Goal: Information Seeking & Learning: Learn about a topic

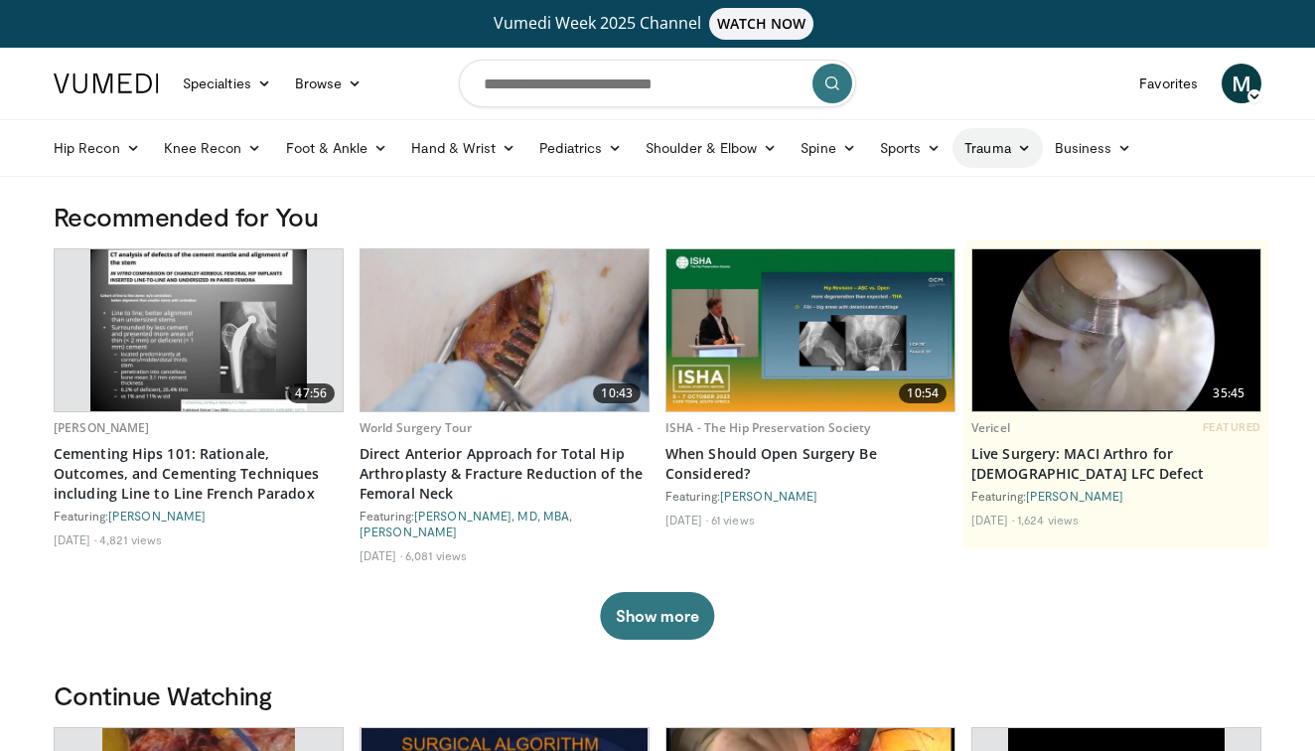
click at [1023, 145] on icon at bounding box center [1024, 148] width 14 height 14
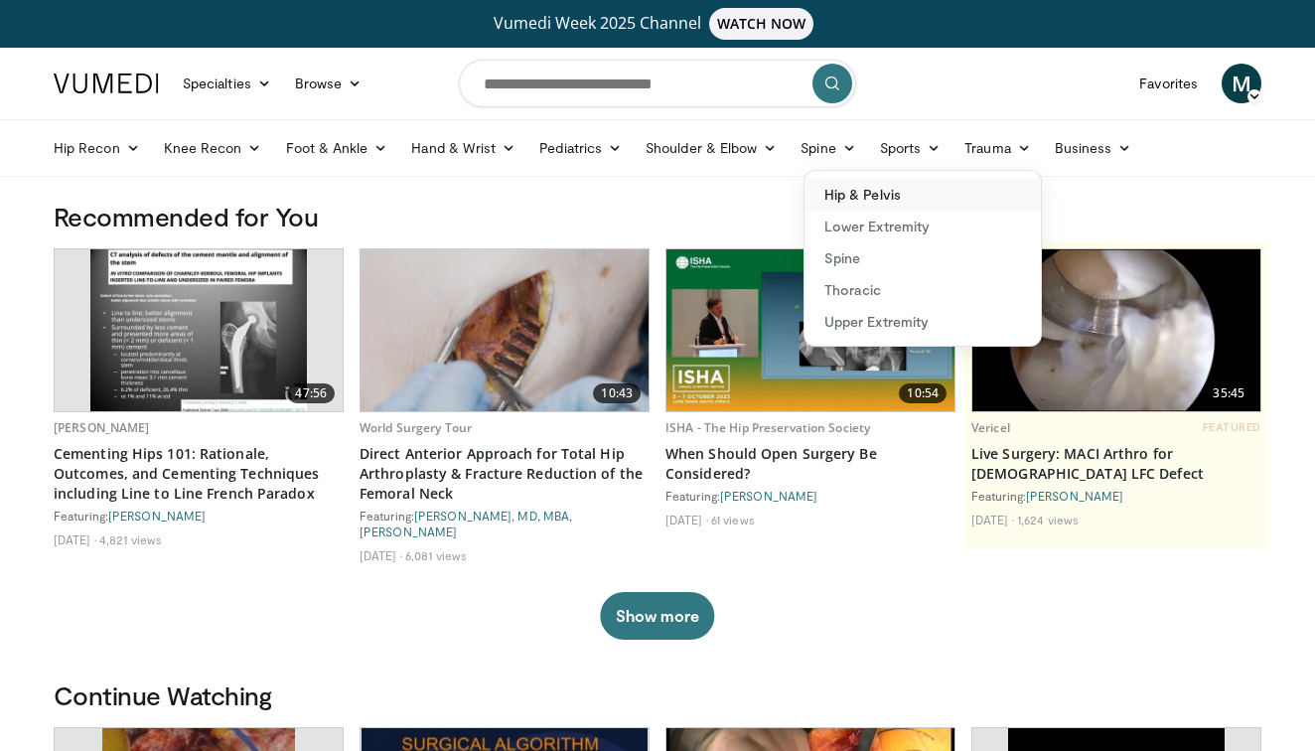
click at [874, 195] on link "Hip & Pelvis" at bounding box center [922, 195] width 236 height 32
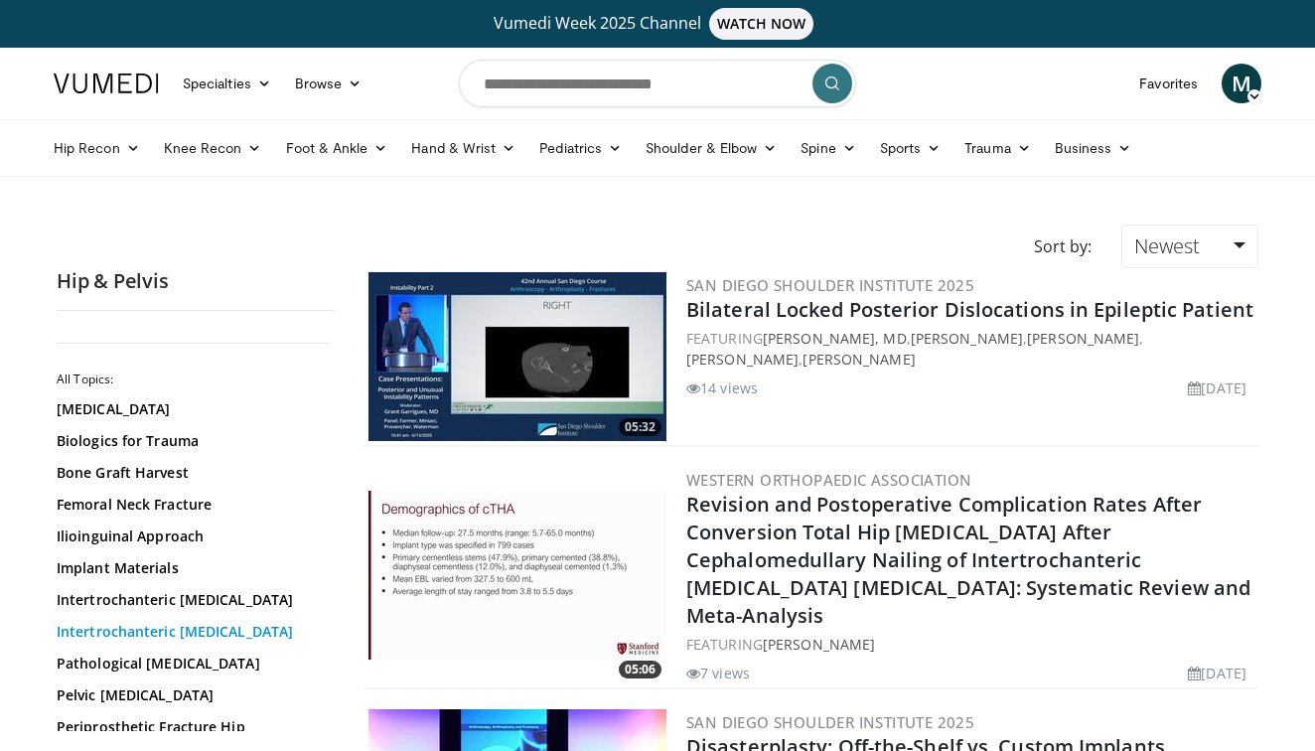
click at [132, 630] on link "Intertrochanteric Hip Fracture" at bounding box center [191, 632] width 268 height 20
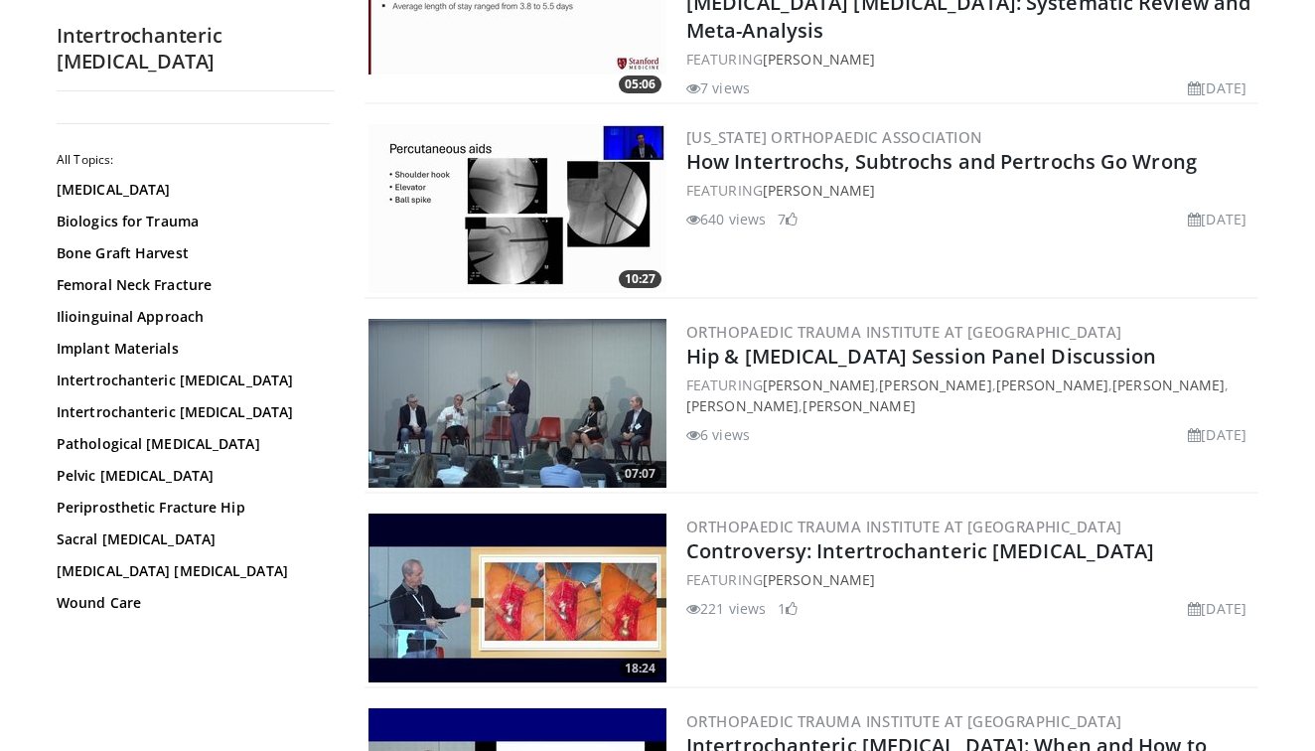
scroll to position [491, 0]
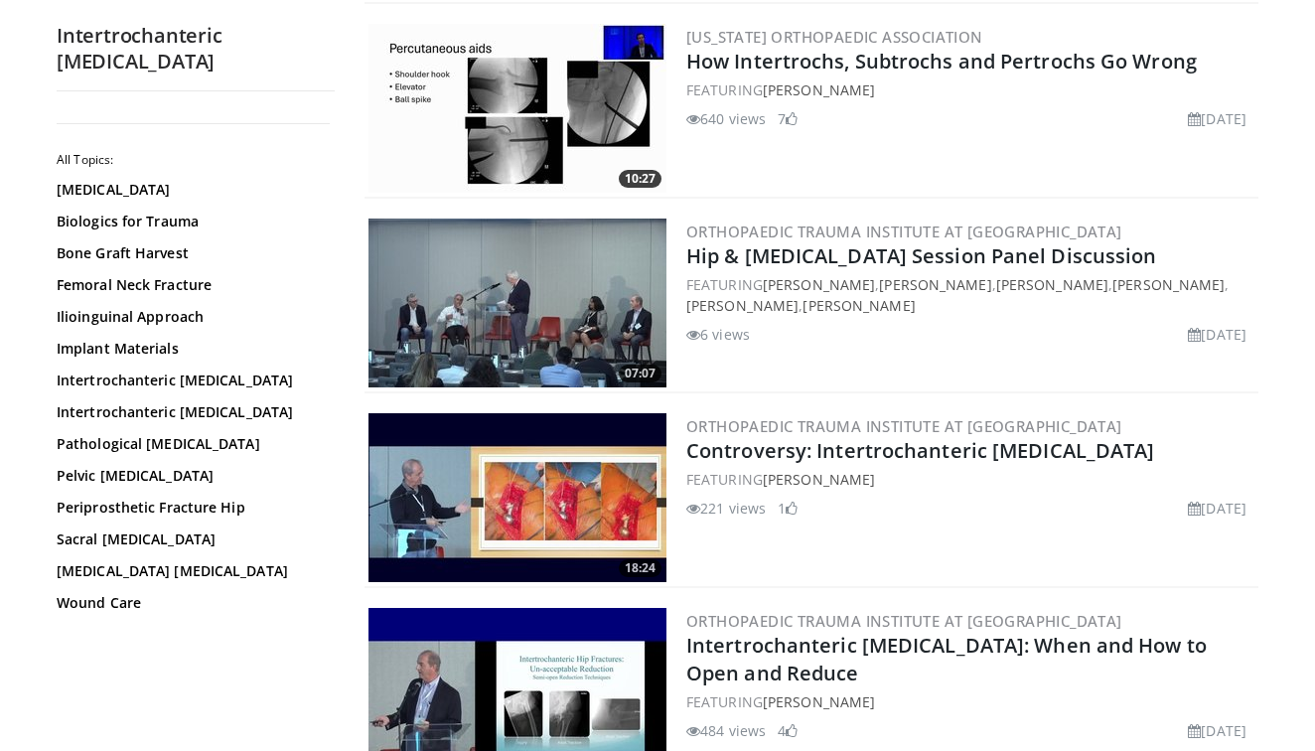
click at [520, 448] on img at bounding box center [517, 497] width 298 height 169
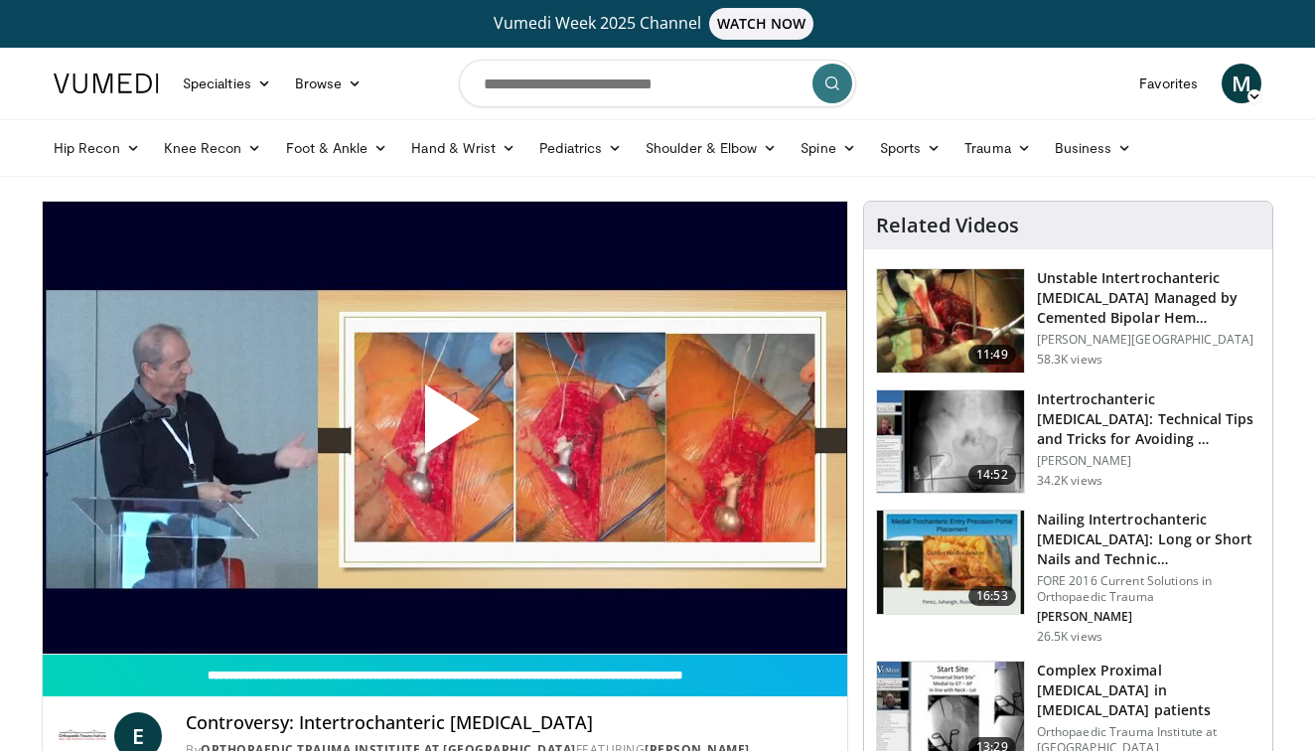
click at [445, 427] on span "Video Player" at bounding box center [445, 427] width 0 height 0
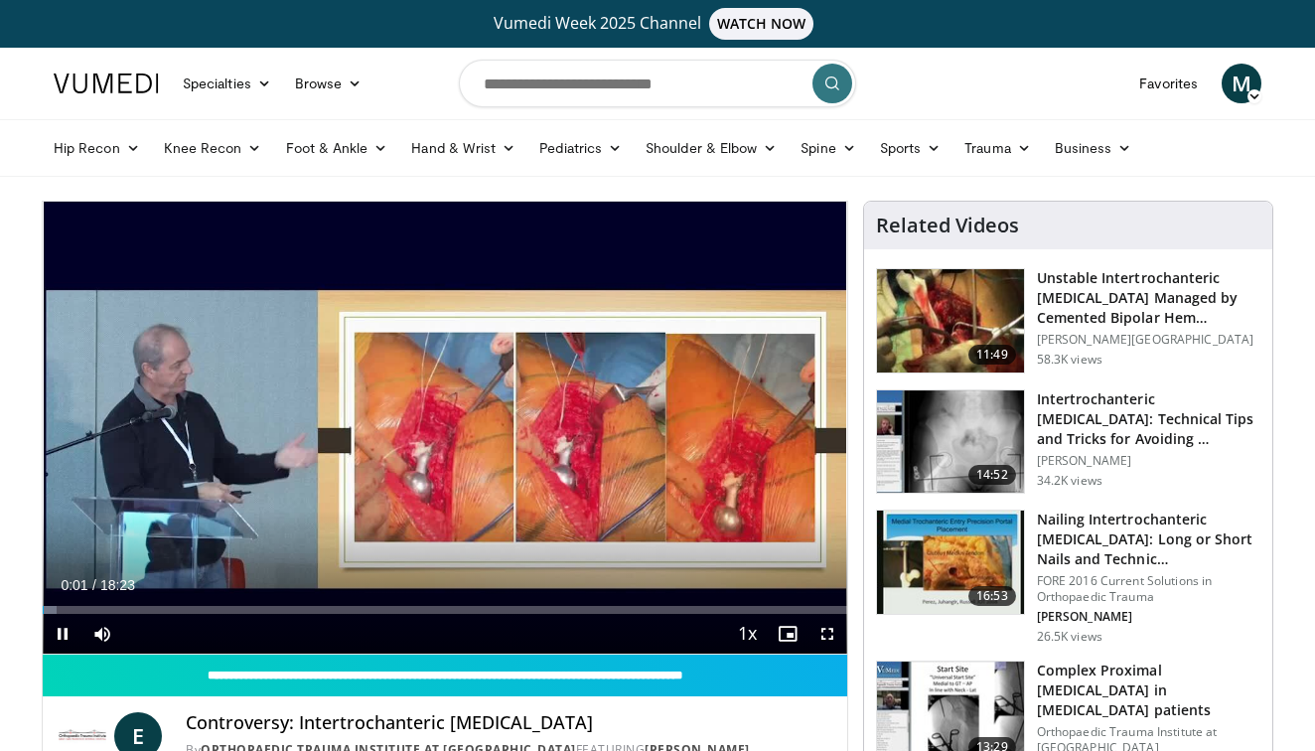
click at [823, 630] on span "Video Player" at bounding box center [827, 634] width 40 height 40
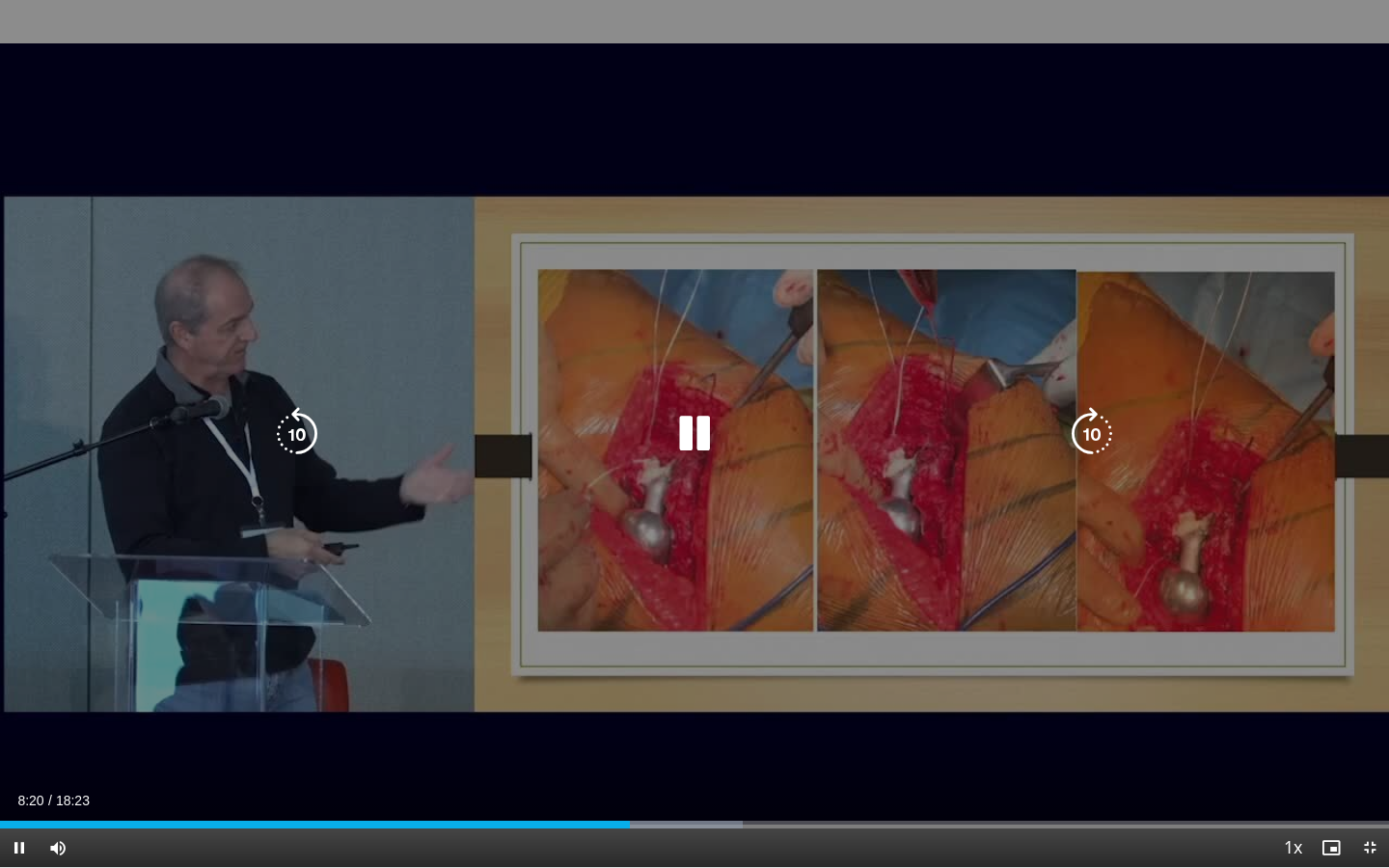
click at [697, 433] on icon "Video Player" at bounding box center [694, 434] width 54 height 54
click at [683, 423] on icon "Video Player" at bounding box center [694, 434] width 54 height 54
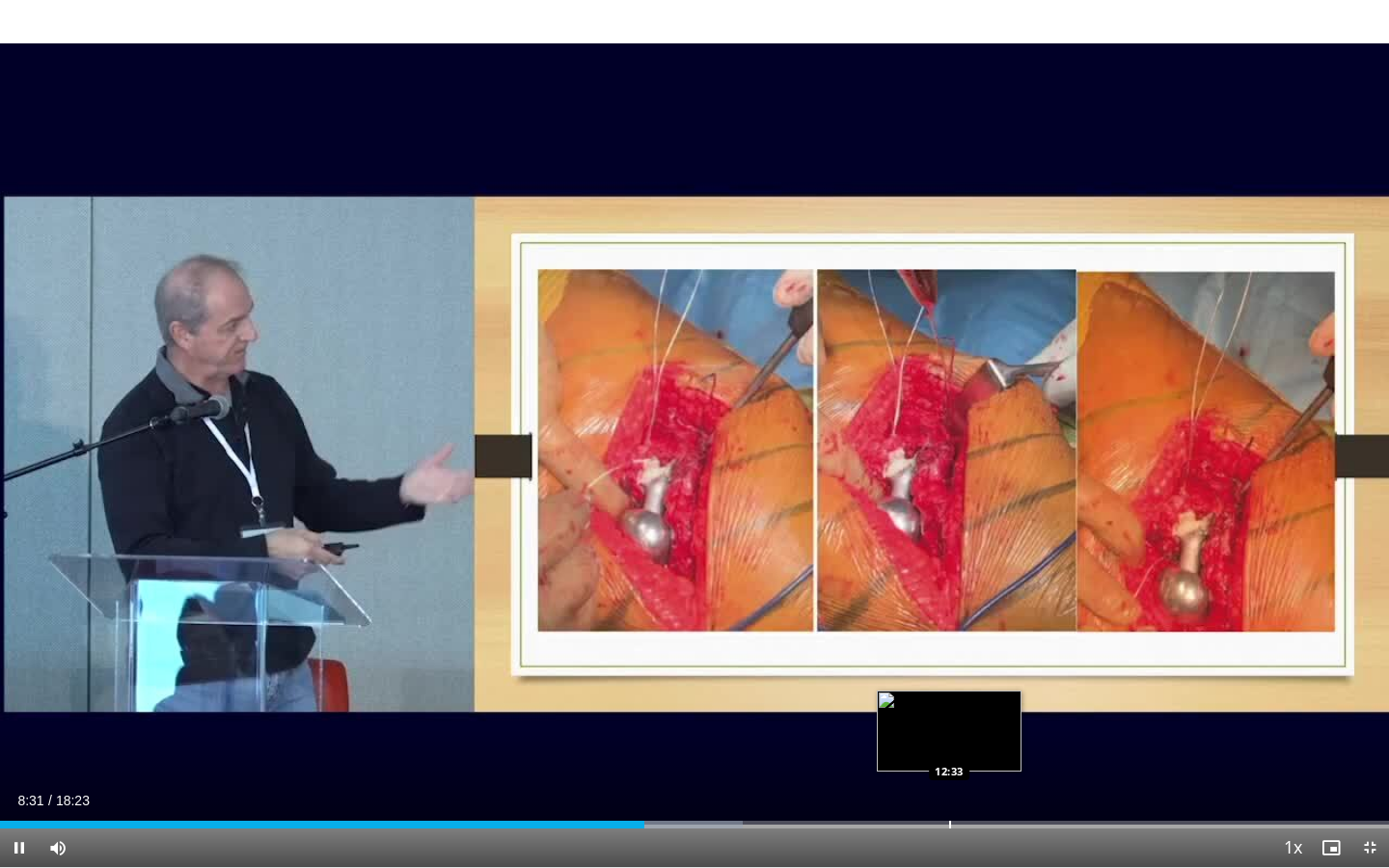
click at [949, 728] on video-js "**********" at bounding box center [694, 434] width 1389 height 868
click at [986, 728] on div "Current Time 8:34 / Duration 18:23 Pause Skip Backward Skip Forward Mute Loaded…" at bounding box center [694, 848] width 1389 height 39
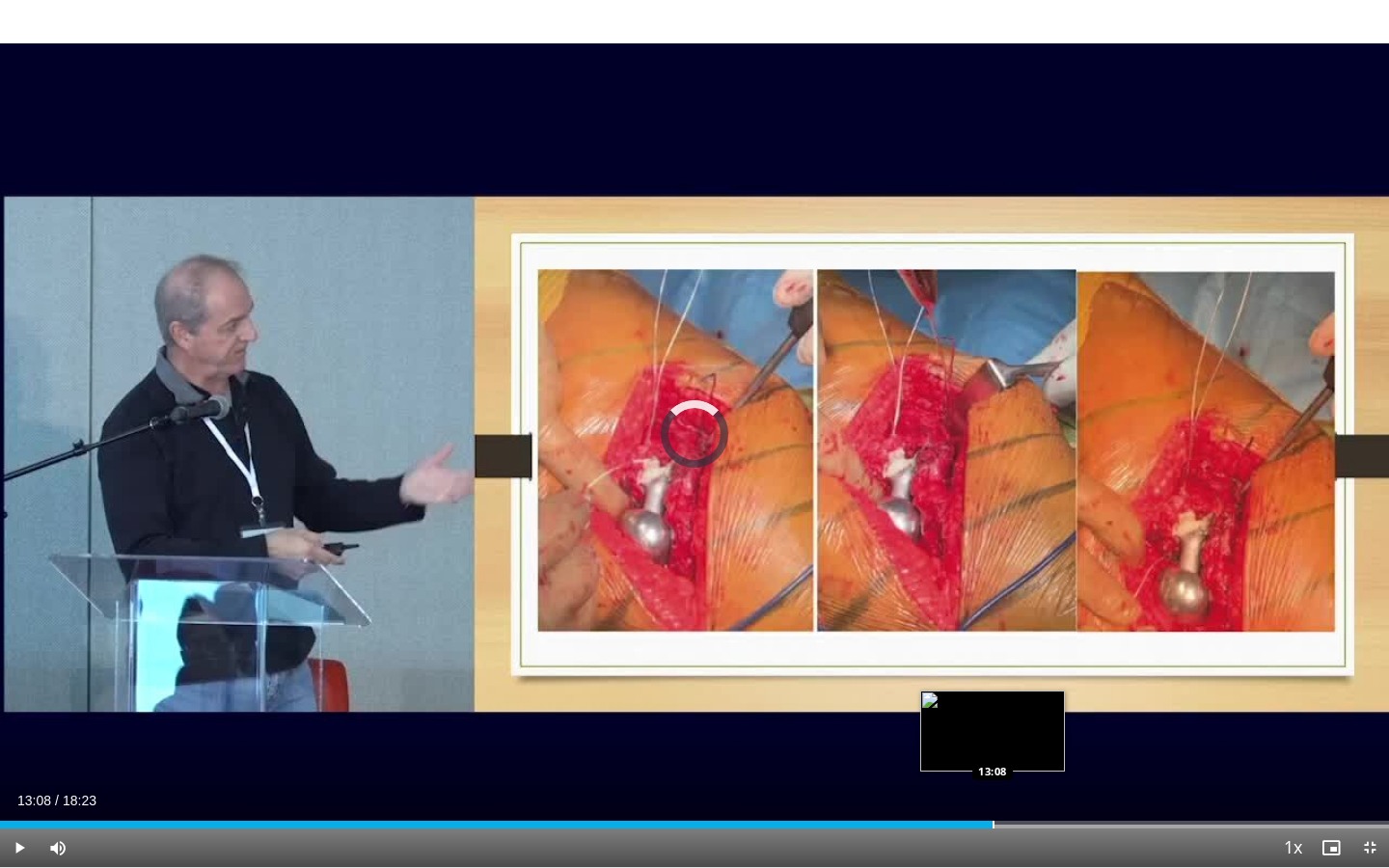
click at [993, 728] on div "Progress Bar" at bounding box center [994, 824] width 2 height 8
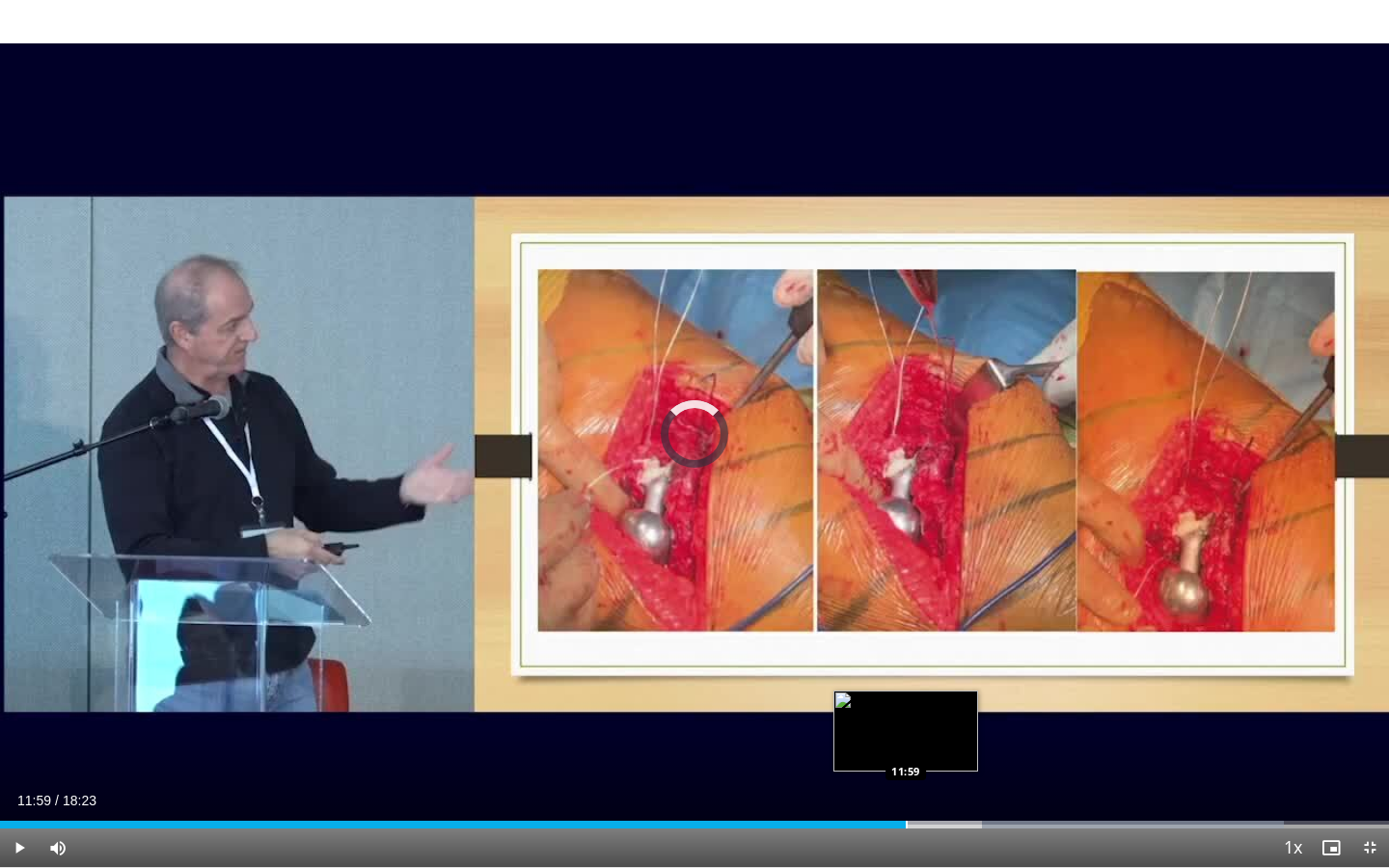
click at [906, 728] on div "Progress Bar" at bounding box center [907, 824] width 2 height 8
click at [885, 728] on div "Progress Bar" at bounding box center [886, 824] width 2 height 8
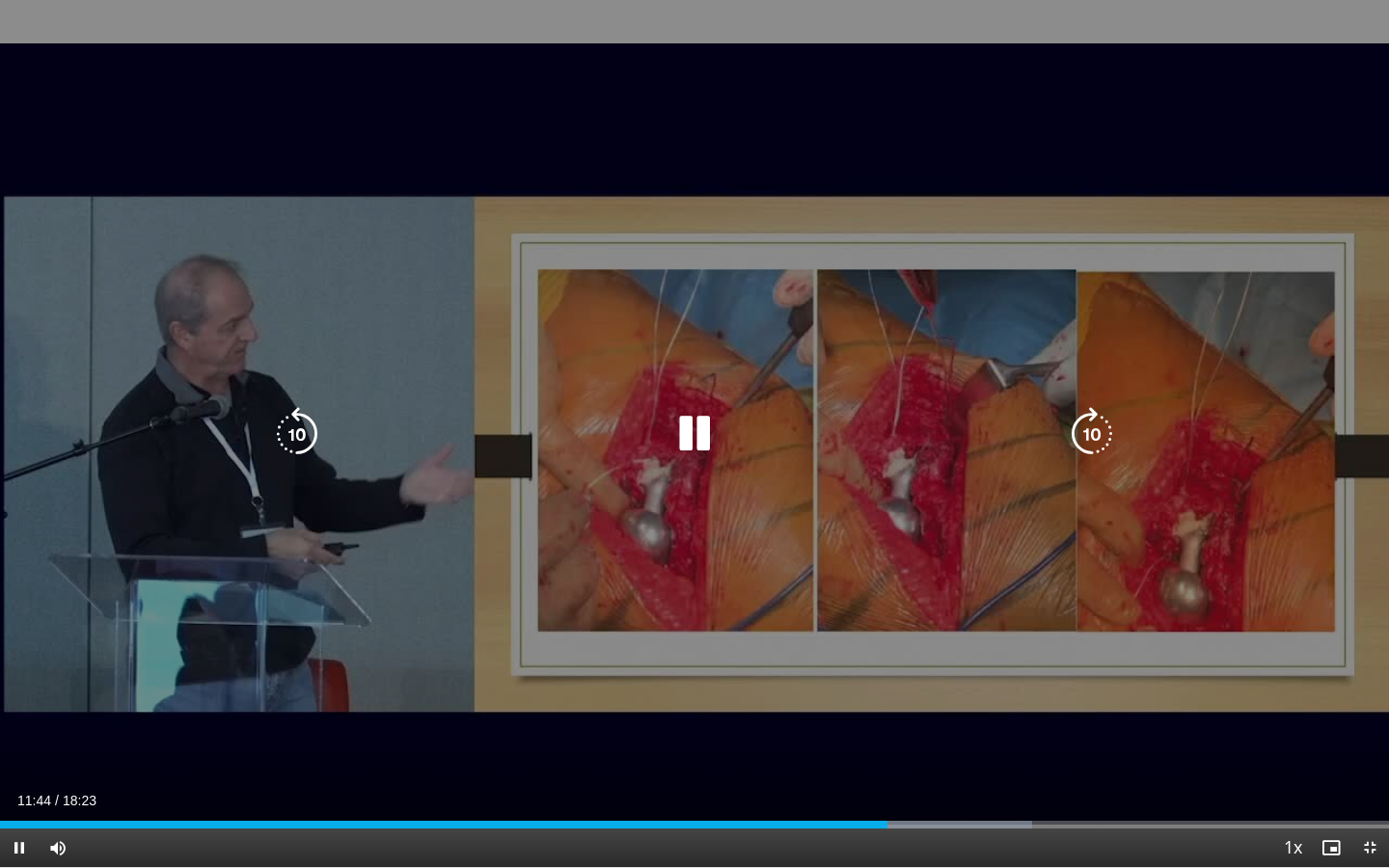
click at [854, 728] on video-js "**********" at bounding box center [694, 434] width 1389 height 868
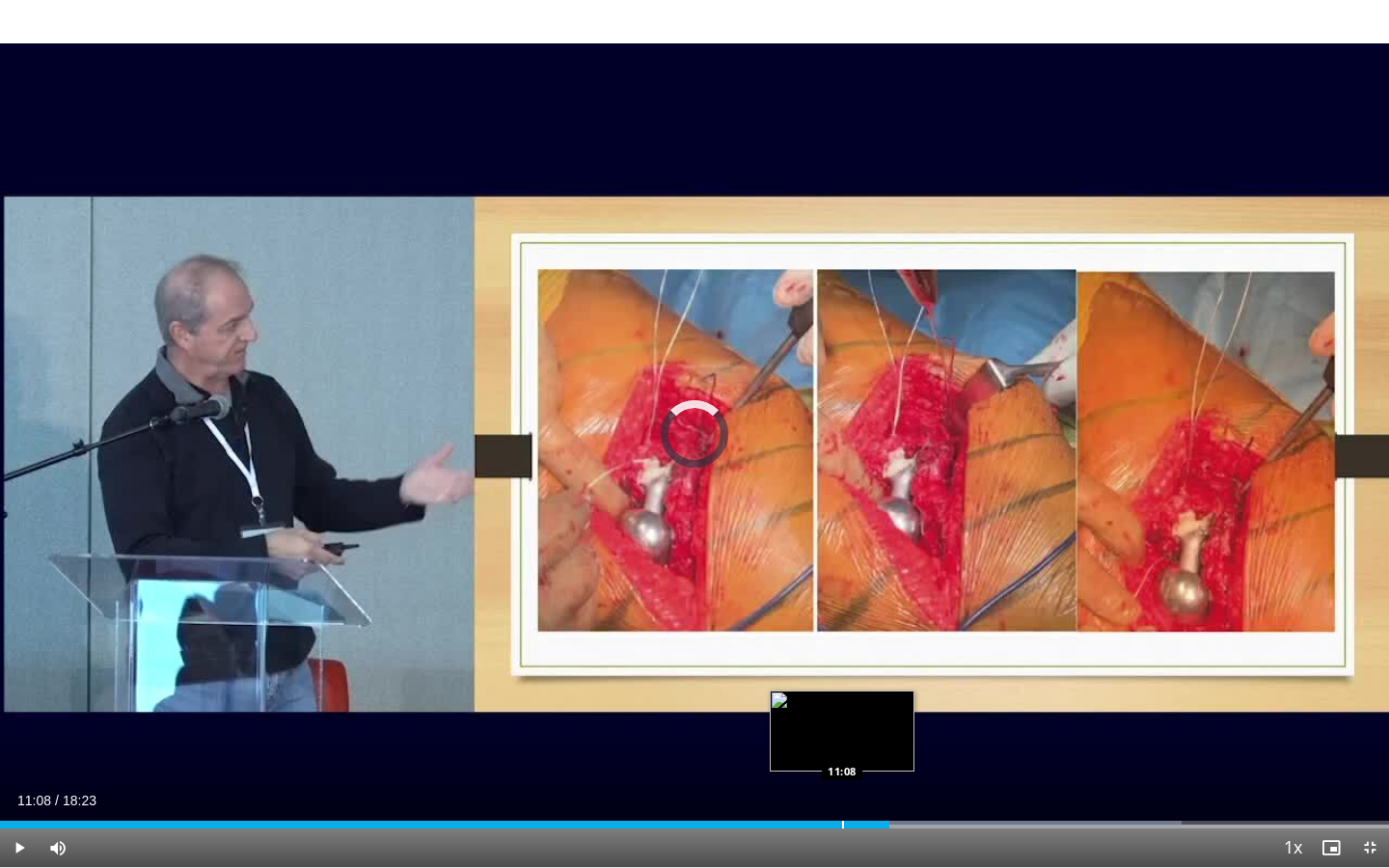
click at [842, 728] on div "Progress Bar" at bounding box center [843, 824] width 2 height 8
click at [871, 728] on div "Progress Bar" at bounding box center [872, 824] width 2 height 8
click at [863, 728] on div "Progress Bar" at bounding box center [864, 824] width 2 height 8
click at [848, 728] on div "Progress Bar" at bounding box center [849, 824] width 2 height 8
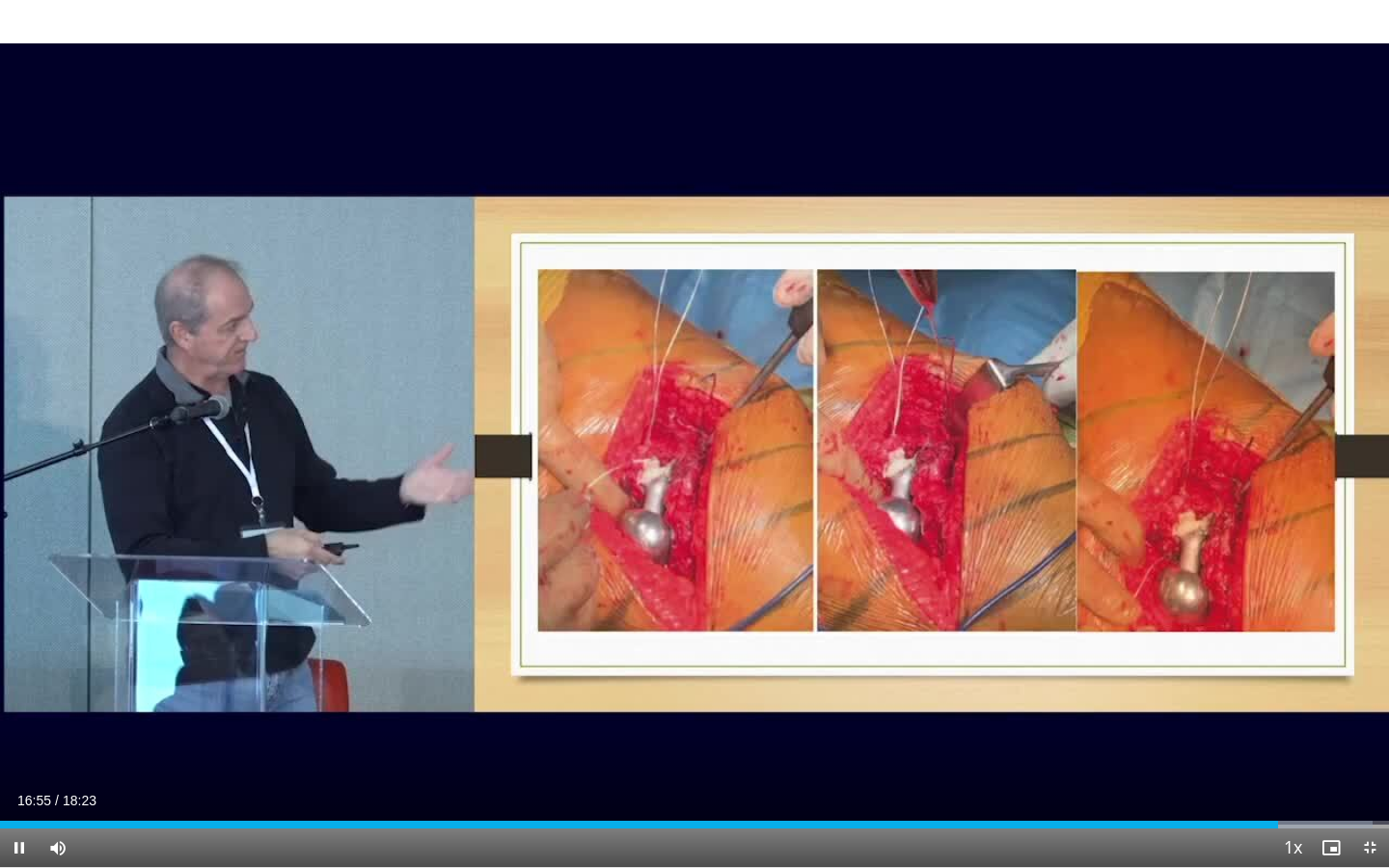
click at [1276, 728] on span "Video Player" at bounding box center [1370, 848] width 39 height 39
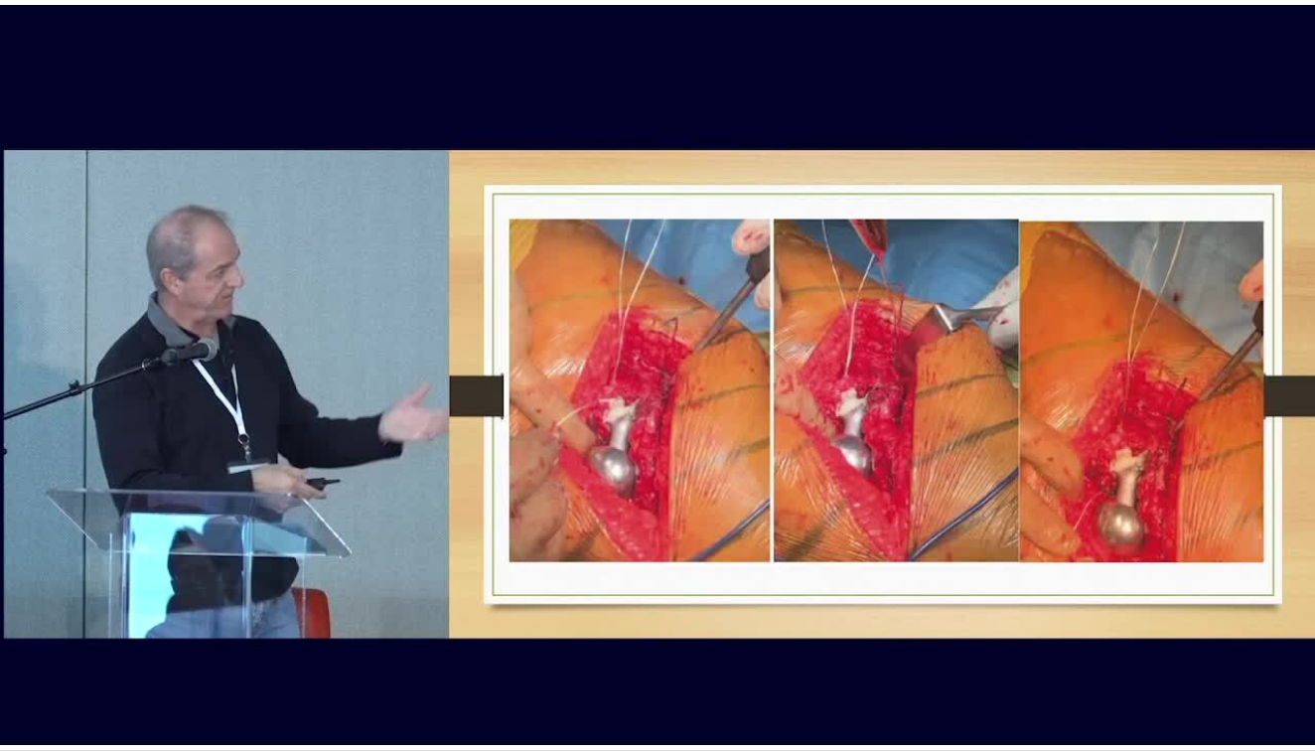
scroll to position [211, 0]
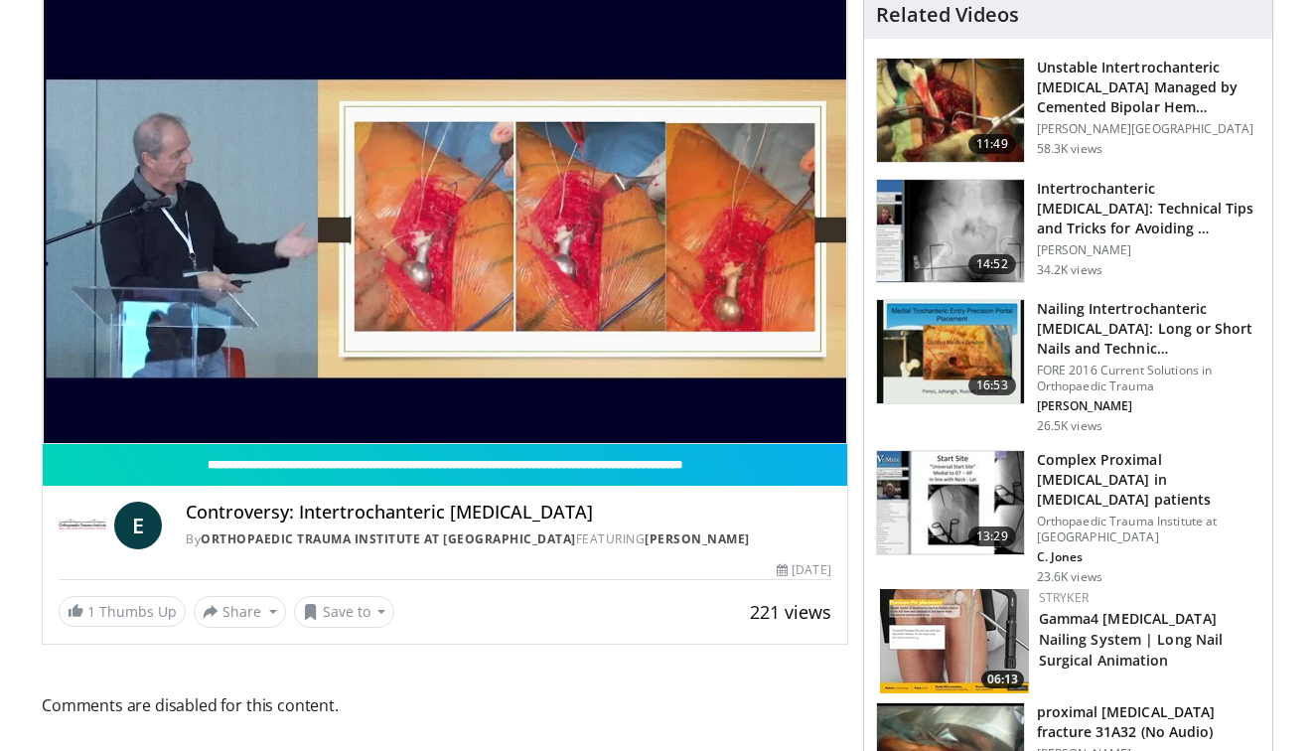
click at [946, 349] on img at bounding box center [950, 351] width 147 height 103
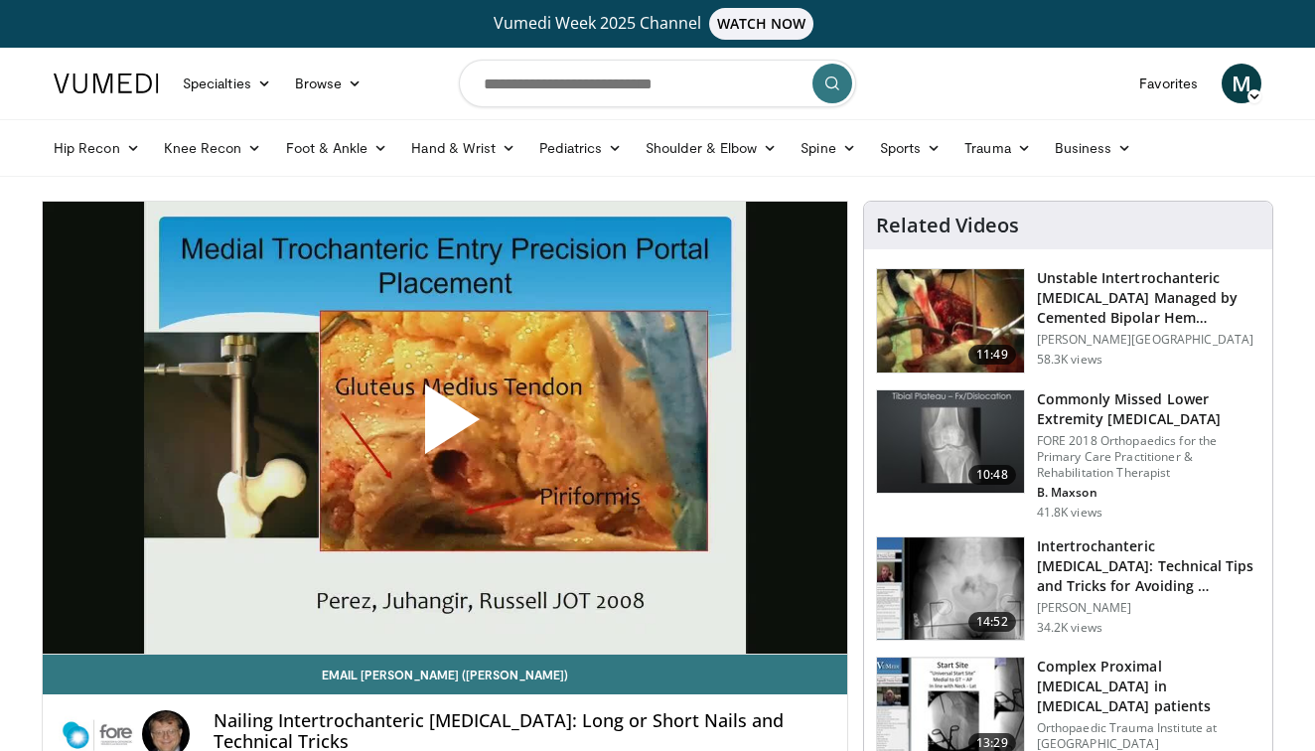
click at [445, 427] on span "Video Player" at bounding box center [445, 427] width 0 height 0
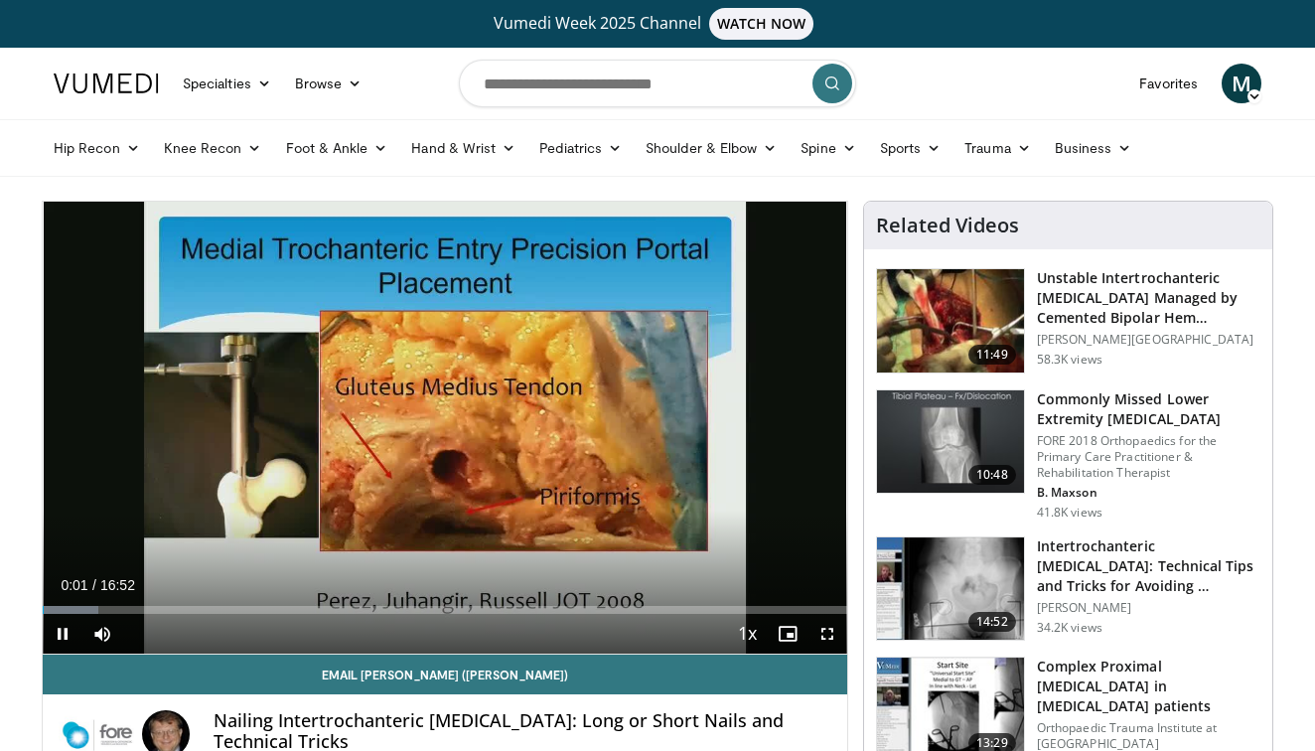
click at [824, 632] on span "Video Player" at bounding box center [827, 634] width 40 height 40
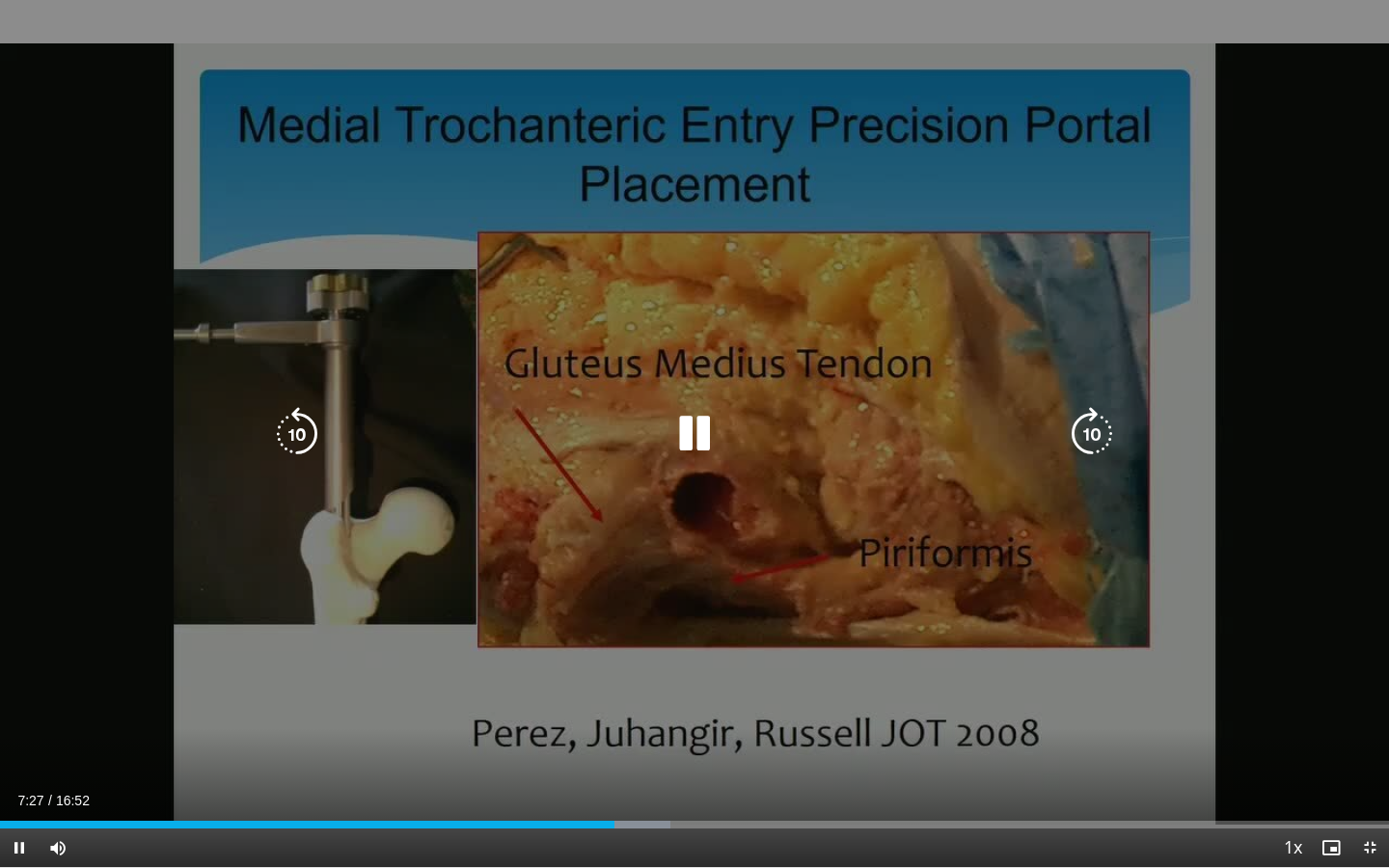
click at [892, 490] on div "20 seconds Tap to unmute" at bounding box center [694, 433] width 1389 height 867
click at [692, 443] on icon "Video Player" at bounding box center [694, 434] width 54 height 54
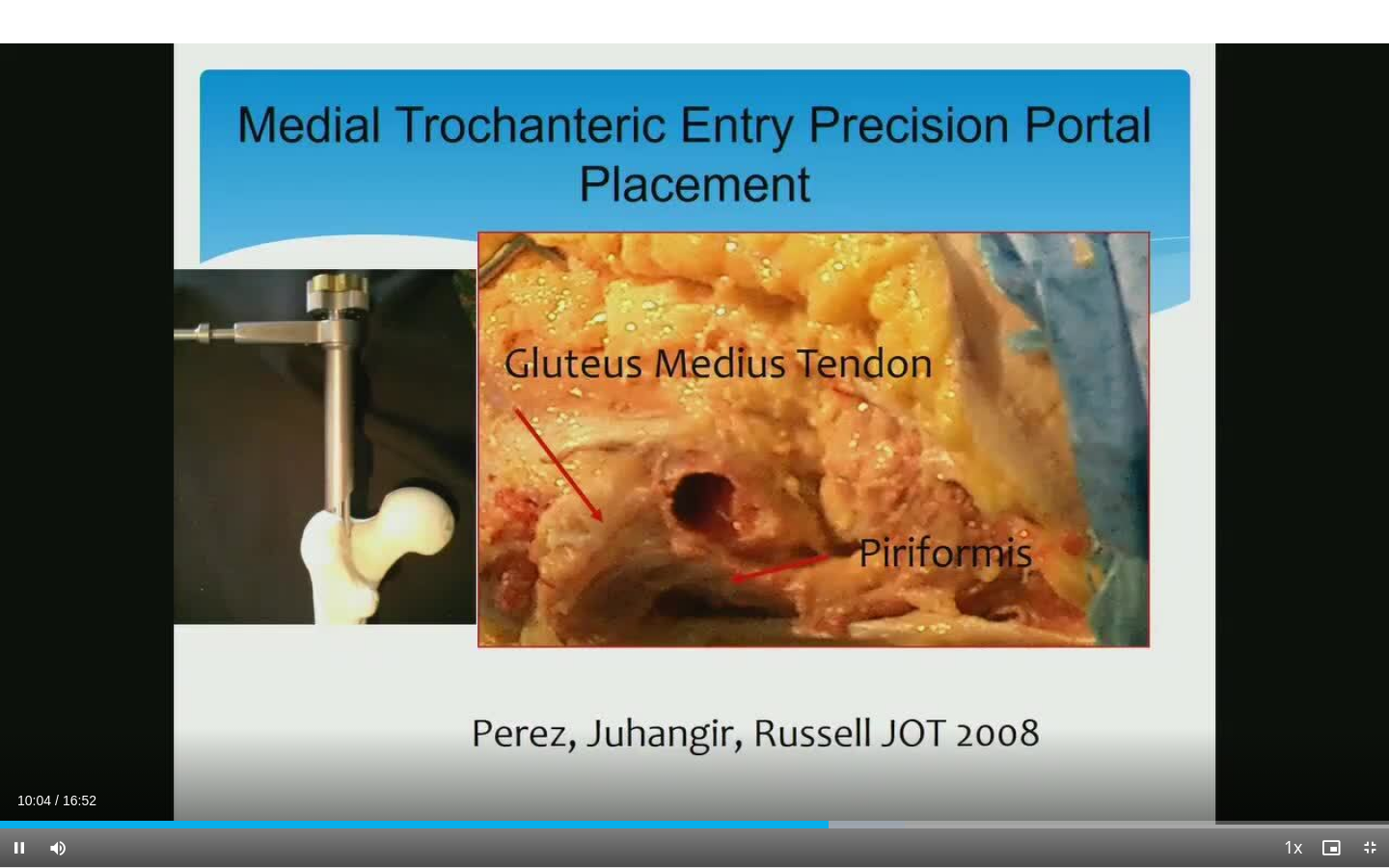
click at [1196, 728] on video-js "**********" at bounding box center [694, 434] width 1389 height 868
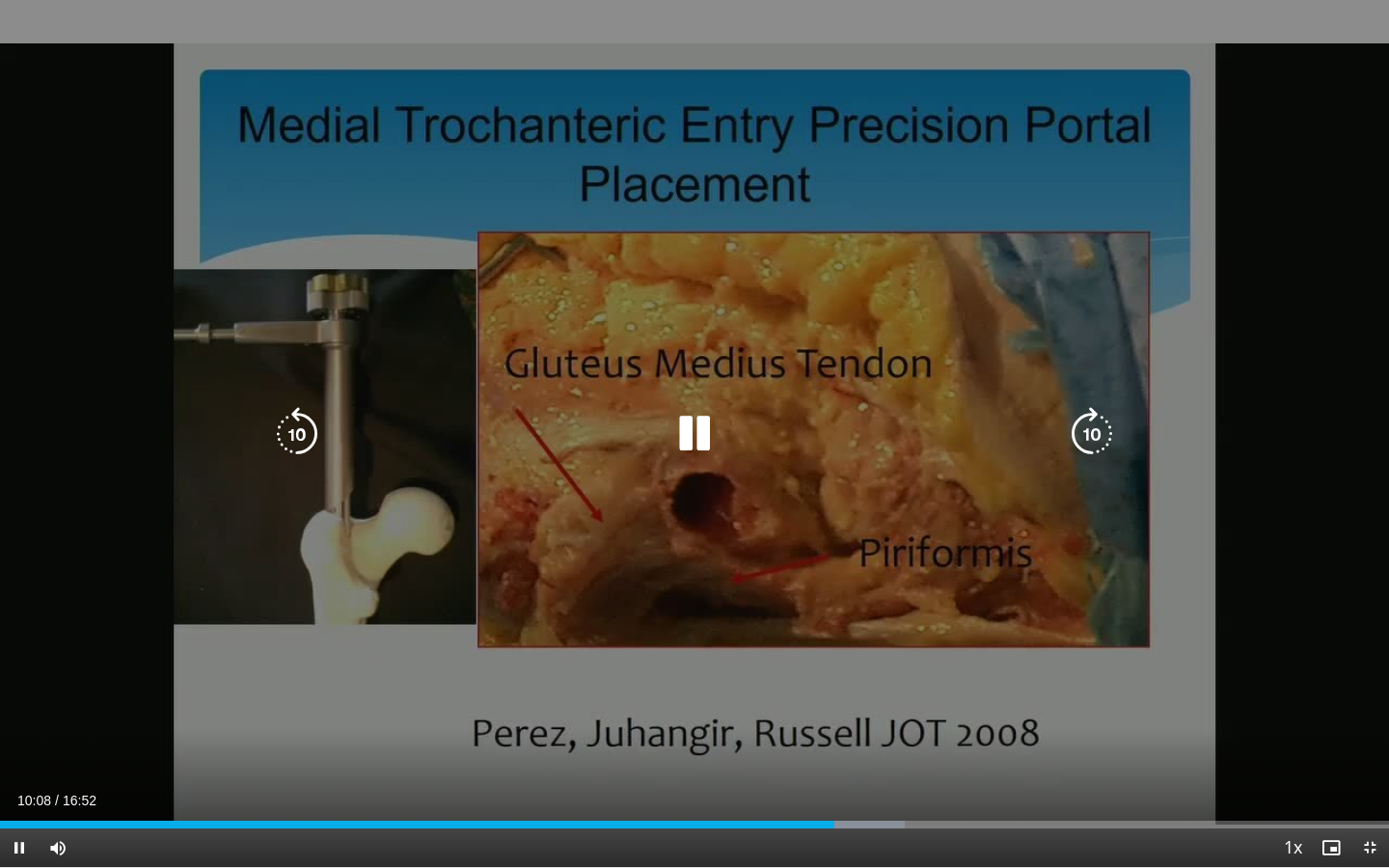
click at [569, 661] on div "20 seconds Tap to unmute" at bounding box center [694, 433] width 1389 height 867
click at [585, 648] on div "20 seconds Tap to unmute" at bounding box center [694, 433] width 1389 height 867
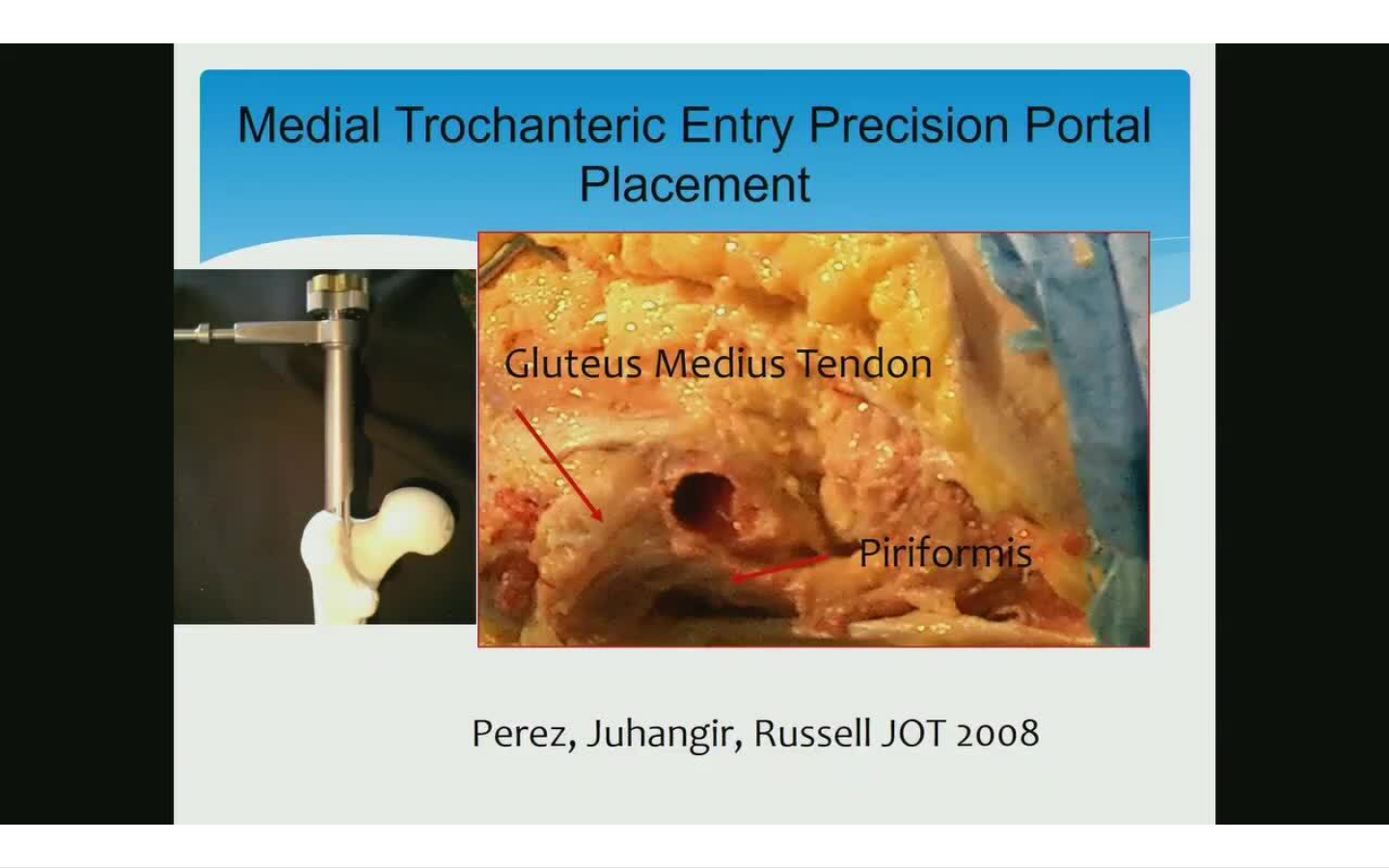
click at [594, 728] on div "20 seconds Tap to unmute" at bounding box center [694, 433] width 1389 height 867
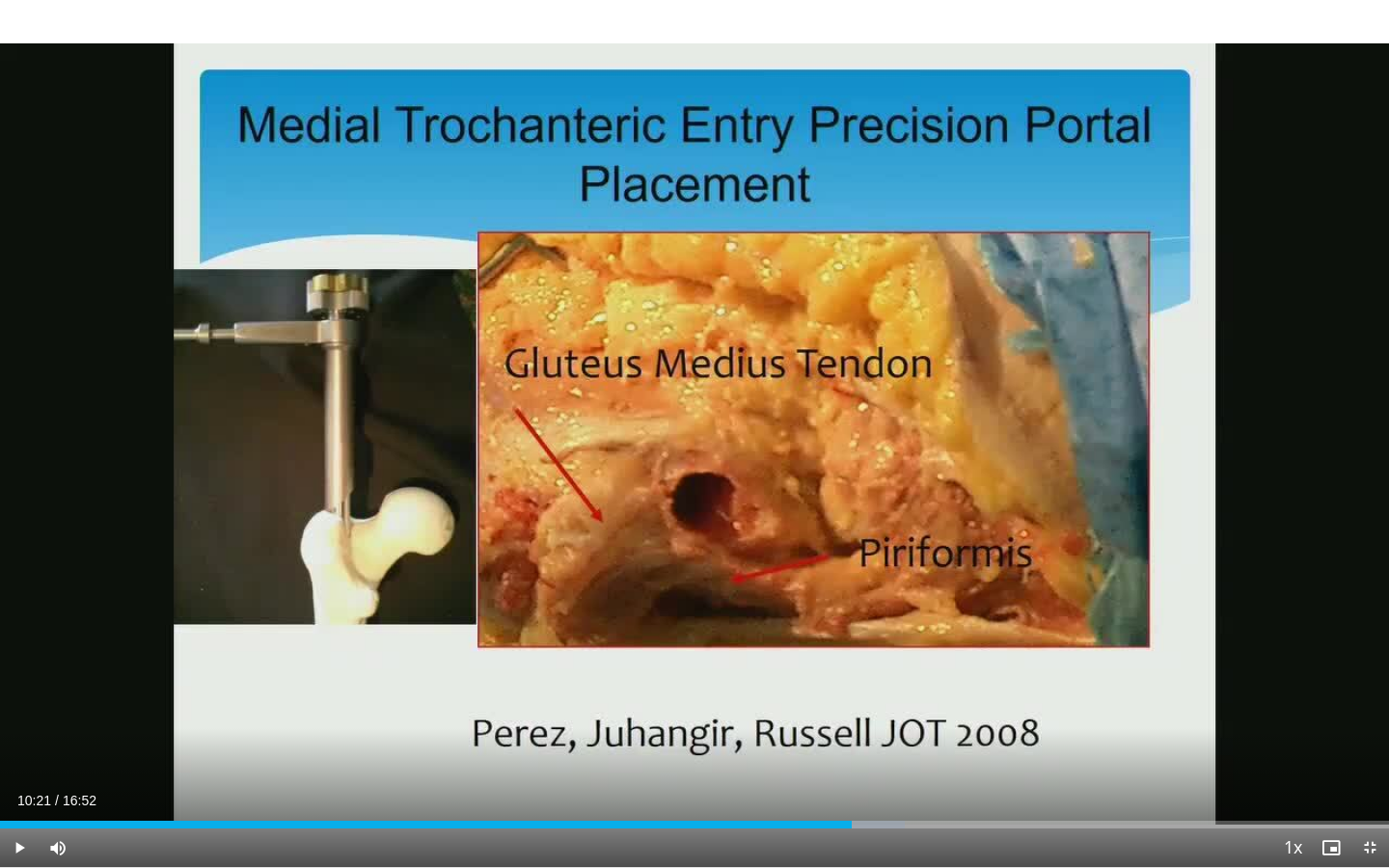
click at [594, 728] on div "Current Time 10:21 / Duration 16:52 Play Skip Backward Skip Forward Mute Loaded…" at bounding box center [694, 848] width 1389 height 39
click at [557, 728] on div "Current Time 10:21 / Duration 16:52" at bounding box center [694, 800] width 1389 height 17
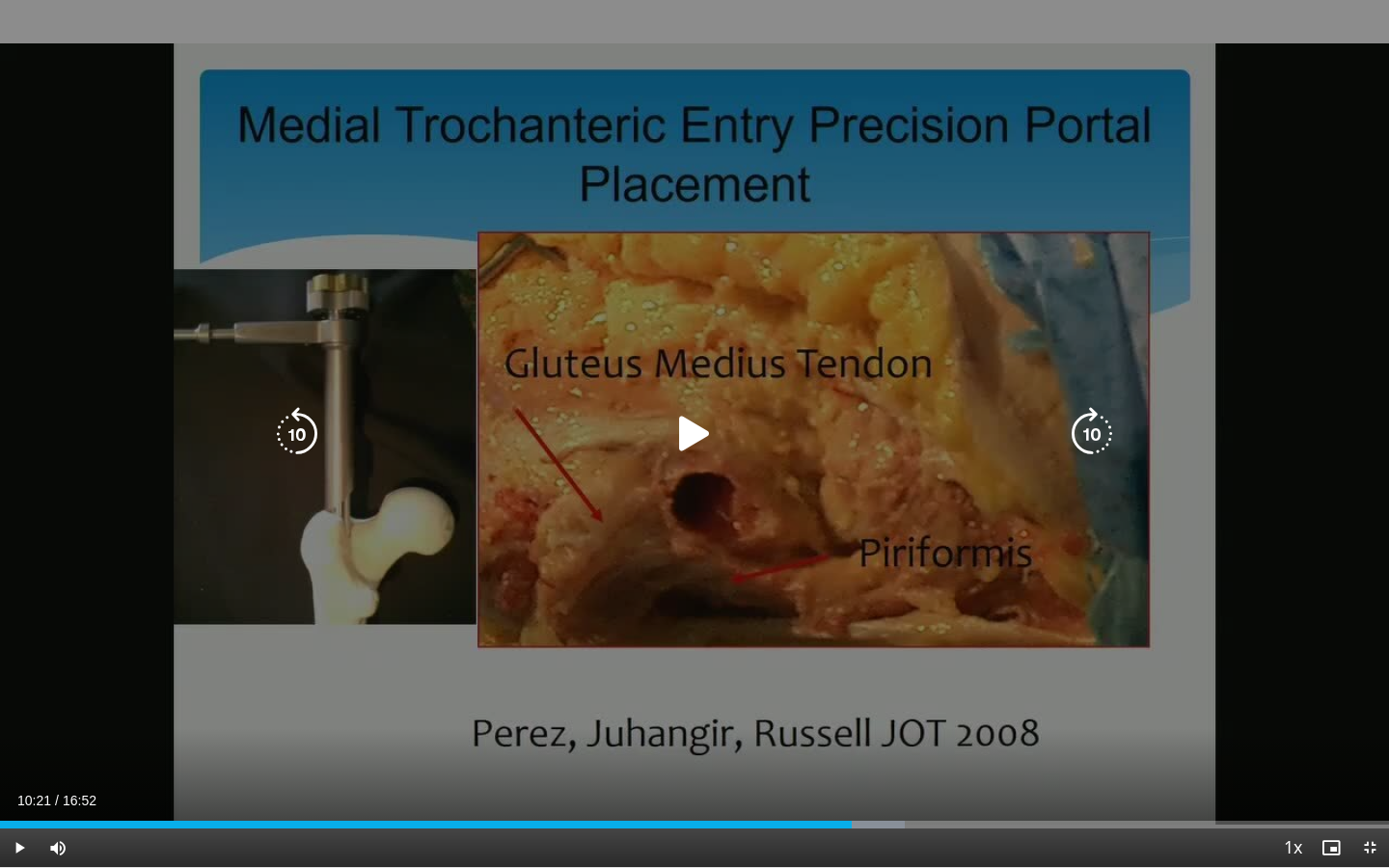
click at [607, 550] on div "20 seconds Tap to unmute" at bounding box center [694, 433] width 1389 height 867
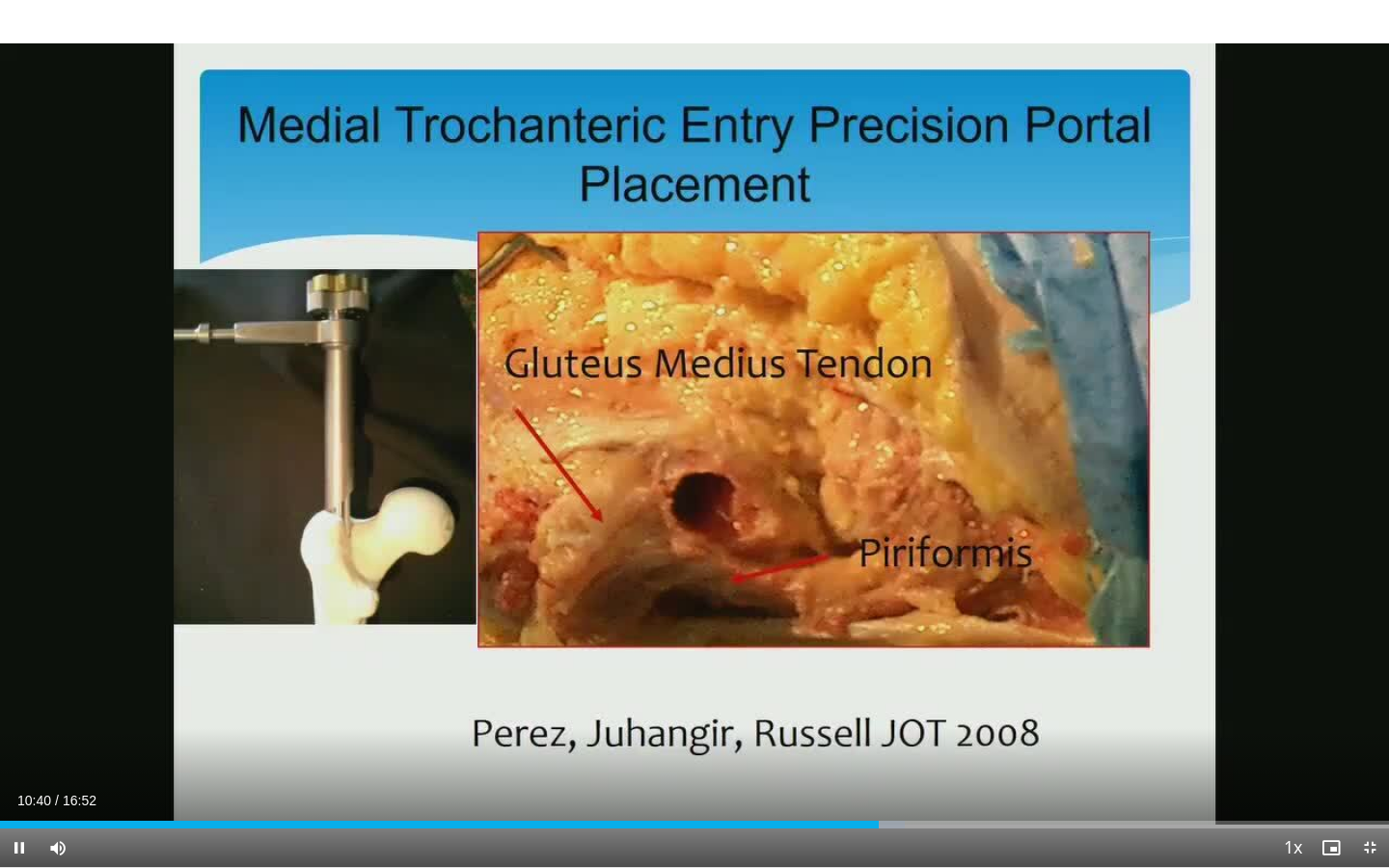
click at [769, 728] on div "Current Time 10:40 / Duration 16:52 Pause Skip Backward Skip Forward Mute Loade…" at bounding box center [694, 848] width 1389 height 39
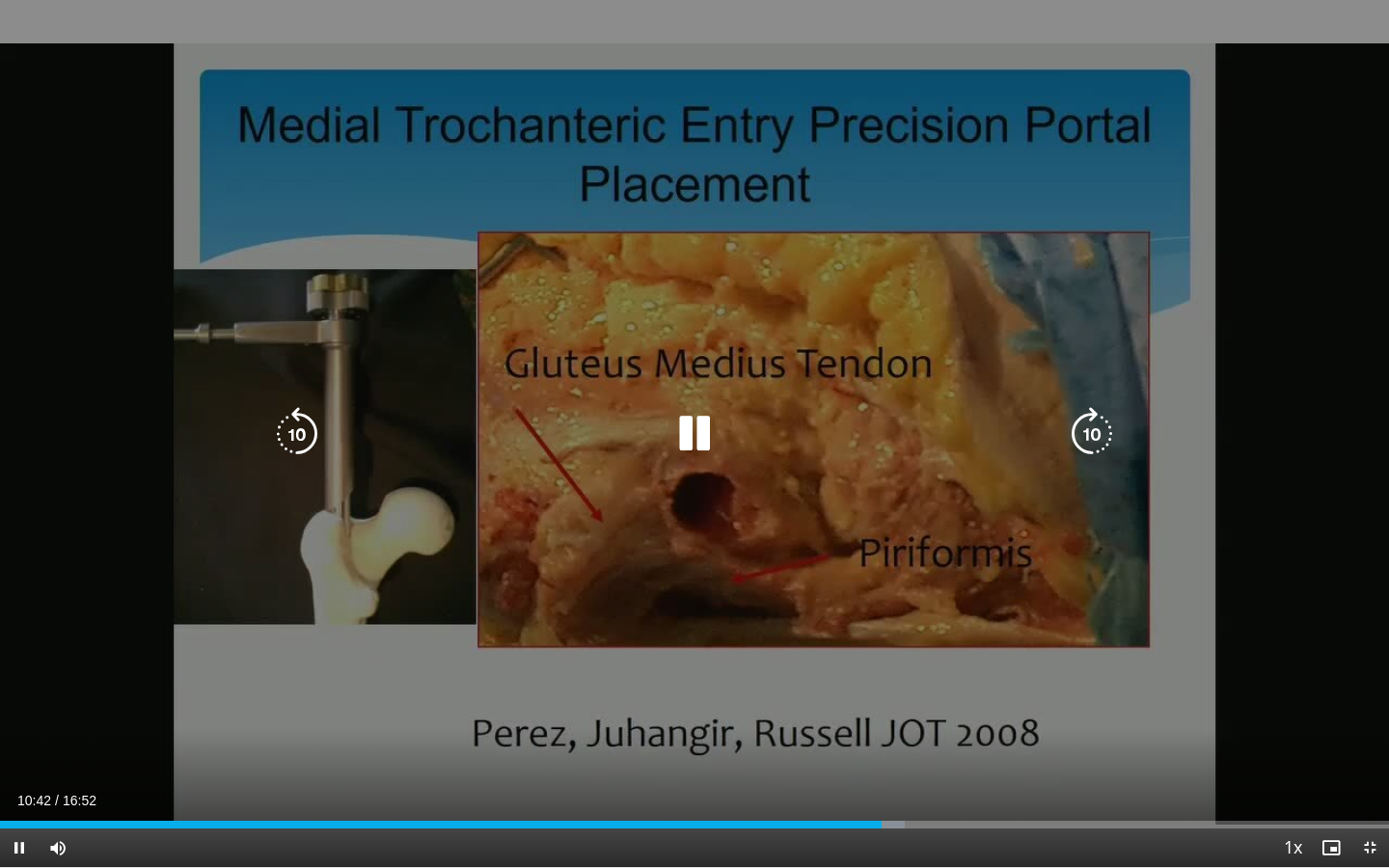
click at [750, 728] on div "20 seconds Tap to unmute" at bounding box center [694, 433] width 1389 height 867
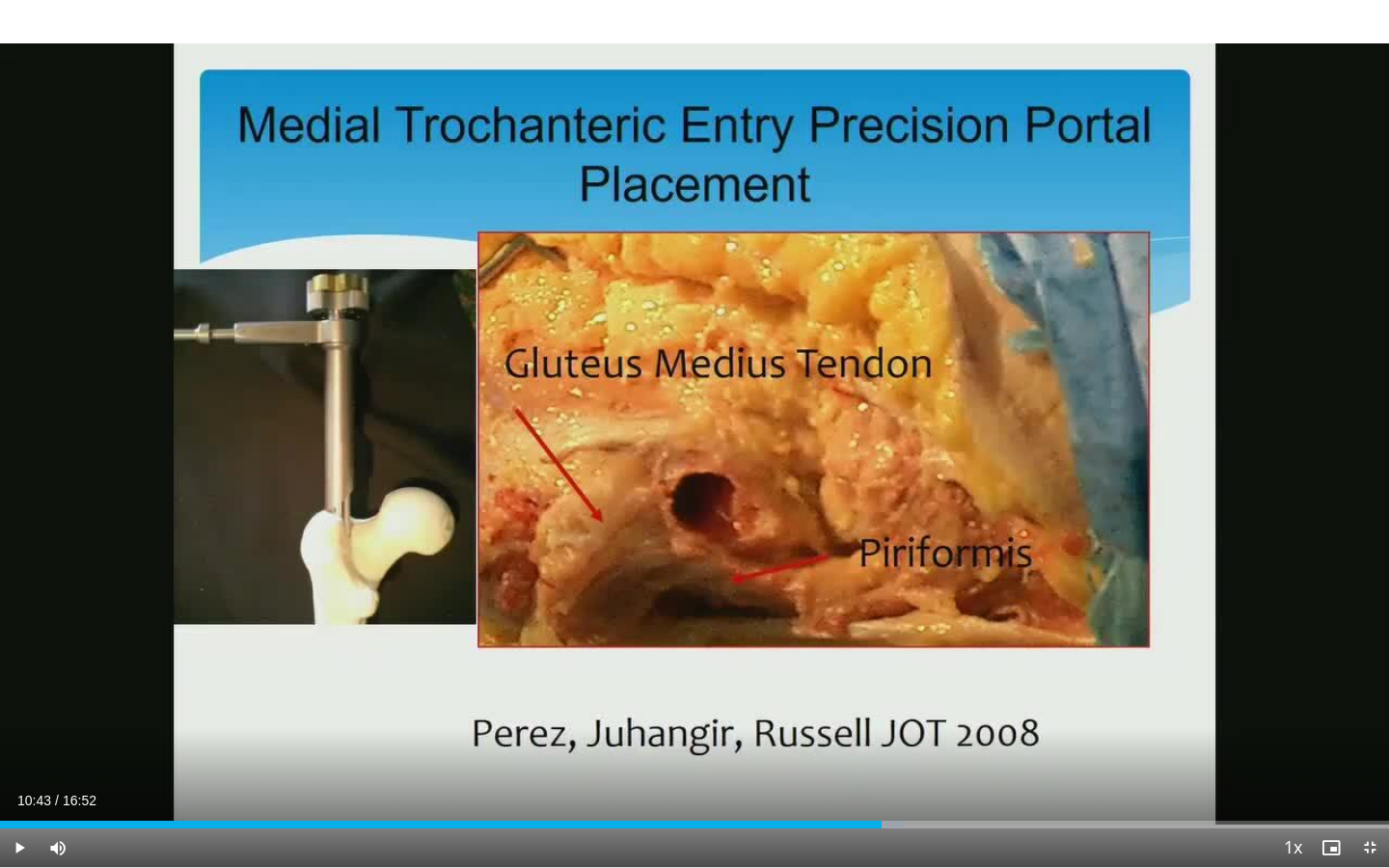
click at [750, 728] on div "20 seconds Tap to unmute" at bounding box center [694, 433] width 1389 height 867
click at [1276, 728] on span "Video Player" at bounding box center [1370, 848] width 39 height 39
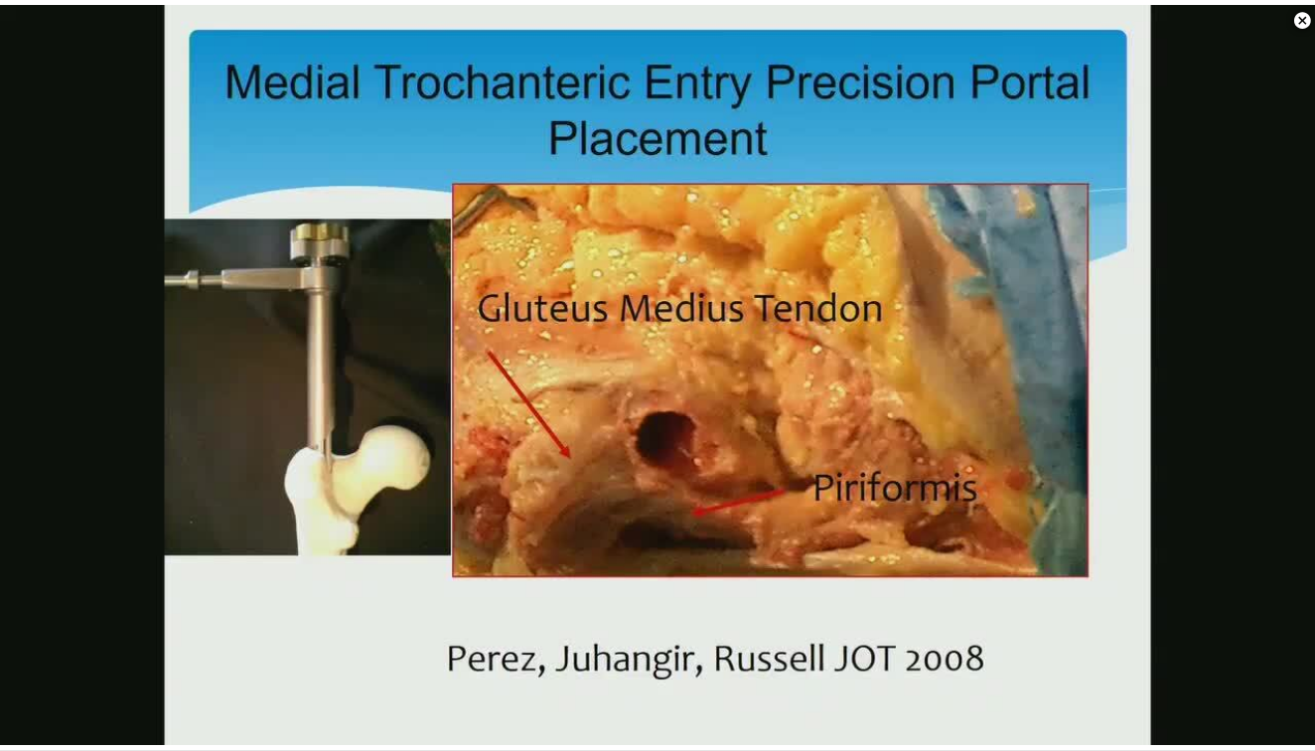
scroll to position [1355, 0]
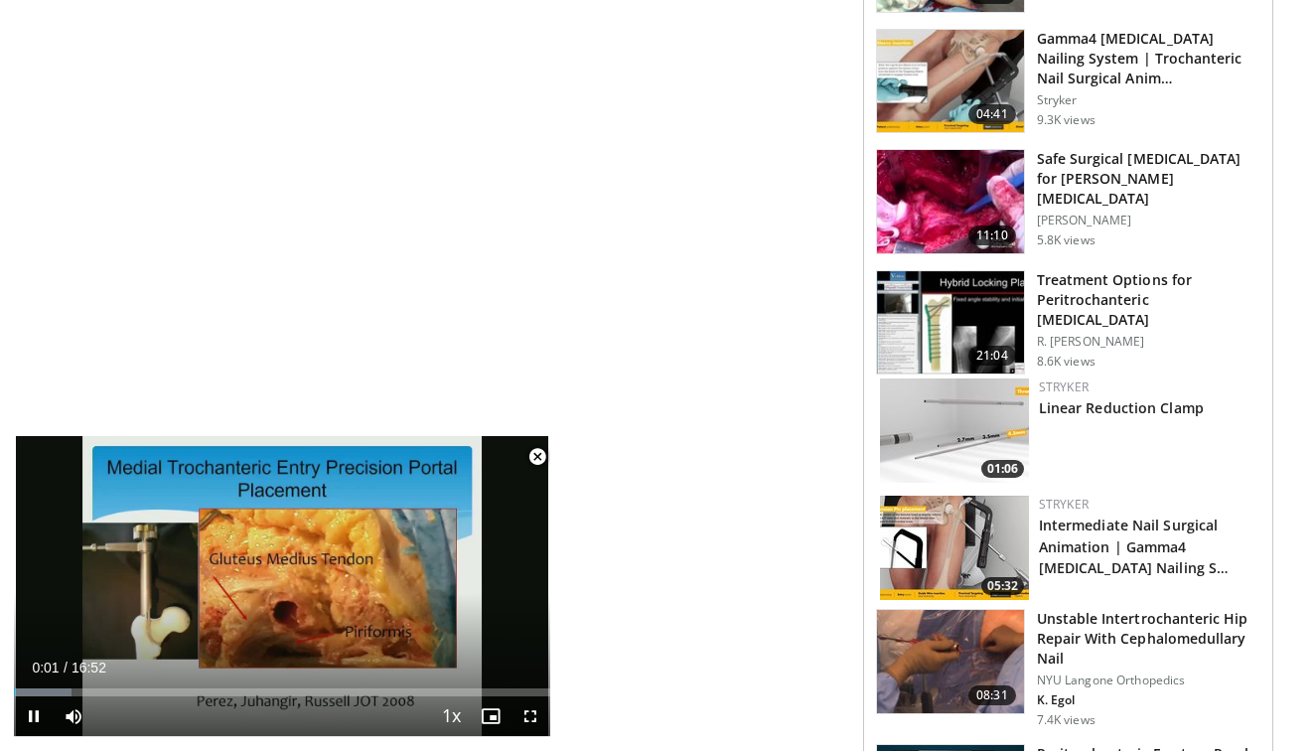
click at [541, 456] on span "Video Player" at bounding box center [537, 457] width 40 height 40
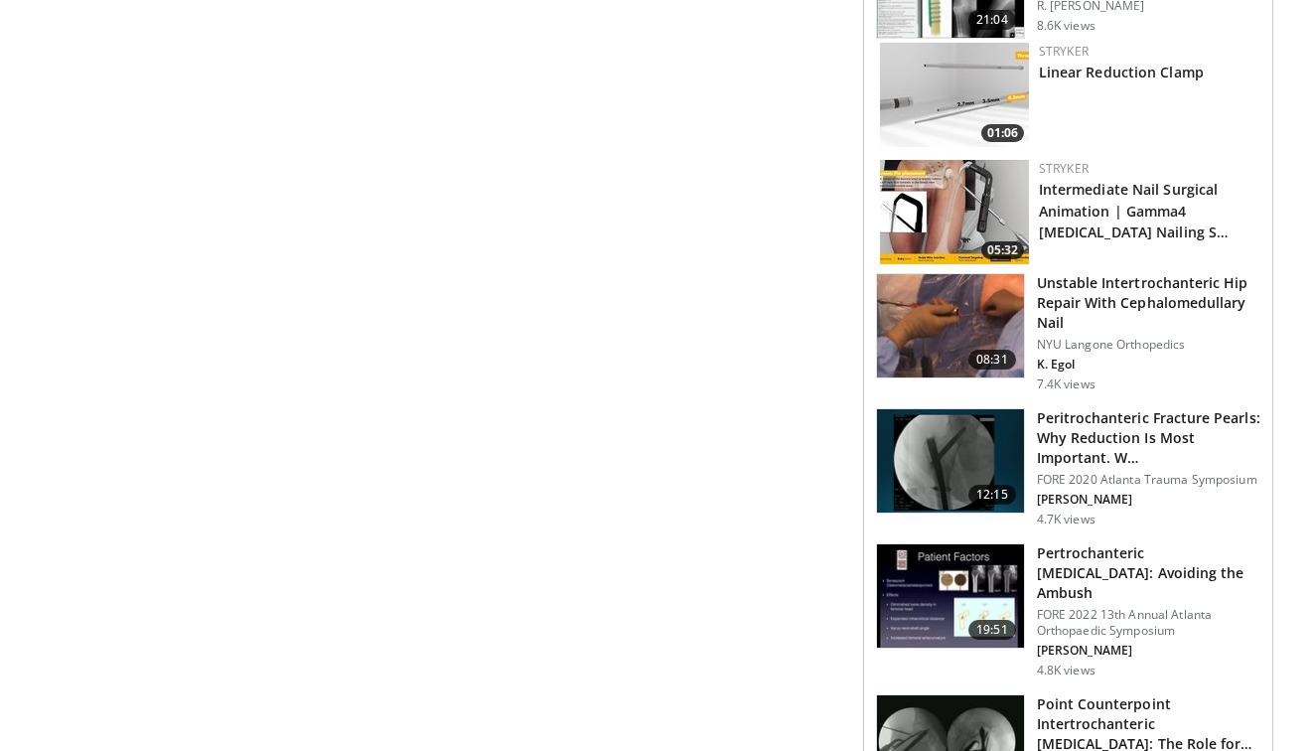
scroll to position [1692, 0]
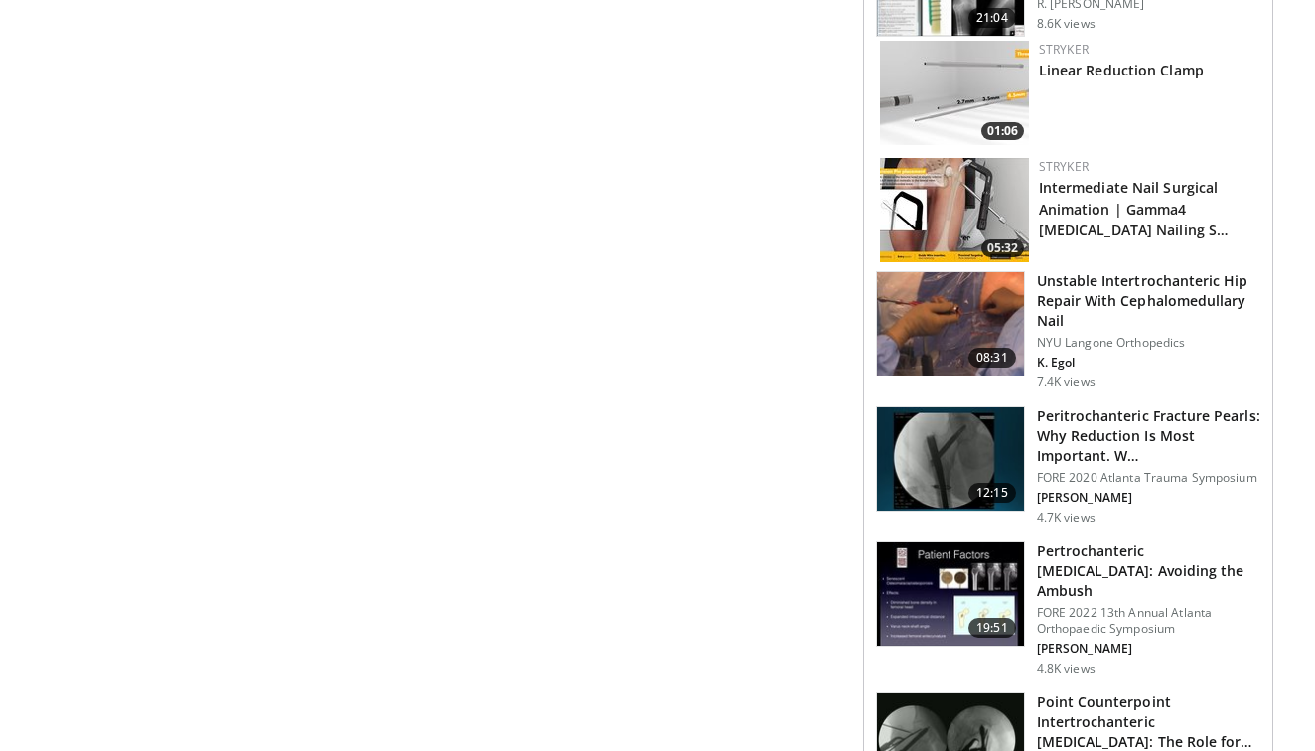
click at [980, 407] on img at bounding box center [950, 458] width 147 height 103
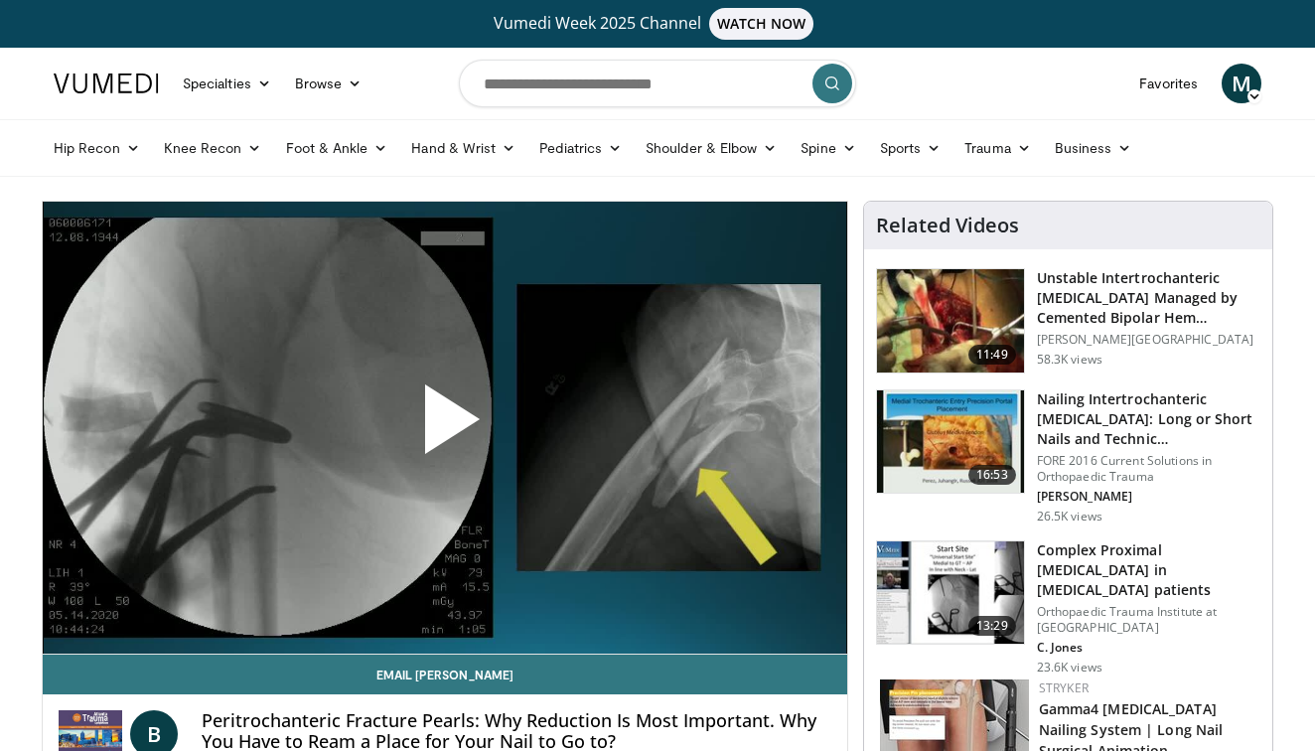
click at [445, 427] on span "Video Player" at bounding box center [445, 427] width 0 height 0
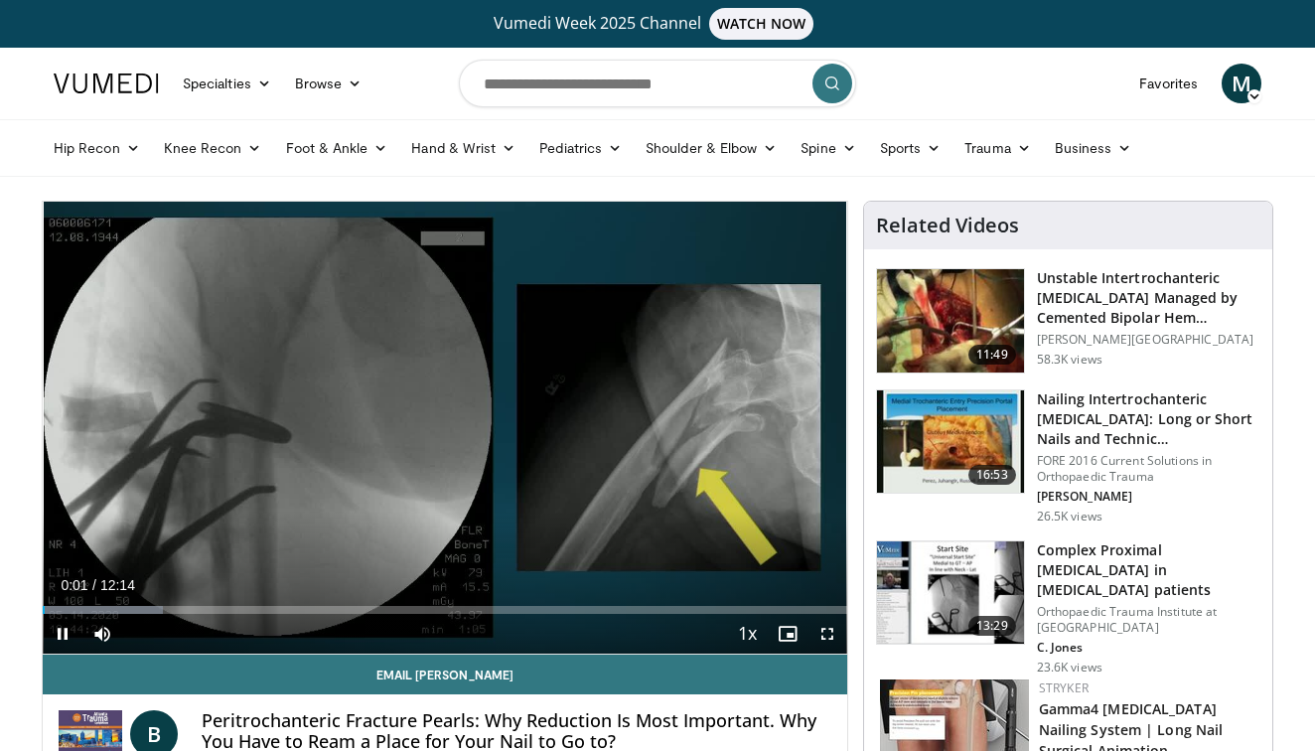
click at [824, 634] on span "Video Player" at bounding box center [827, 634] width 40 height 40
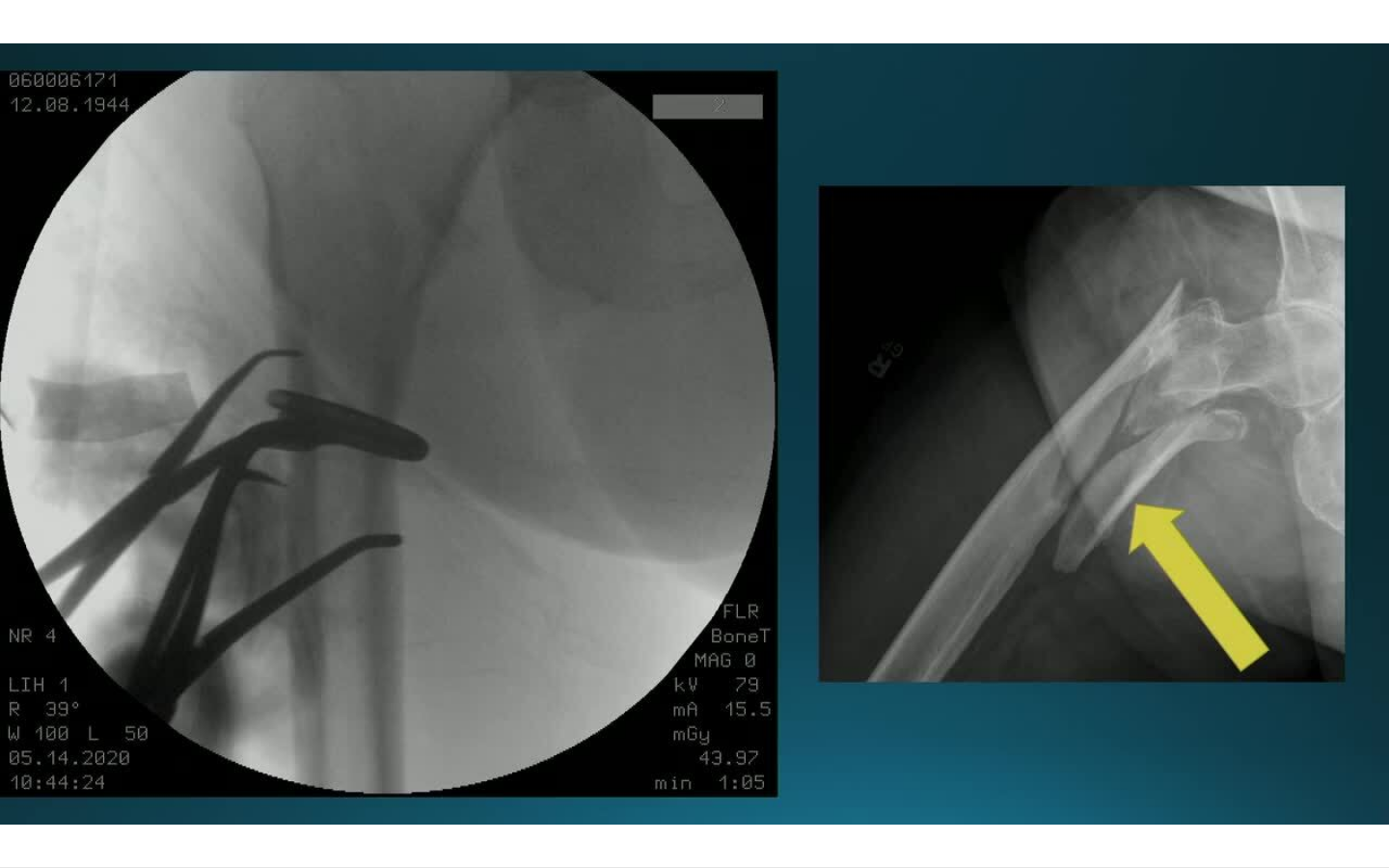
click at [864, 689] on div "10 seconds Tap to unmute" at bounding box center [694, 433] width 1389 height 867
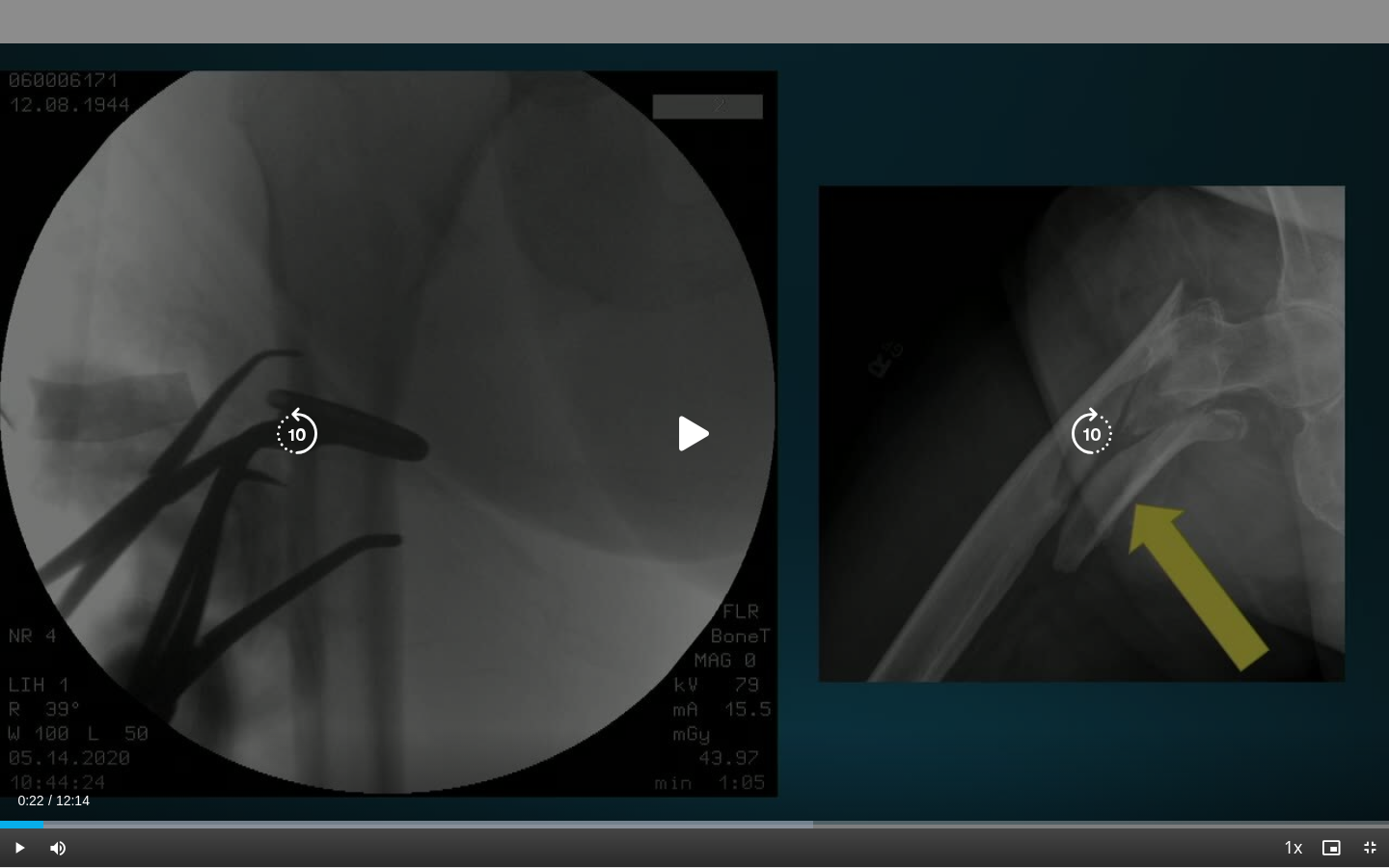
click at [684, 431] on icon "Video Player" at bounding box center [694, 434] width 54 height 54
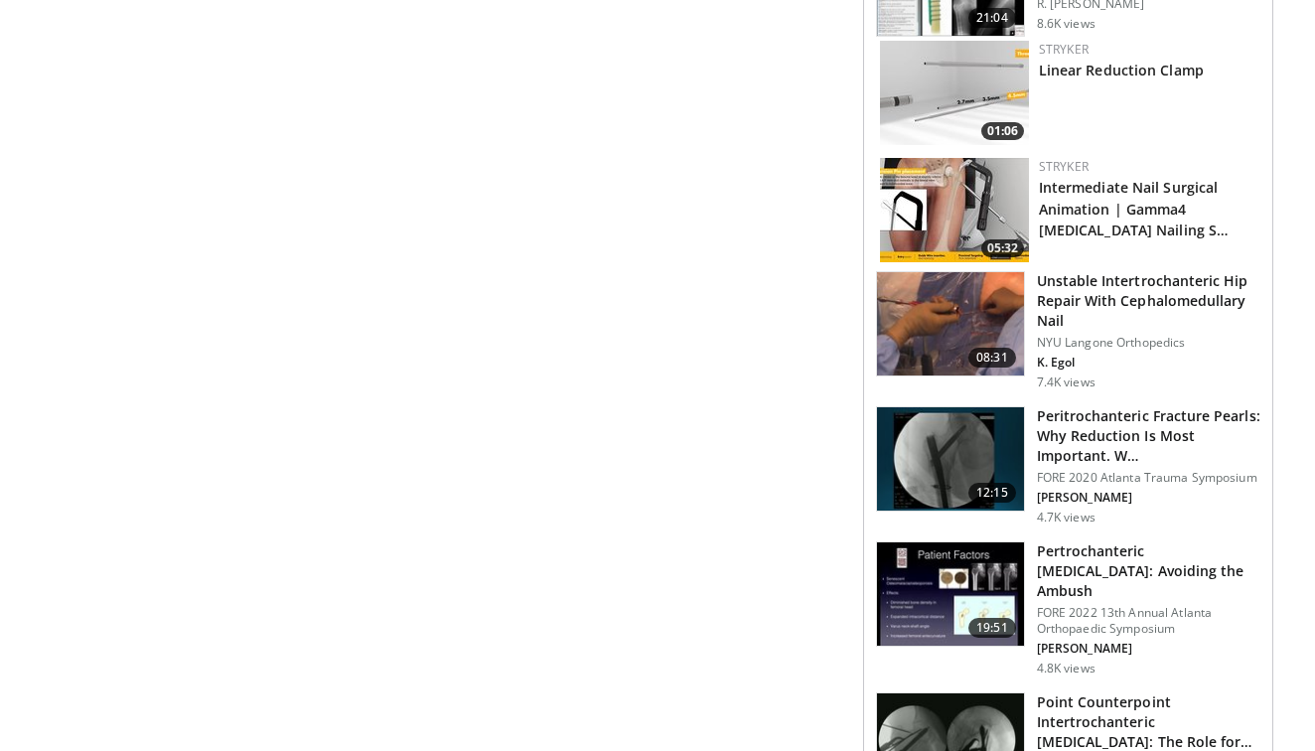
scroll to position [1692, 0]
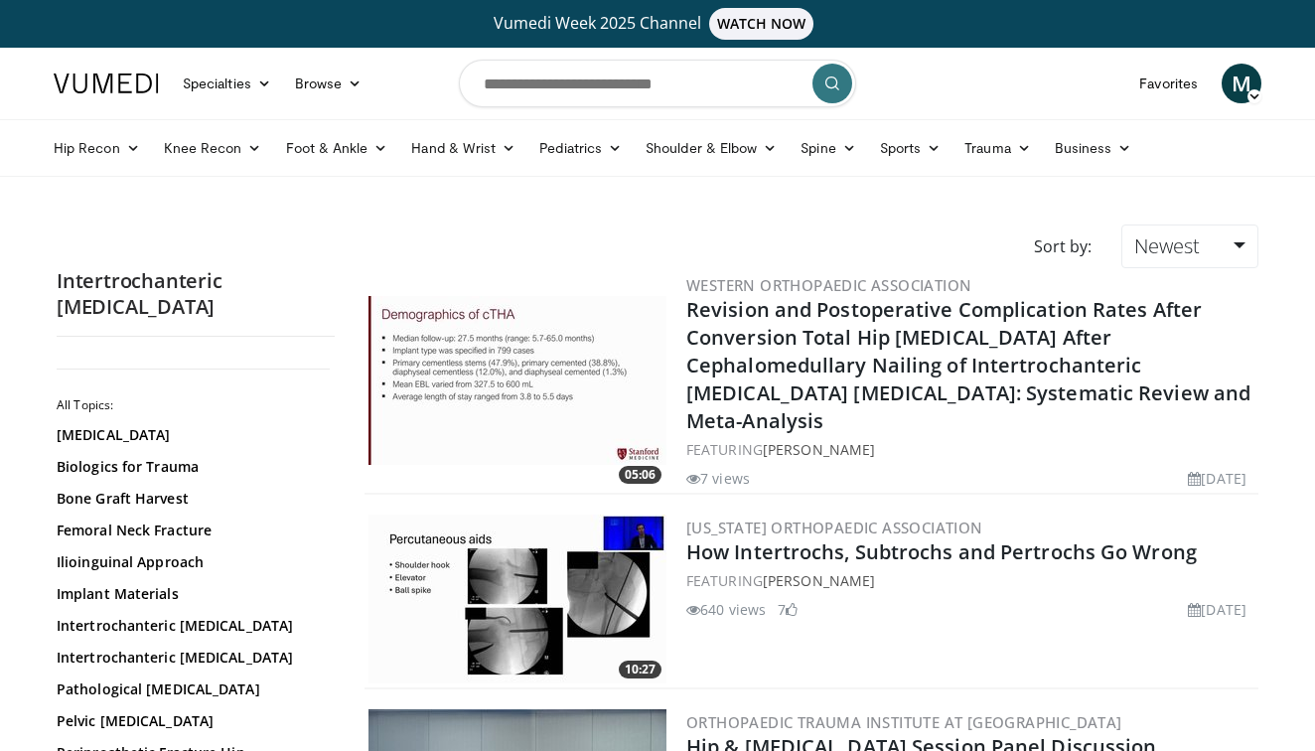
scroll to position [491, 0]
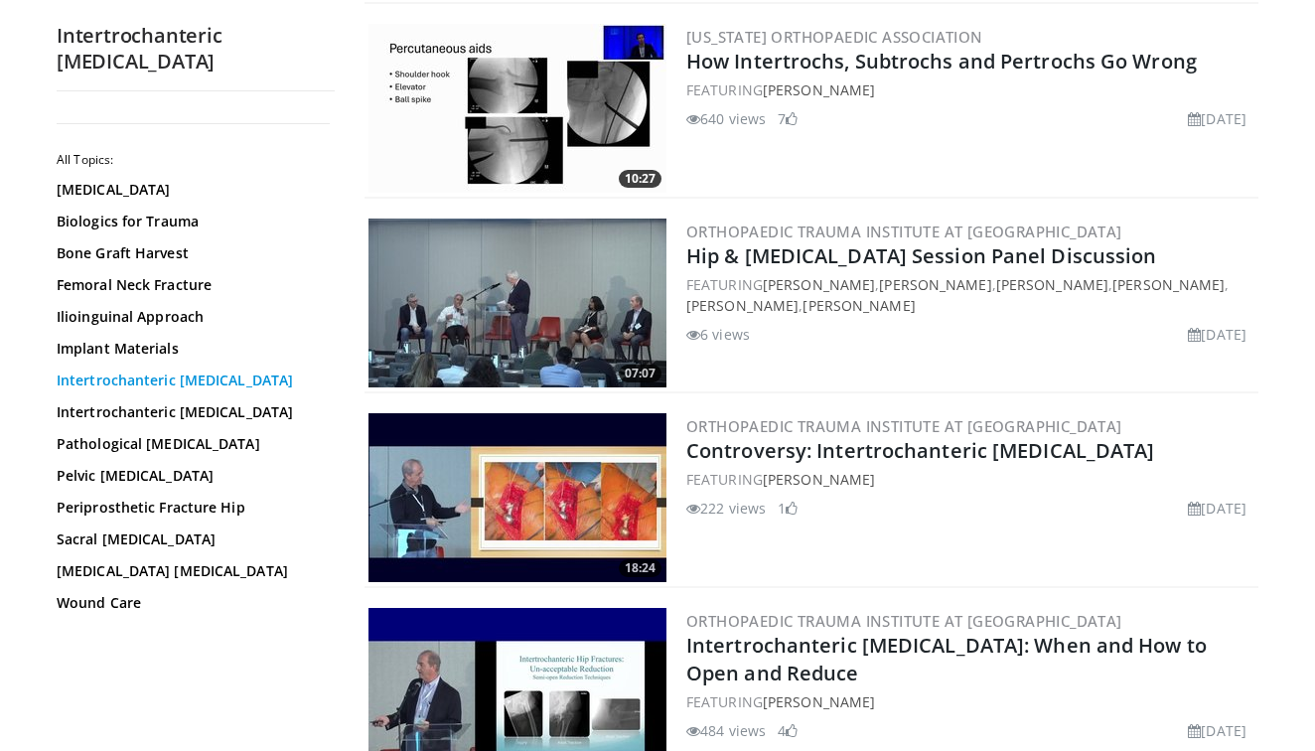
click at [161, 379] on link "Intertrochanteric [MEDICAL_DATA]" at bounding box center [191, 380] width 268 height 20
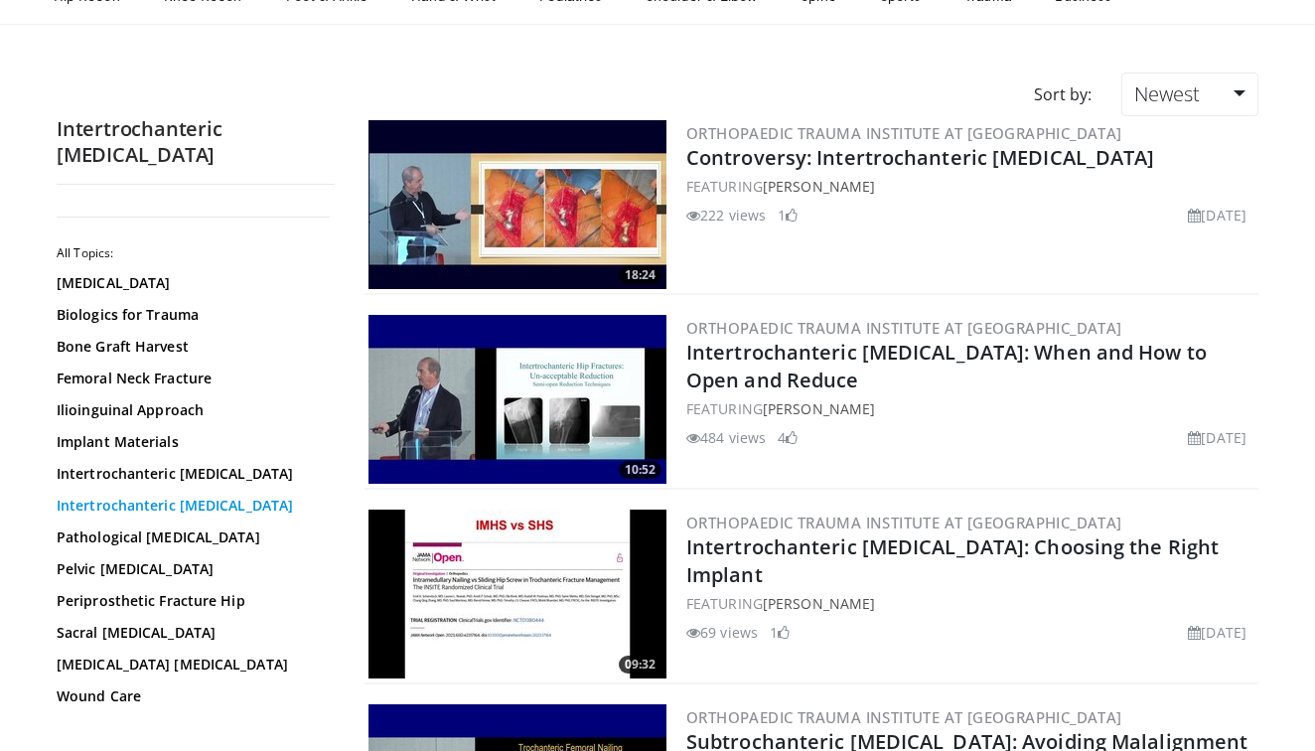
click at [189, 496] on link "Intertrochanteric [MEDICAL_DATA]" at bounding box center [191, 506] width 268 height 20
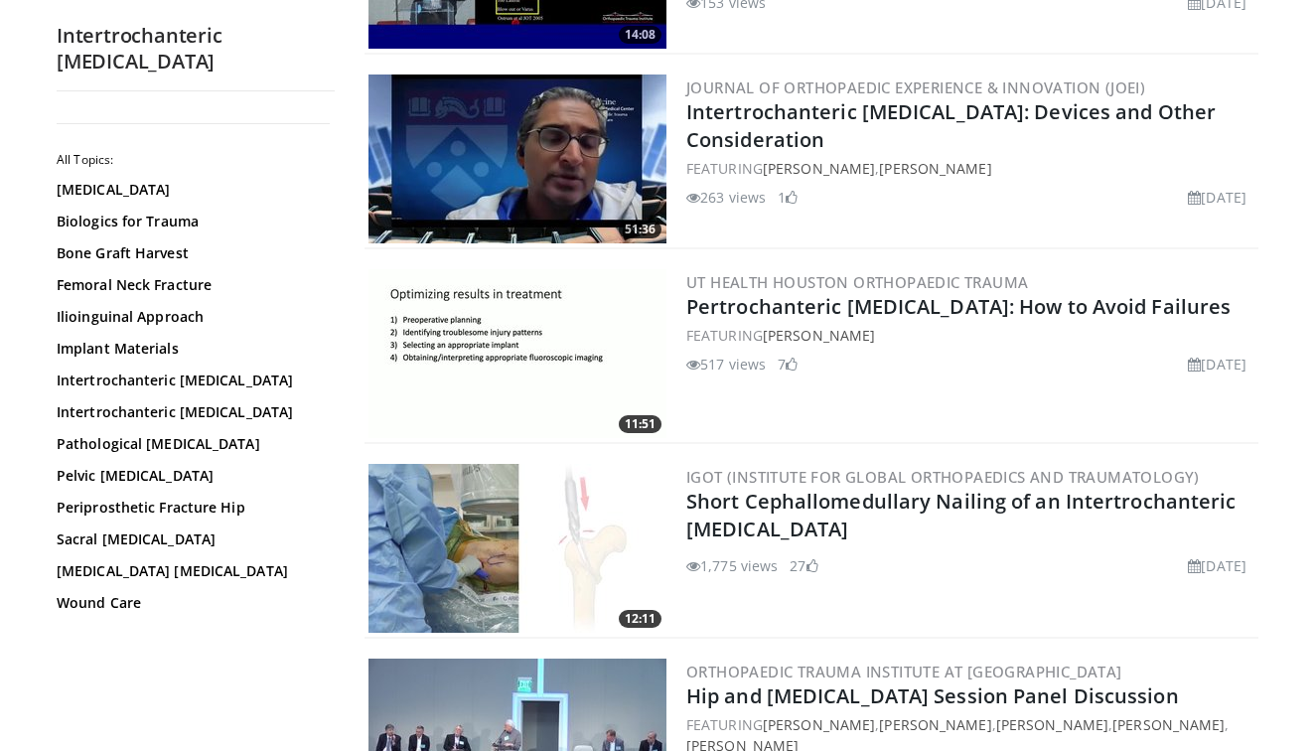
scroll to position [1631, 0]
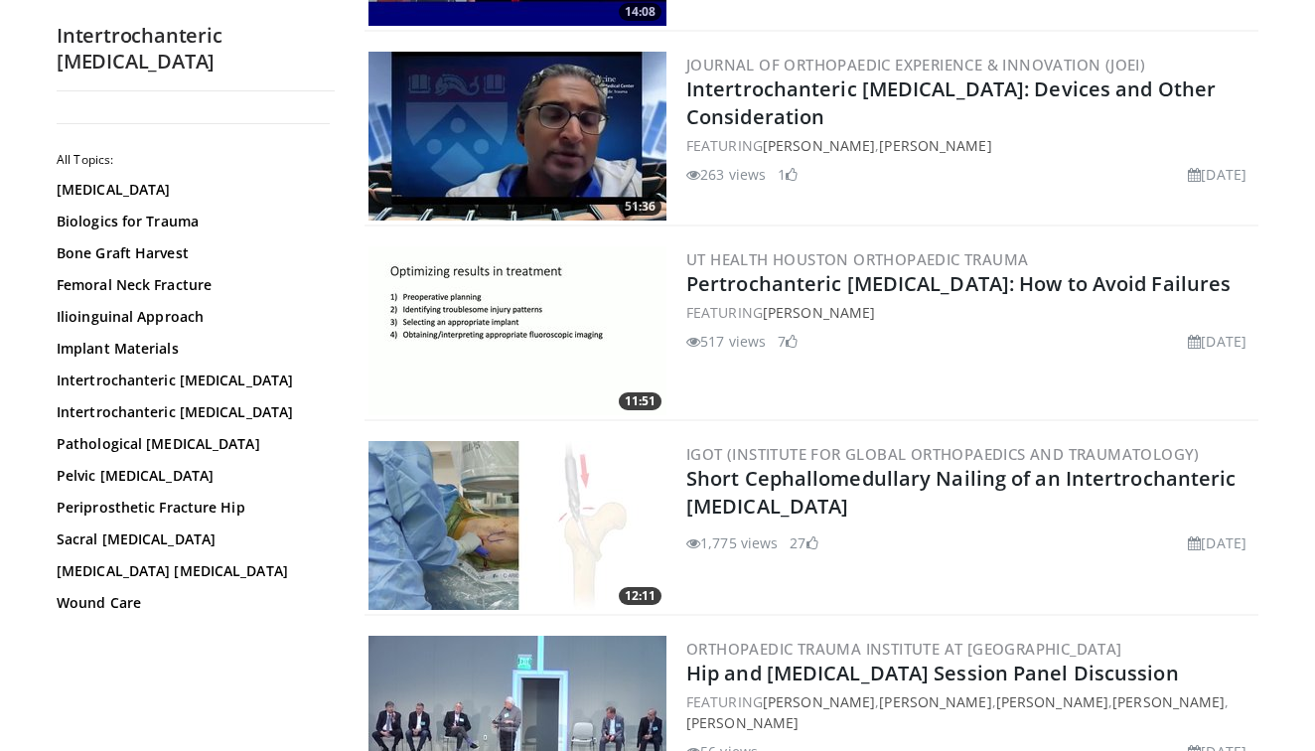
click at [412, 488] on img at bounding box center [517, 525] width 298 height 169
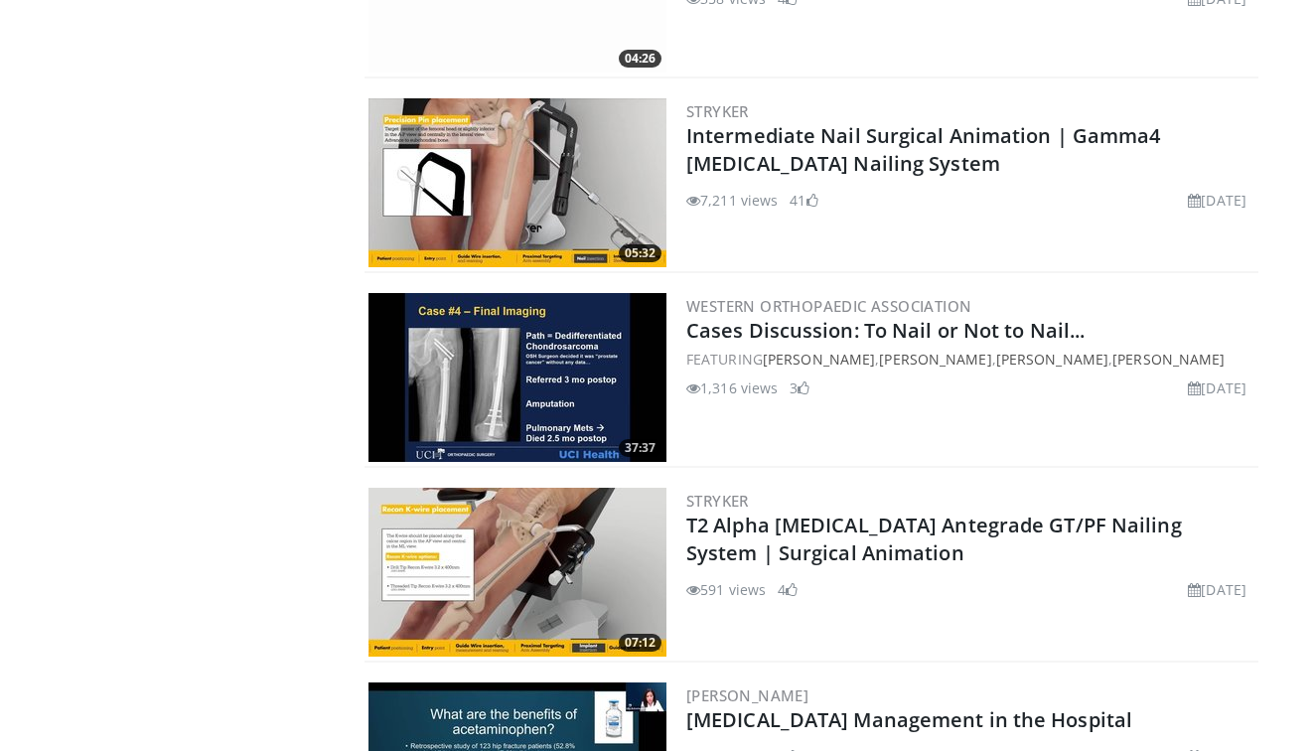
scroll to position [4529, 0]
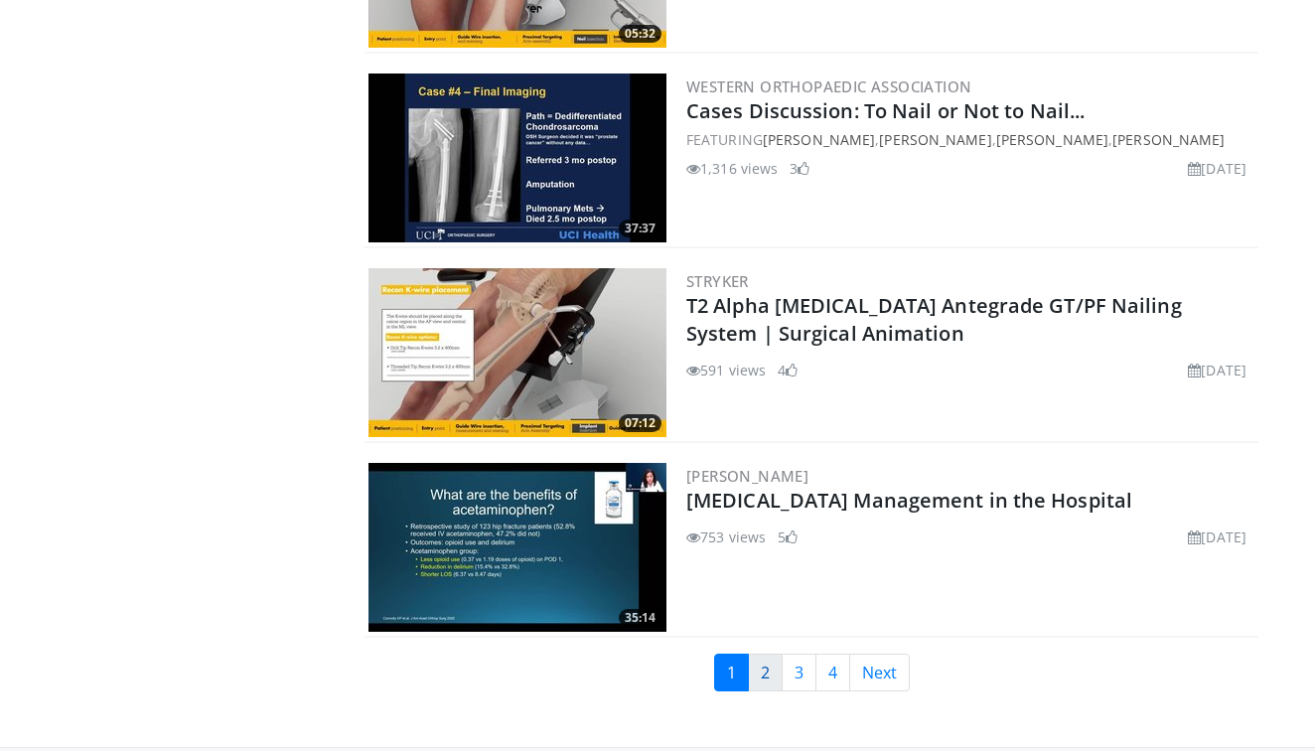
click at [762, 653] on link "2" at bounding box center [765, 672] width 35 height 38
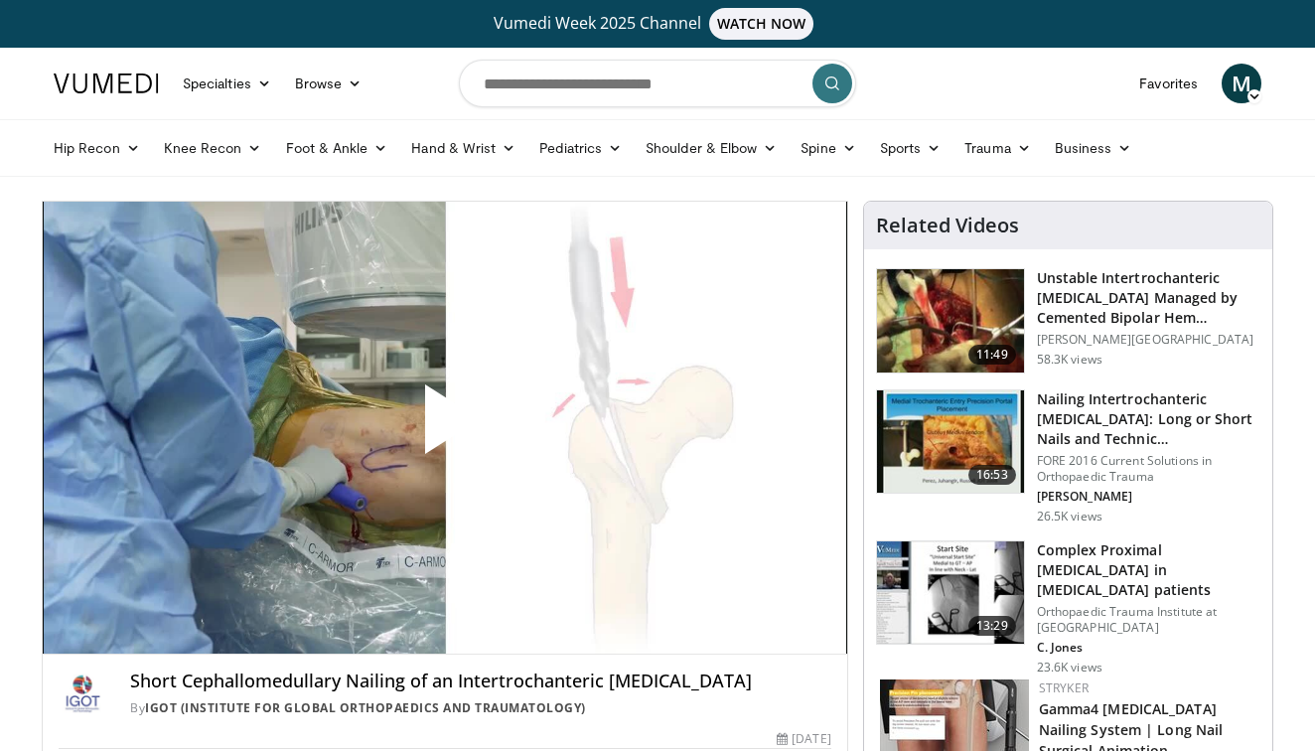
click at [445, 427] on span "Video Player" at bounding box center [445, 427] width 0 height 0
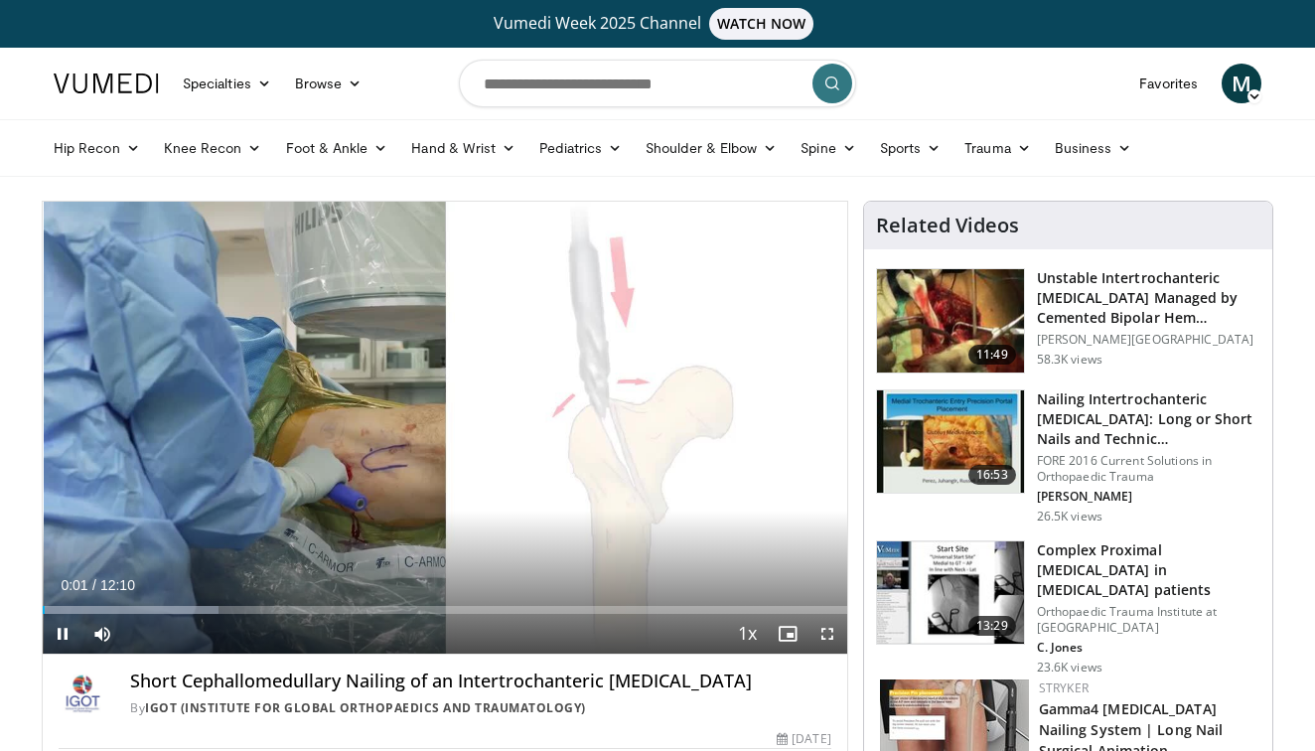
click at [827, 631] on span "Video Player" at bounding box center [827, 634] width 40 height 40
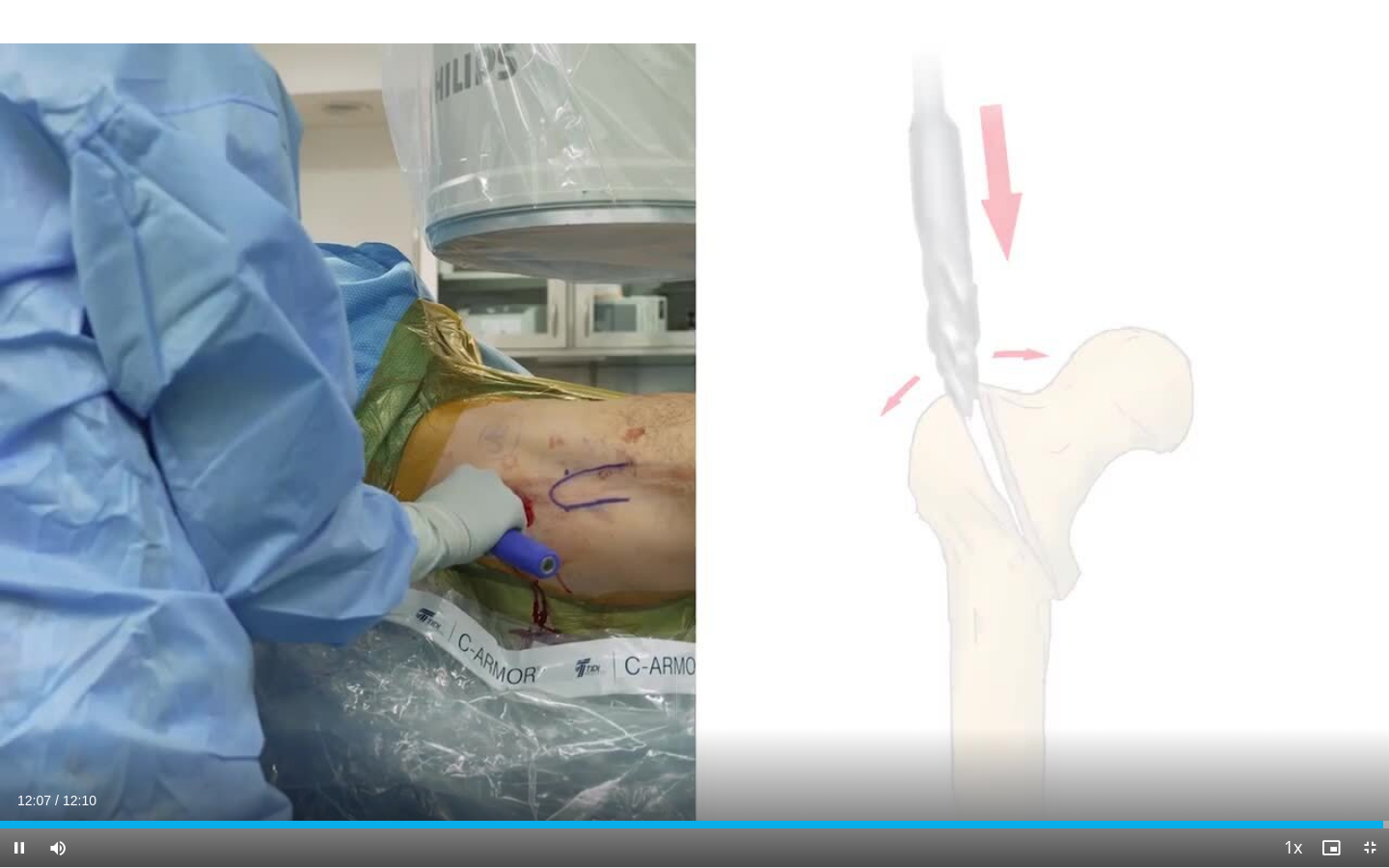
click at [1276, 728] on span "Video Player" at bounding box center [1370, 848] width 39 height 39
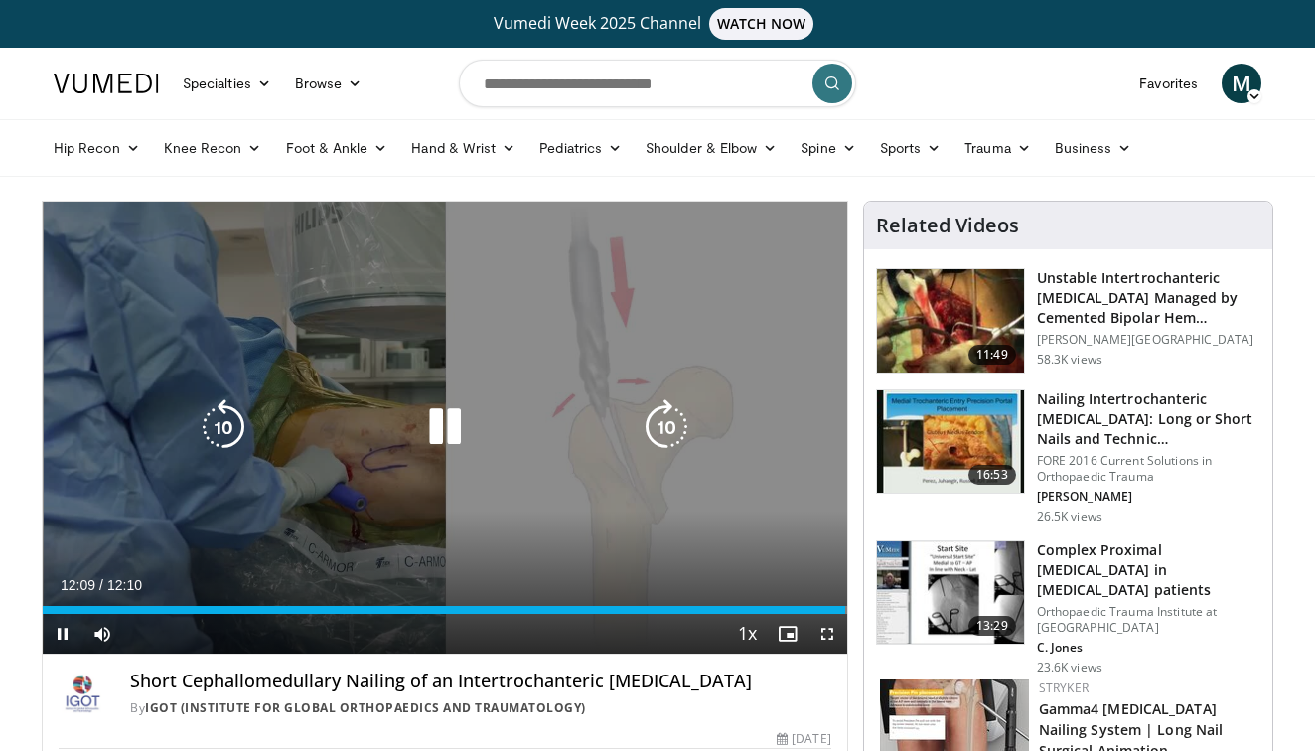
click at [673, 457] on div "10 seconds Tap to unmute" at bounding box center [445, 428] width 804 height 452
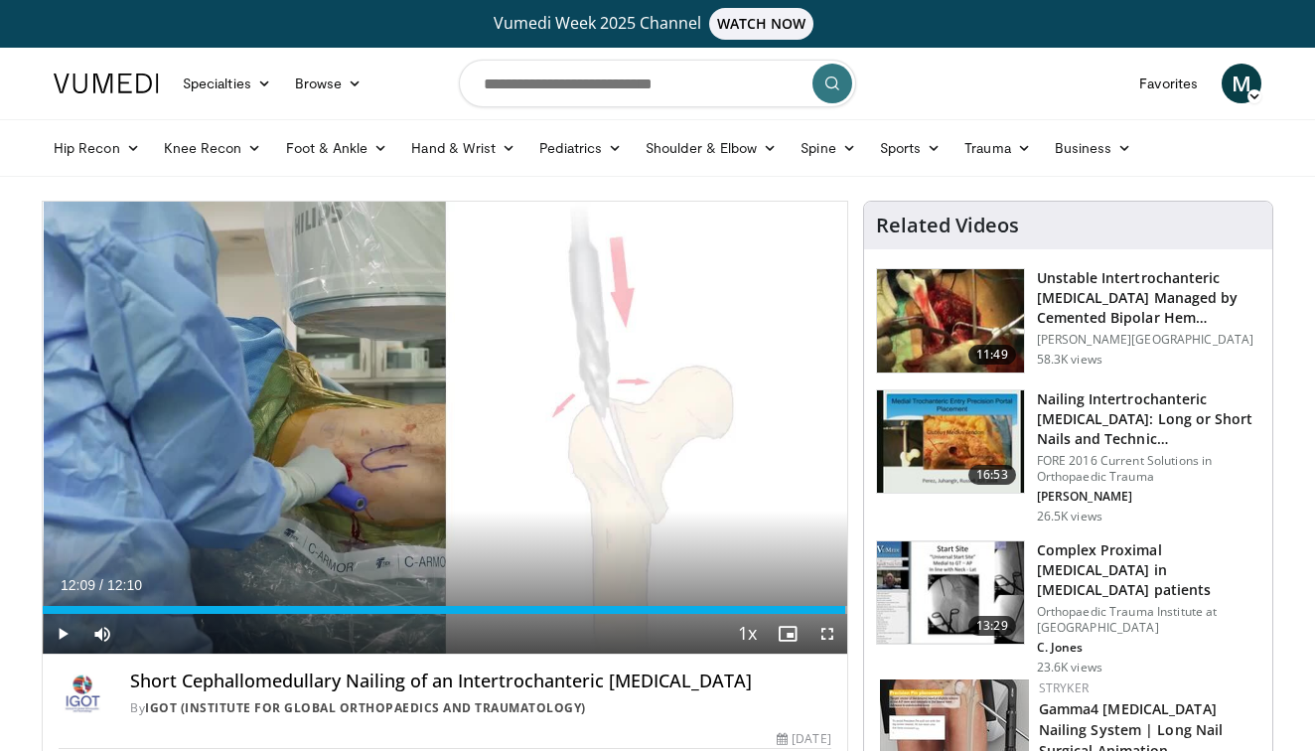
click at [673, 457] on div "10 seconds Tap to unmute" at bounding box center [445, 428] width 804 height 452
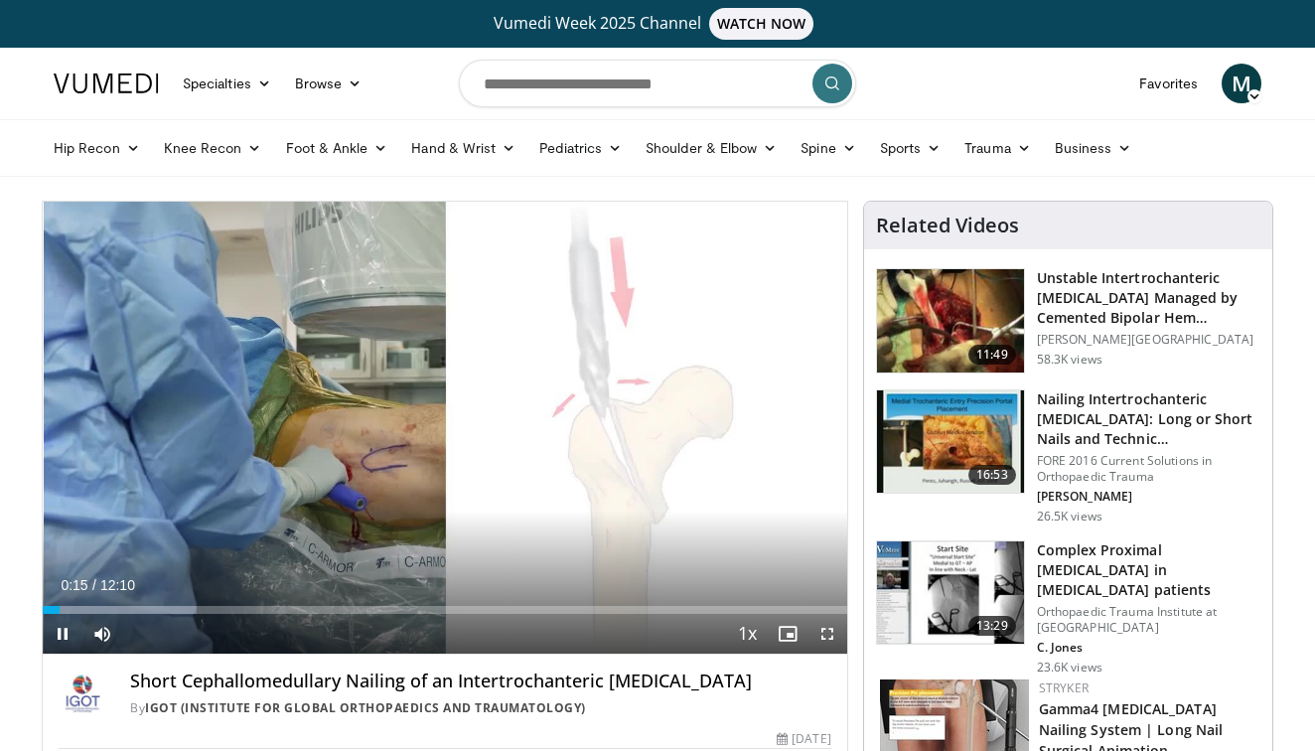
click at [821, 628] on span "Video Player" at bounding box center [827, 634] width 40 height 40
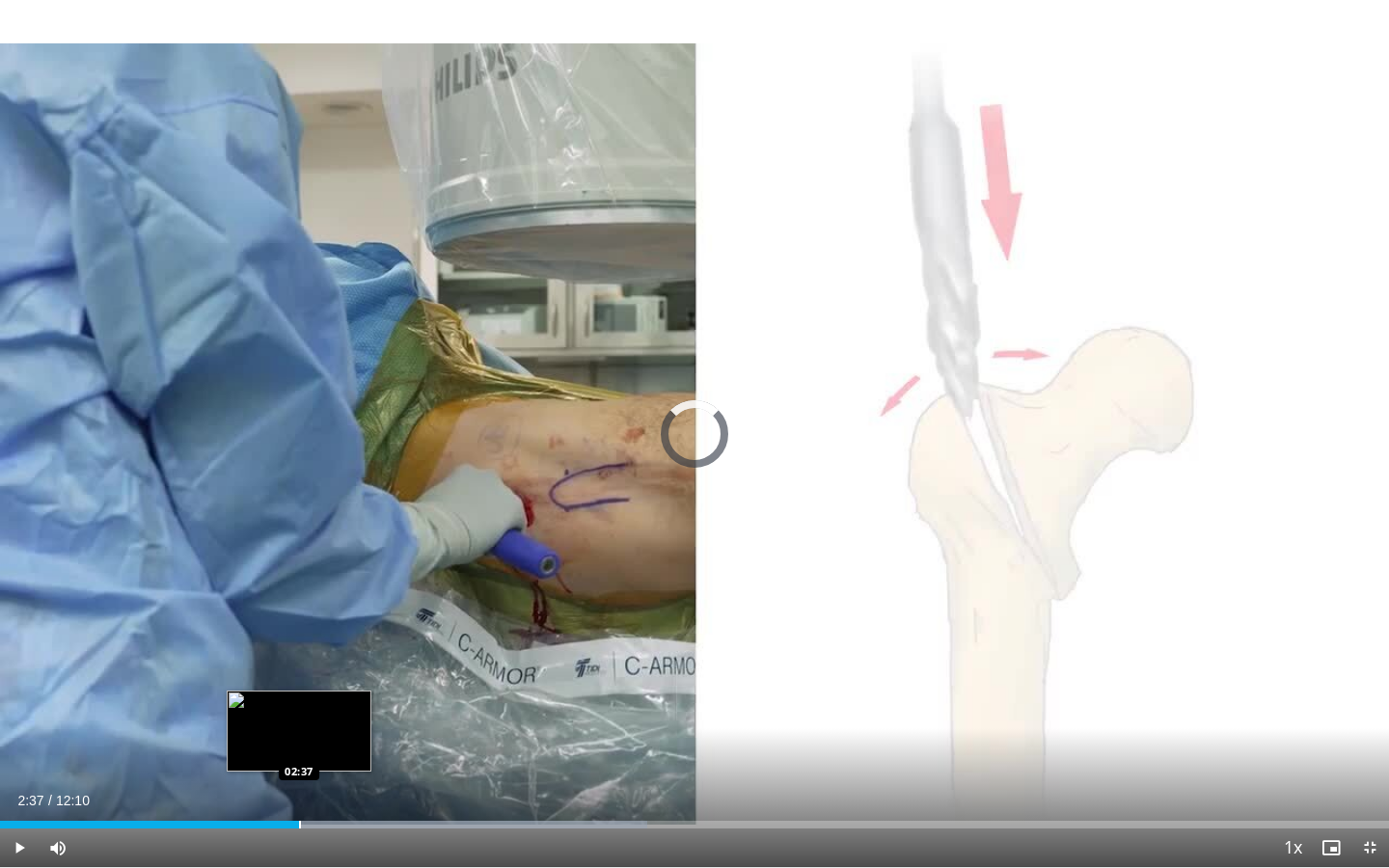
click at [299, 728] on div "Loaded : 46.58% 02:55 02:37" at bounding box center [694, 818] width 1389 height 18
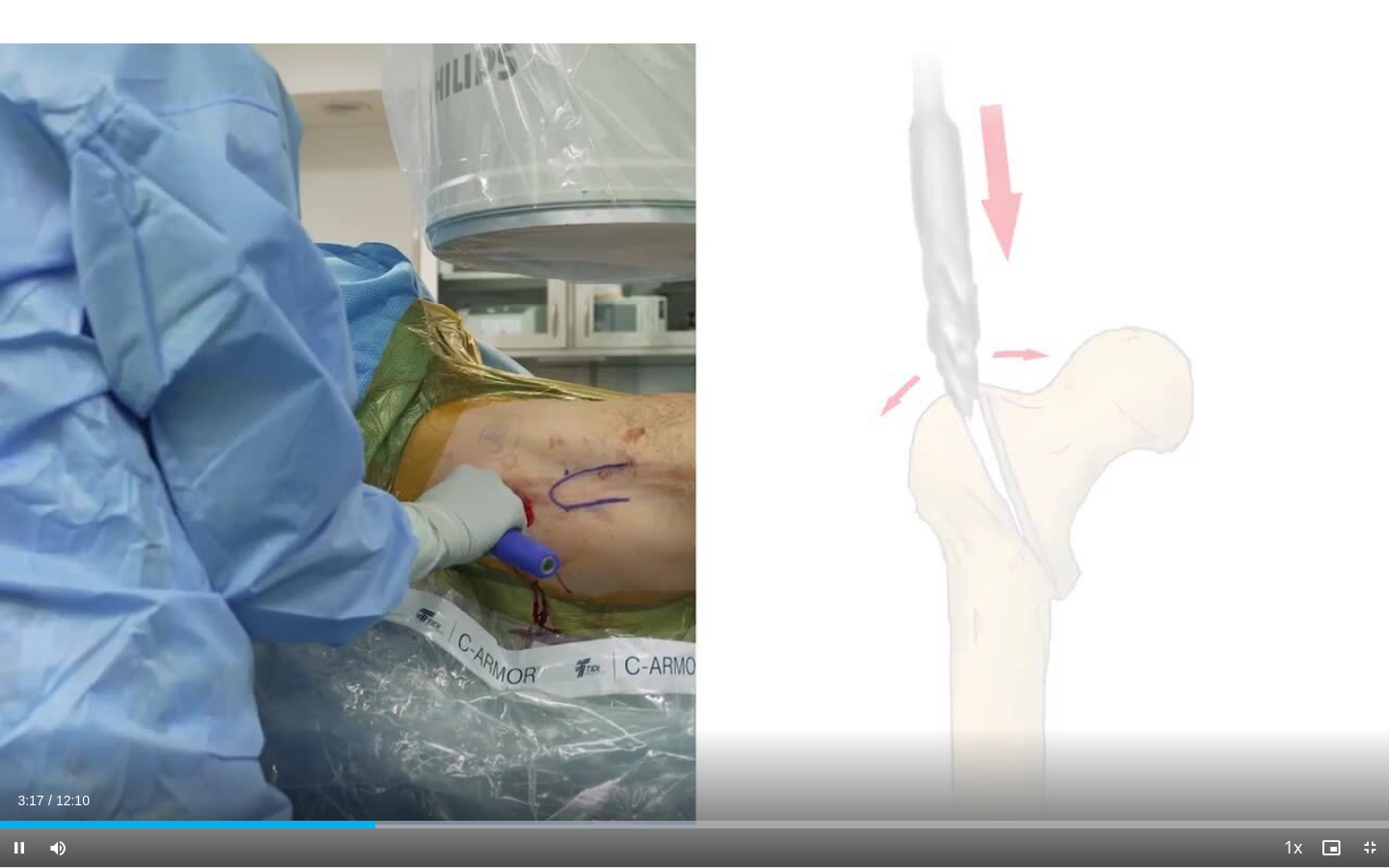
click at [1276, 728] on span "Video Player" at bounding box center [1370, 848] width 39 height 39
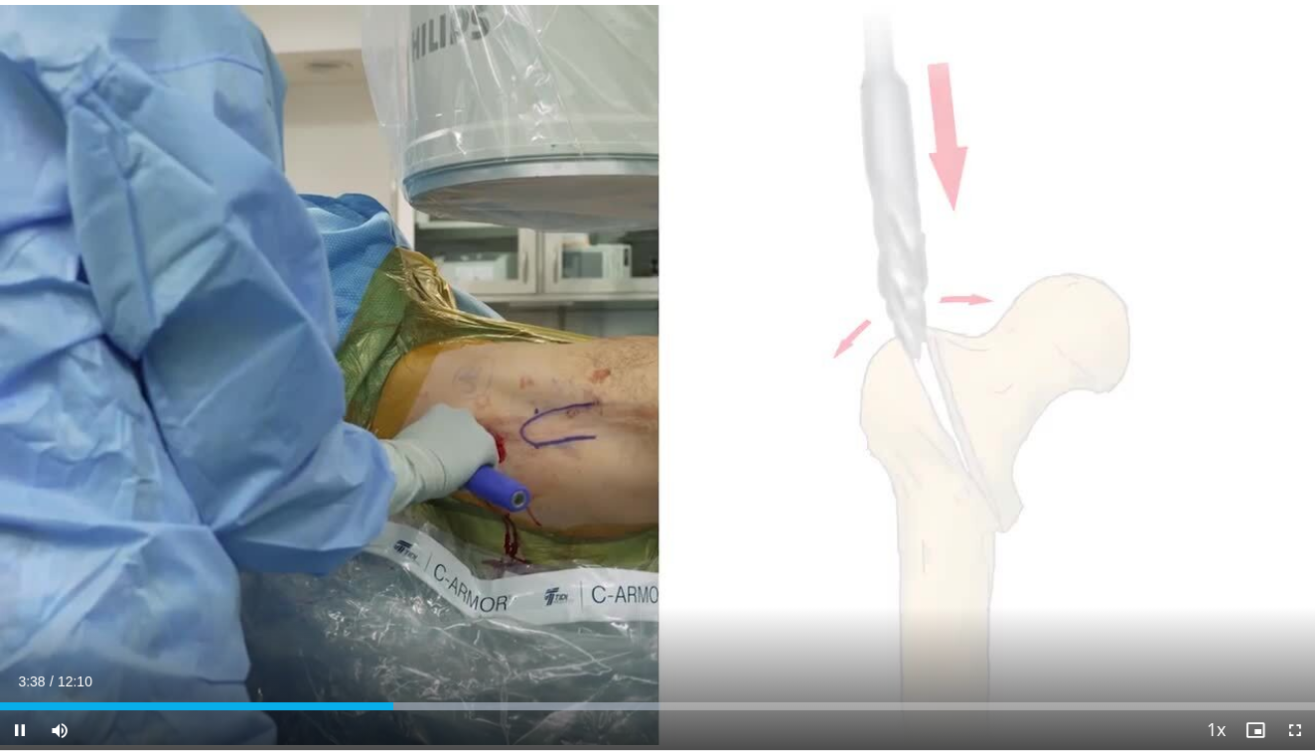
scroll to position [121, 0]
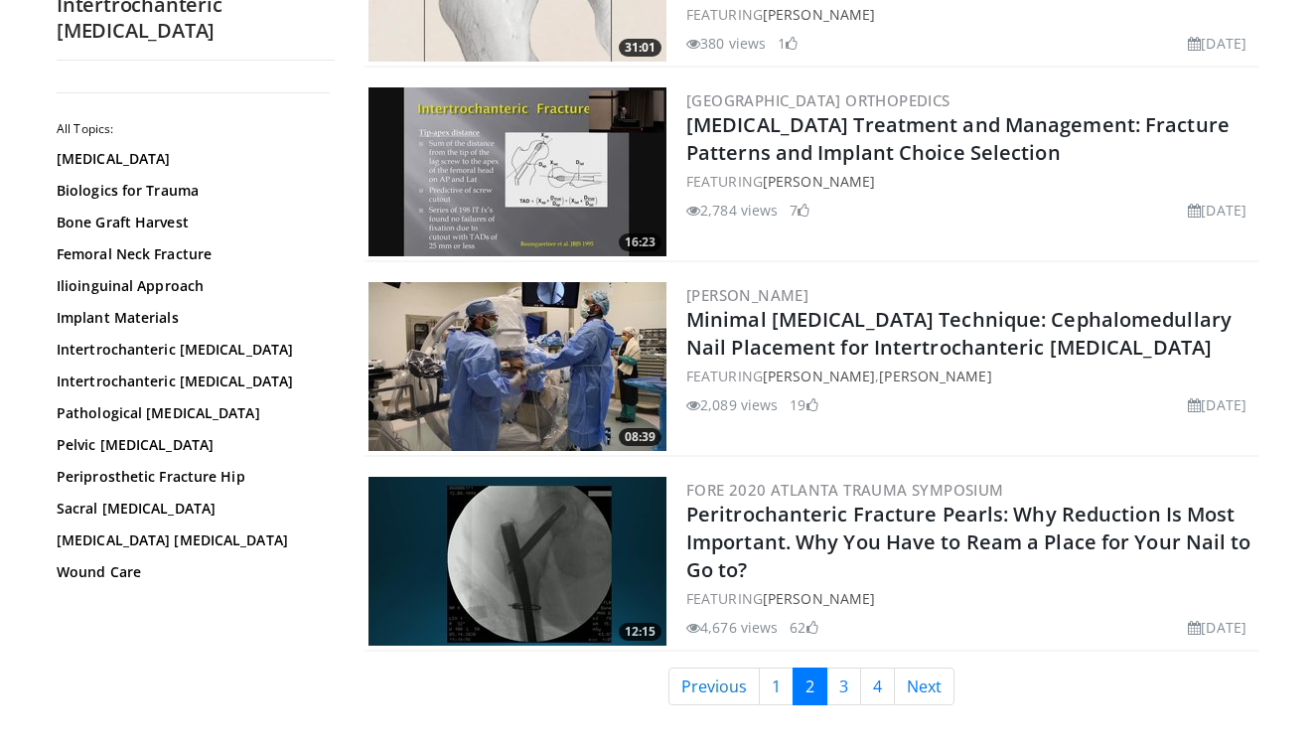
scroll to position [4470, 0]
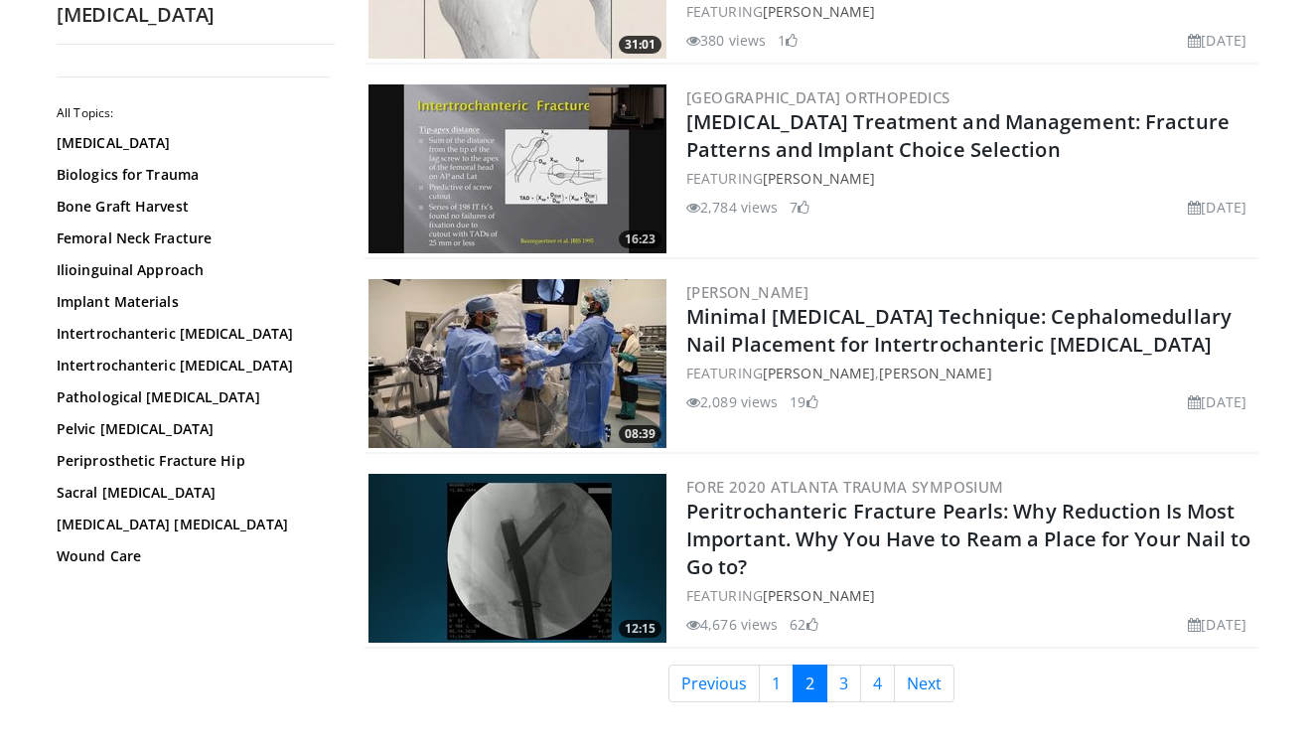
click at [541, 354] on img at bounding box center [517, 363] width 298 height 169
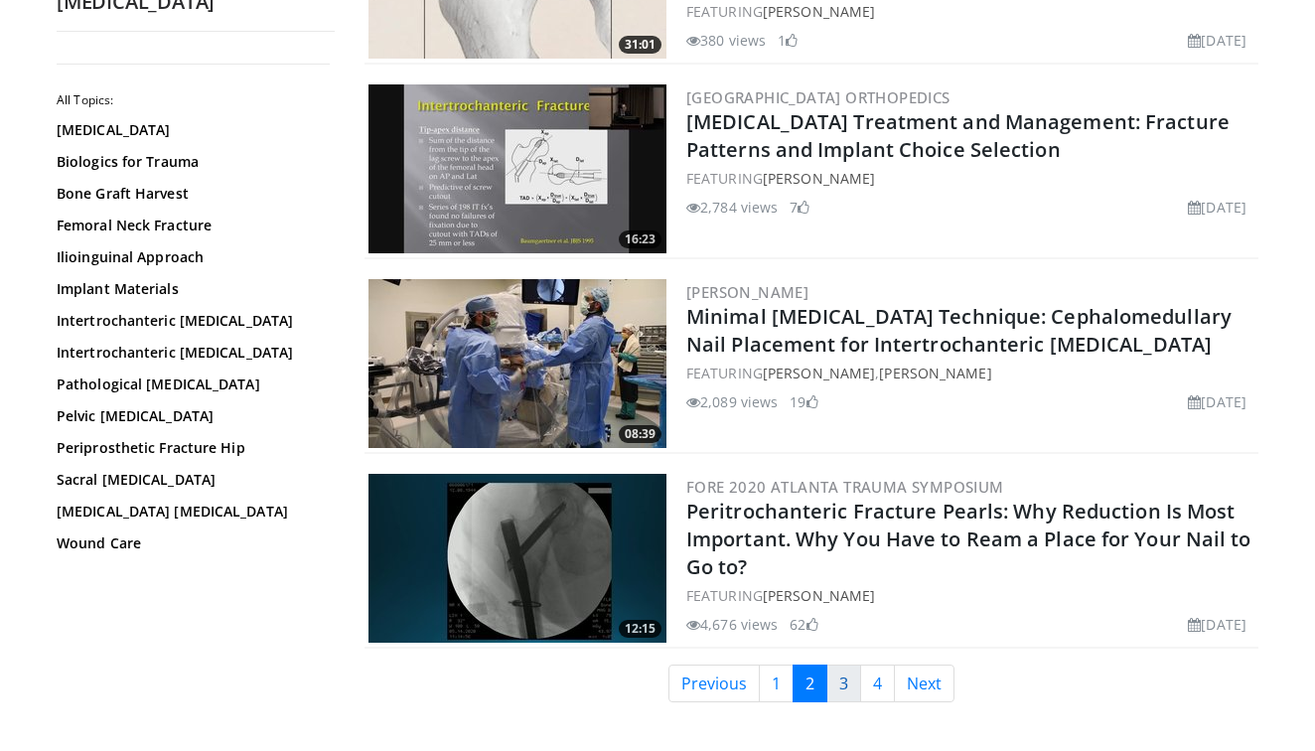
click at [844, 685] on link "3" at bounding box center [843, 683] width 35 height 38
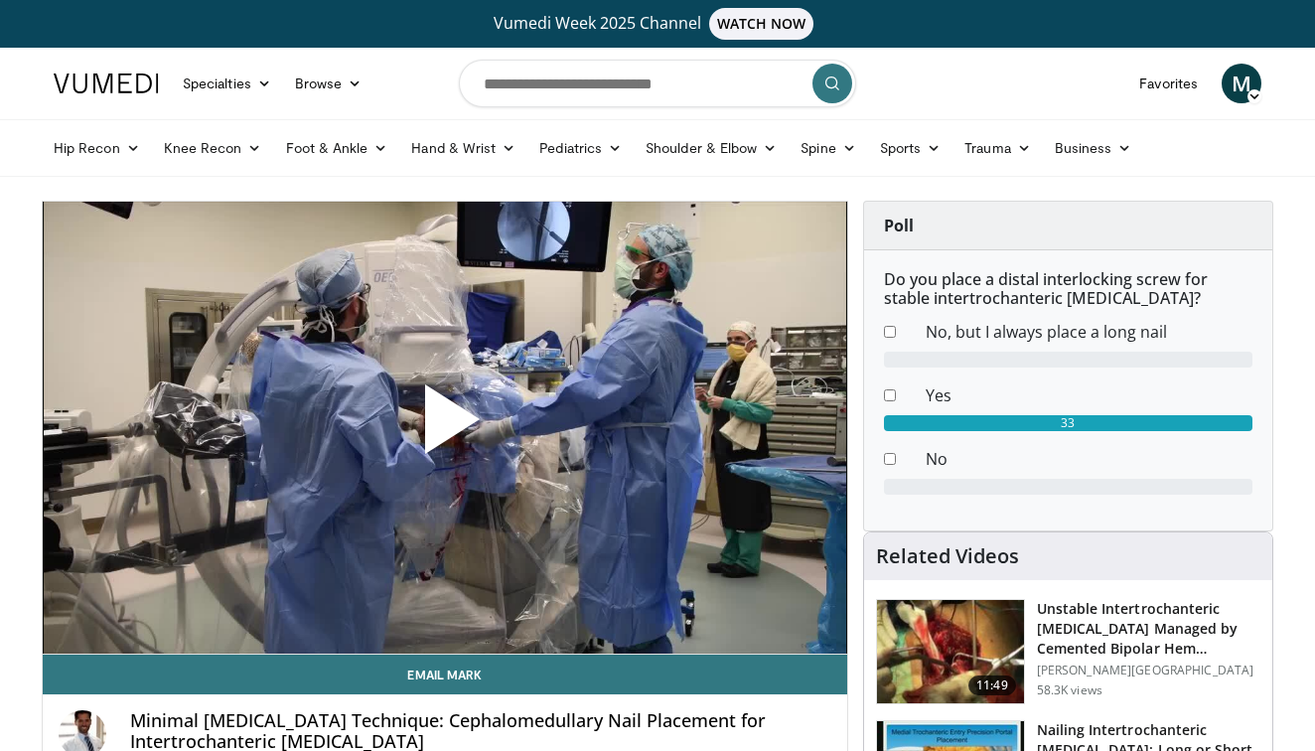
click at [445, 427] on span "Video Player" at bounding box center [445, 427] width 0 height 0
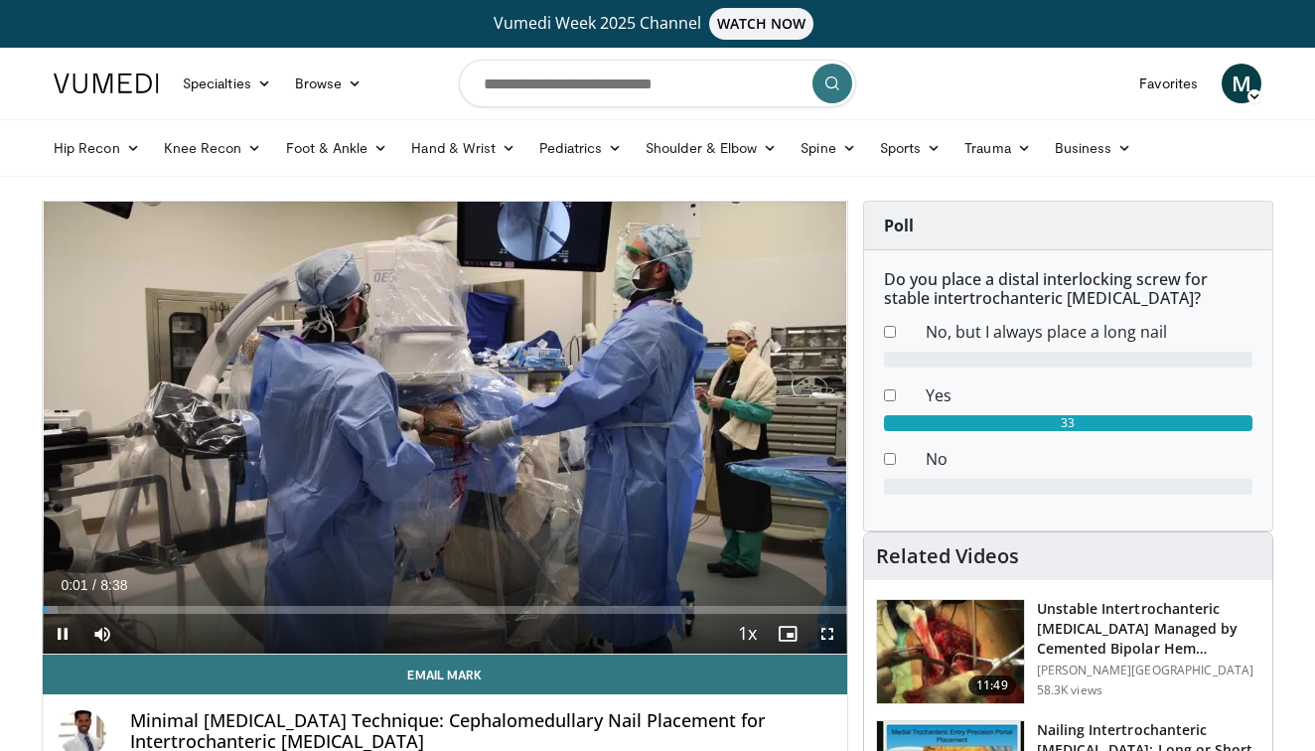
click at [818, 623] on span "Video Player" at bounding box center [827, 634] width 40 height 40
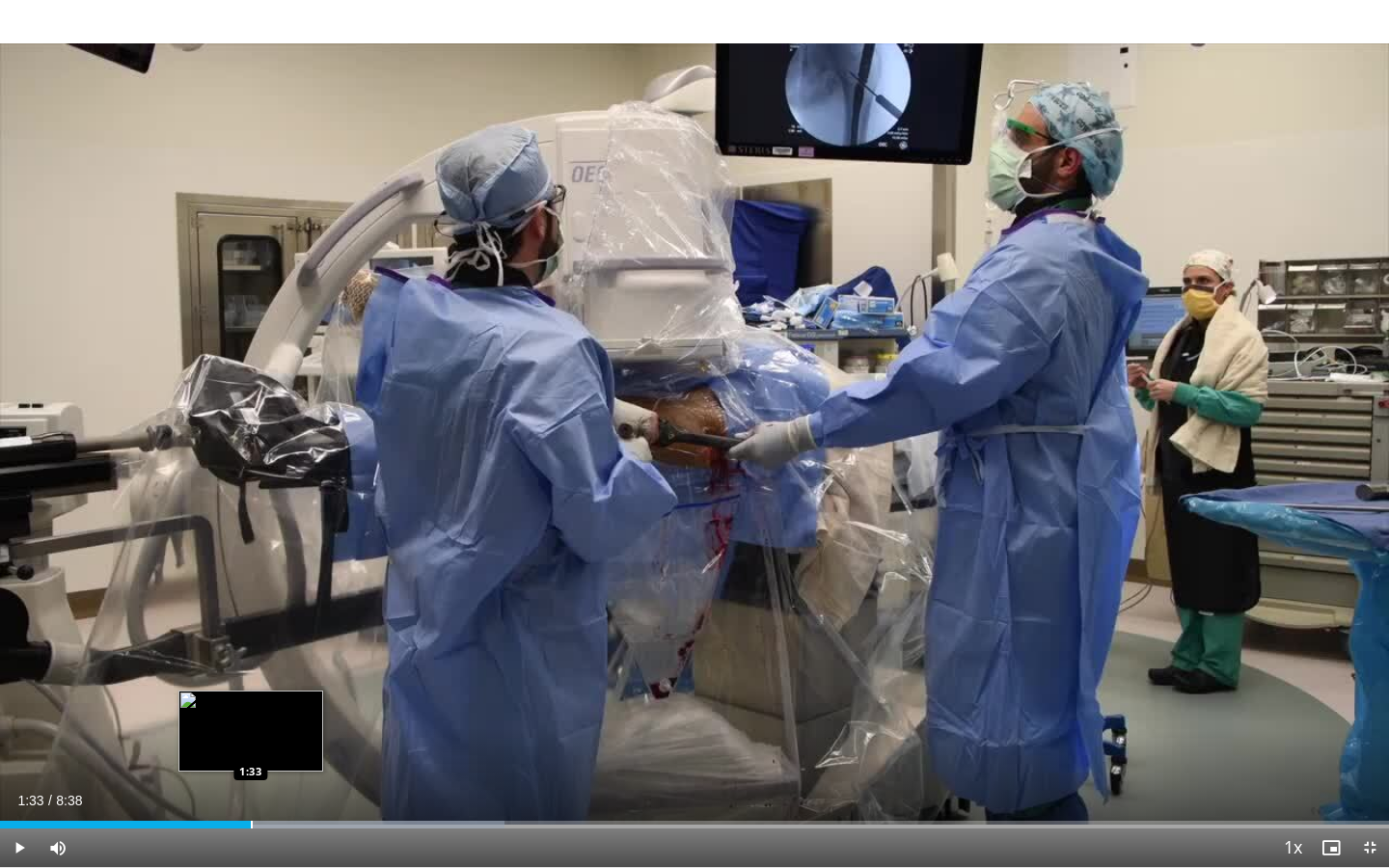
click at [251, 728] on div "Progress Bar" at bounding box center [252, 824] width 2 height 8
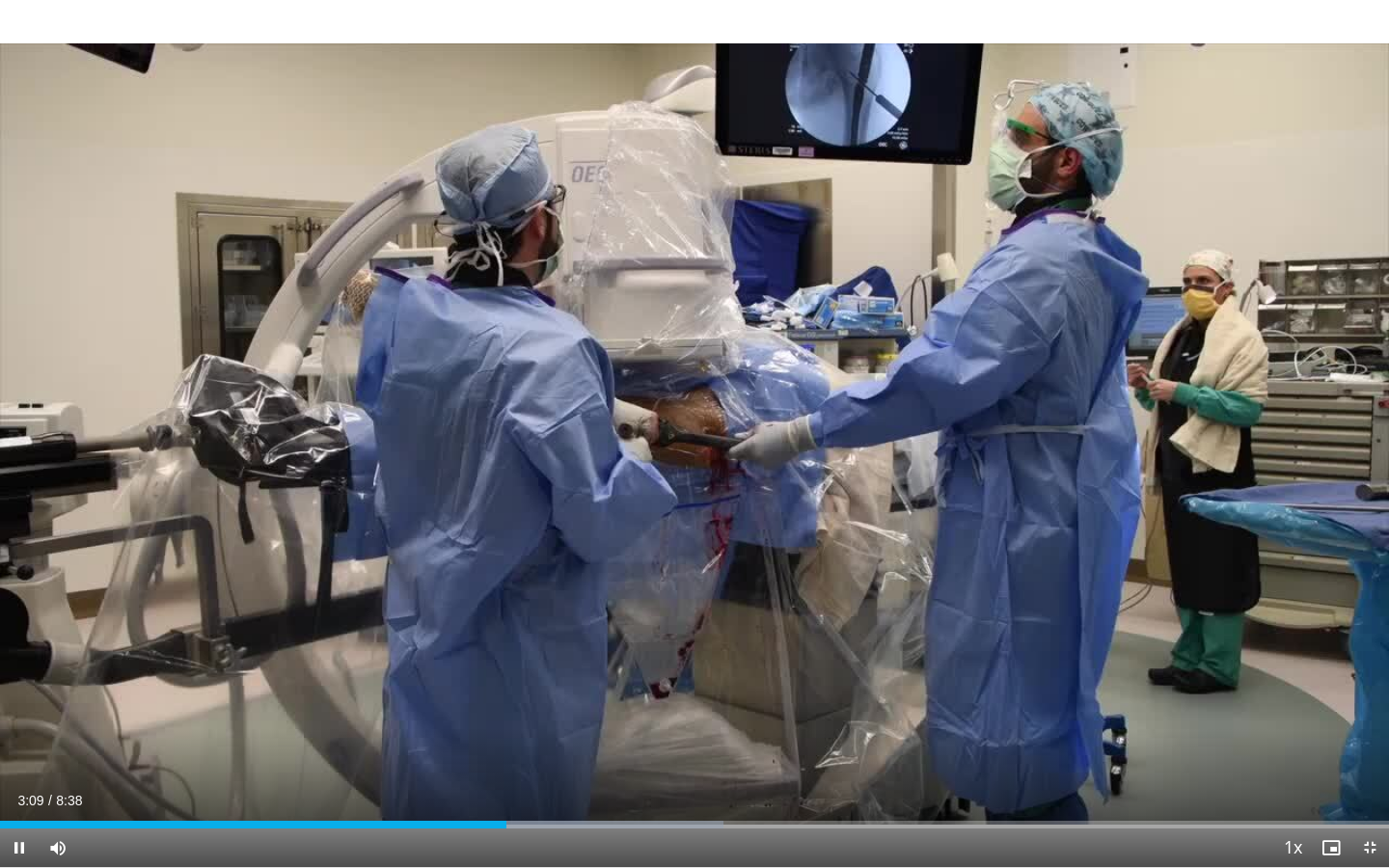
click at [1276, 728] on span "Video Player" at bounding box center [1370, 848] width 39 height 39
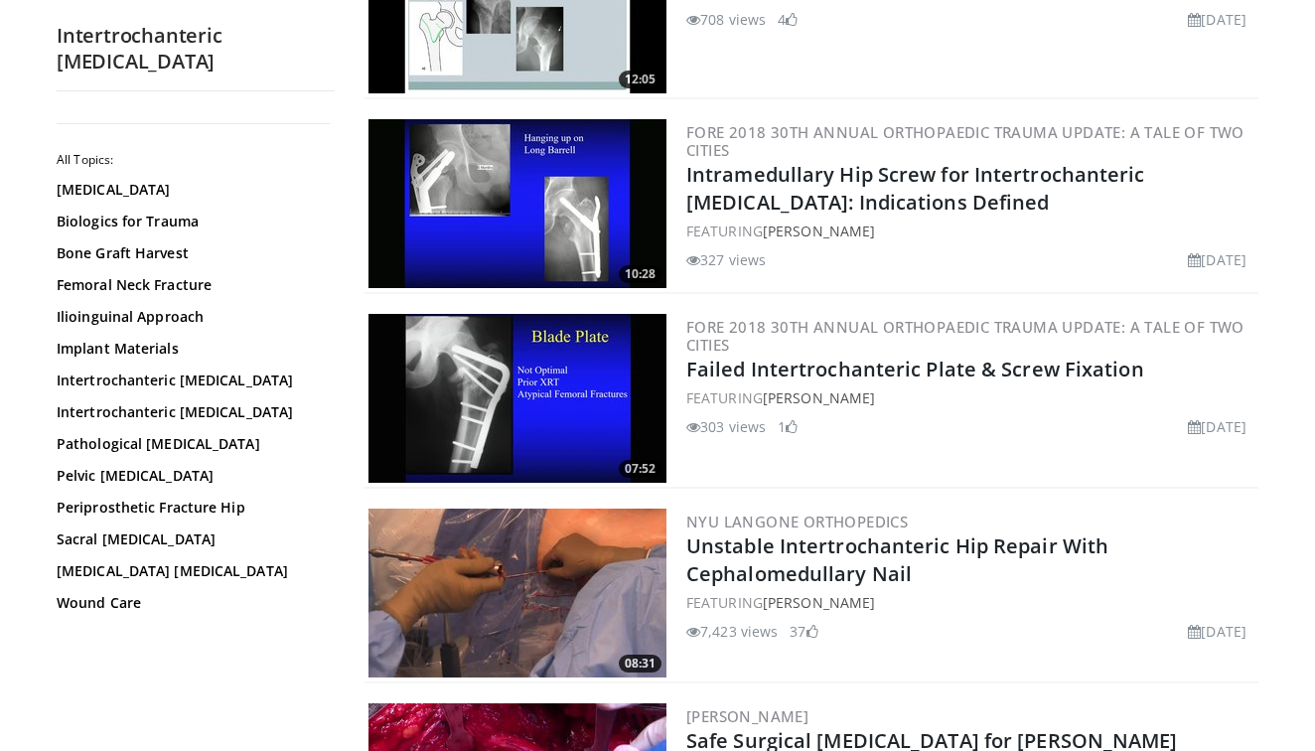
scroll to position [2495, 0]
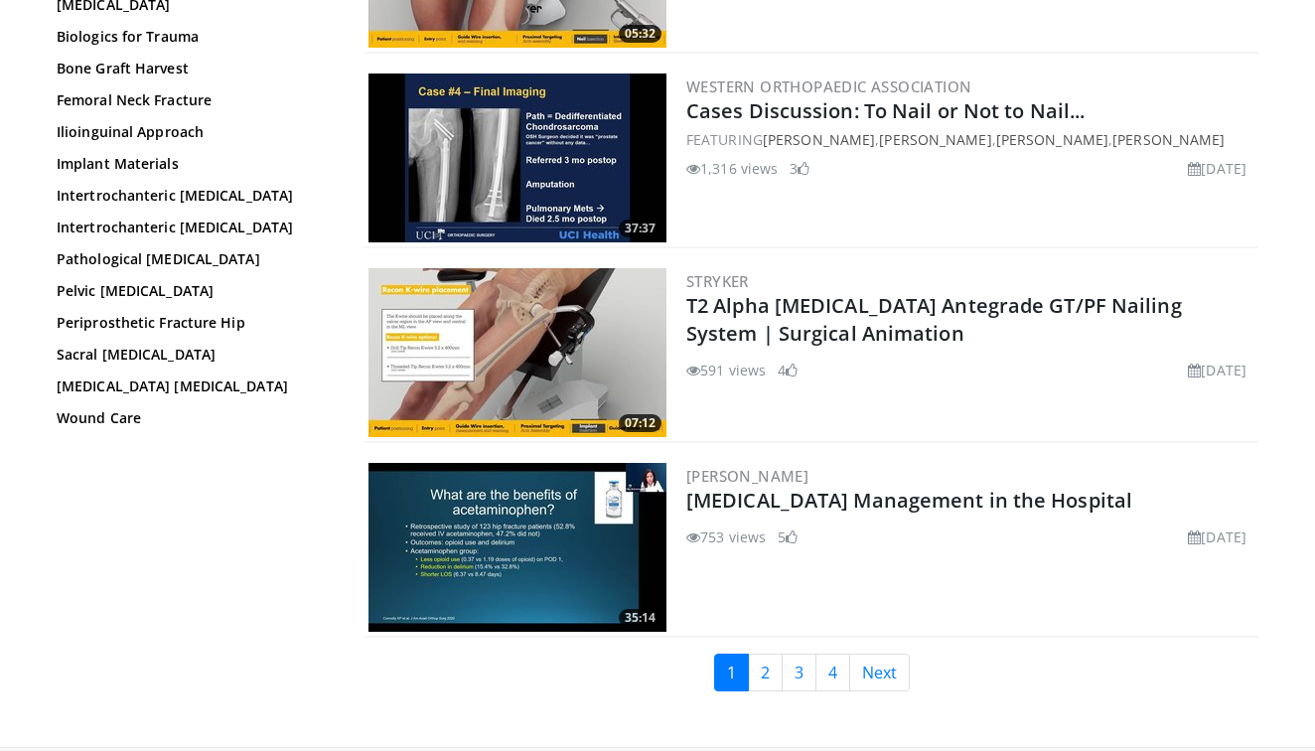
scroll to position [4529, 0]
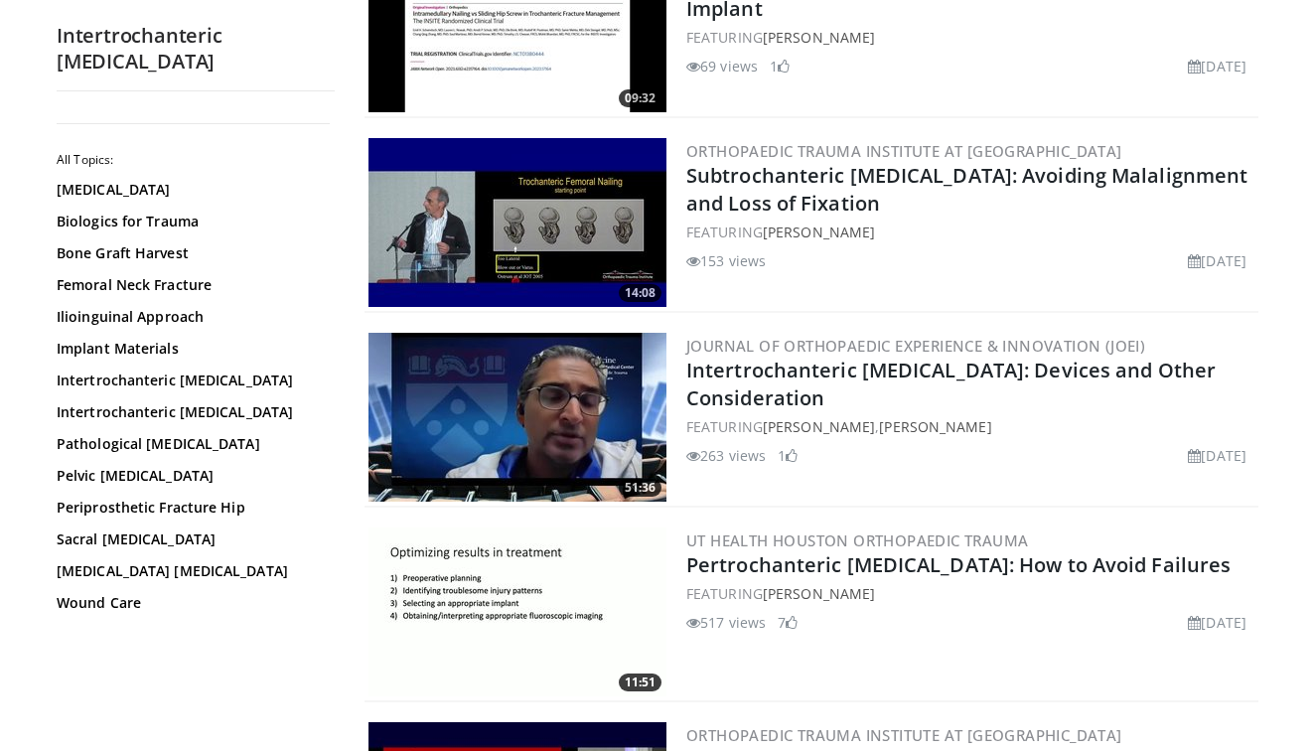
scroll to position [882, 0]
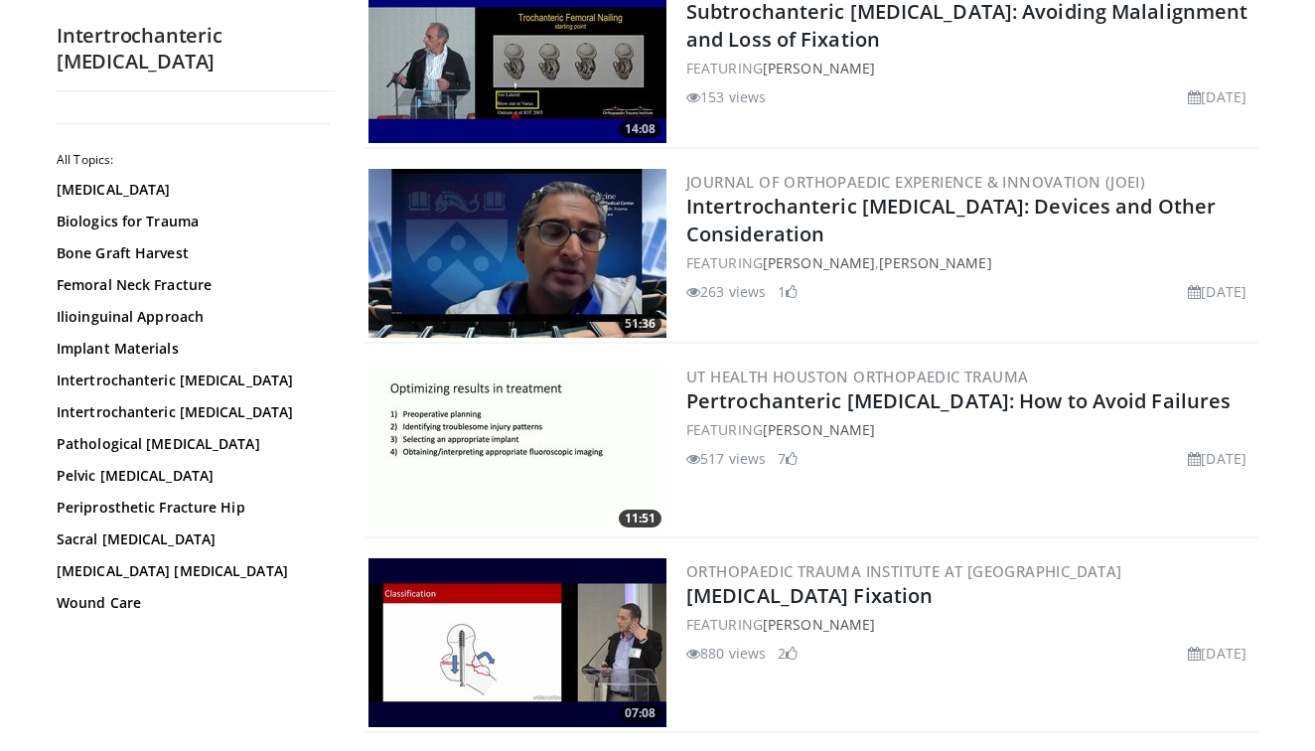
click at [495, 241] on img at bounding box center [517, 253] width 298 height 169
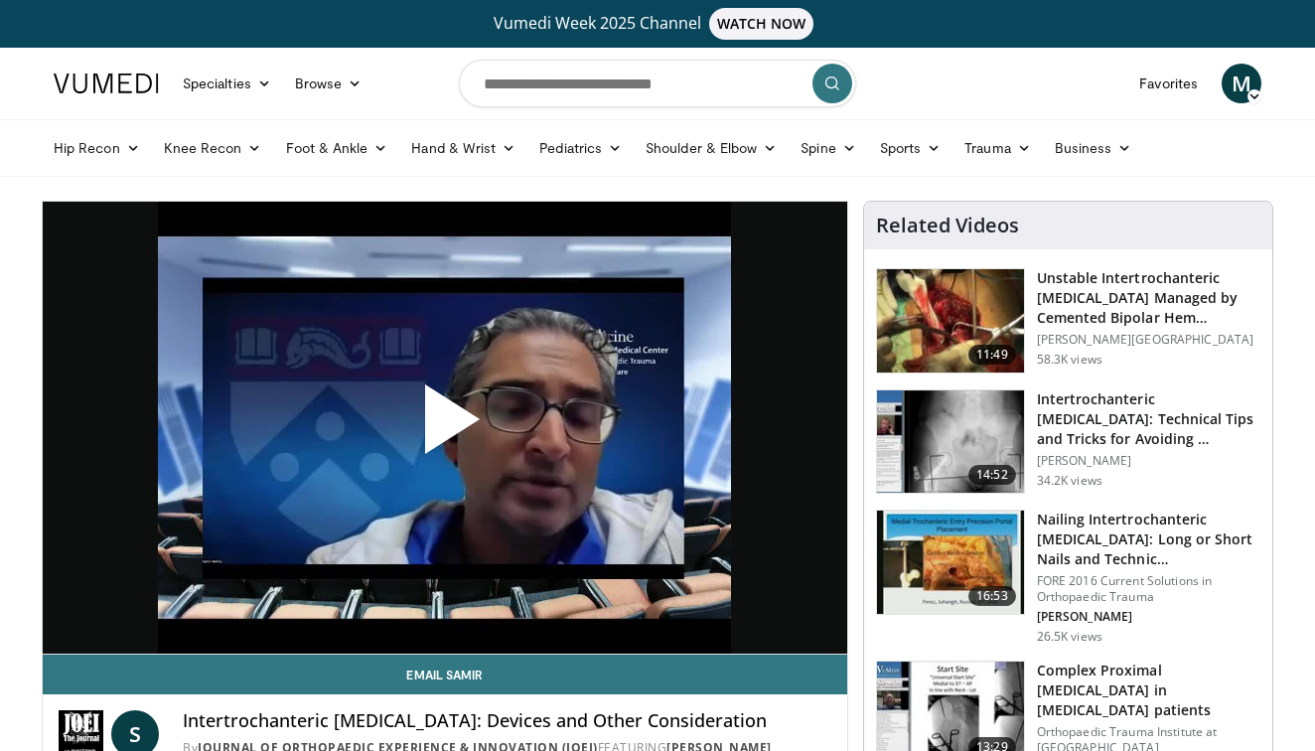
click at [445, 427] on span "Video Player" at bounding box center [445, 427] width 0 height 0
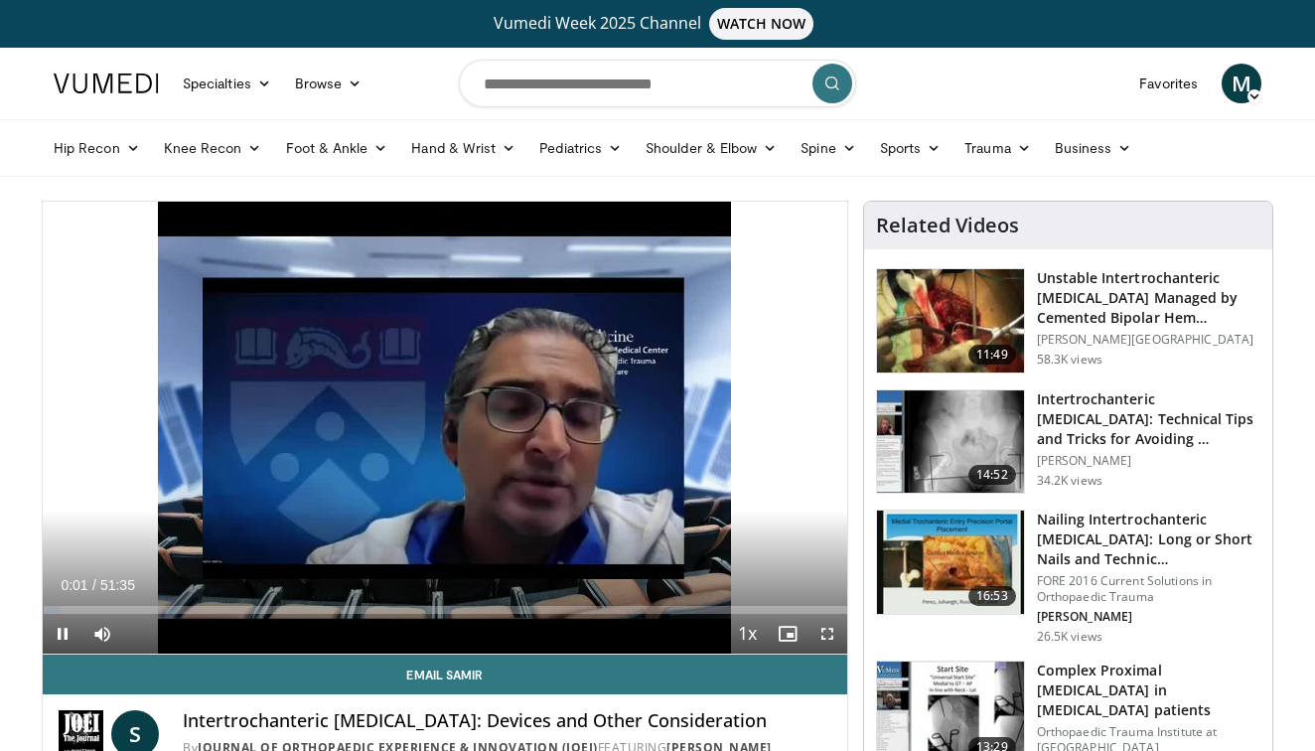
click at [823, 631] on span "Video Player" at bounding box center [827, 634] width 40 height 40
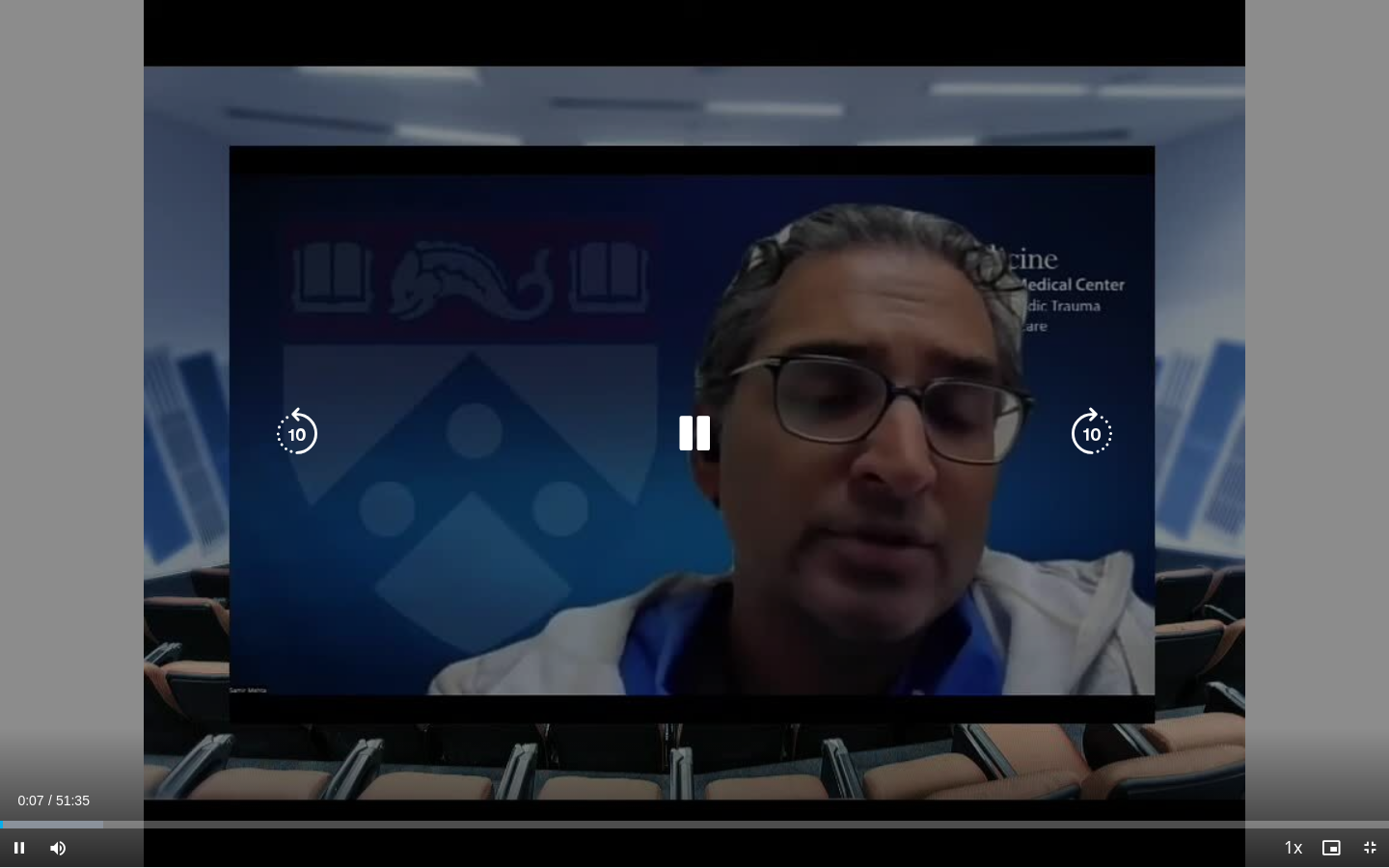
click at [317, 728] on video-js "**********" at bounding box center [694, 434] width 1389 height 868
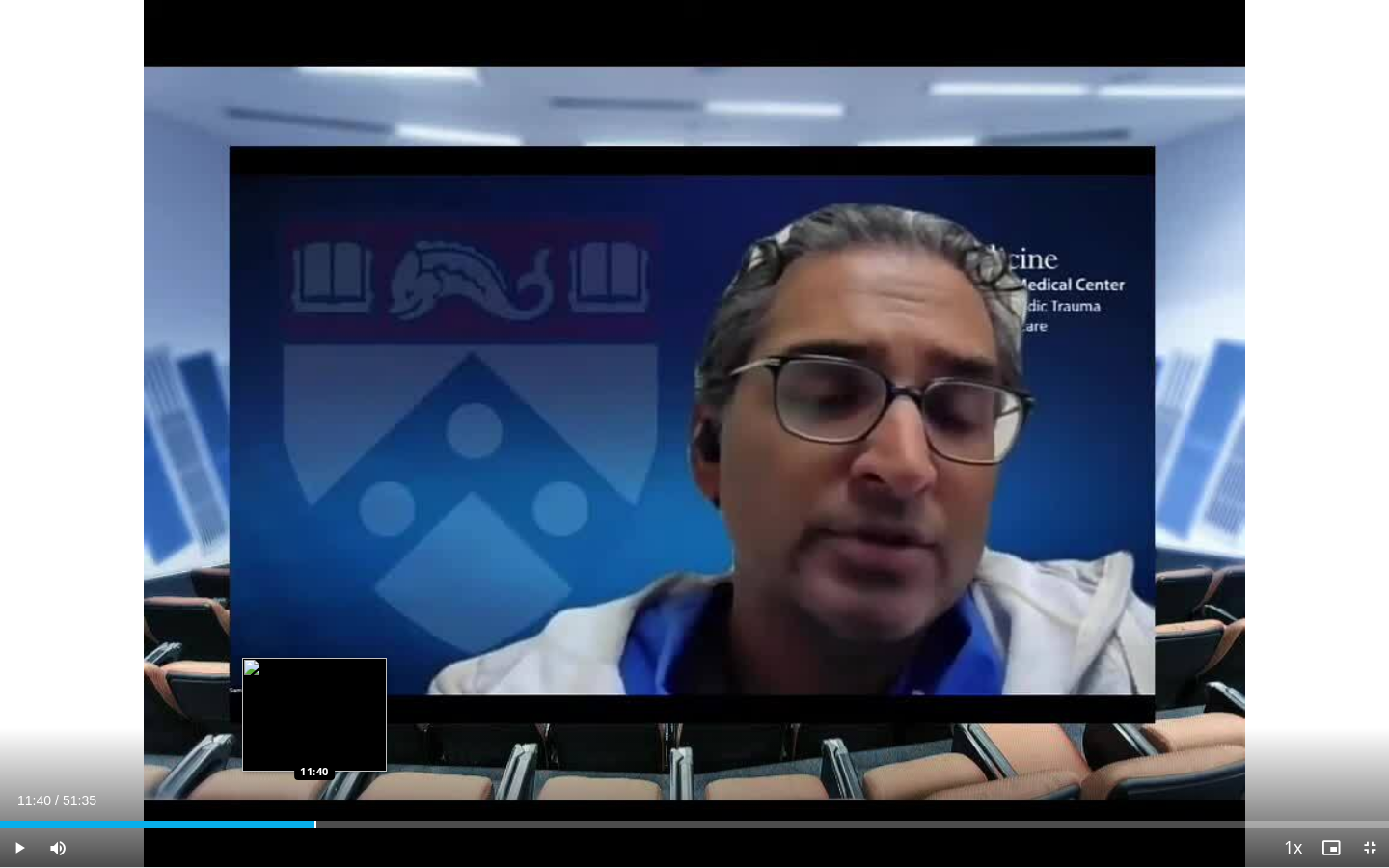
click at [315, 728] on div "Progress Bar" at bounding box center [316, 824] width 2 height 8
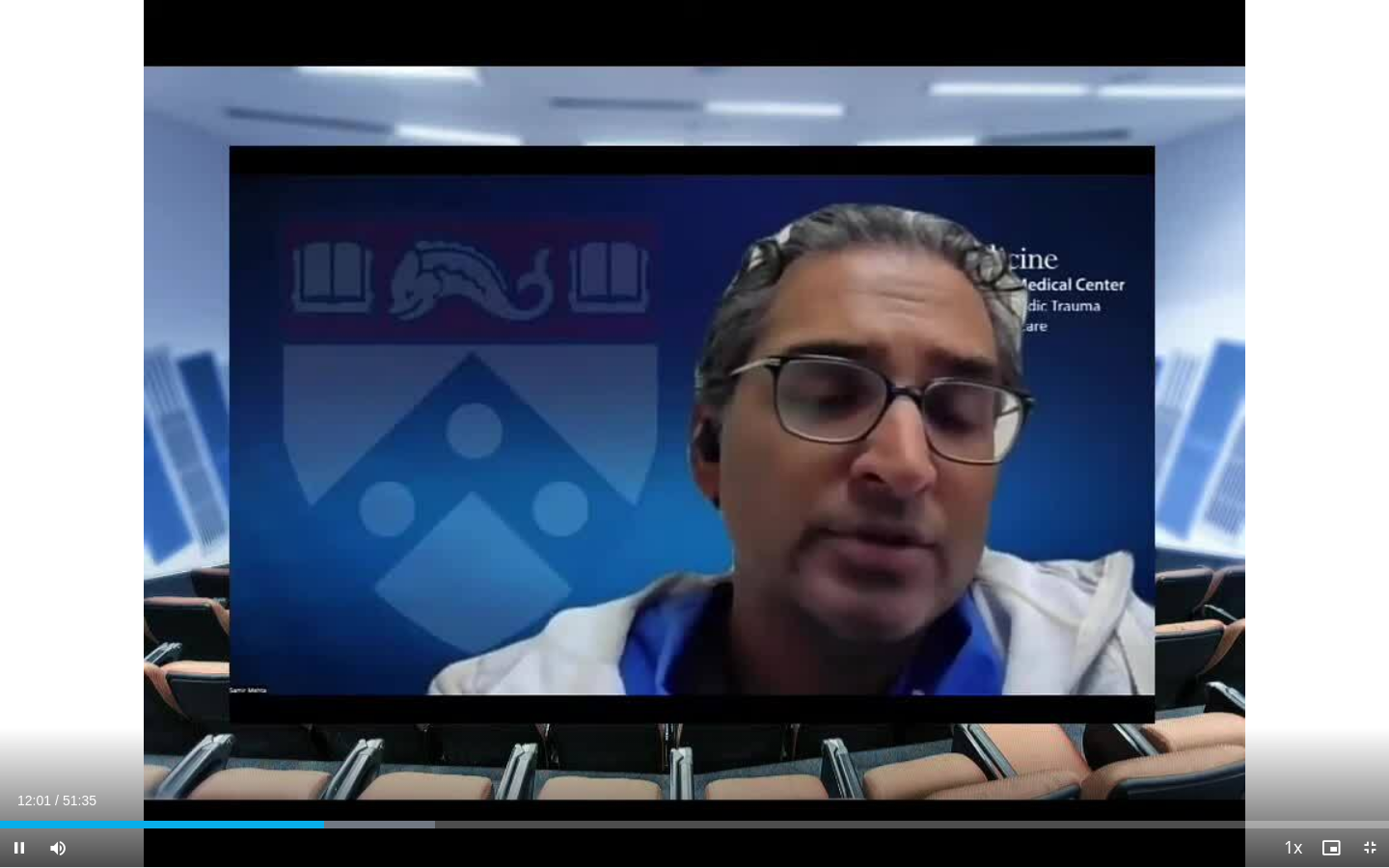
click at [1276, 728] on span "Video Player" at bounding box center [1370, 848] width 39 height 39
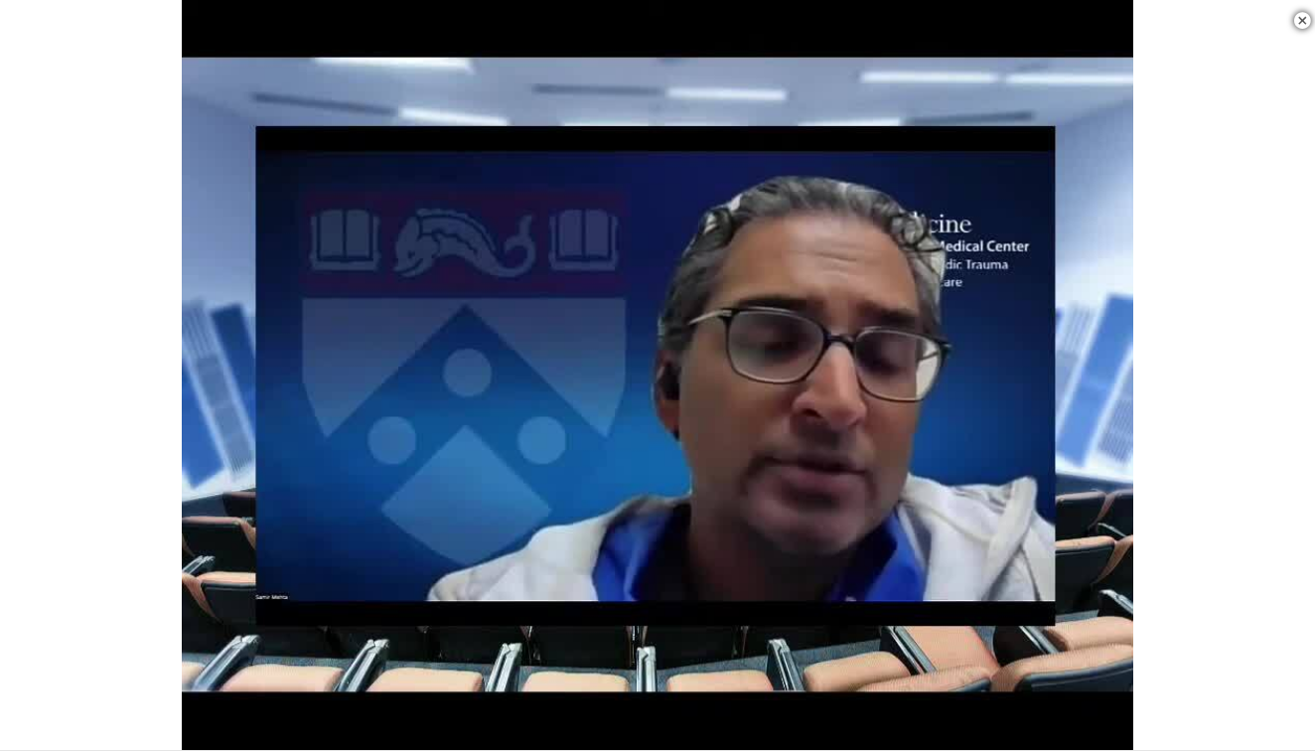
scroll to position [2198, 0]
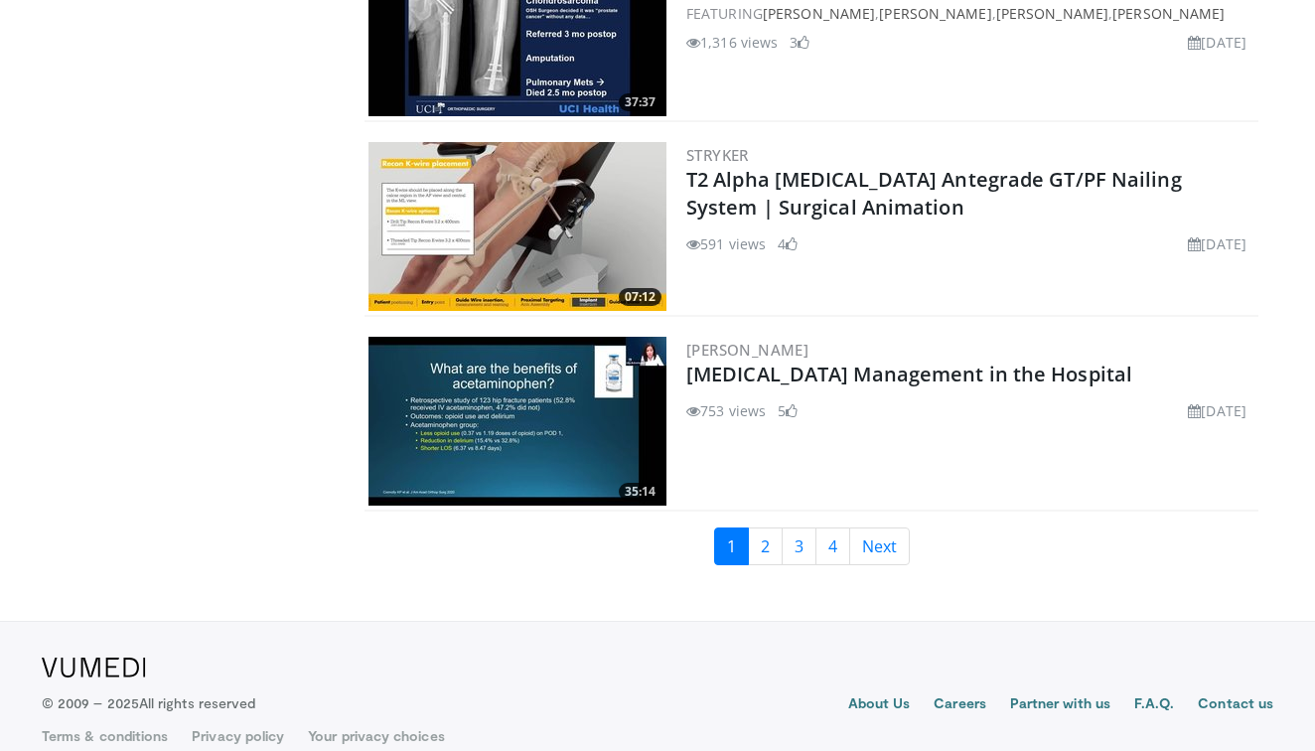
scroll to position [4654, 0]
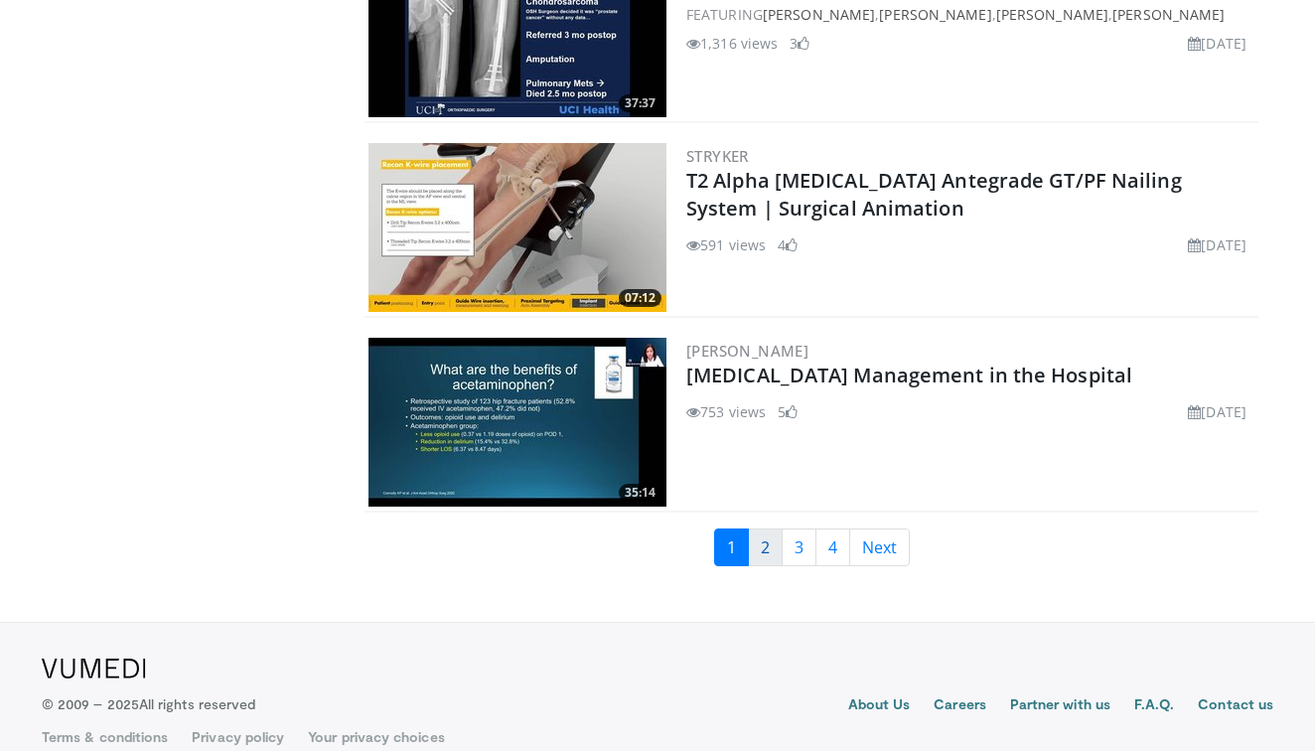
click at [765, 528] on link "2" at bounding box center [765, 547] width 35 height 38
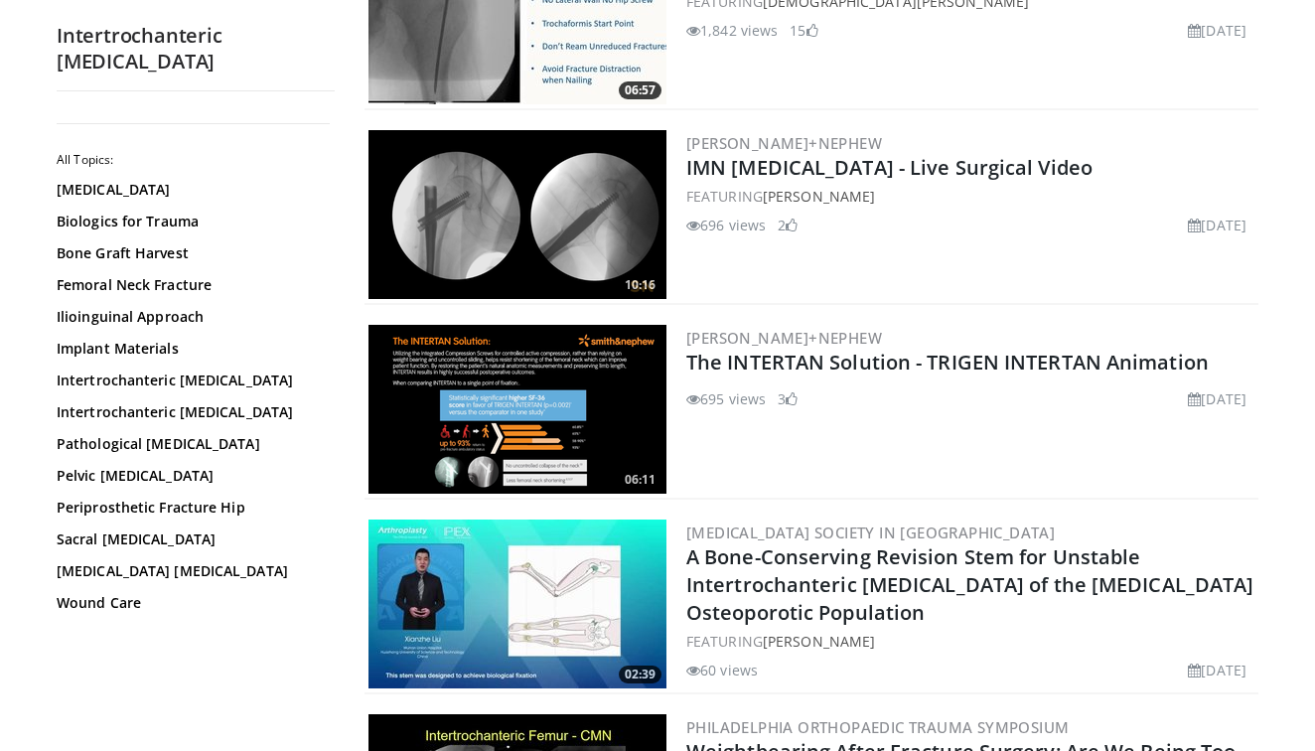
scroll to position [2913, 0]
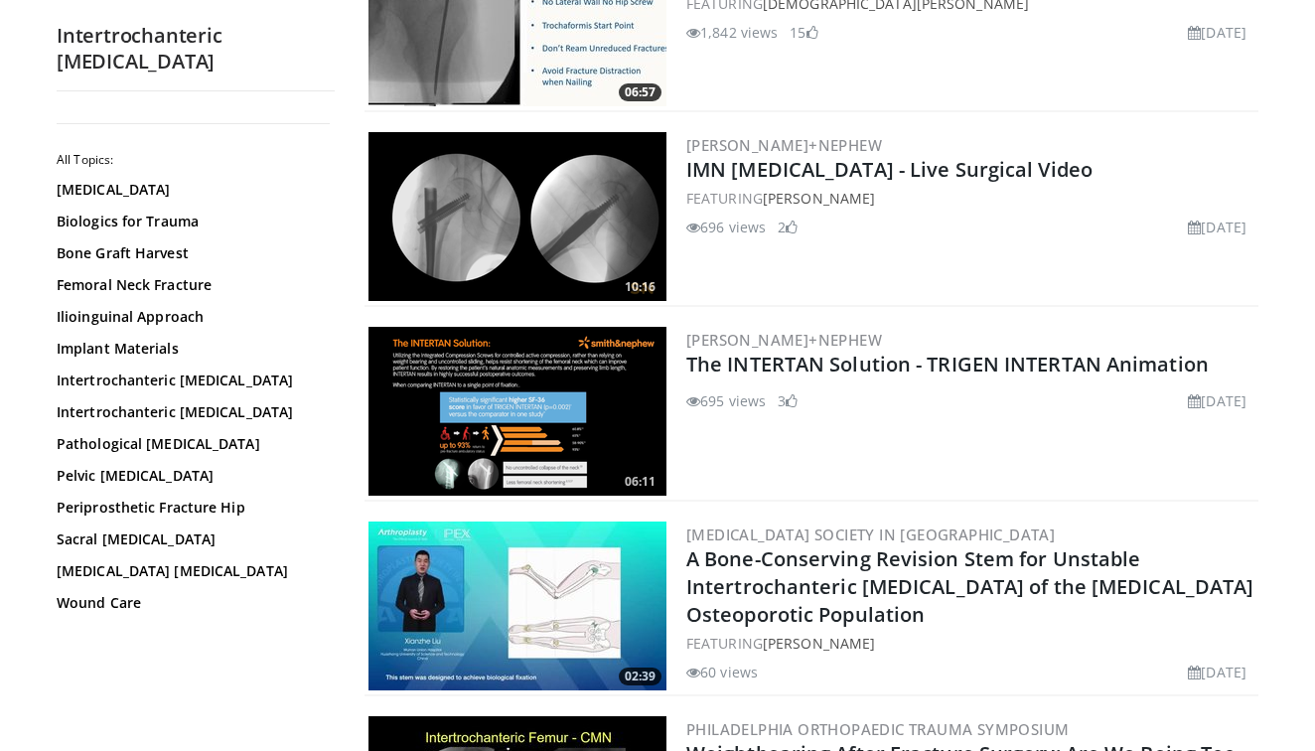
click at [305, 524] on div "Acetabular Fracture Biologics for Trauma Bone Graft Harvest Femoral Neck Fractu…" at bounding box center [193, 396] width 273 height 433
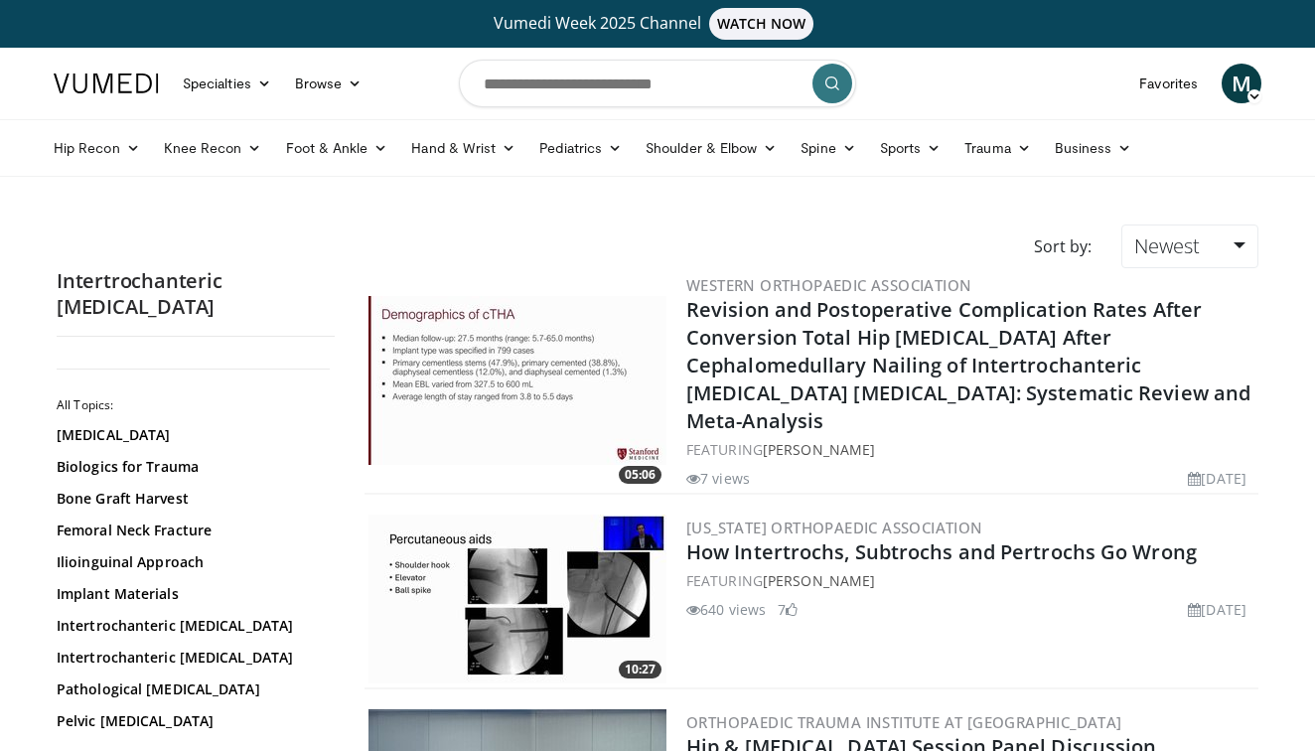
scroll to position [0, 0]
click at [492, 549] on img at bounding box center [517, 598] width 298 height 169
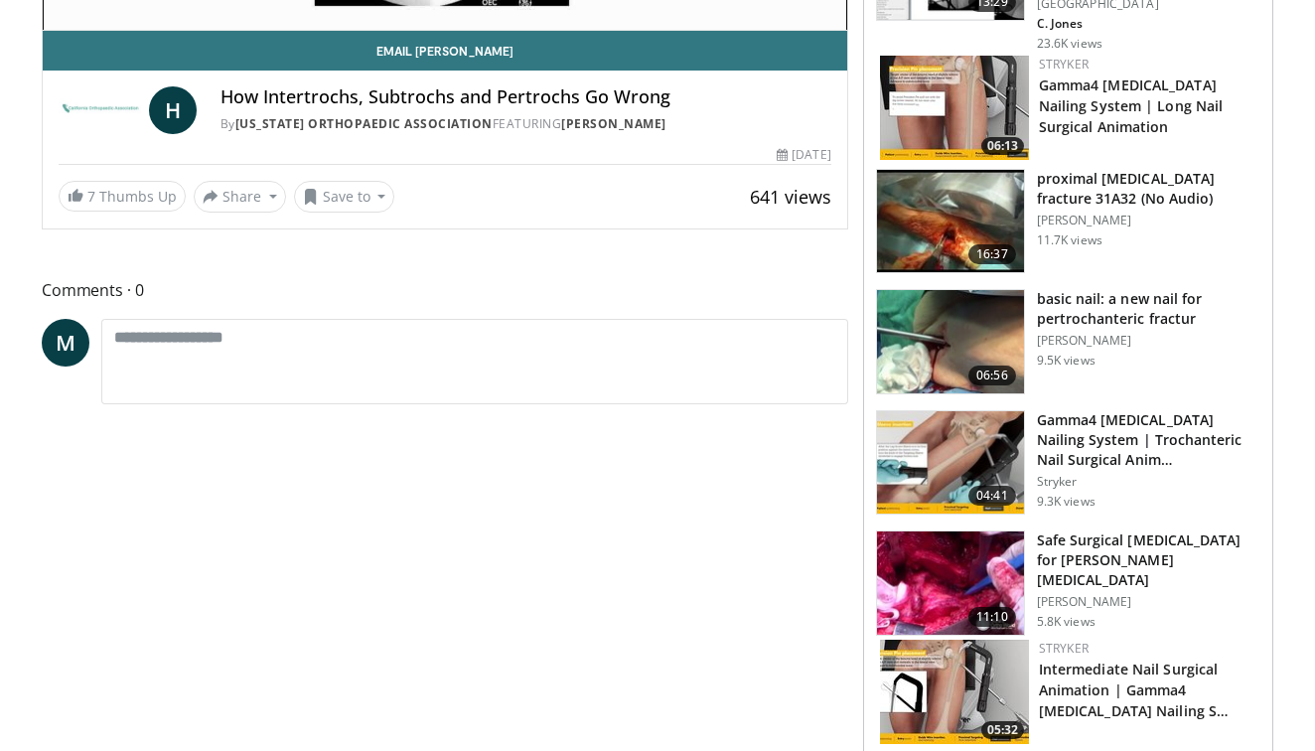
scroll to position [622, 0]
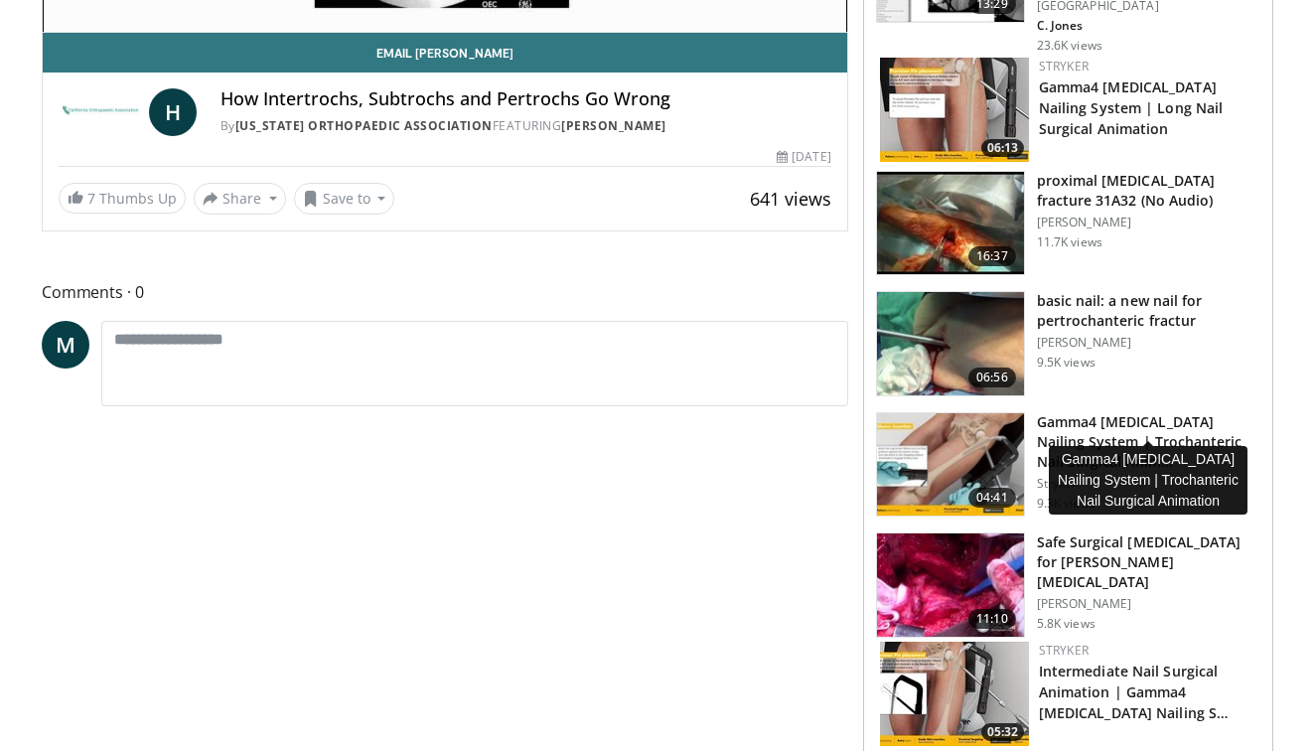
click at [1100, 429] on h3 "Gamma4 [MEDICAL_DATA] Nailing System | Trochanteric Nail Surgical Anim…" at bounding box center [1148, 442] width 223 height 60
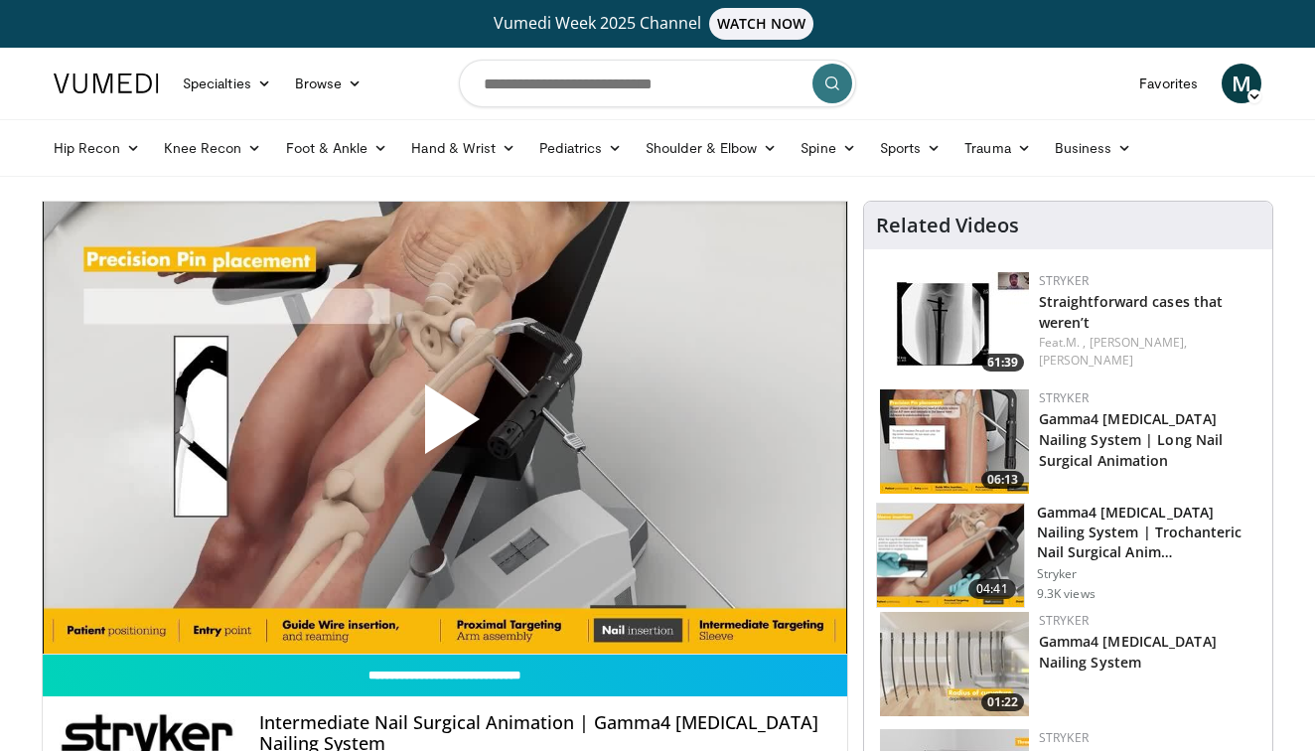
click at [445, 427] on span "Video Player" at bounding box center [445, 427] width 0 height 0
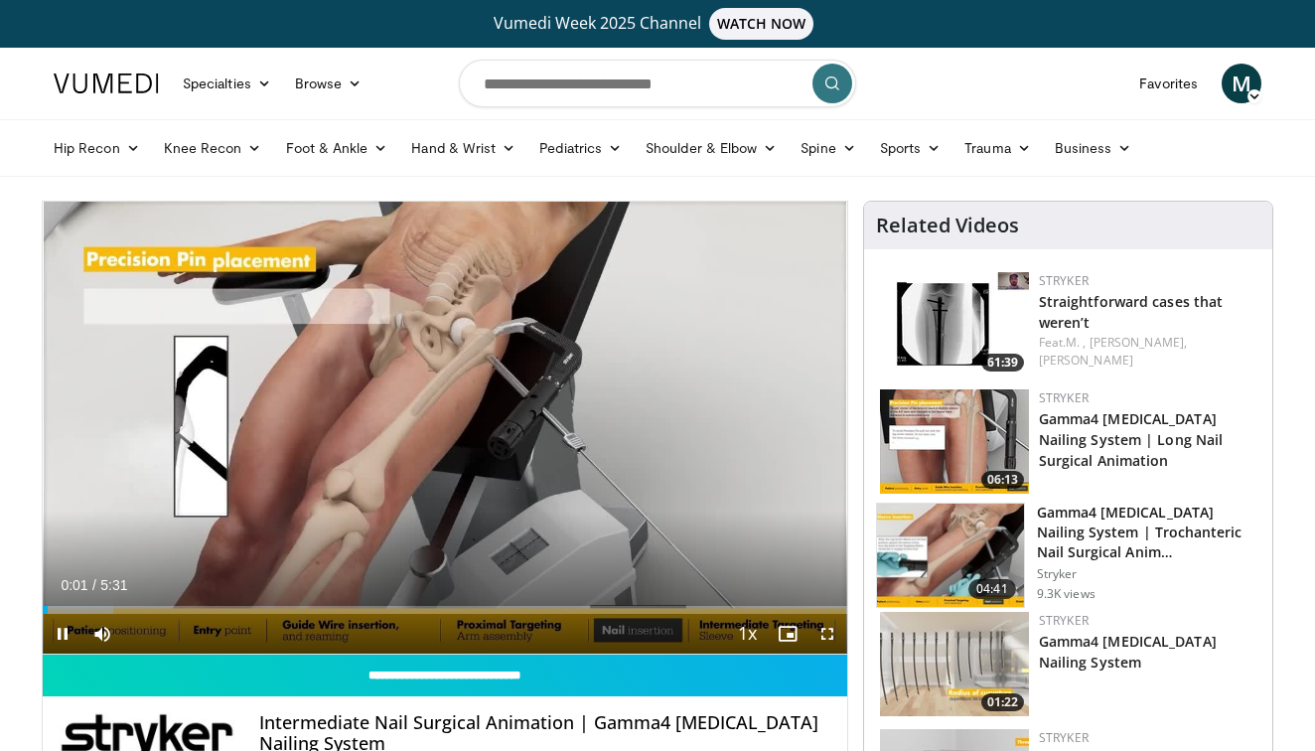
click at [827, 631] on span "Video Player" at bounding box center [827, 634] width 40 height 40
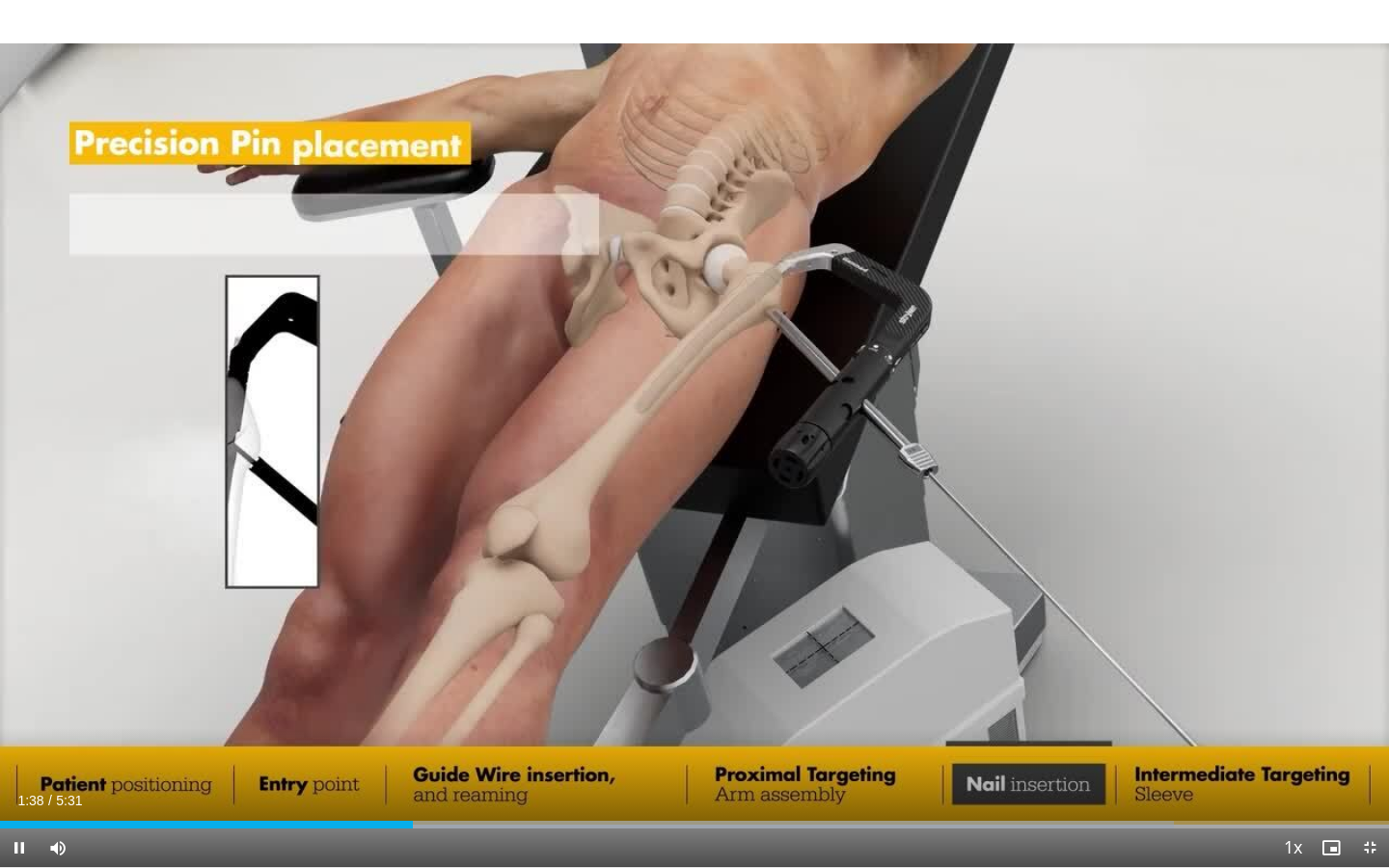
click at [1276, 728] on span "Video Player" at bounding box center [1370, 848] width 39 height 39
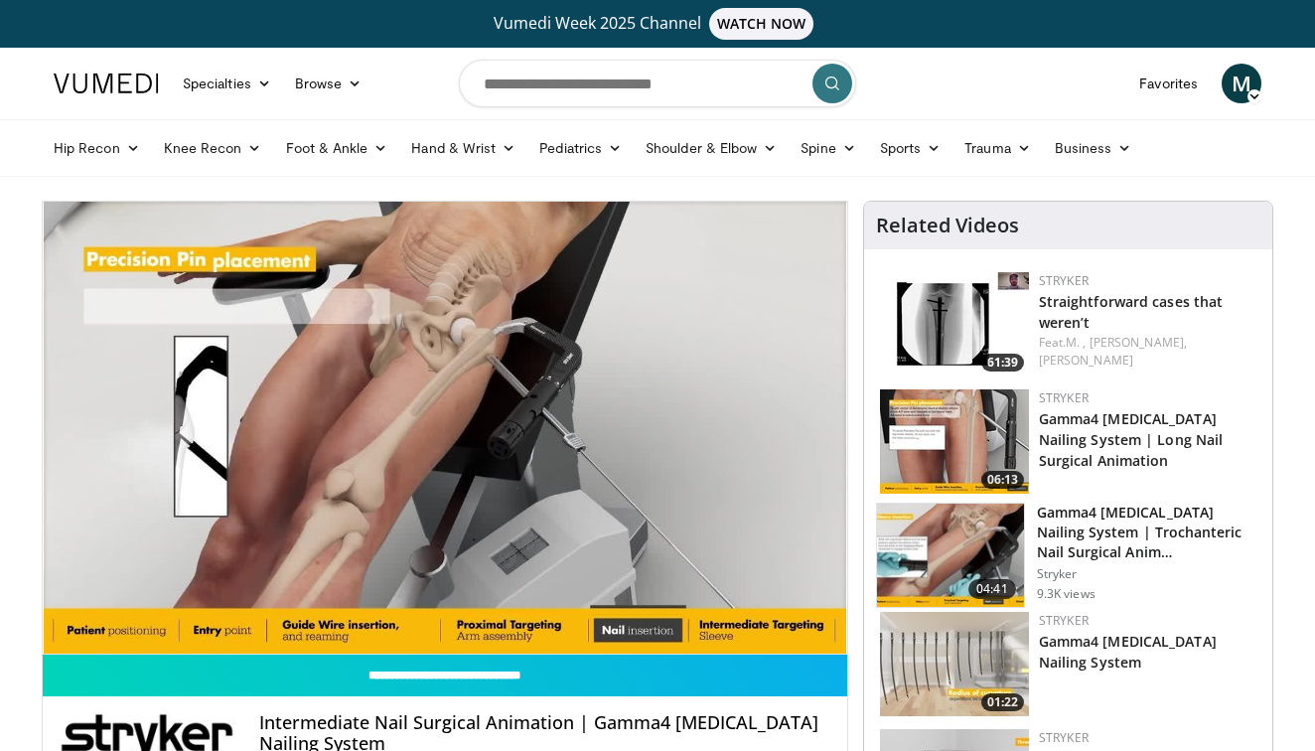
click at [977, 452] on img at bounding box center [954, 441] width 149 height 104
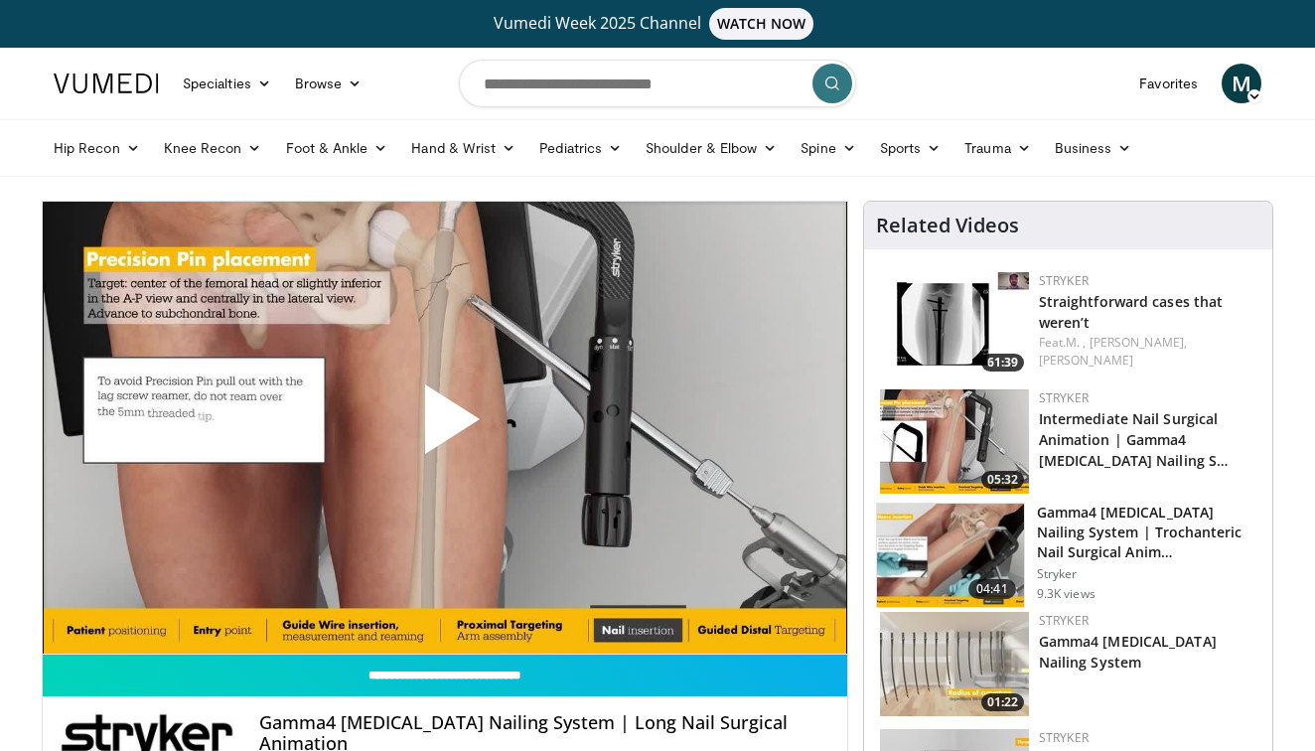
click at [445, 427] on span "Video Player" at bounding box center [445, 427] width 0 height 0
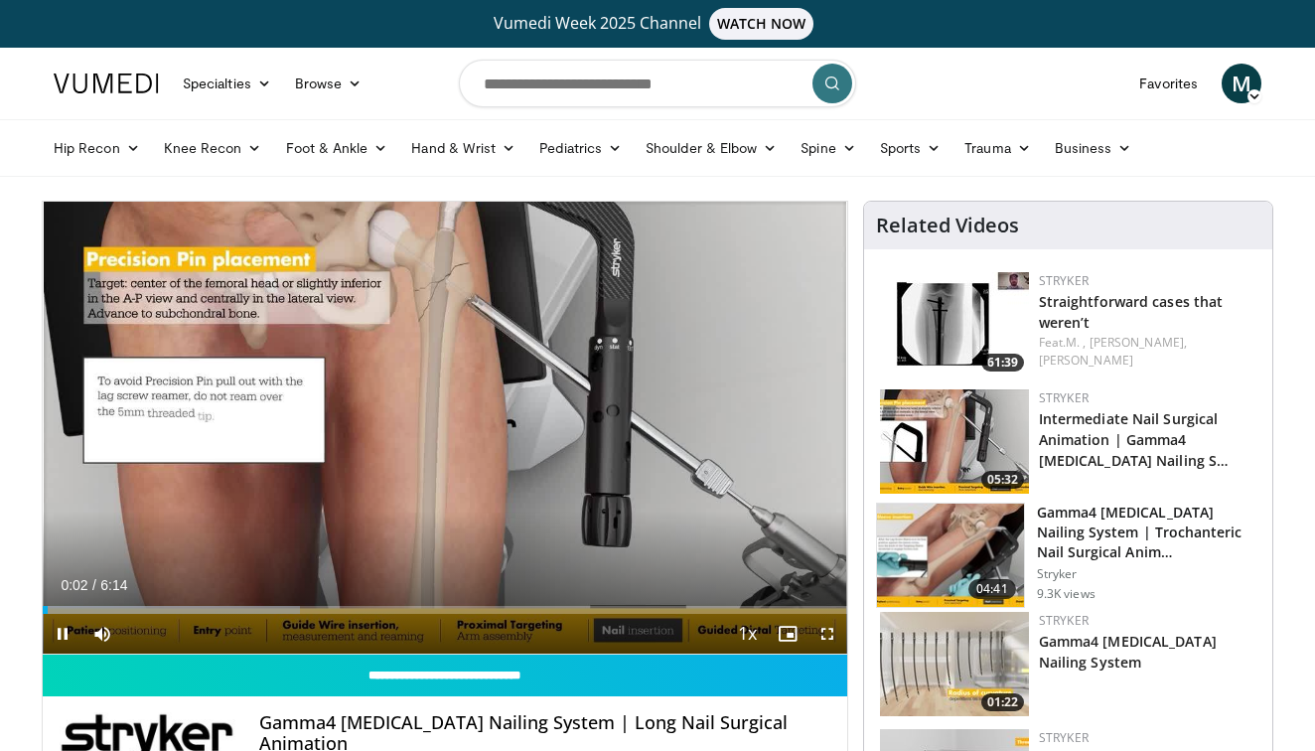
click at [825, 635] on span "Video Player" at bounding box center [827, 634] width 40 height 40
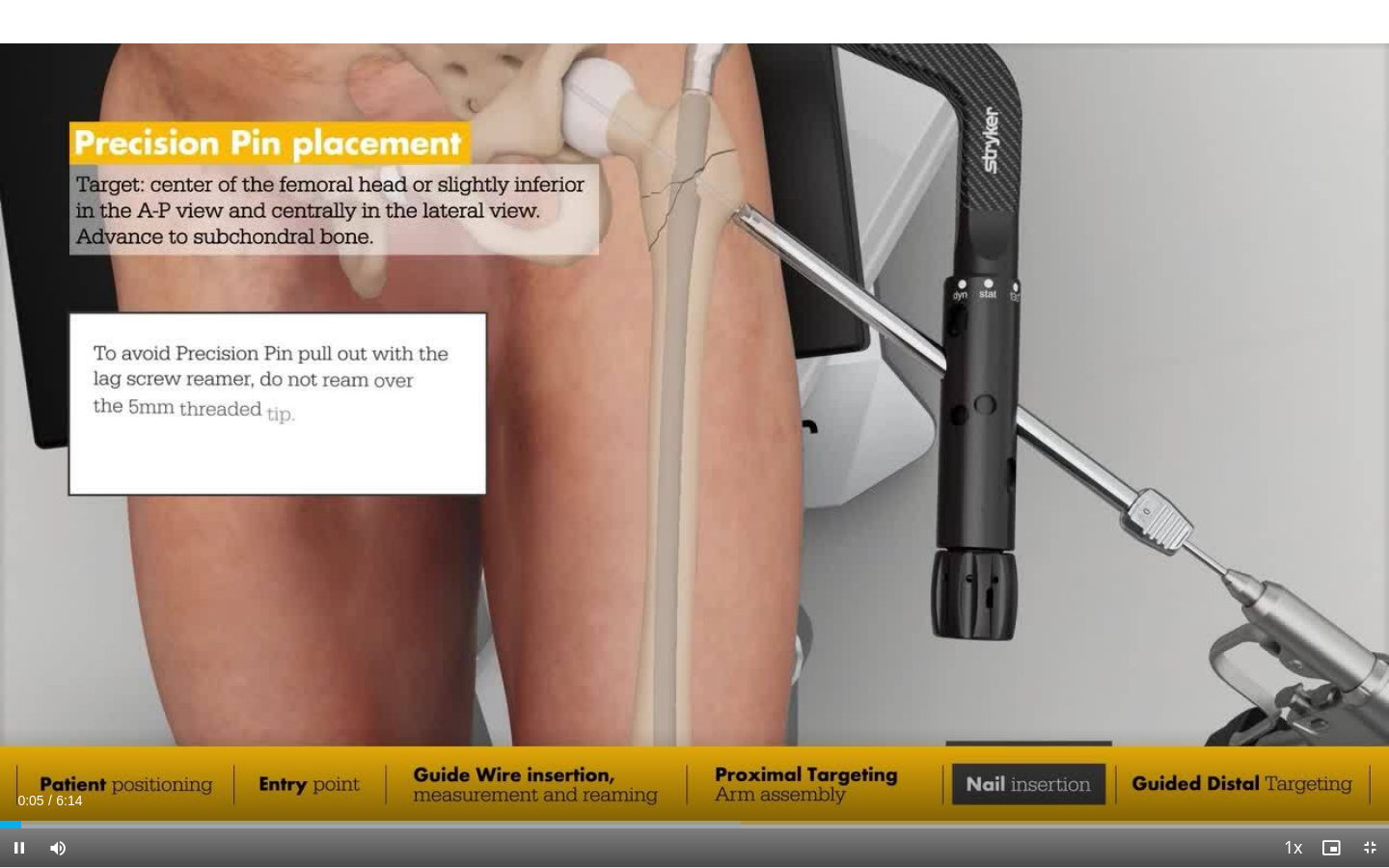
click at [1276, 728] on span "Video Player" at bounding box center [1370, 848] width 39 height 39
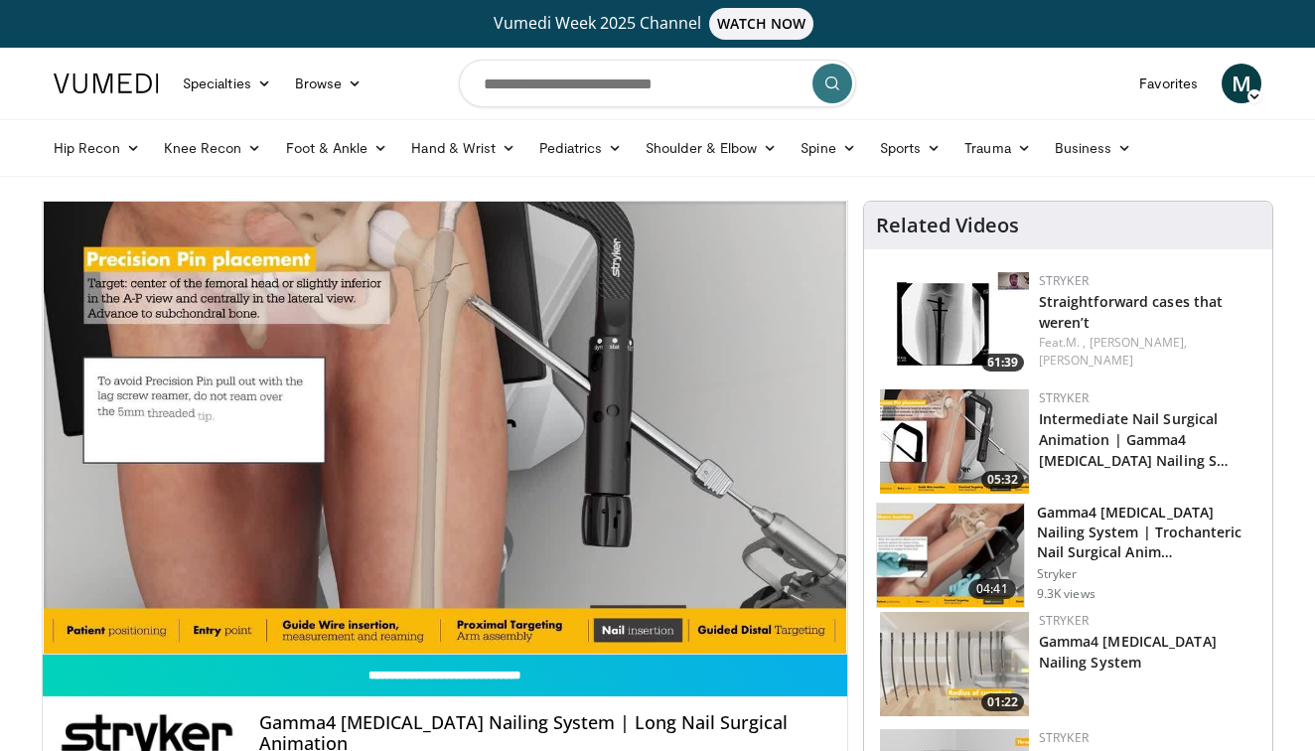
click at [948, 547] on img at bounding box center [950, 555] width 147 height 103
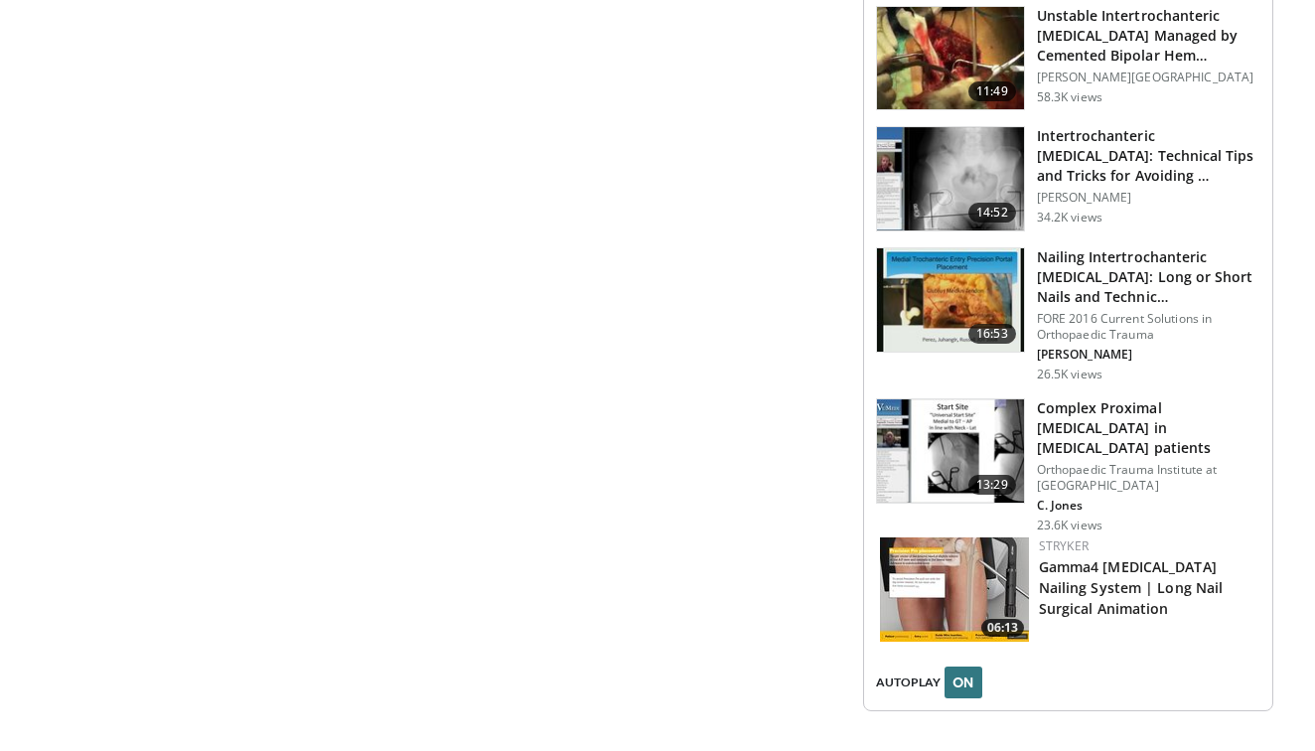
scroll to position [2069, 0]
click at [958, 258] on img at bounding box center [950, 300] width 147 height 103
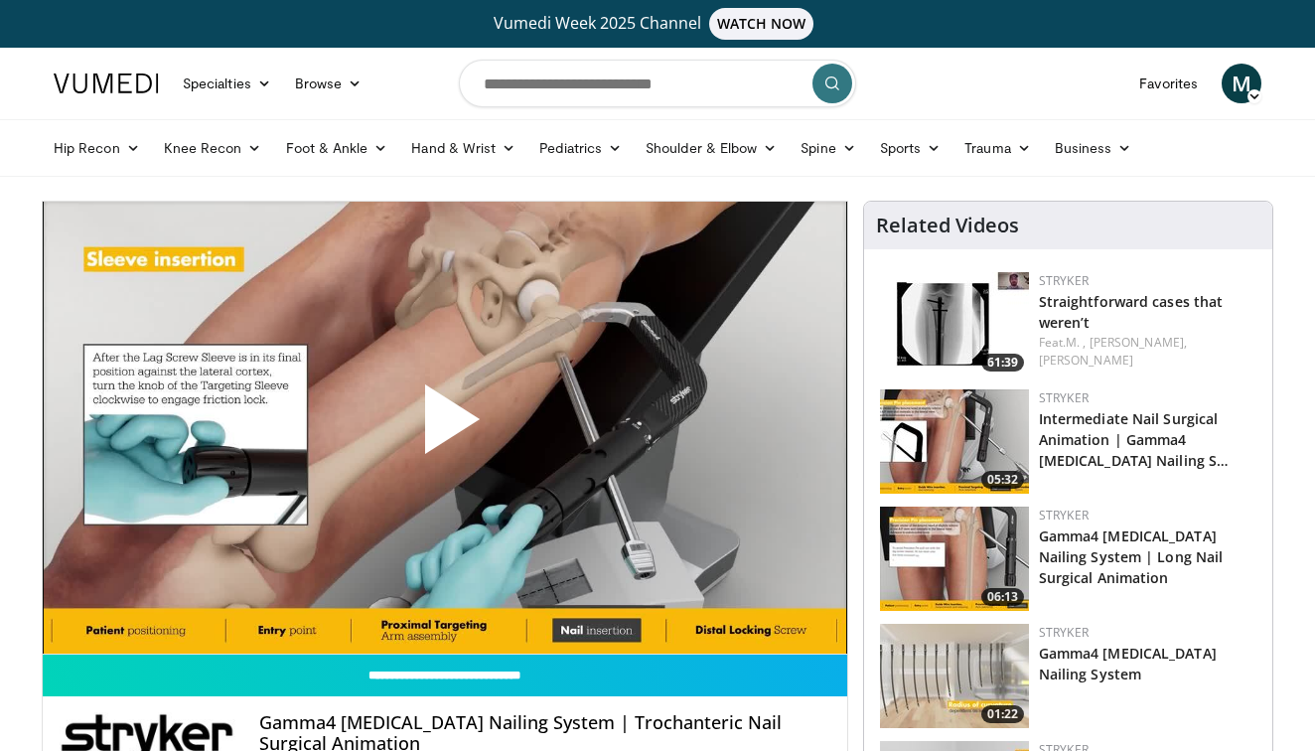
scroll to position [0, 0]
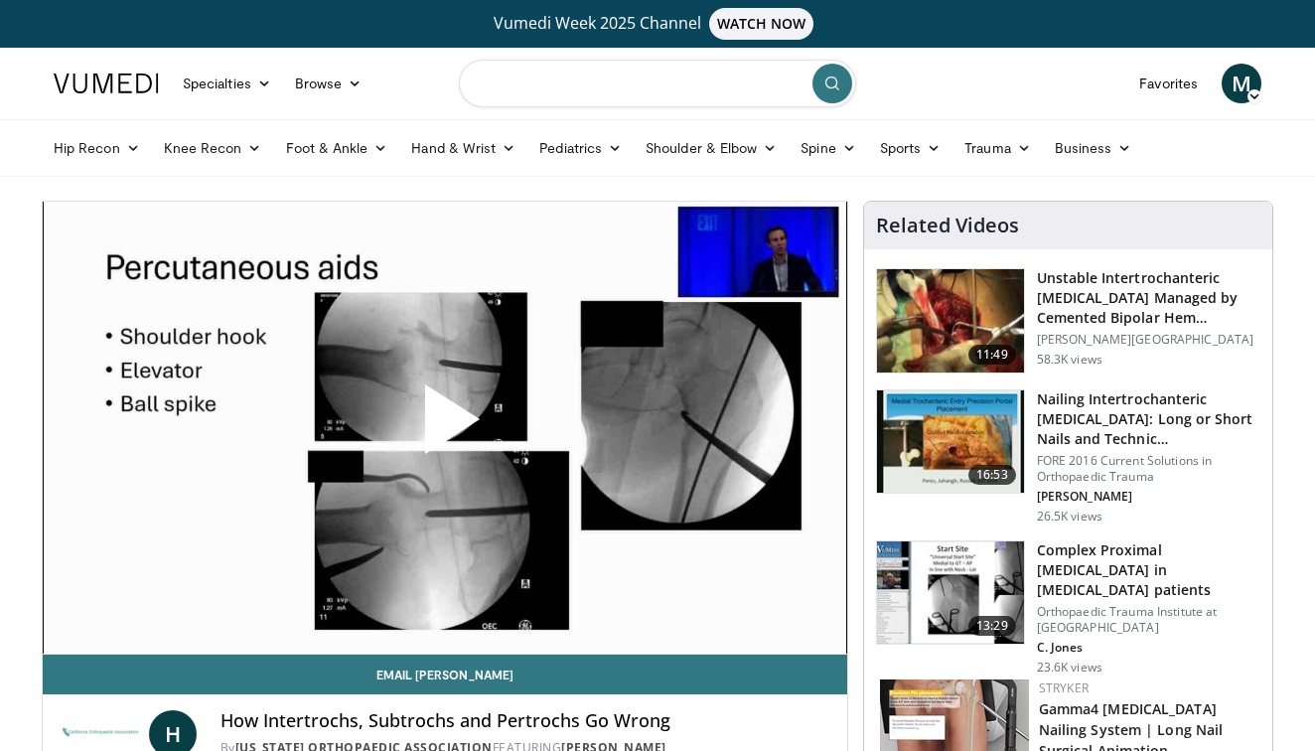
click at [564, 84] on input "Search topics, interventions" at bounding box center [657, 84] width 397 height 48
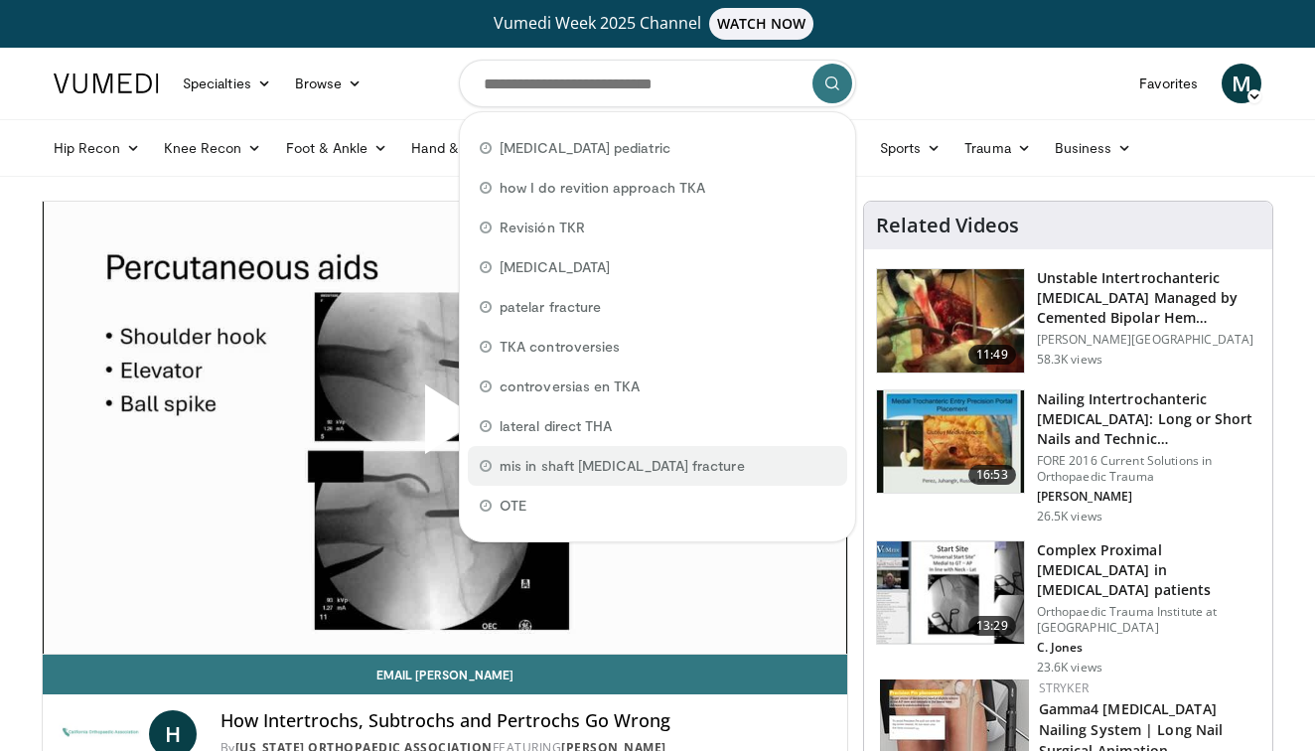
click at [597, 473] on span "mis in shaft femur fracture" at bounding box center [622, 466] width 245 height 20
type input "**********"
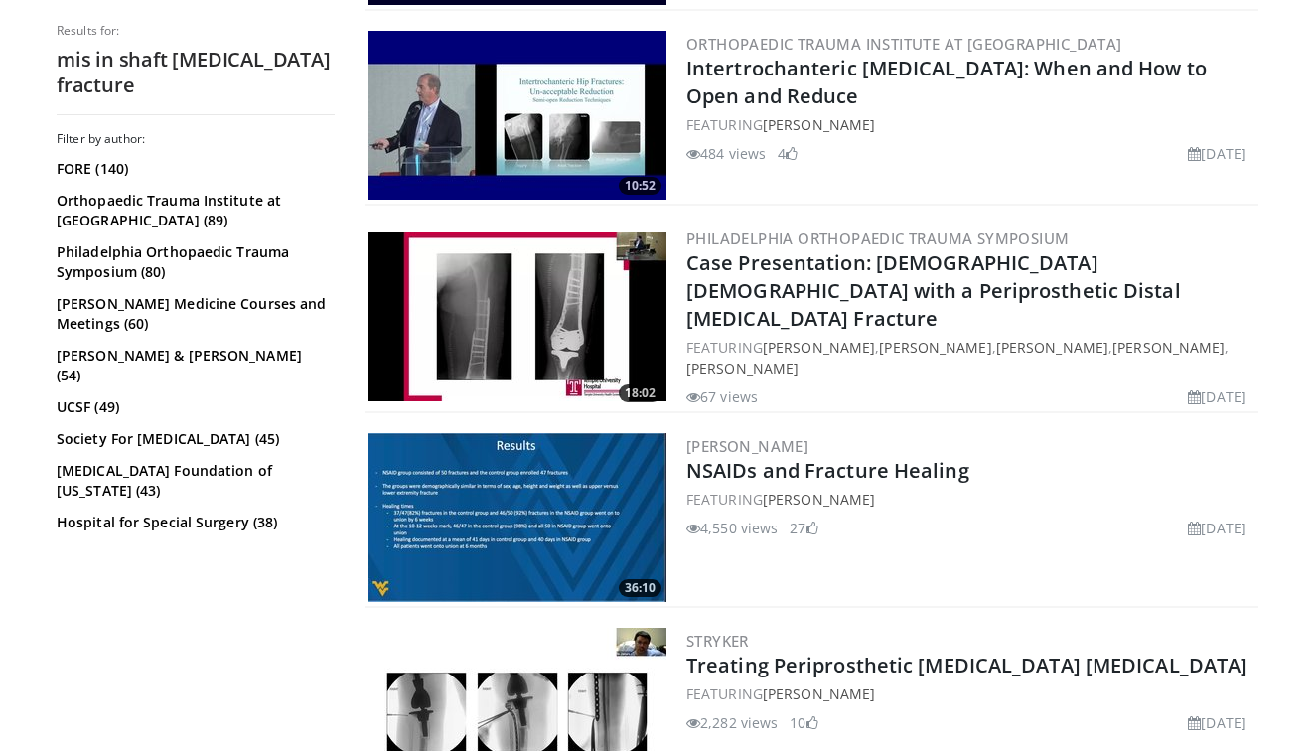
scroll to position [3741, 0]
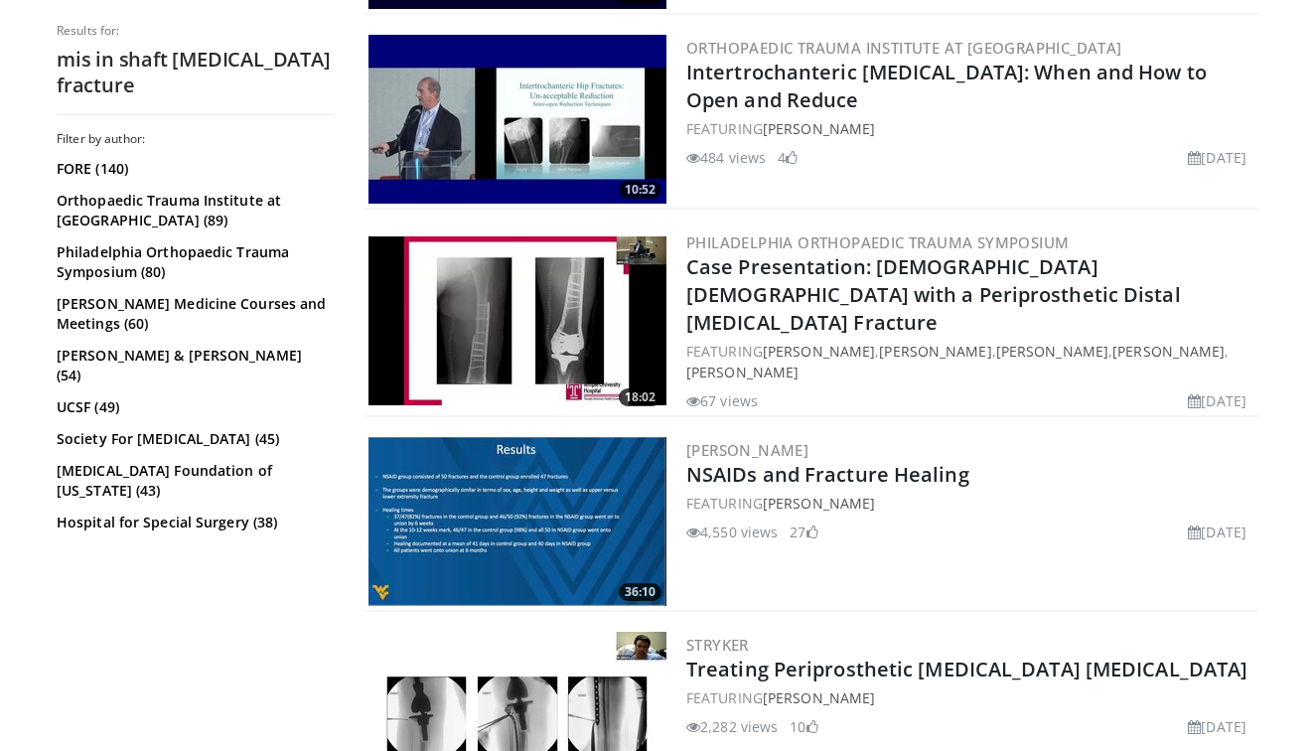
click at [526, 285] on img at bounding box center [517, 320] width 298 height 169
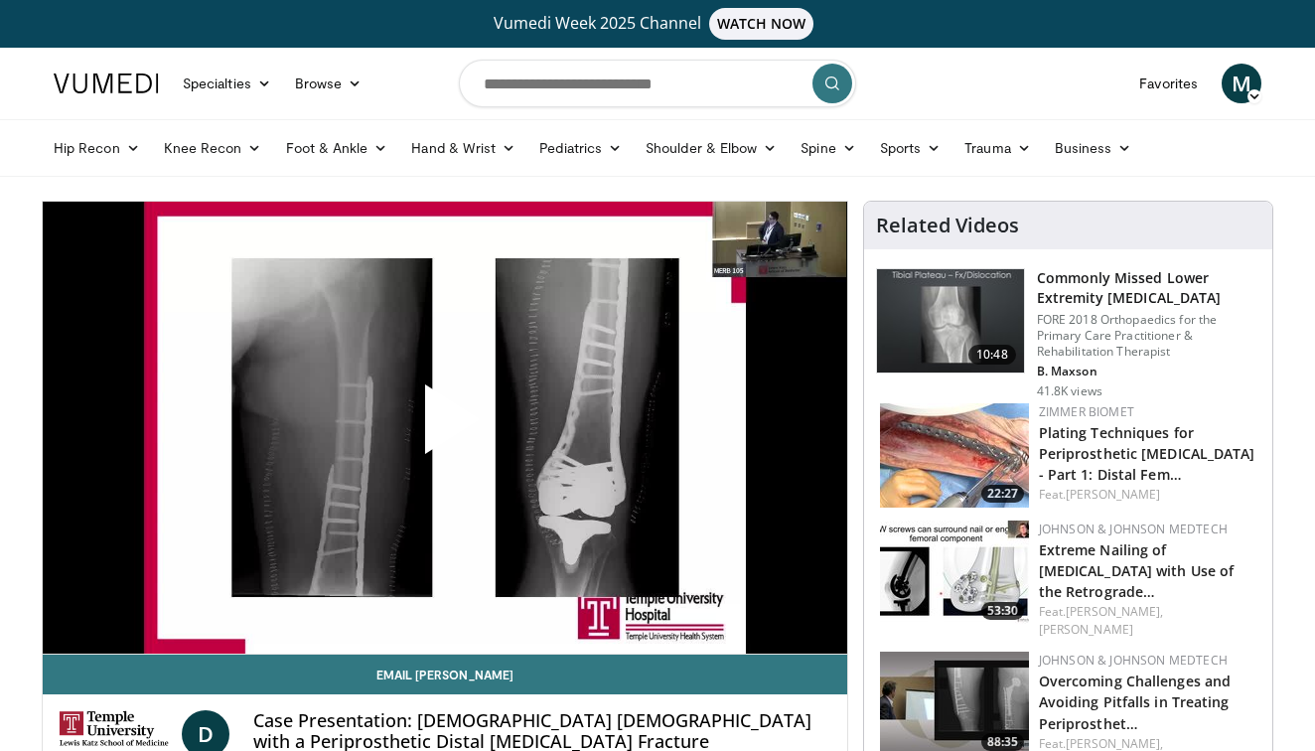
click at [445, 427] on span "Video Player" at bounding box center [445, 427] width 0 height 0
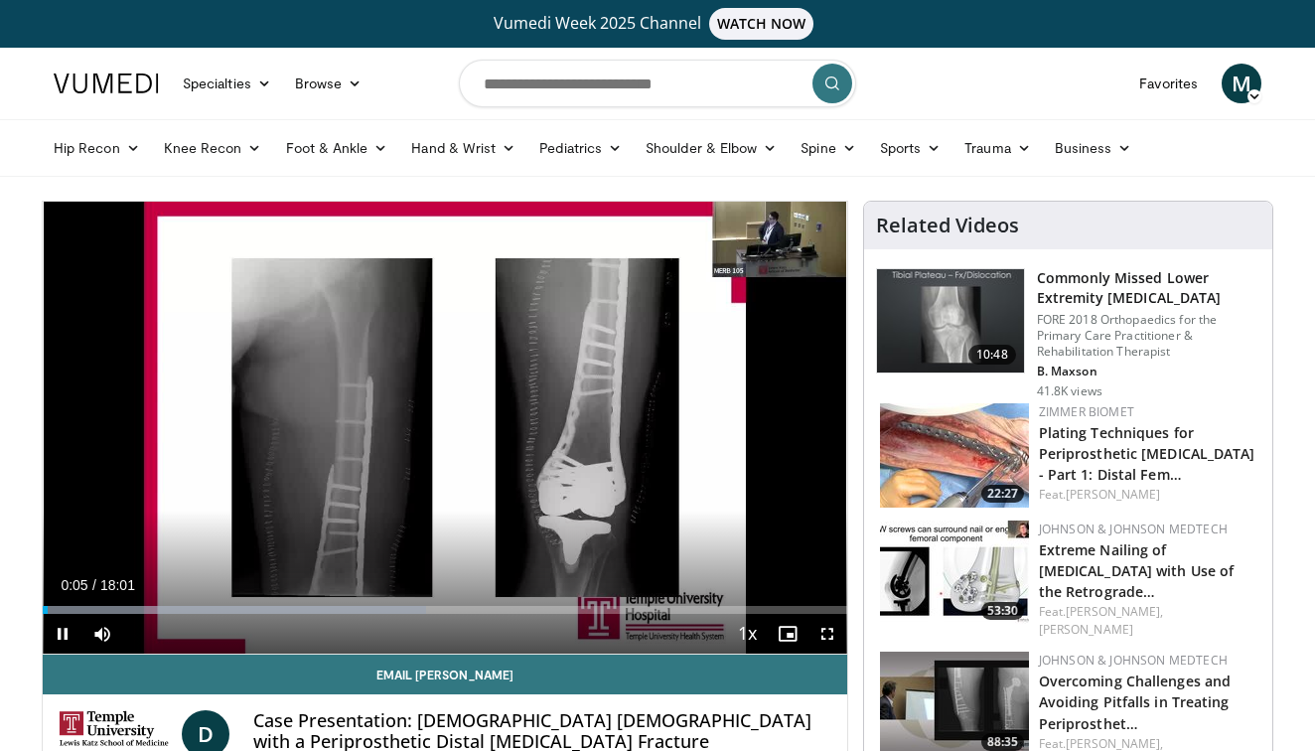
click at [826, 629] on span "Video Player" at bounding box center [827, 634] width 40 height 40
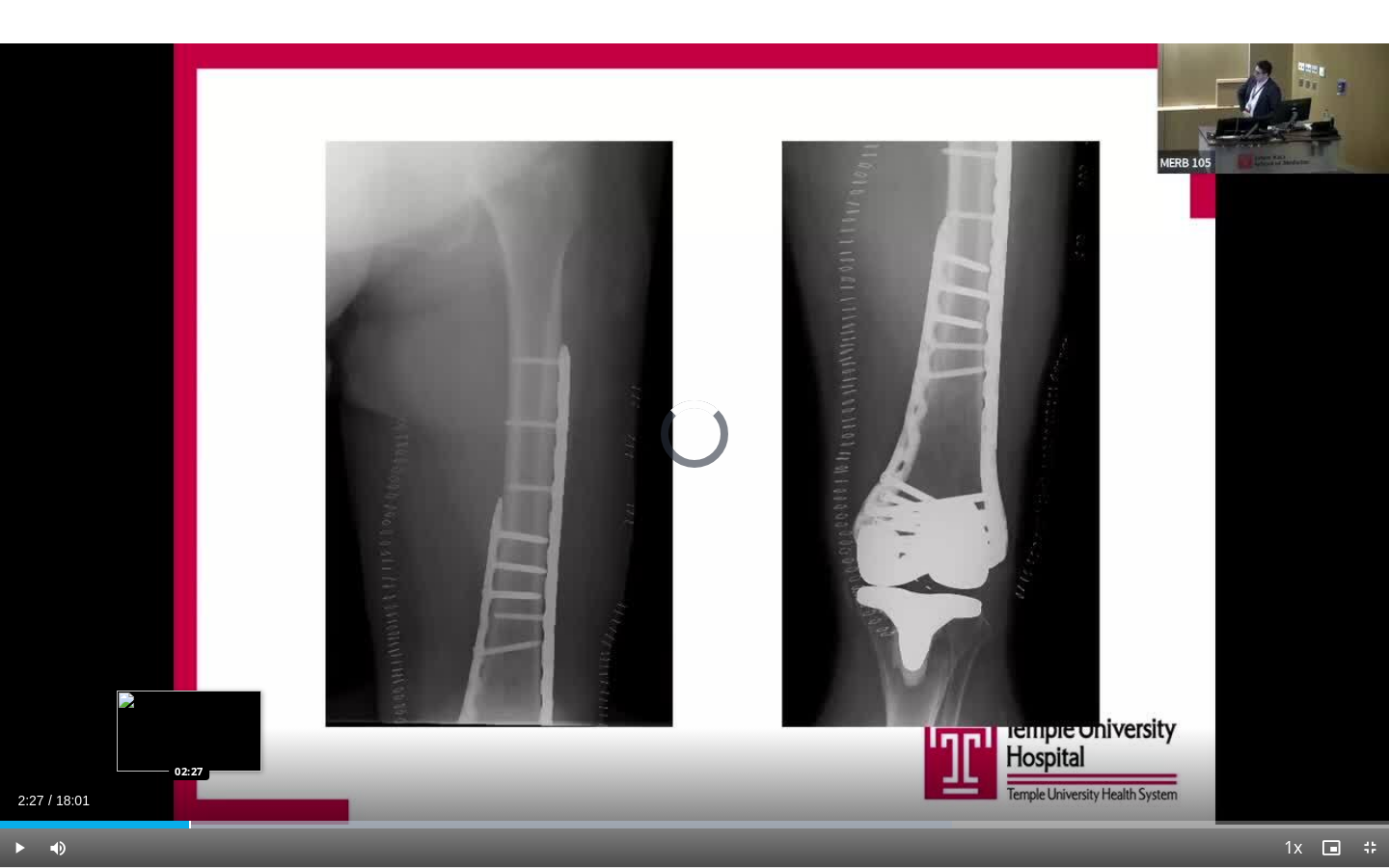
click at [189, 728] on div "Loaded : 68.51% 00:32 02:27" at bounding box center [694, 818] width 1389 height 18
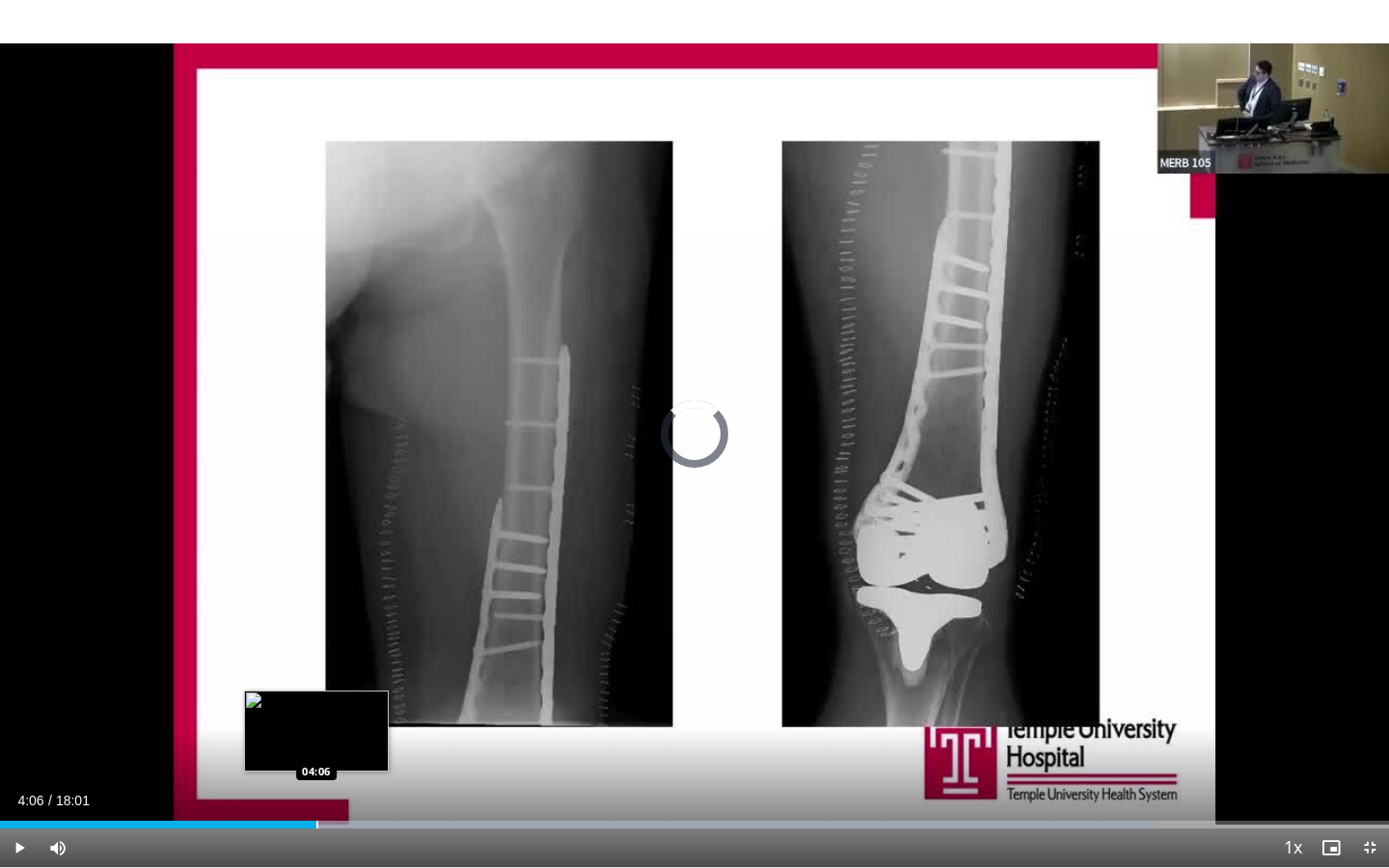
click at [317, 728] on div "Progress Bar" at bounding box center [318, 824] width 2 height 8
click at [295, 728] on div "Progress Bar" at bounding box center [296, 824] width 2 height 8
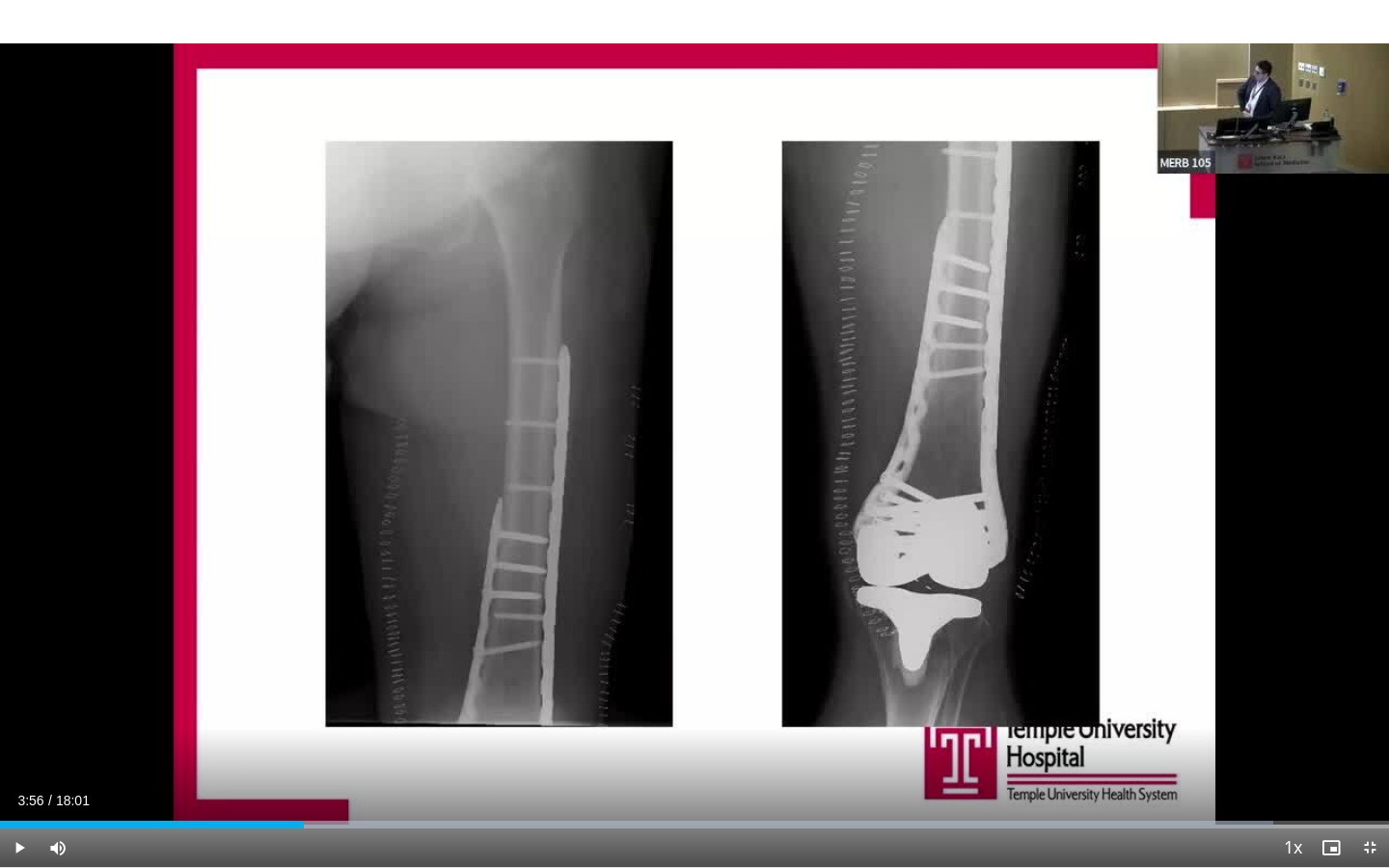
click at [304, 728] on div "Progress Bar" at bounding box center [305, 824] width 2 height 8
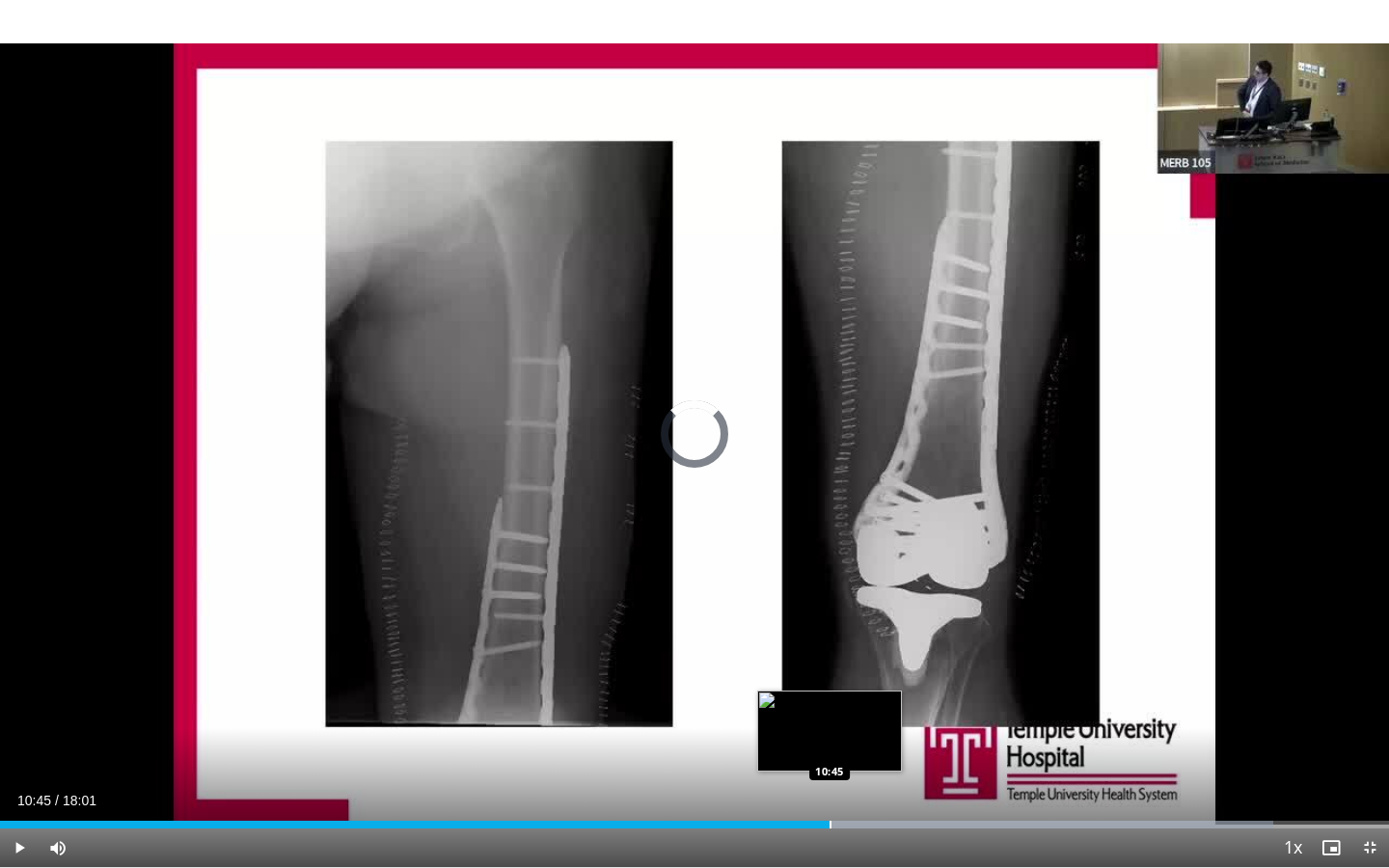
click at [830, 728] on div "Progress Bar" at bounding box center [830, 824] width 2 height 8
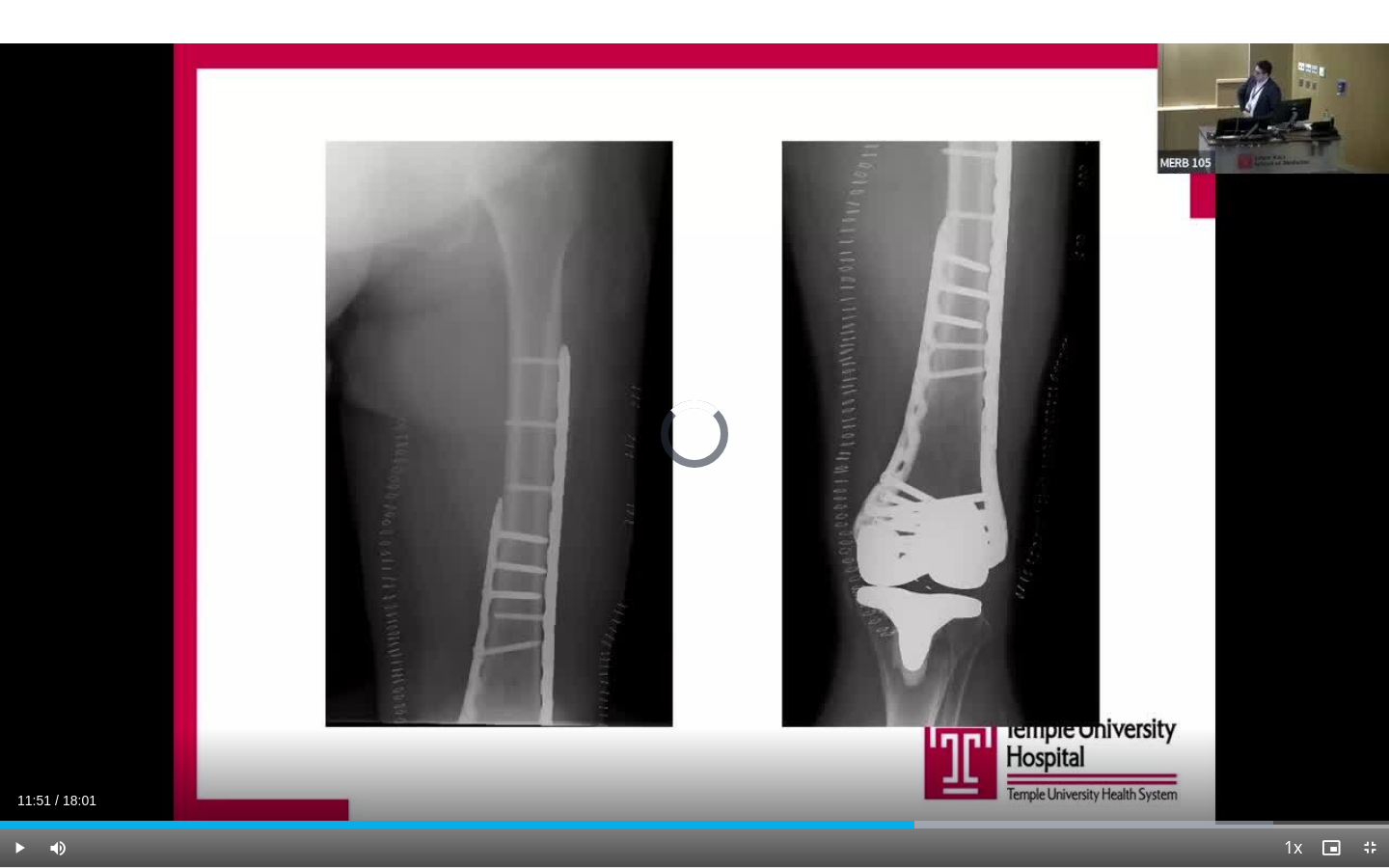
click at [914, 728] on div "Loaded : 91.66% 11:51 11:51" at bounding box center [694, 818] width 1389 height 18
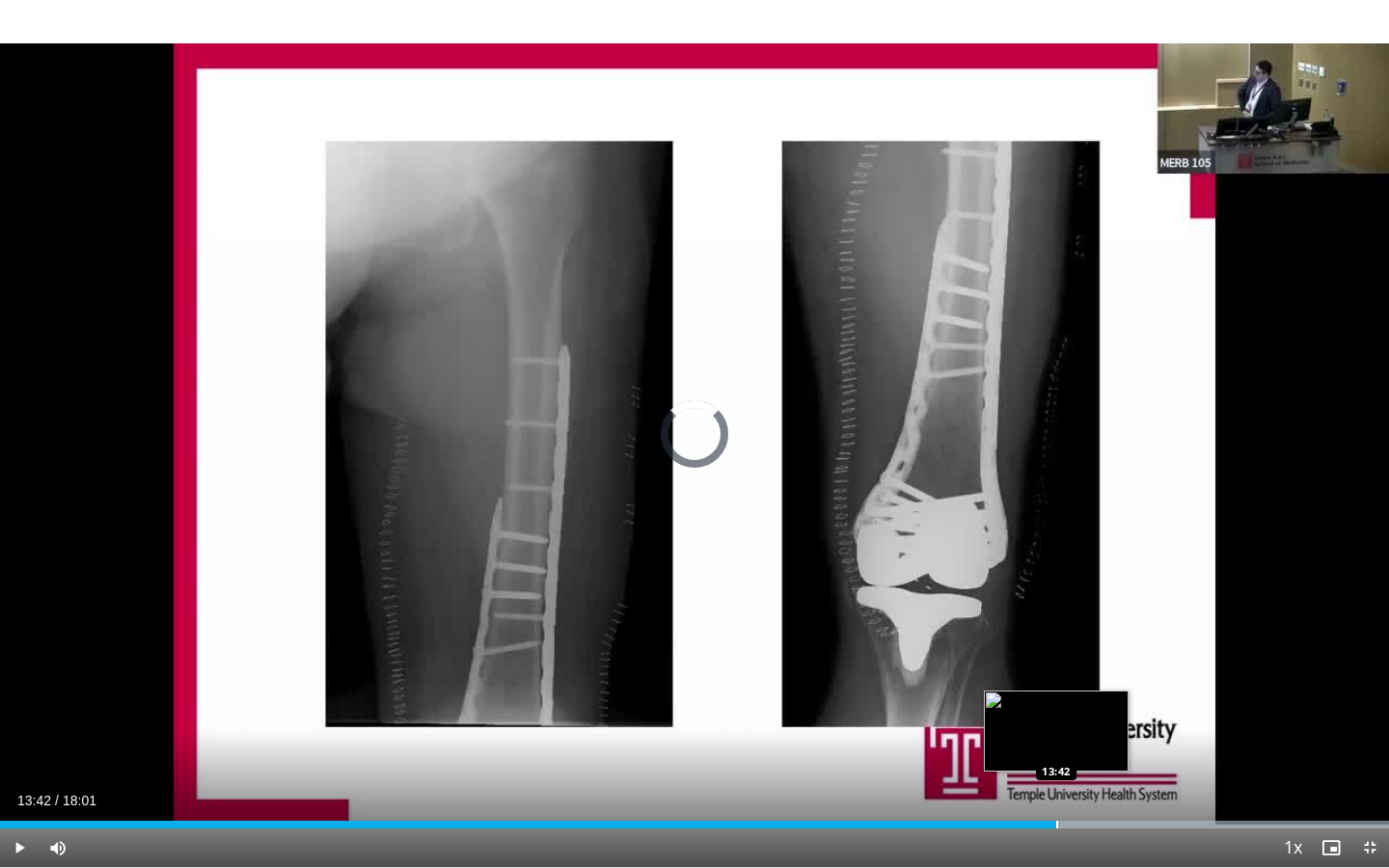
click at [1056, 728] on div "Progress Bar" at bounding box center [1057, 824] width 2 height 8
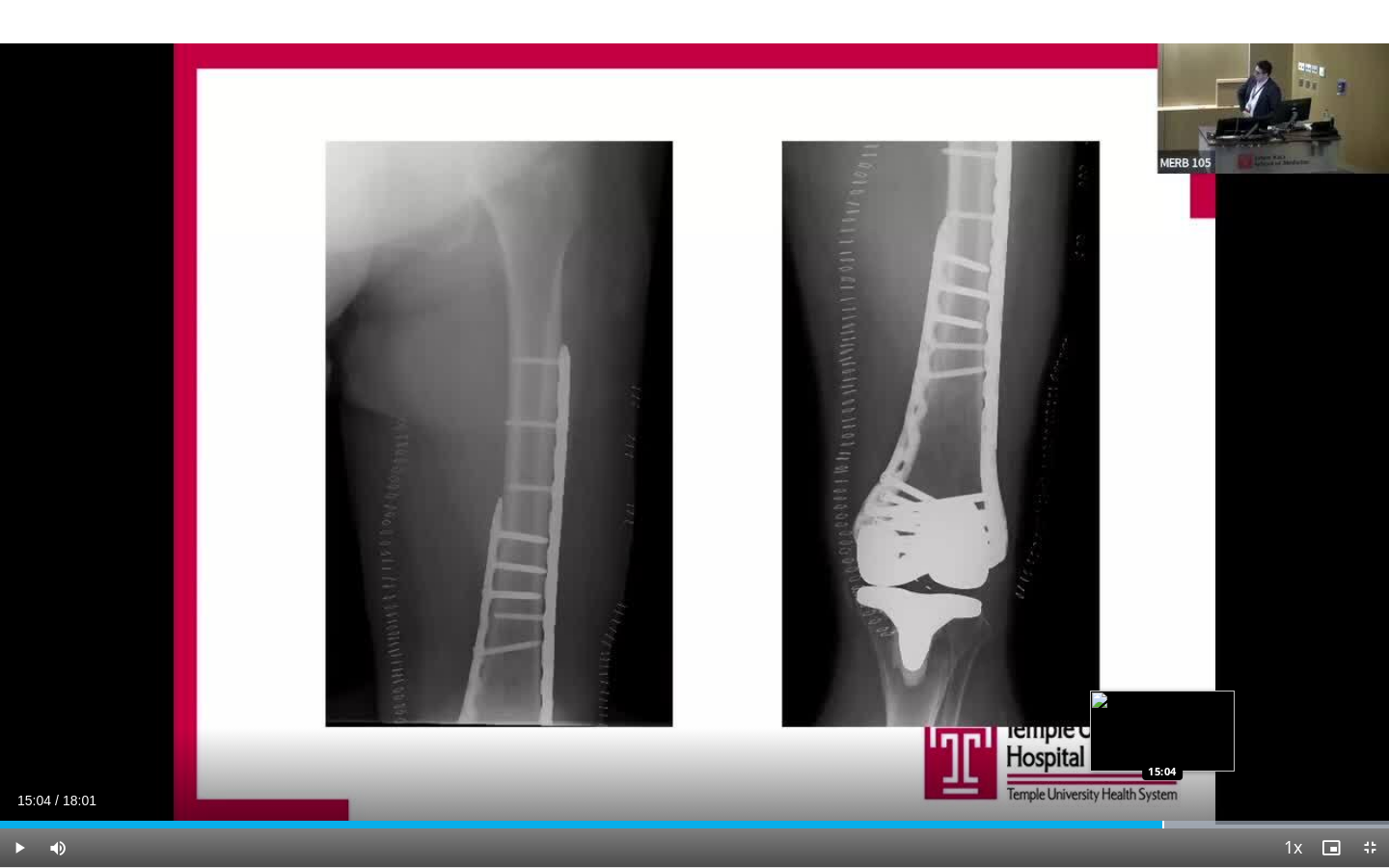
click at [1163, 728] on div "Progress Bar" at bounding box center [1164, 824] width 2 height 8
click at [1276, 728] on span "Video Player" at bounding box center [1370, 848] width 39 height 39
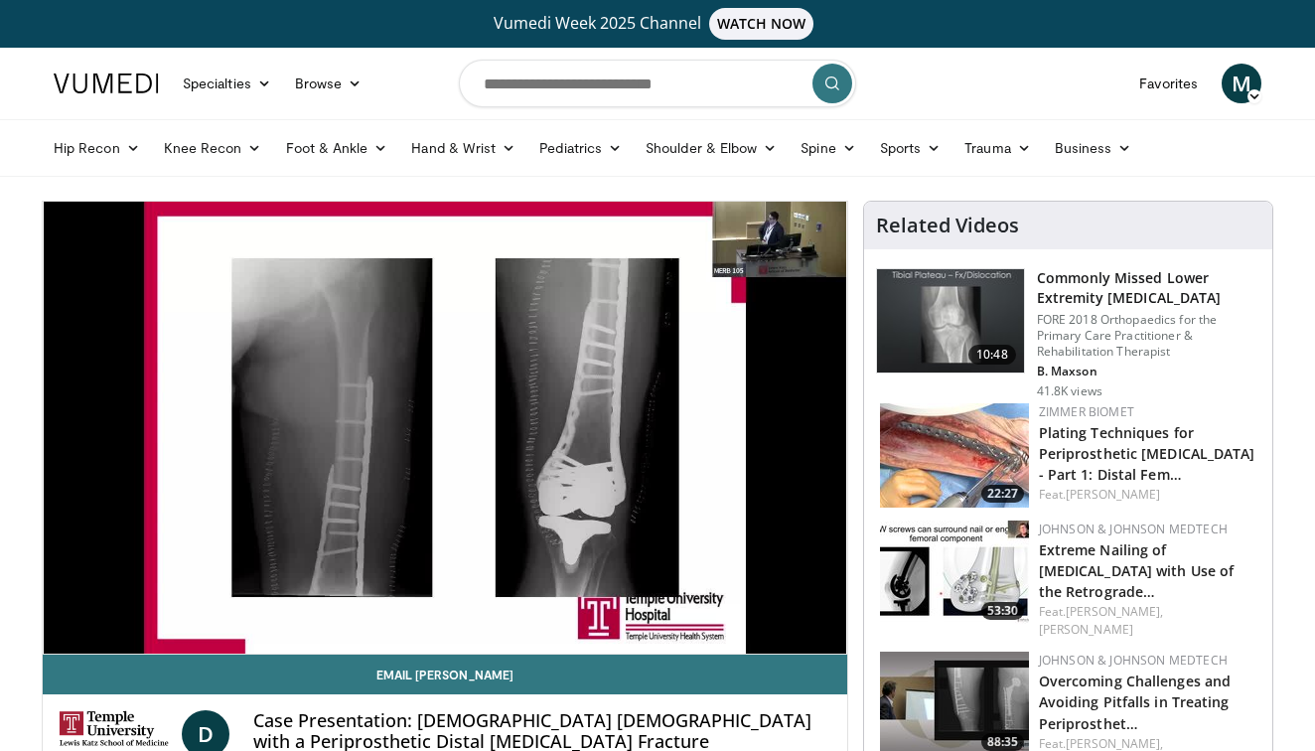
click at [965, 441] on img at bounding box center [954, 455] width 149 height 104
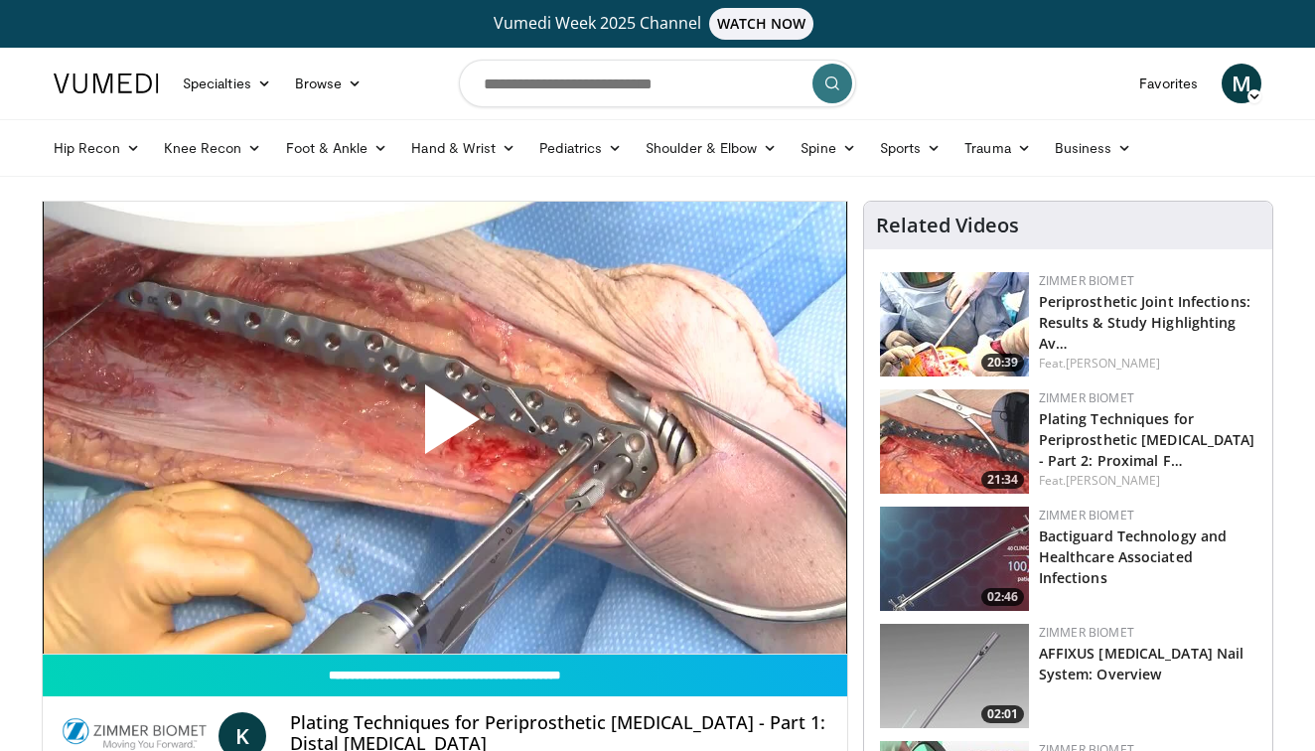
click at [445, 427] on span "Video Player" at bounding box center [445, 427] width 0 height 0
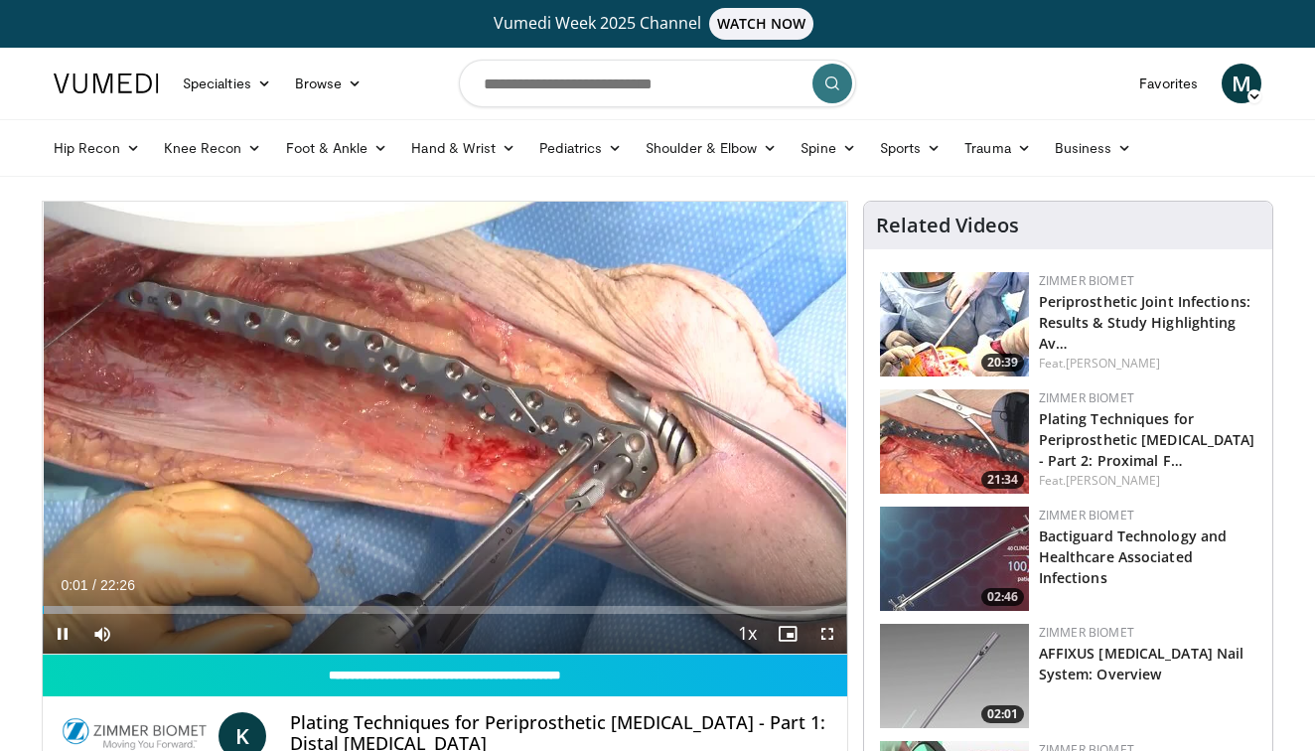
click at [830, 628] on span "Video Player" at bounding box center [827, 634] width 40 height 40
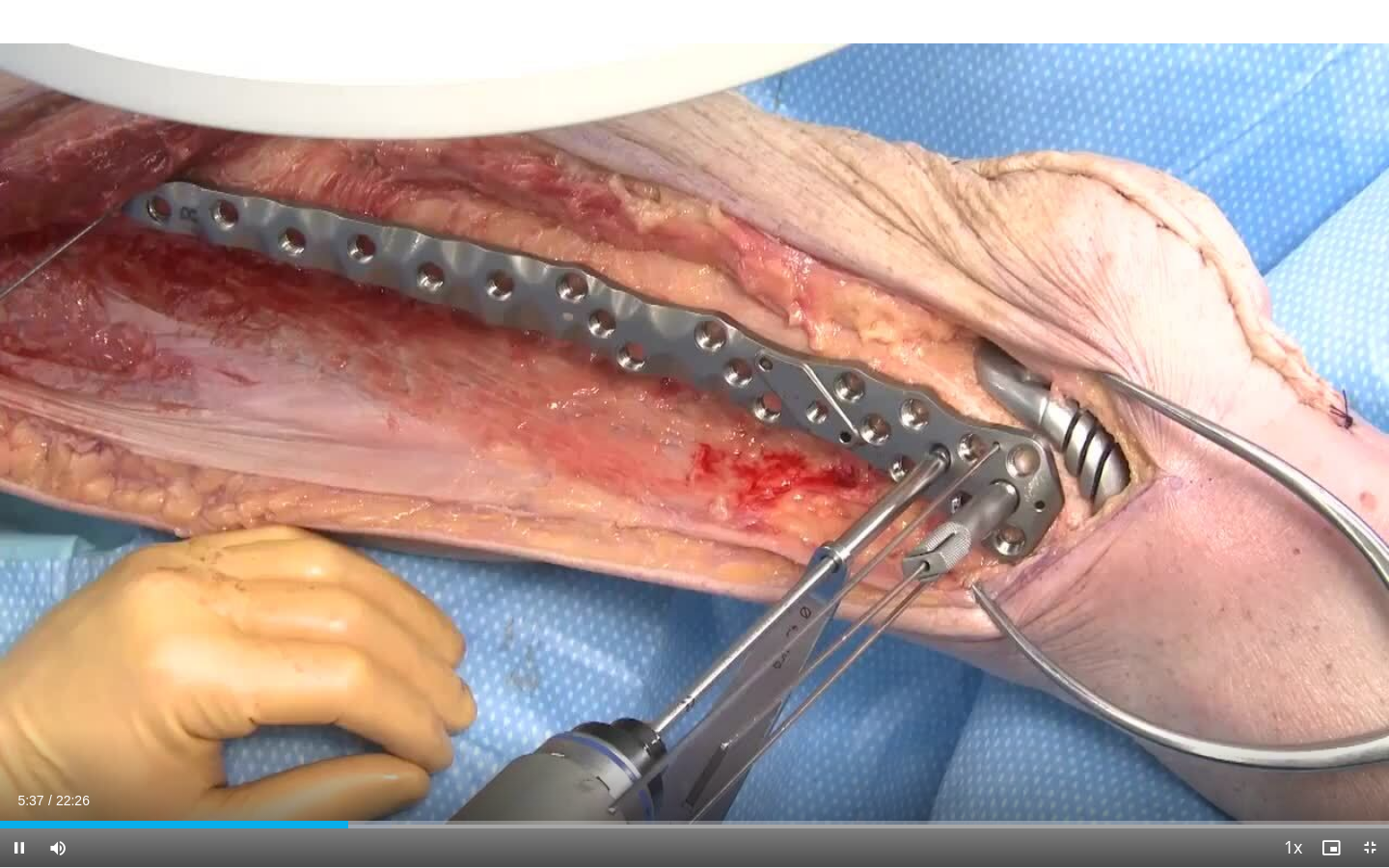
click at [1276, 728] on span "Video Player" at bounding box center [1370, 848] width 39 height 39
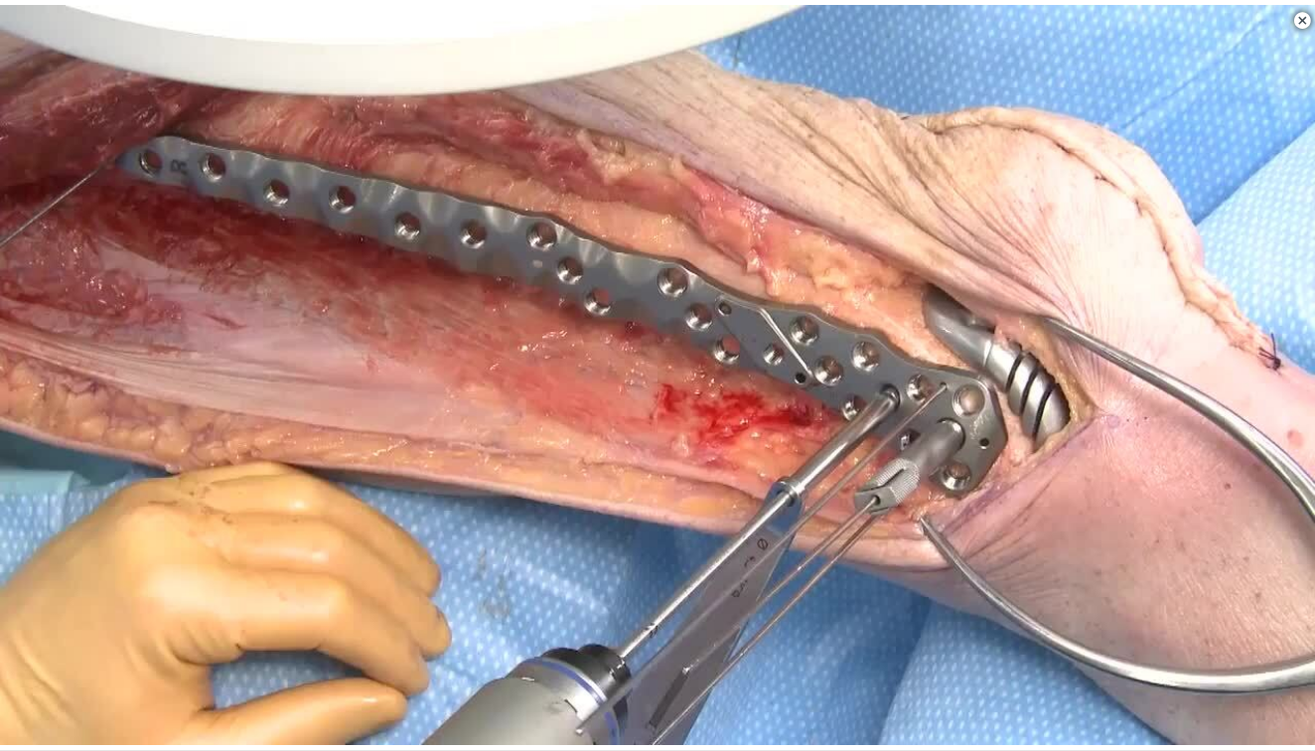
scroll to position [498, 0]
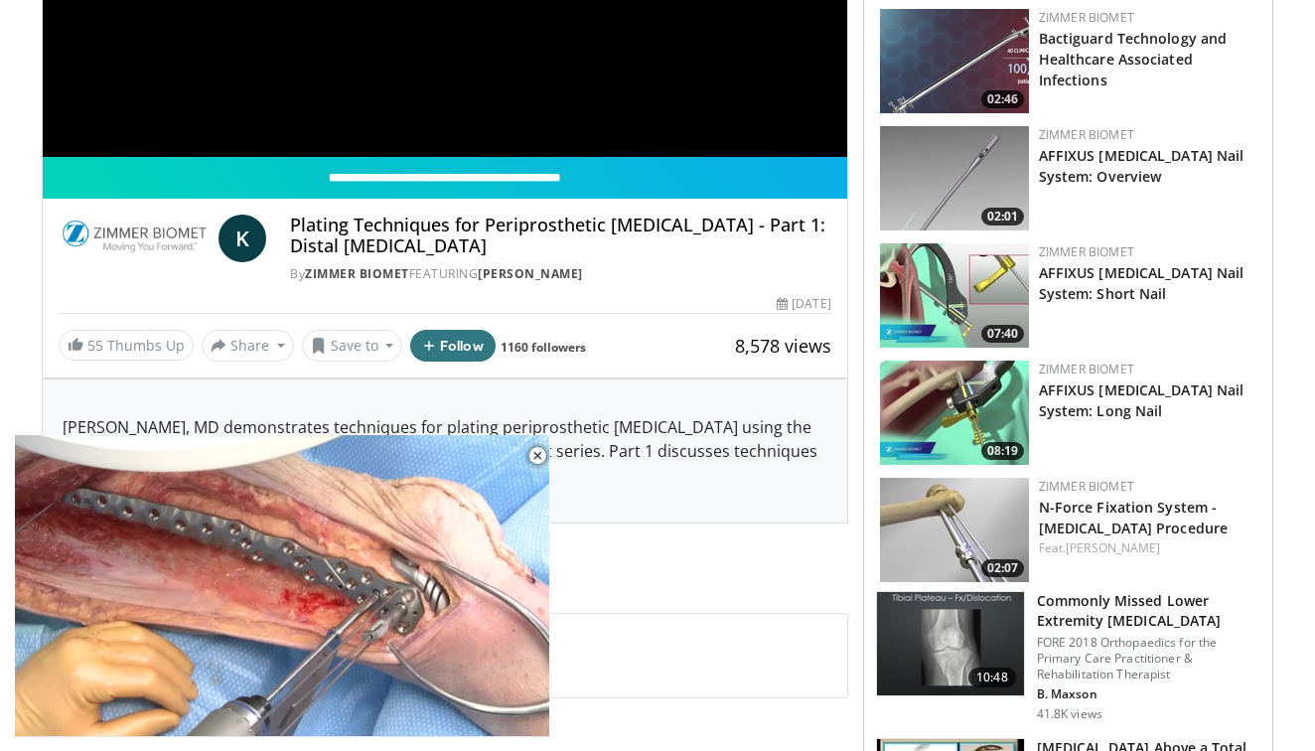
click at [945, 324] on img at bounding box center [954, 295] width 149 height 104
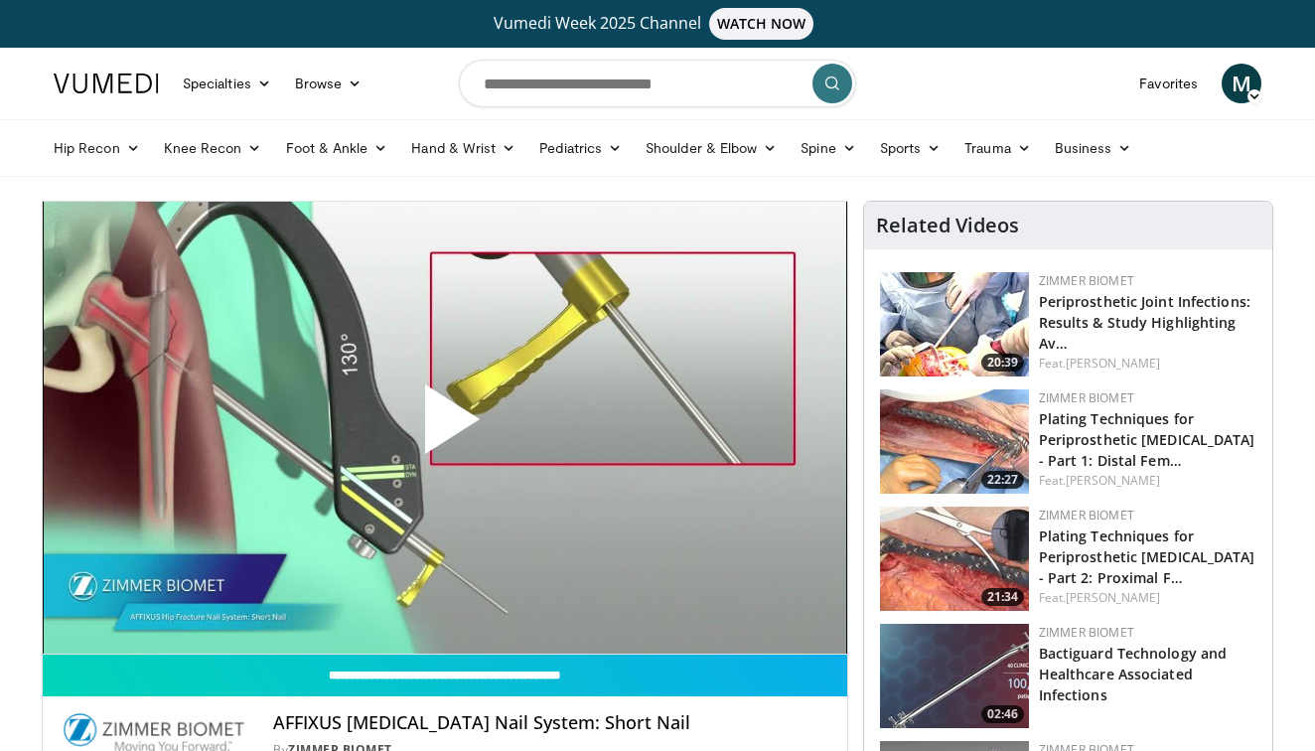
click at [445, 427] on span "Video Player" at bounding box center [445, 427] width 0 height 0
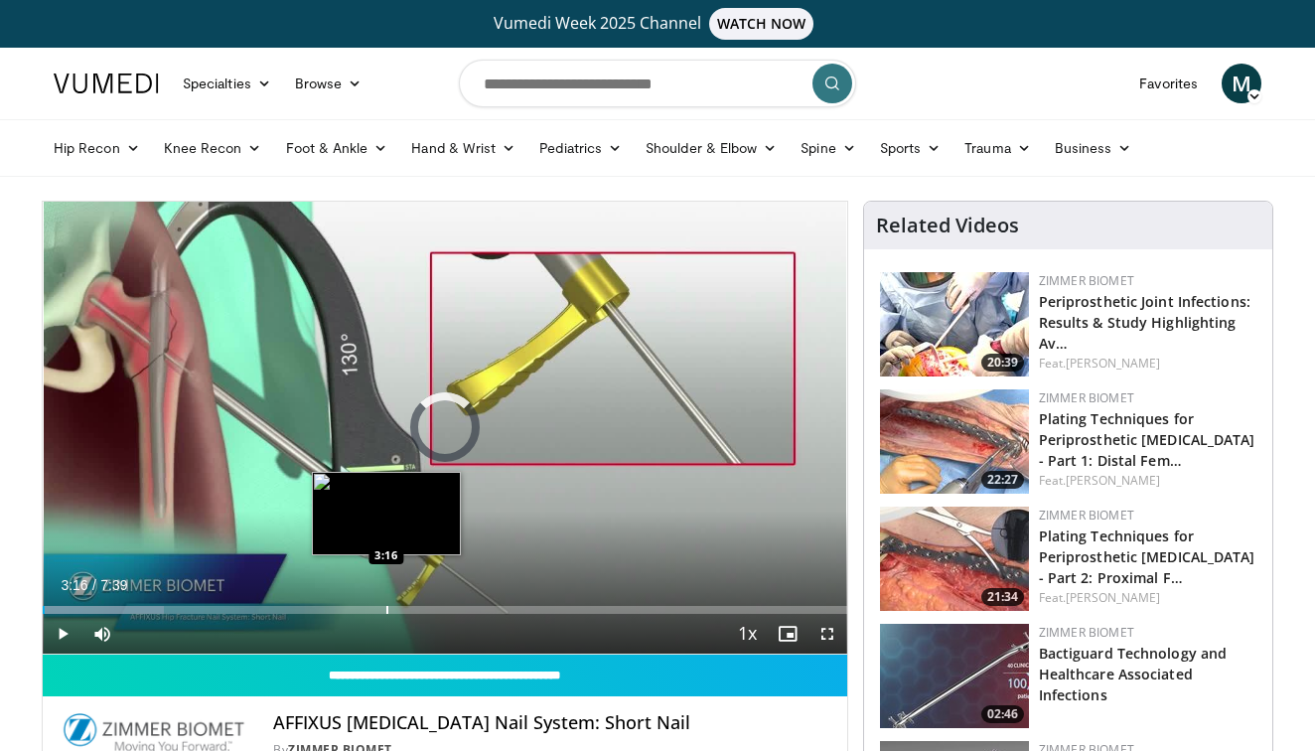
click at [386, 608] on div "Progress Bar" at bounding box center [387, 610] width 2 height 8
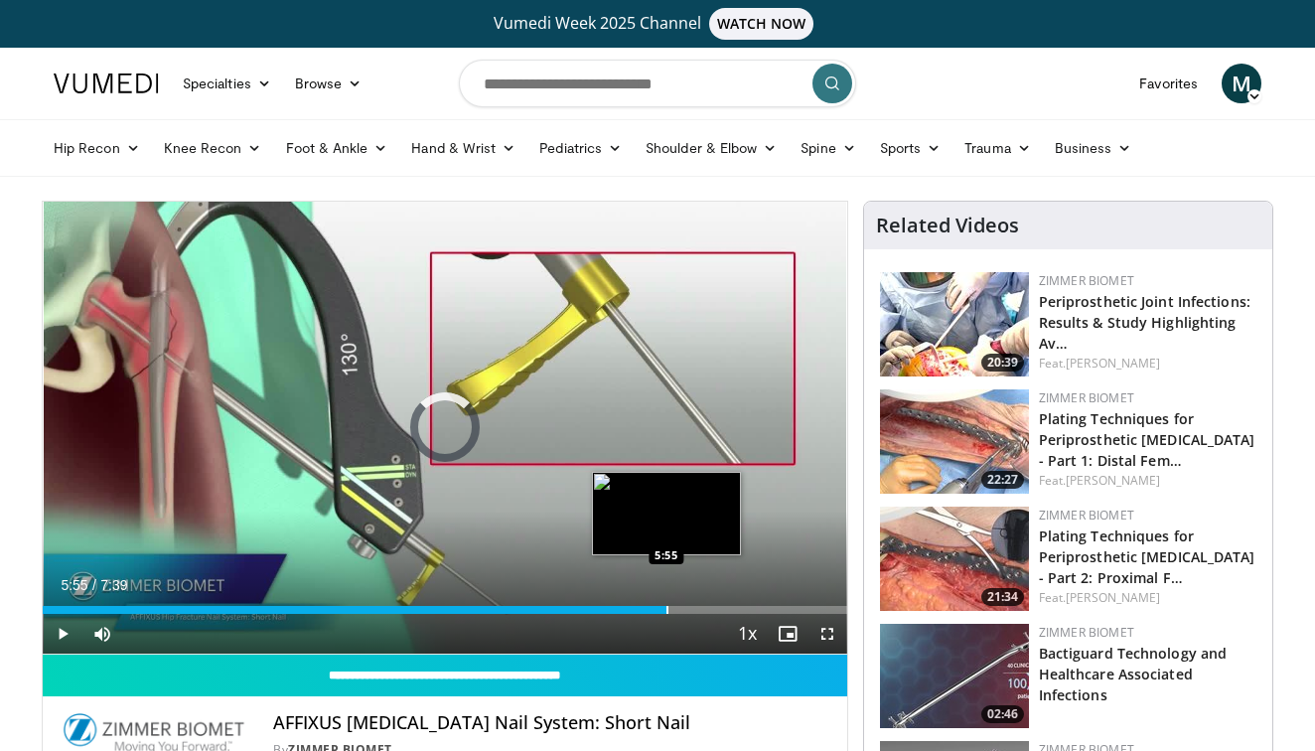
click at [666, 610] on div "Progress Bar" at bounding box center [667, 610] width 2 height 8
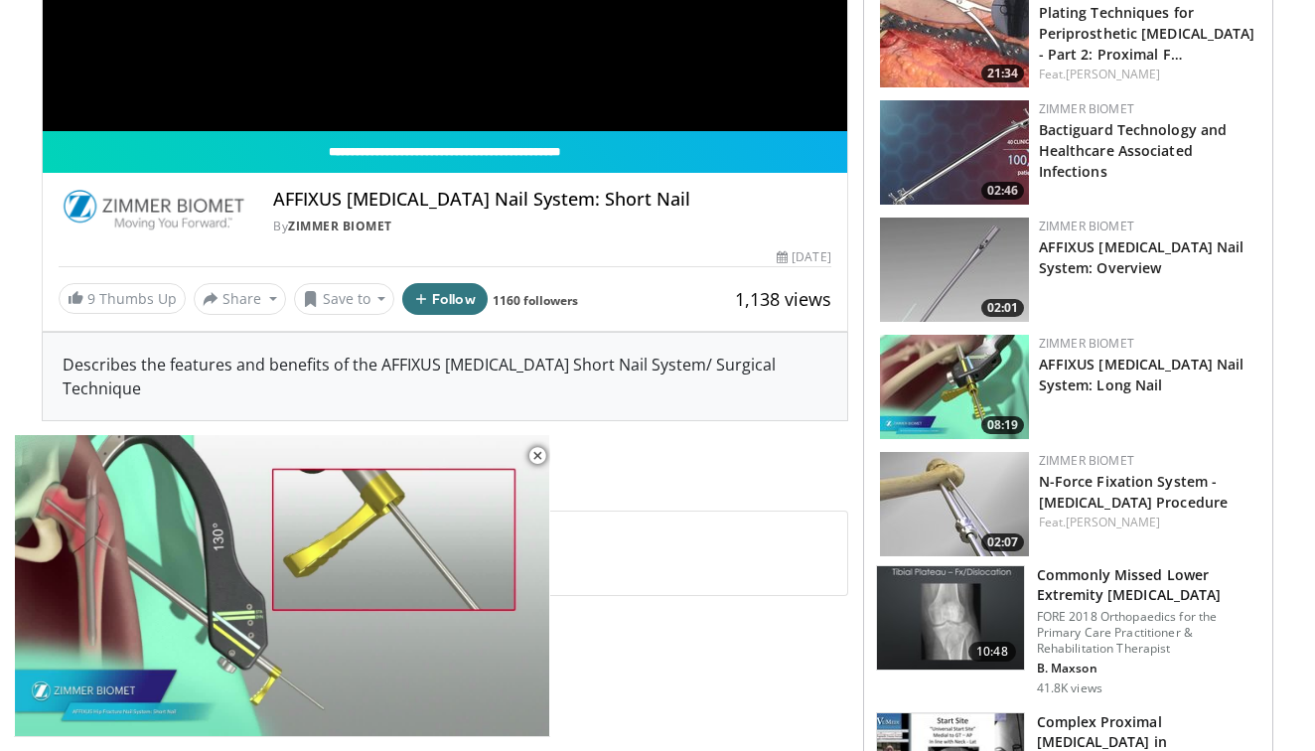
scroll to position [523, 0]
click at [943, 368] on img at bounding box center [954, 387] width 149 height 104
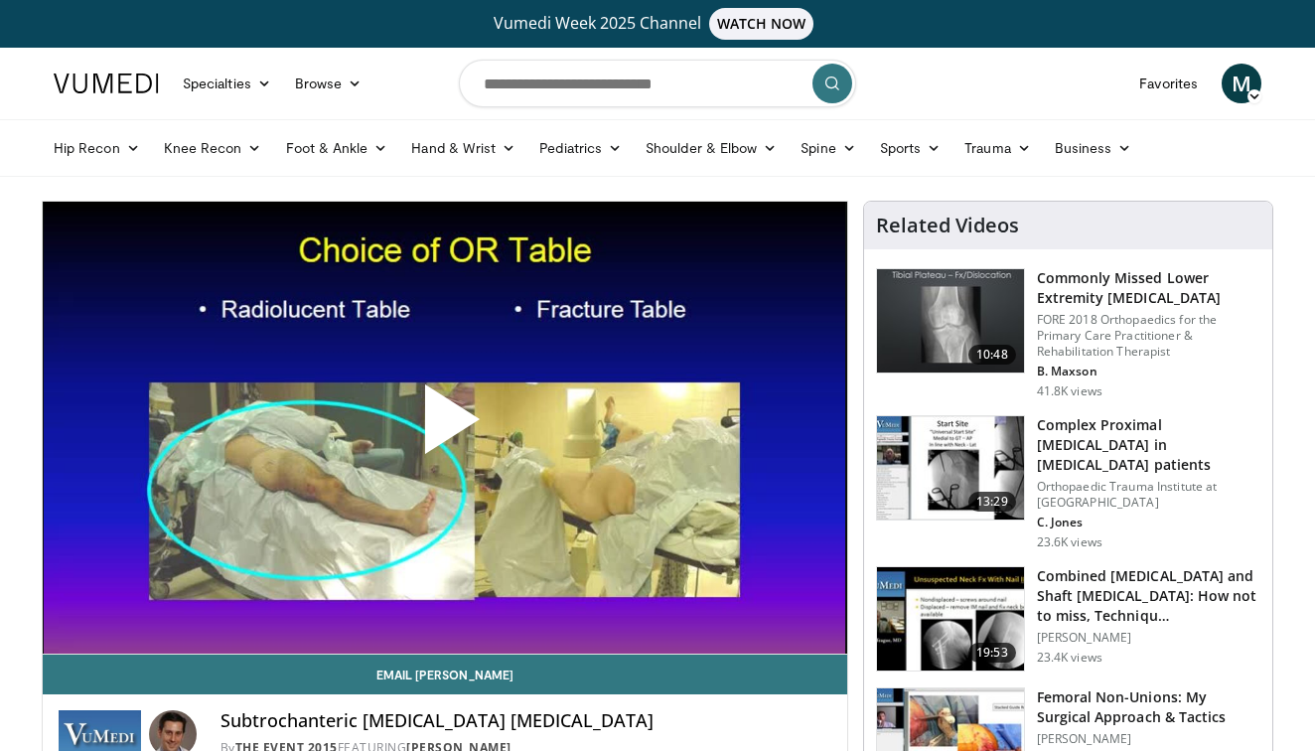
click at [445, 427] on span "Video Player" at bounding box center [445, 427] width 0 height 0
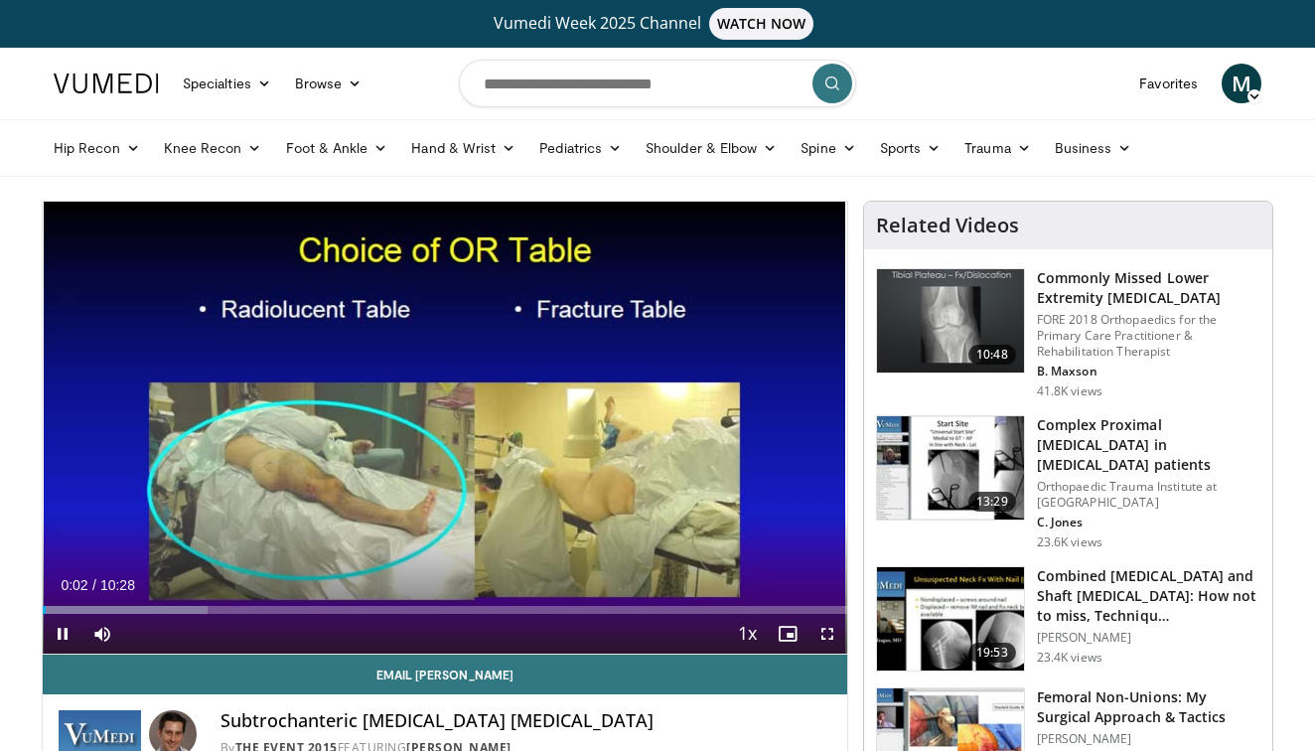
click at [823, 627] on span "Video Player" at bounding box center [827, 634] width 40 height 40
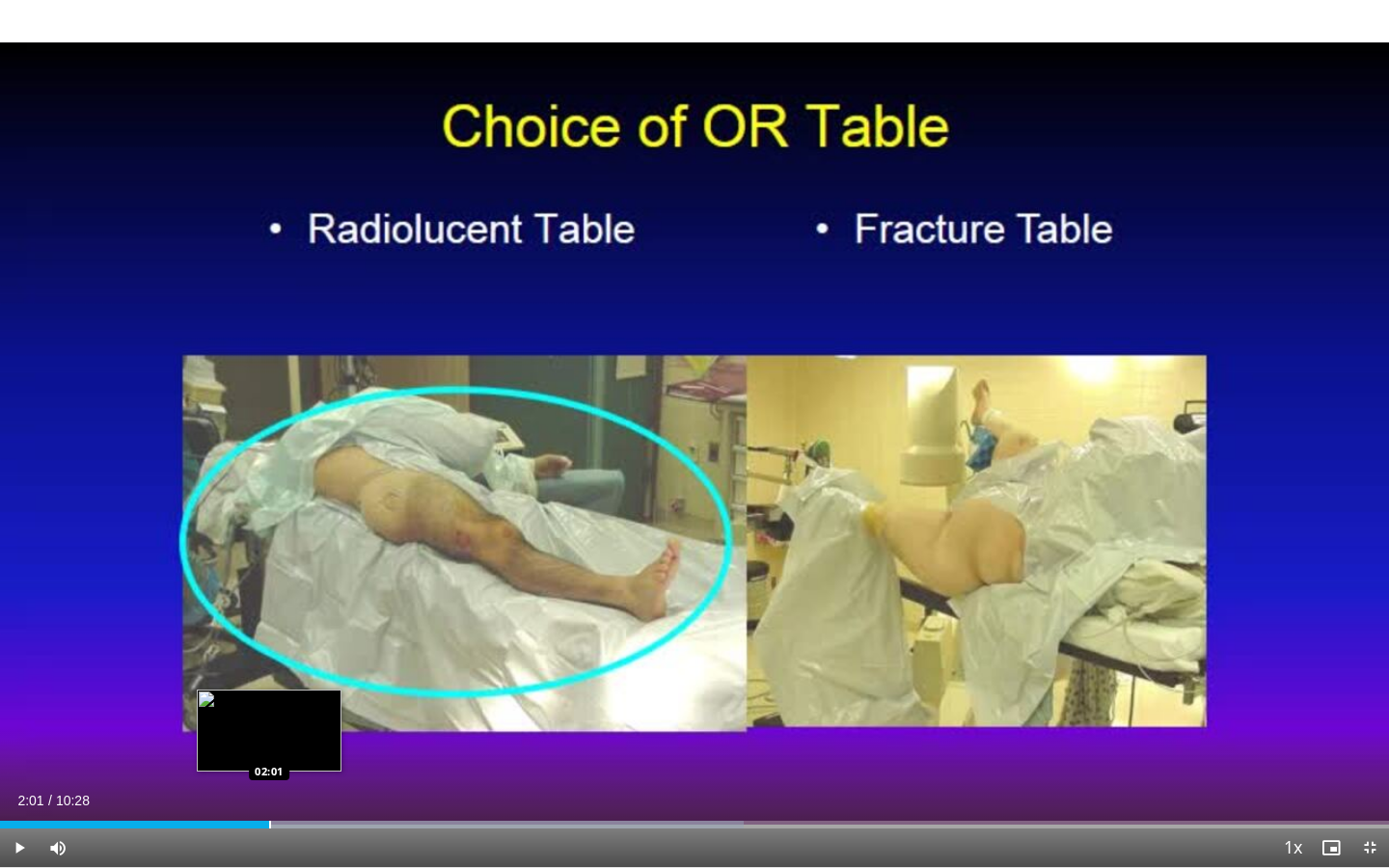
click at [269, 728] on div "Progress Bar" at bounding box center [270, 824] width 2 height 8
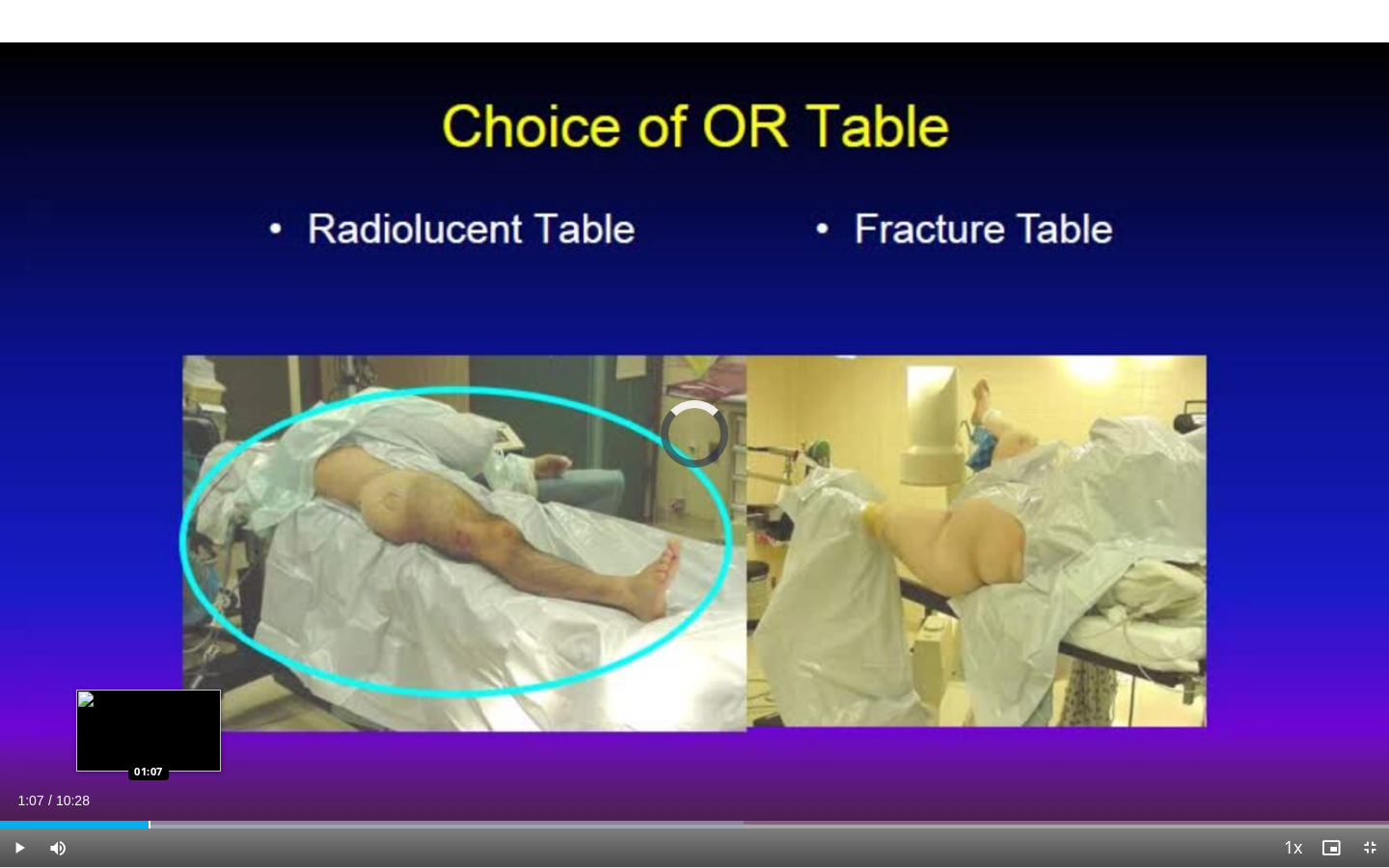
click at [149, 728] on div "Progress Bar" at bounding box center [150, 824] width 2 height 8
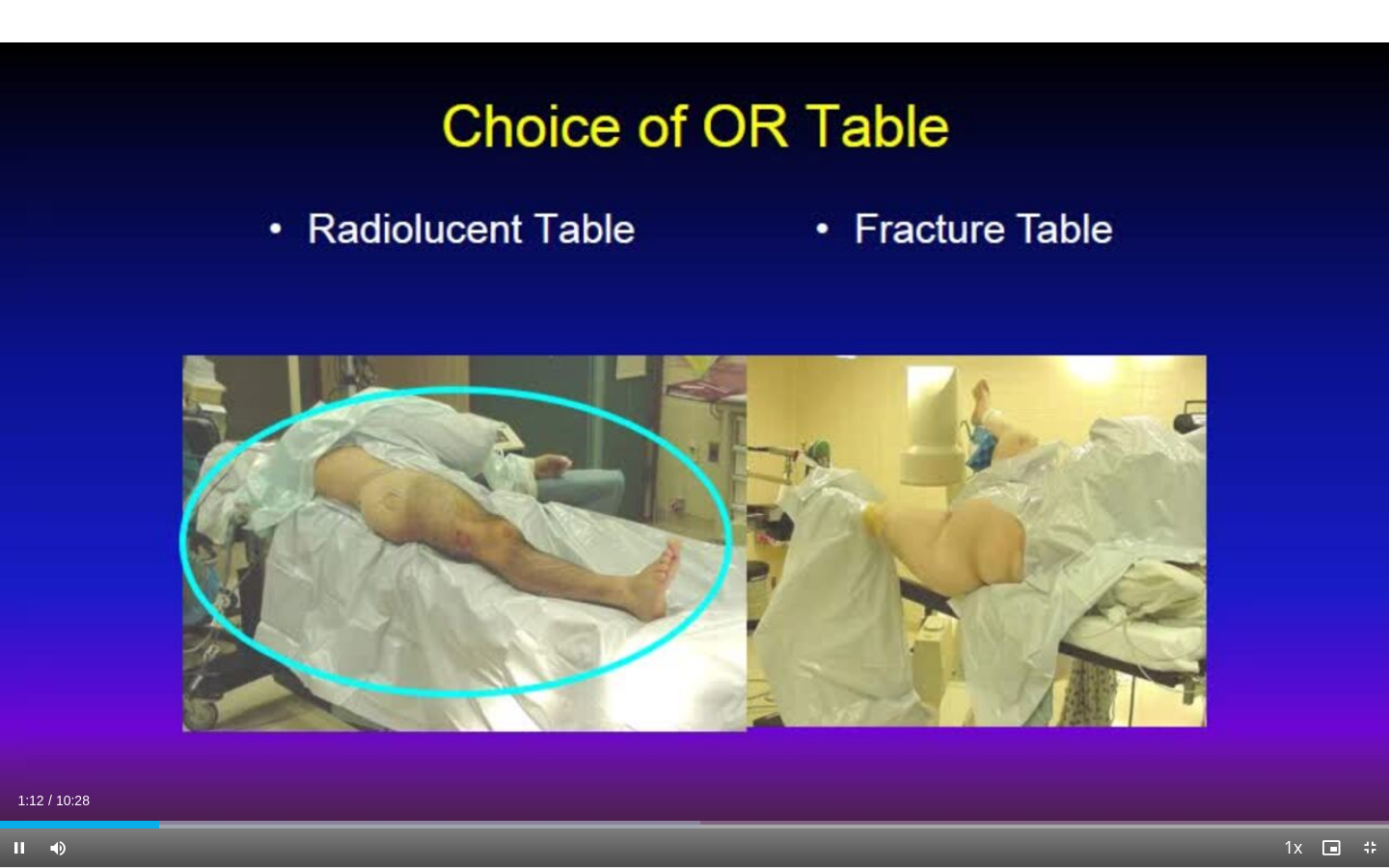
click at [1276, 728] on span "Video Player" at bounding box center [1370, 848] width 39 height 39
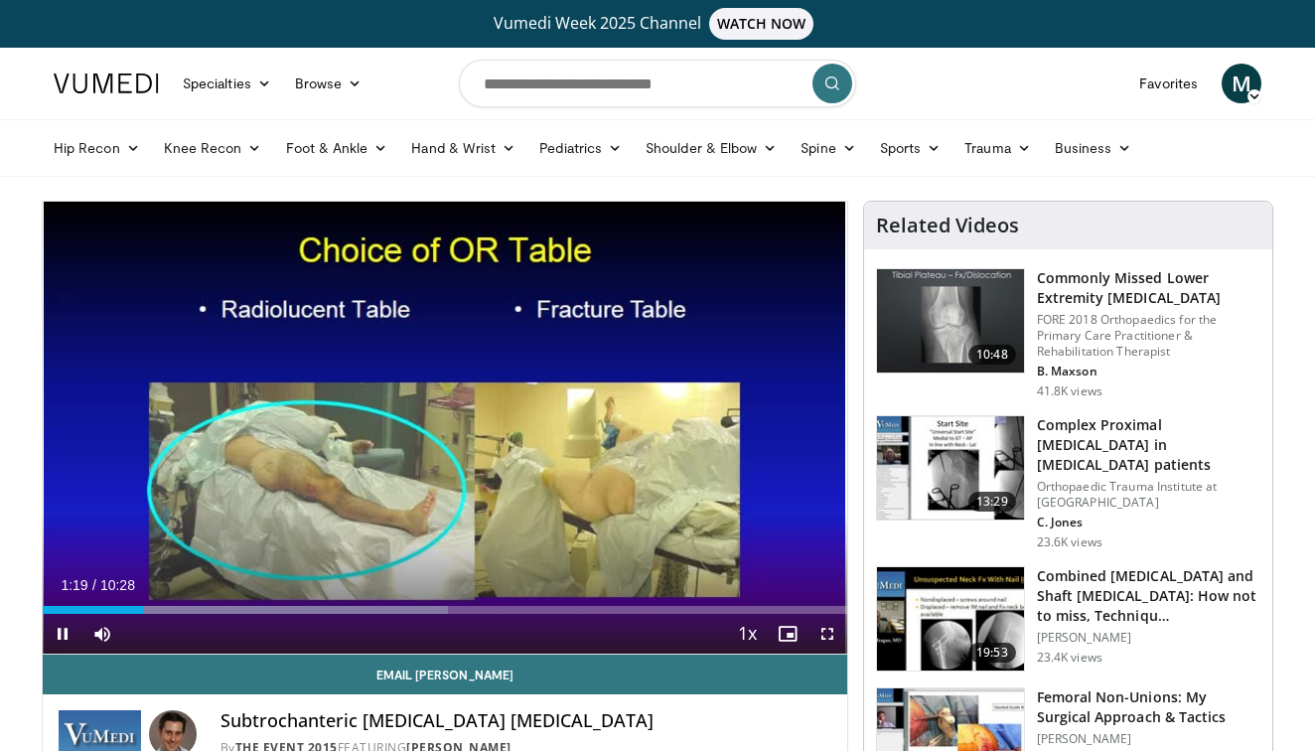
click at [830, 630] on span "Video Player" at bounding box center [827, 634] width 40 height 40
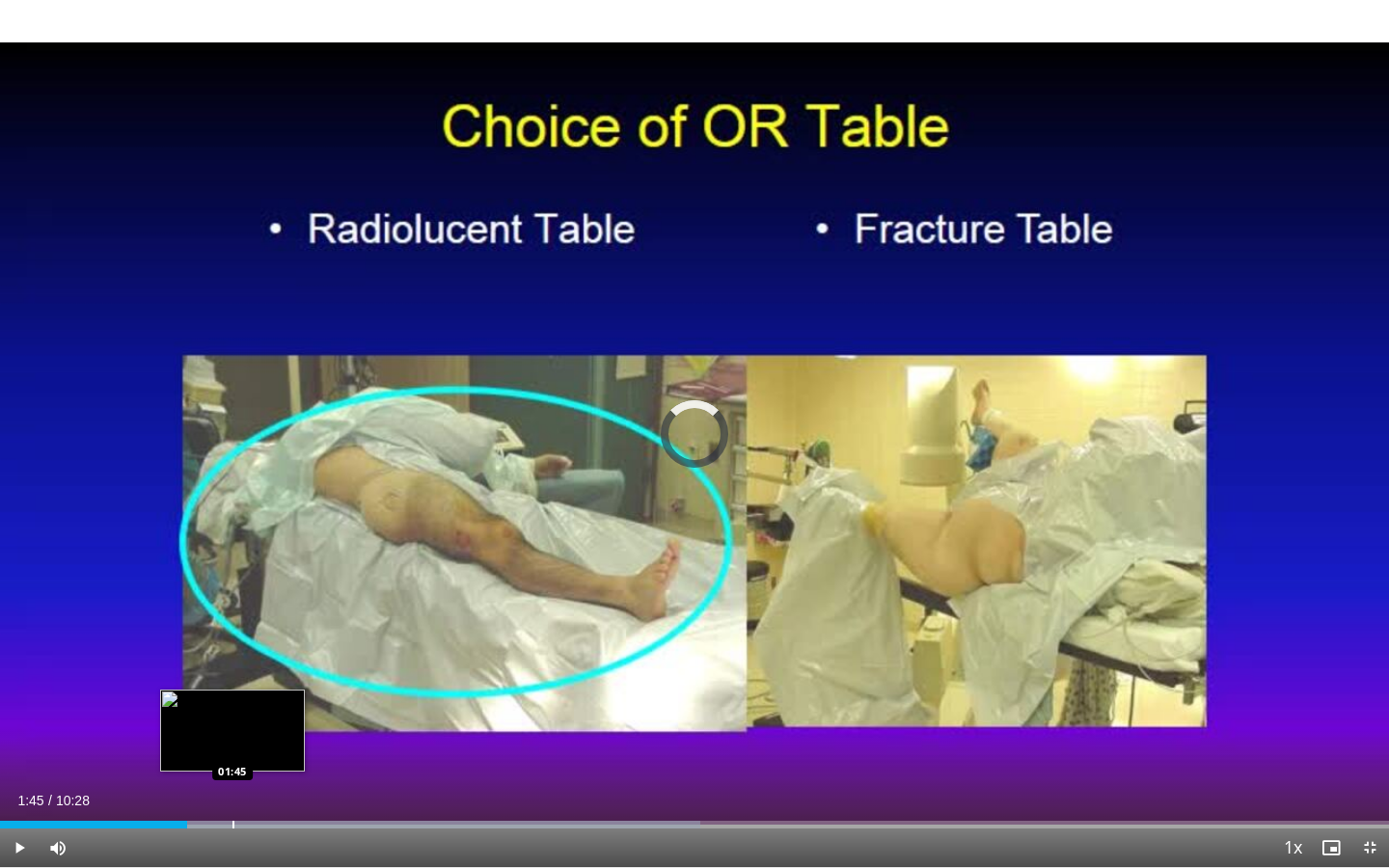
click at [232, 728] on div "Progress Bar" at bounding box center [233, 824] width 2 height 8
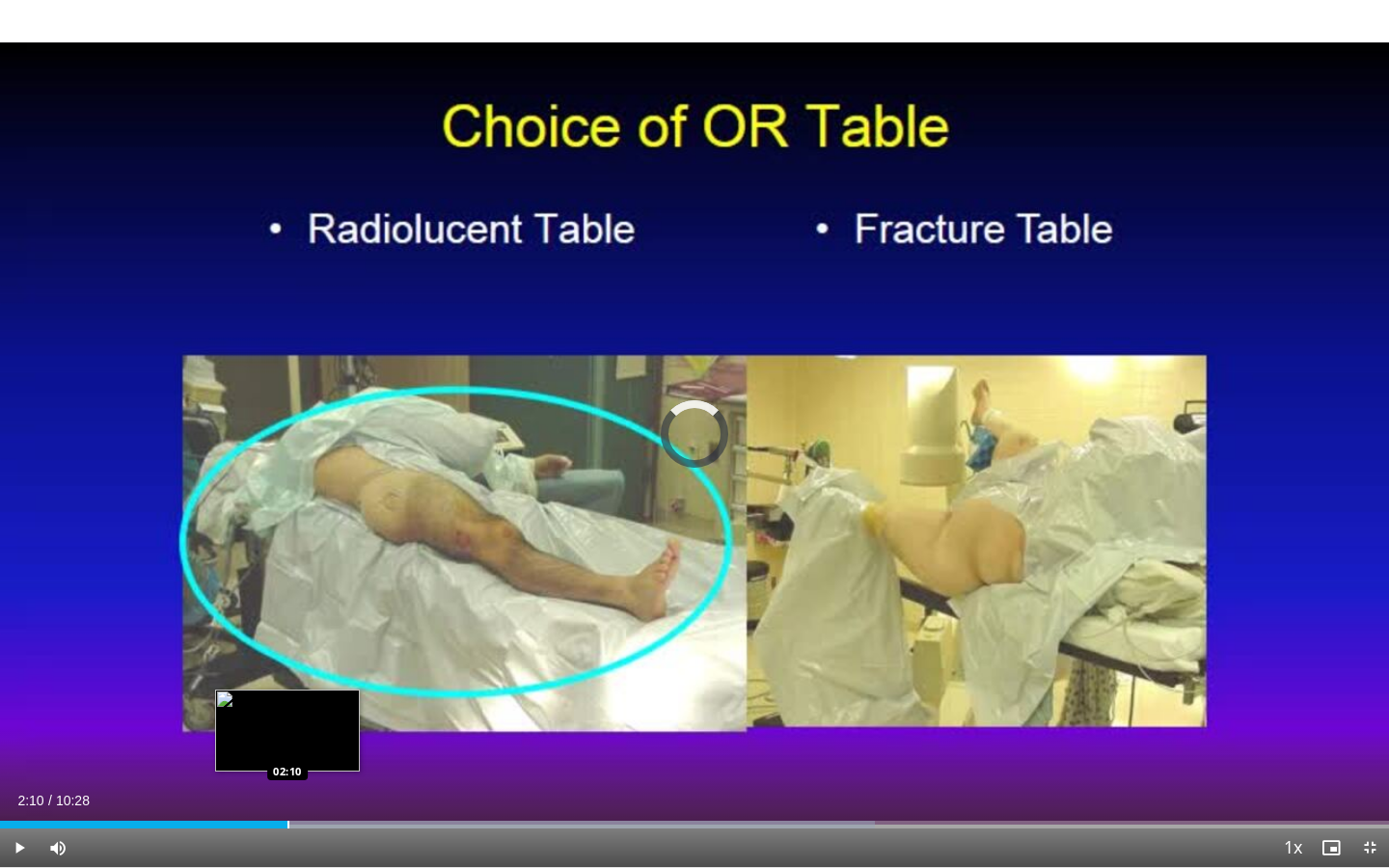
click at [288, 728] on div "Progress Bar" at bounding box center [288, 824] width 2 height 8
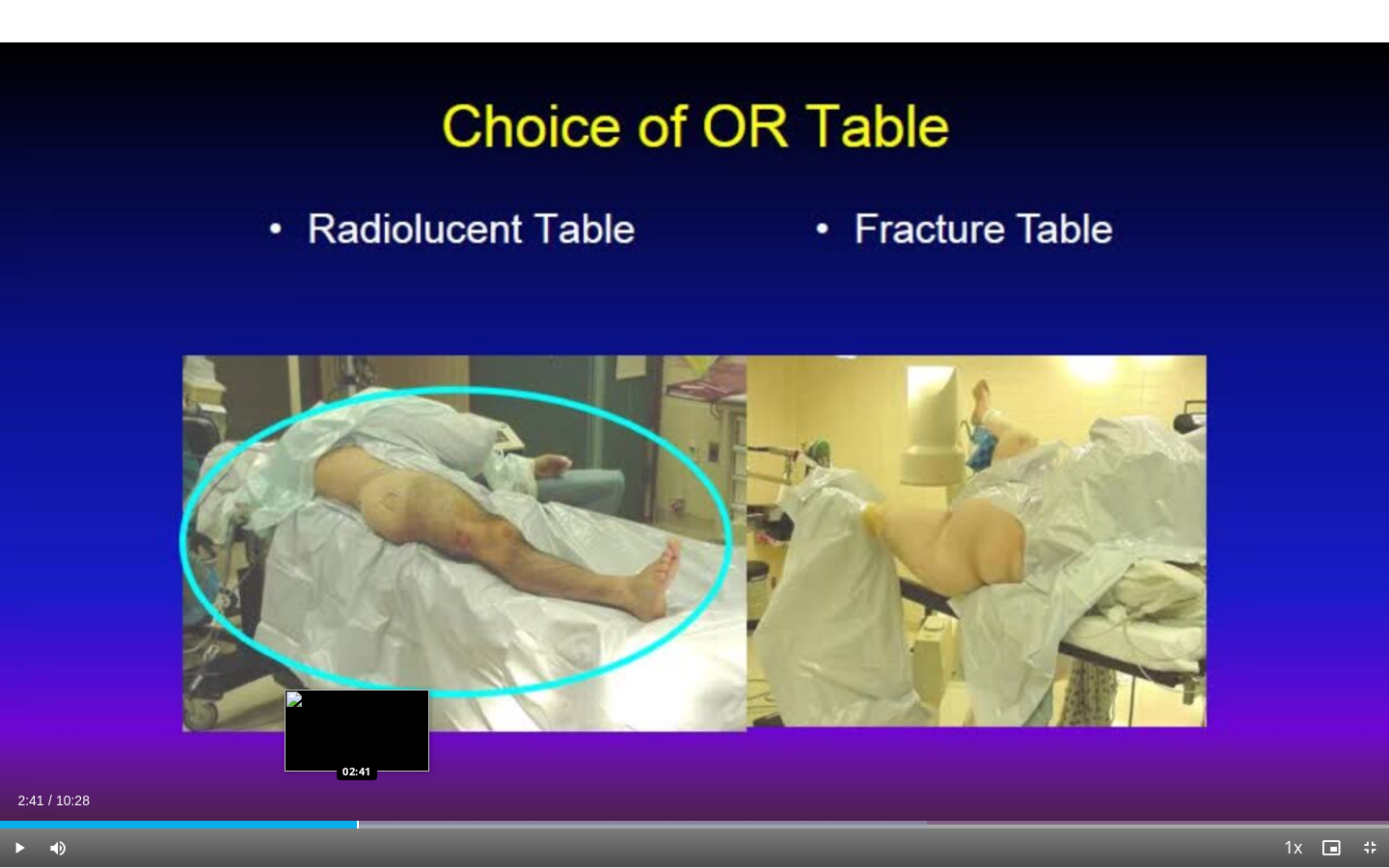
click at [356, 728] on div "Loaded : 66.73% 02:14 02:41" at bounding box center [694, 818] width 1389 height 18
click at [394, 728] on div "Loaded : 69.91% 02:42 02:58" at bounding box center [694, 818] width 1389 height 18
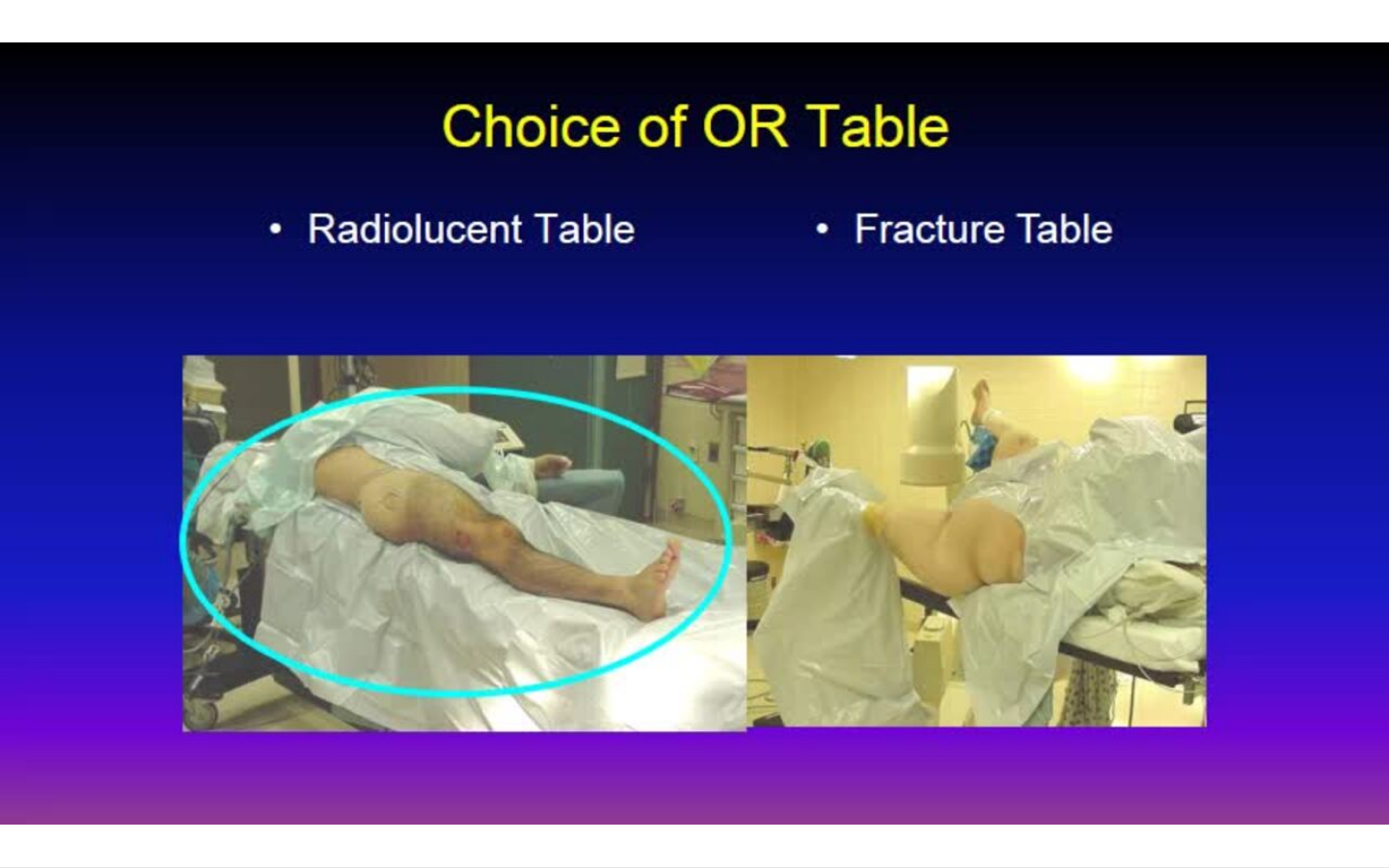
click at [394, 728] on div "10 seconds Tap to unmute" at bounding box center [694, 433] width 1389 height 867
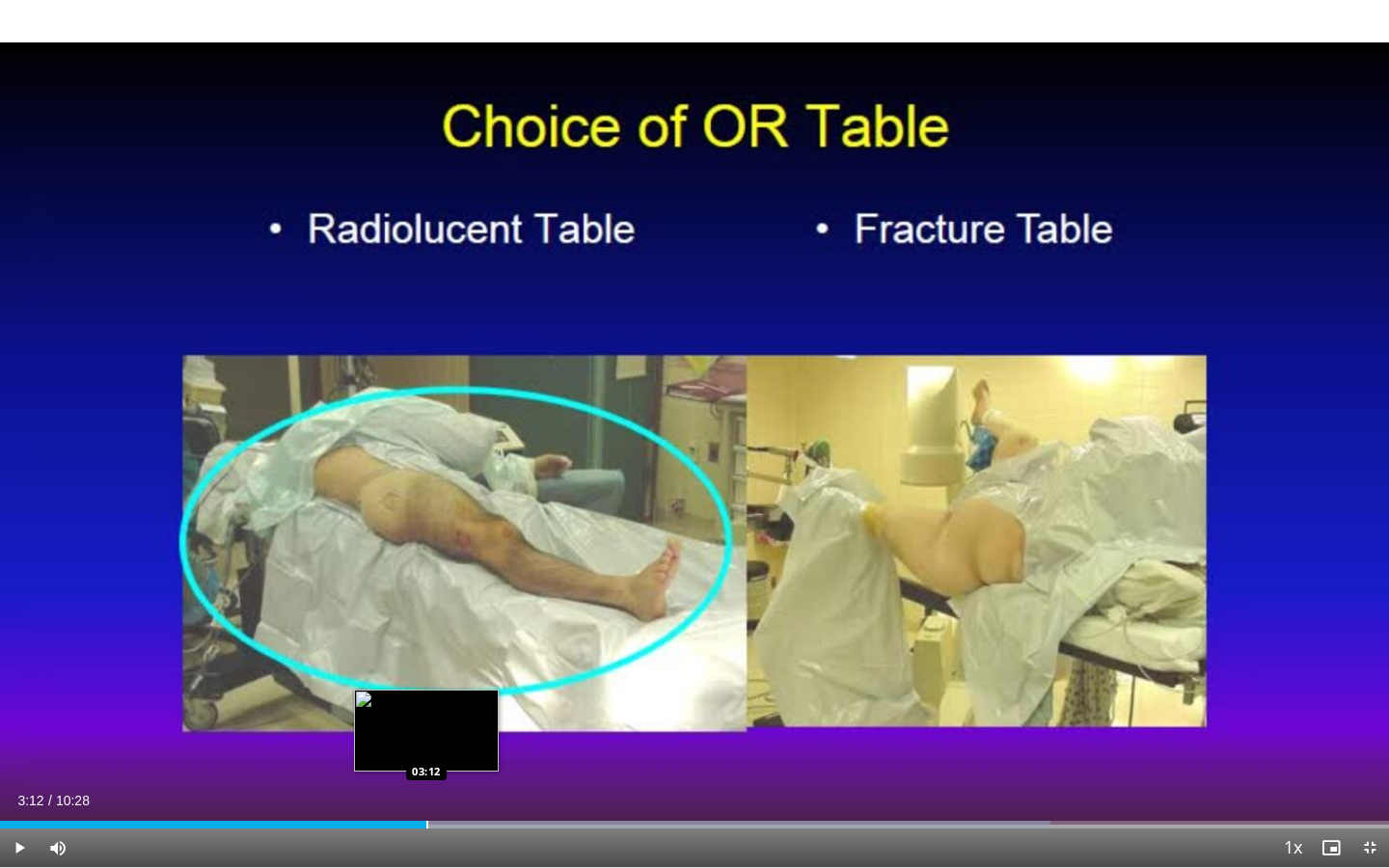
click at [426, 728] on div "Progress Bar" at bounding box center [427, 824] width 2 height 8
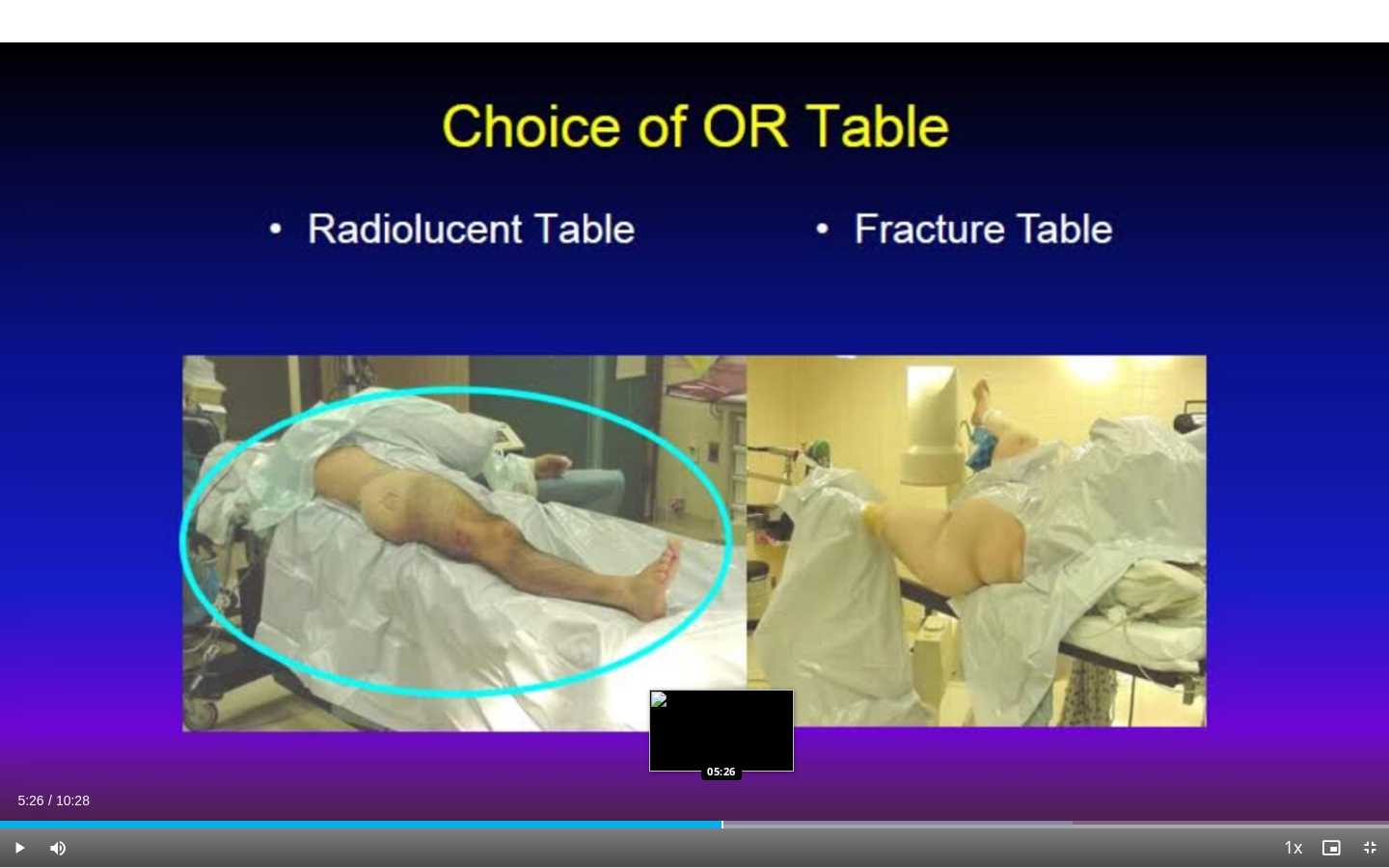
click at [722, 728] on div "Loaded : 77.21% 05:26 05:26" at bounding box center [694, 818] width 1389 height 18
click at [1276, 728] on span "Video Player" at bounding box center [1370, 848] width 39 height 39
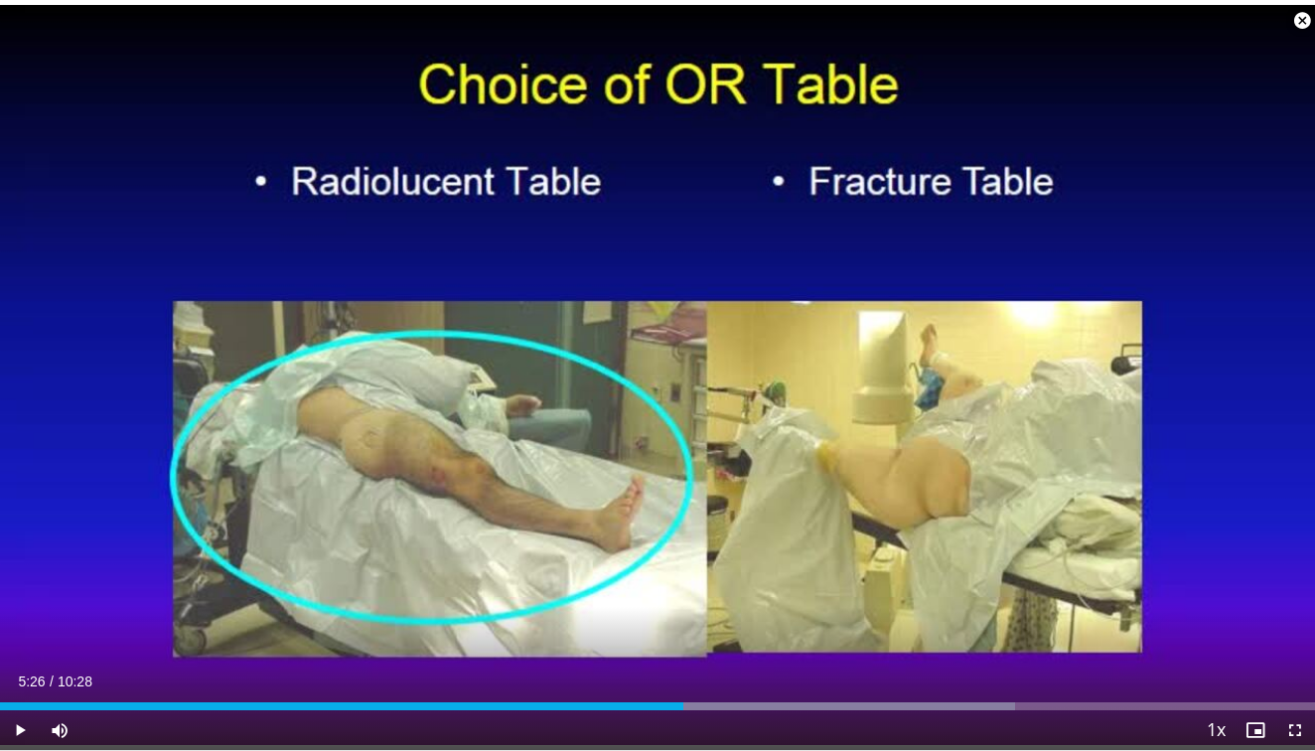
scroll to position [1995, 0]
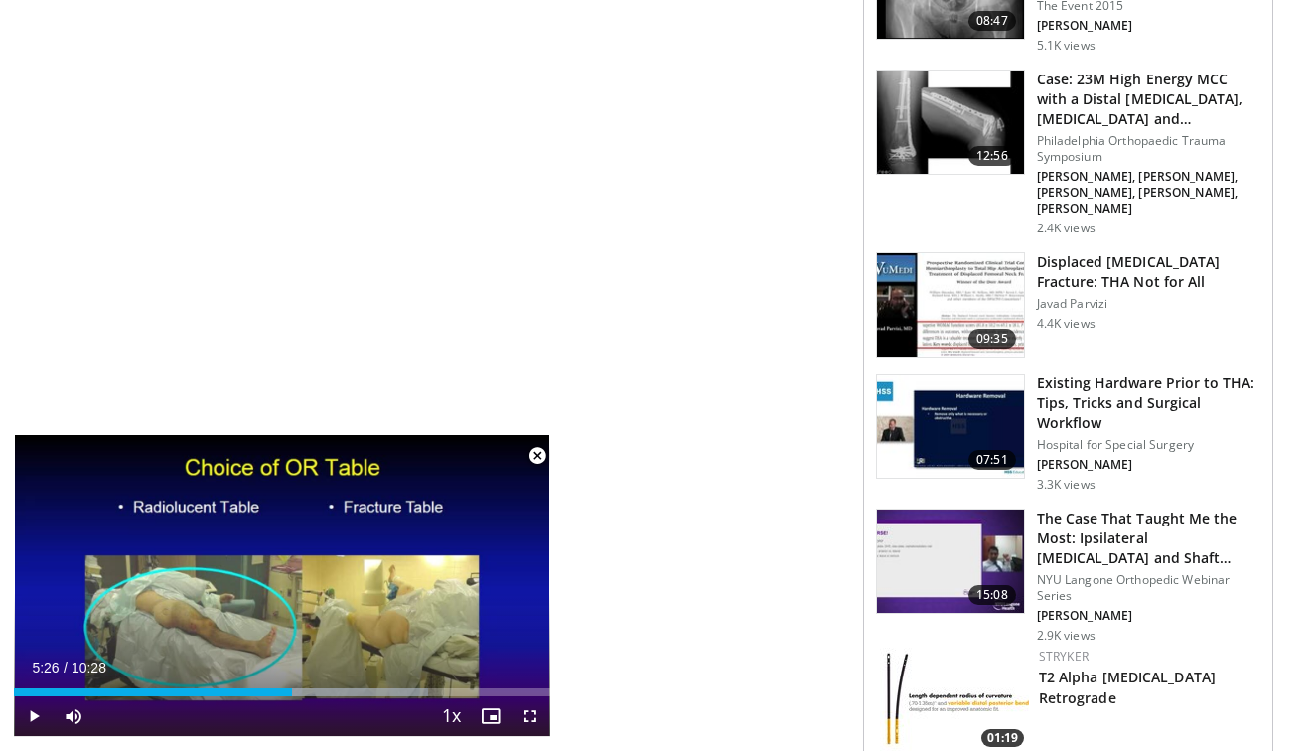
click at [954, 509] on img at bounding box center [950, 560] width 147 height 103
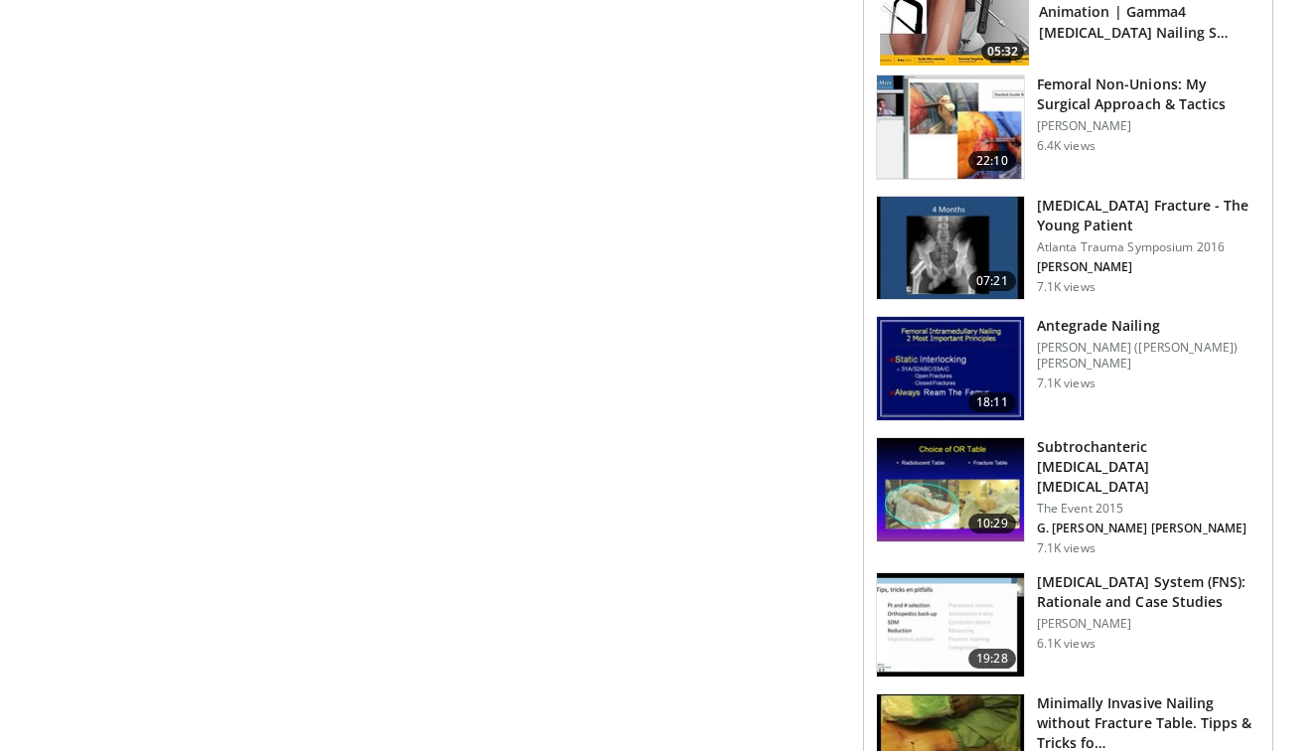
scroll to position [1937, 0]
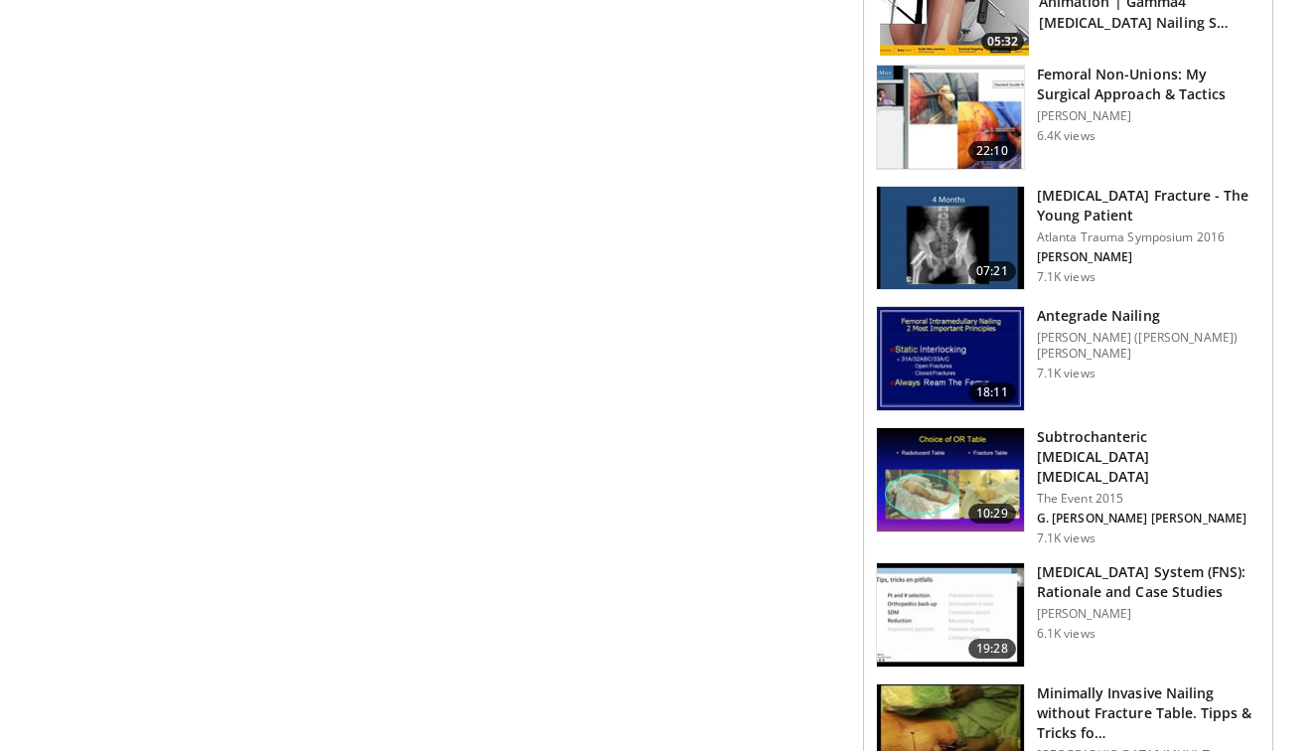
click at [958, 439] on img at bounding box center [950, 479] width 147 height 103
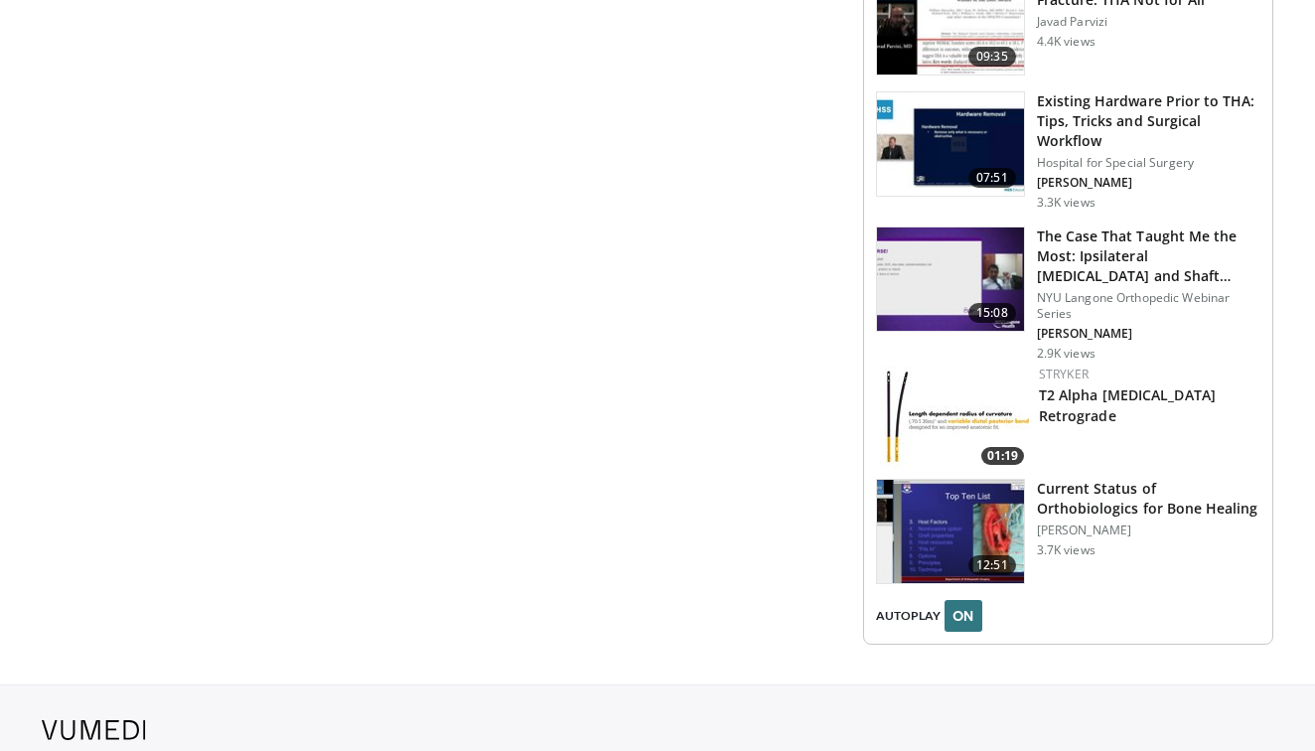
scroll to position [2279, 0]
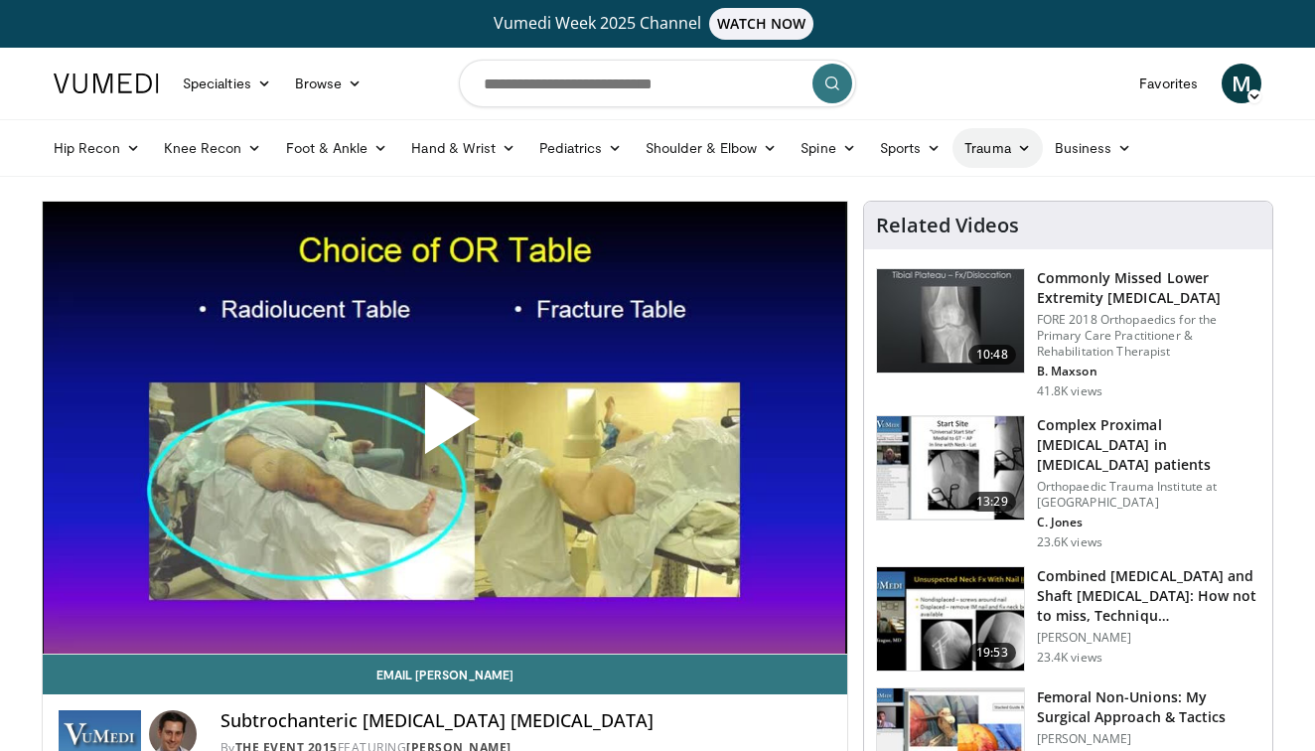
click at [1023, 145] on icon at bounding box center [1024, 148] width 14 height 14
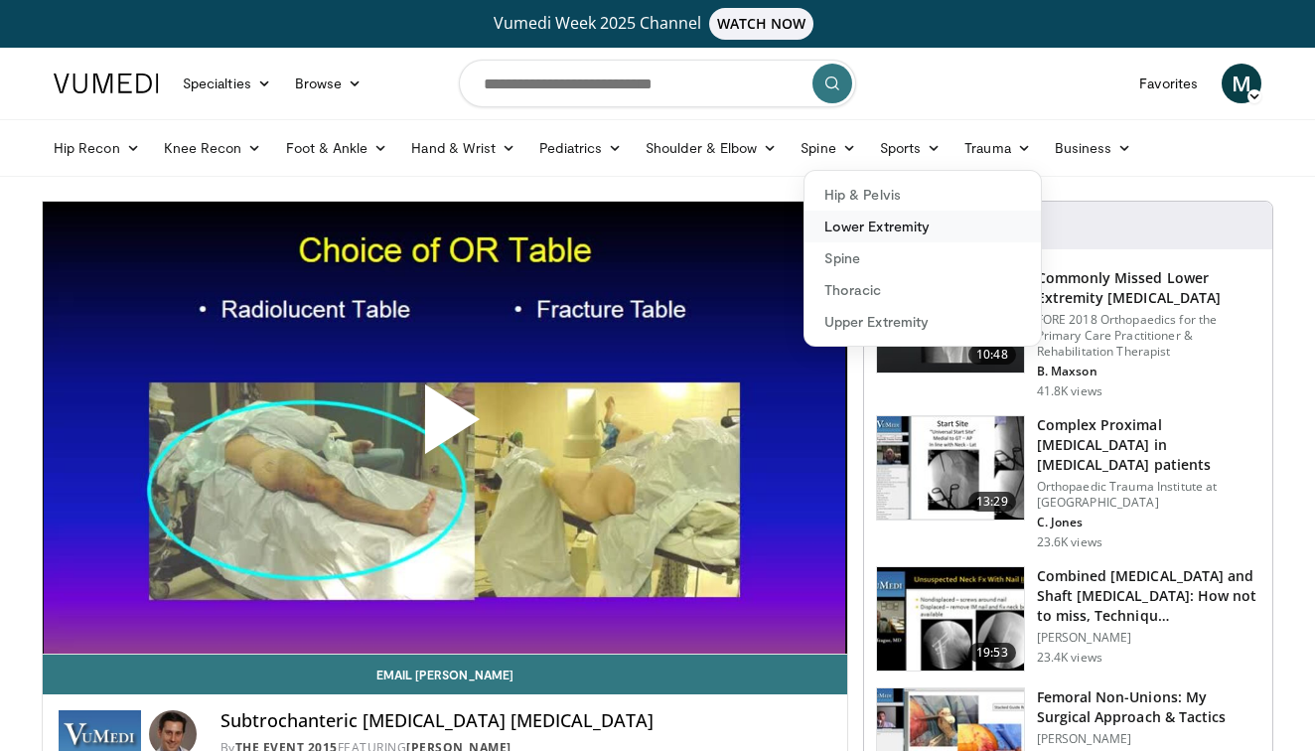
click at [921, 222] on link "Lower Extremity" at bounding box center [922, 227] width 236 height 32
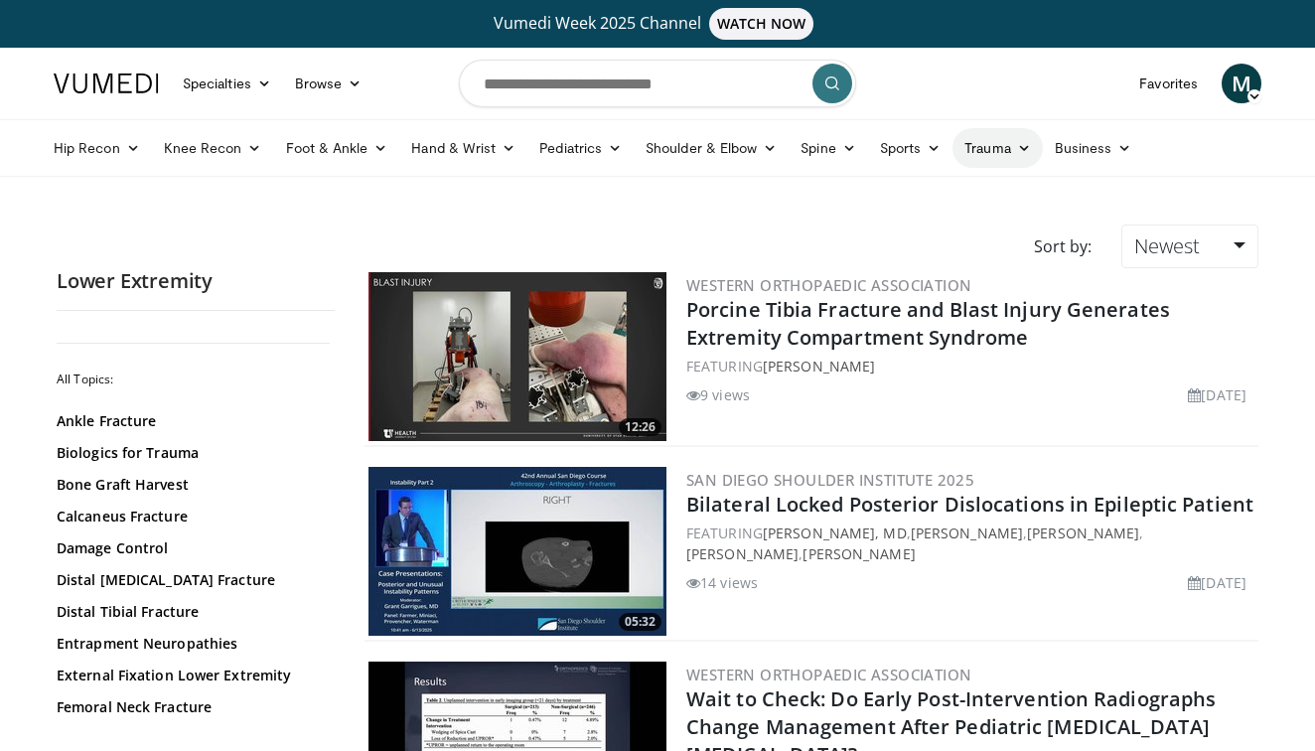
click at [1029, 142] on icon at bounding box center [1024, 148] width 14 height 14
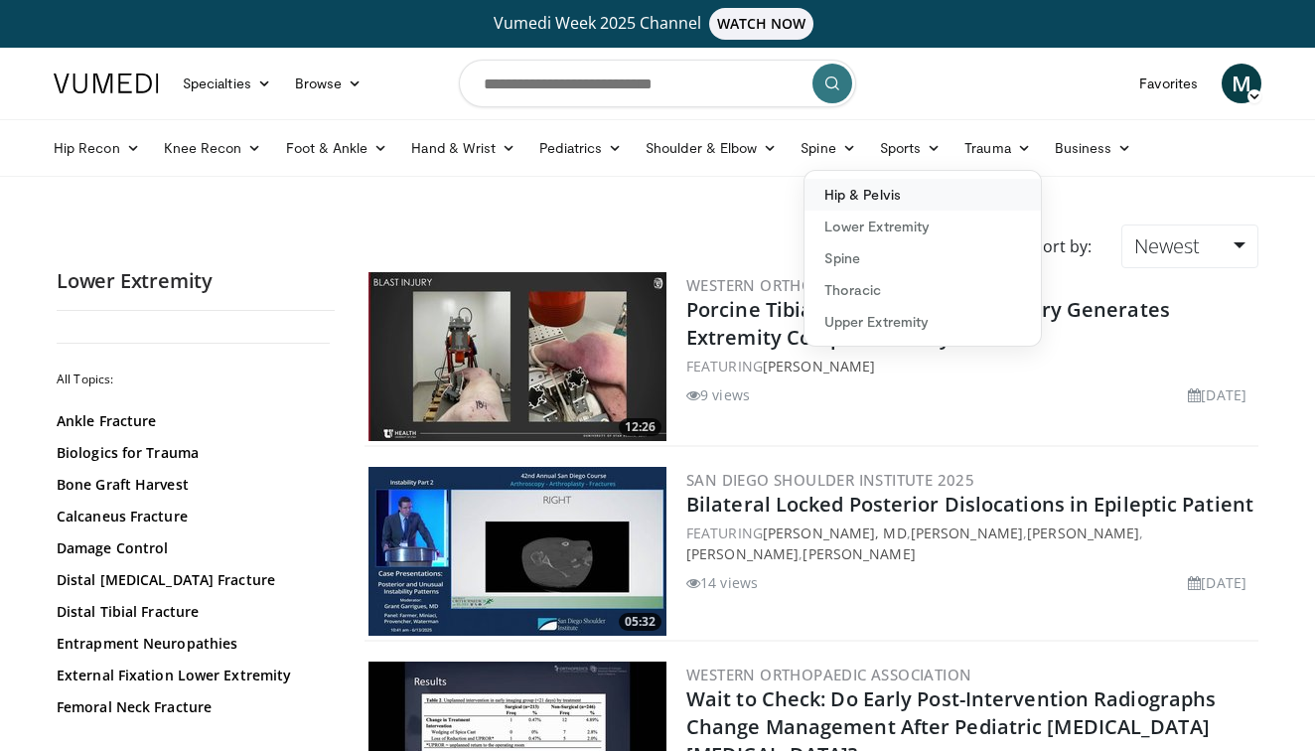
click at [897, 194] on link "Hip & Pelvis" at bounding box center [922, 195] width 236 height 32
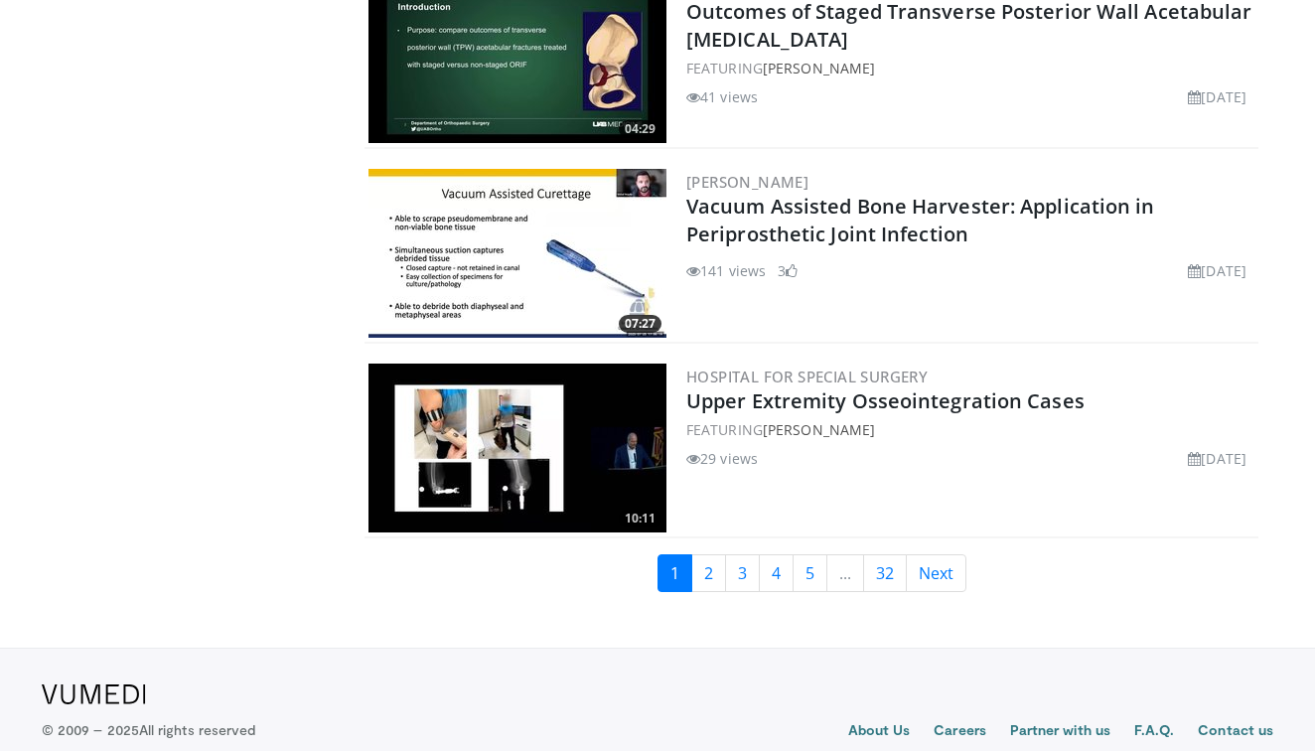
scroll to position [4654, 0]
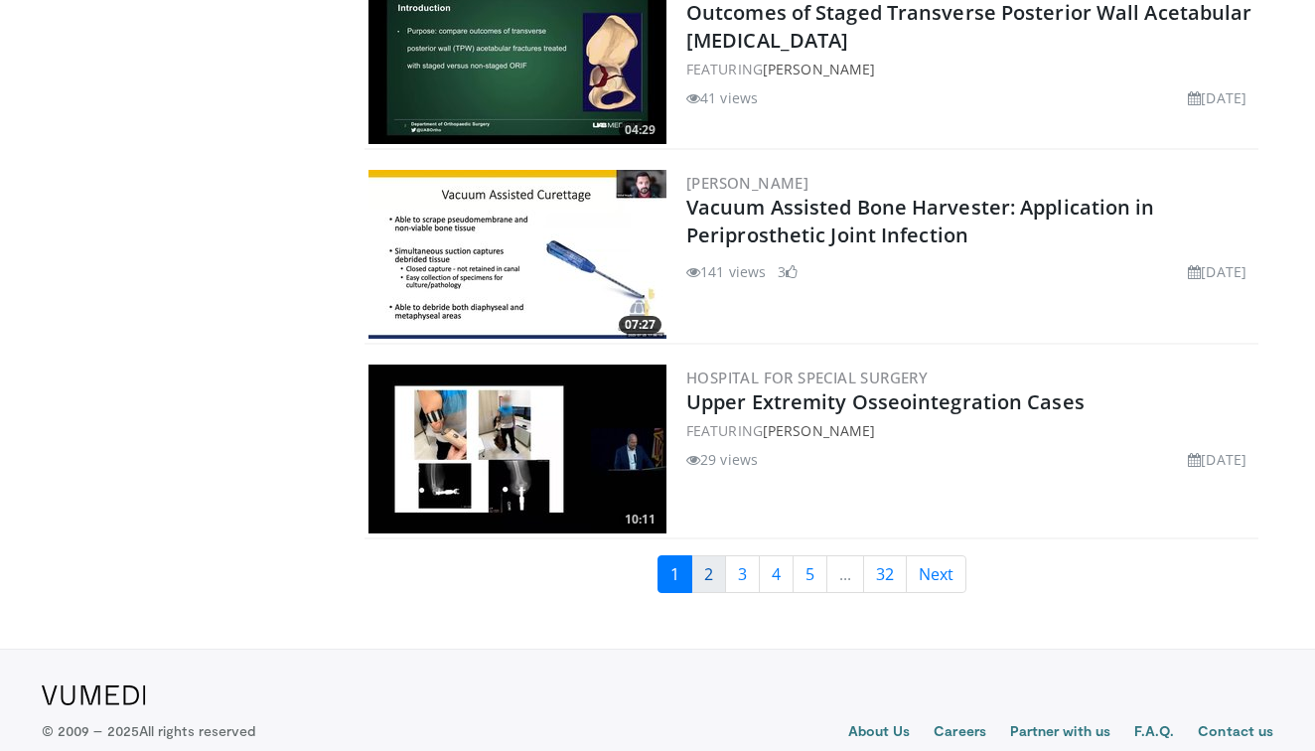
click at [701, 555] on link "2" at bounding box center [708, 574] width 35 height 38
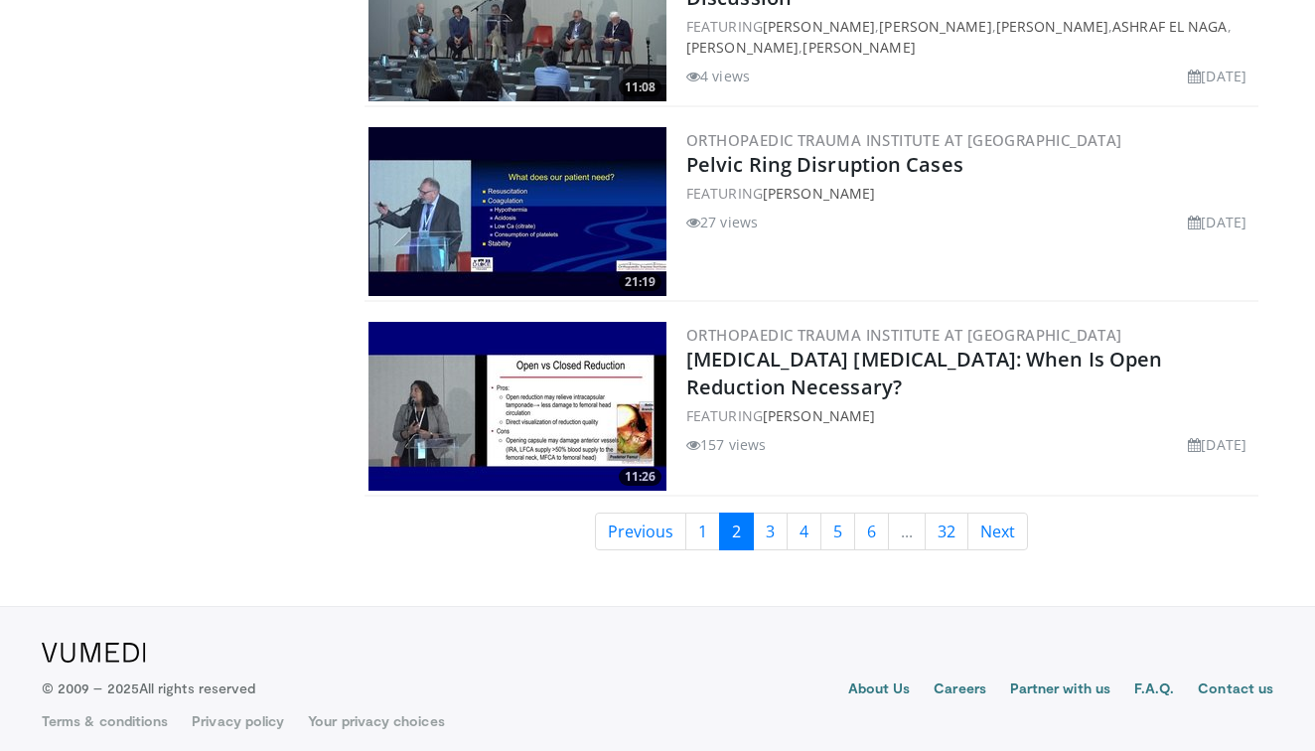
scroll to position [4634, 0]
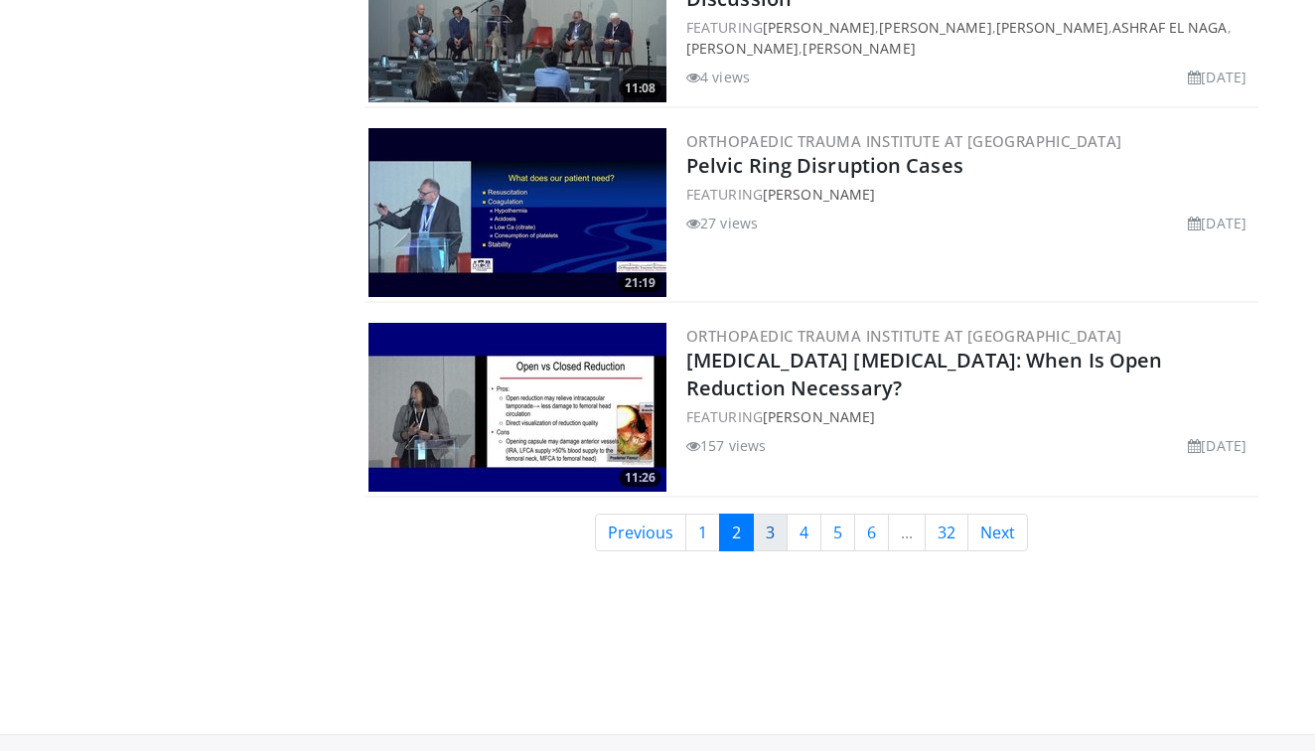
click at [771, 517] on link "3" at bounding box center [770, 532] width 35 height 38
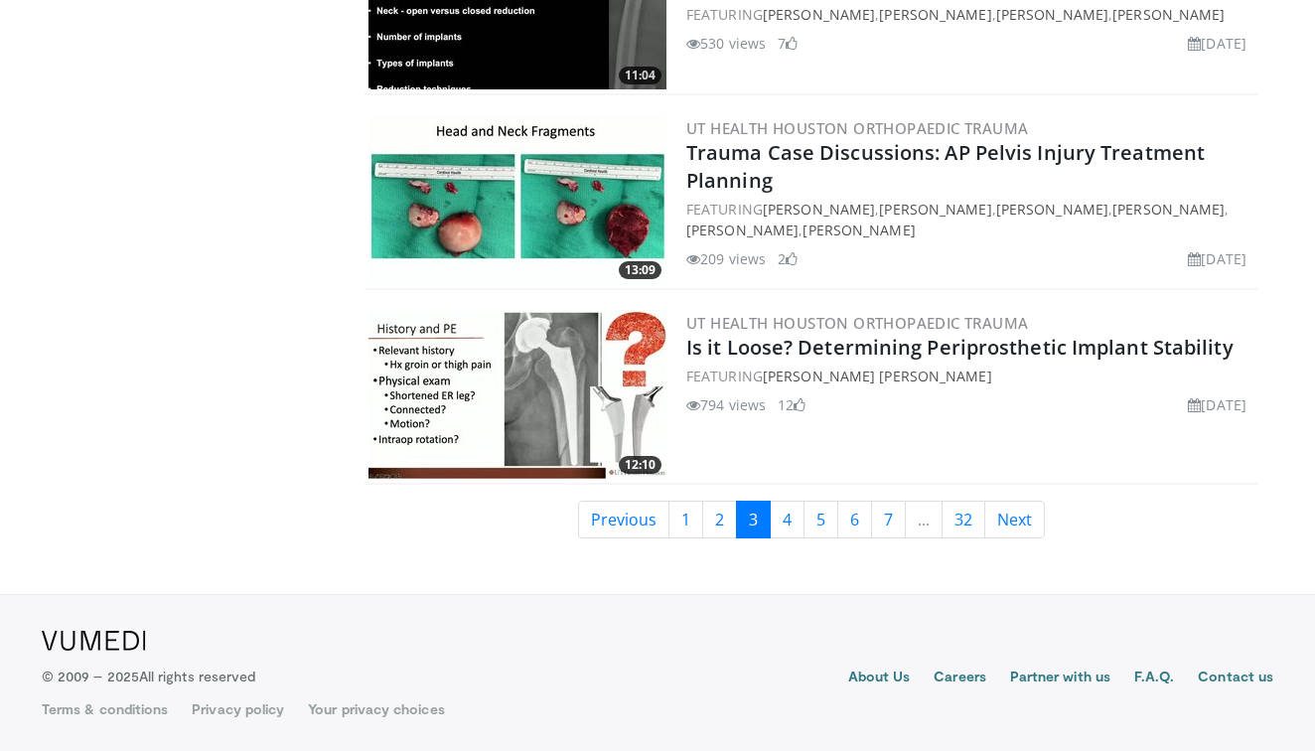
scroll to position [4634, 0]
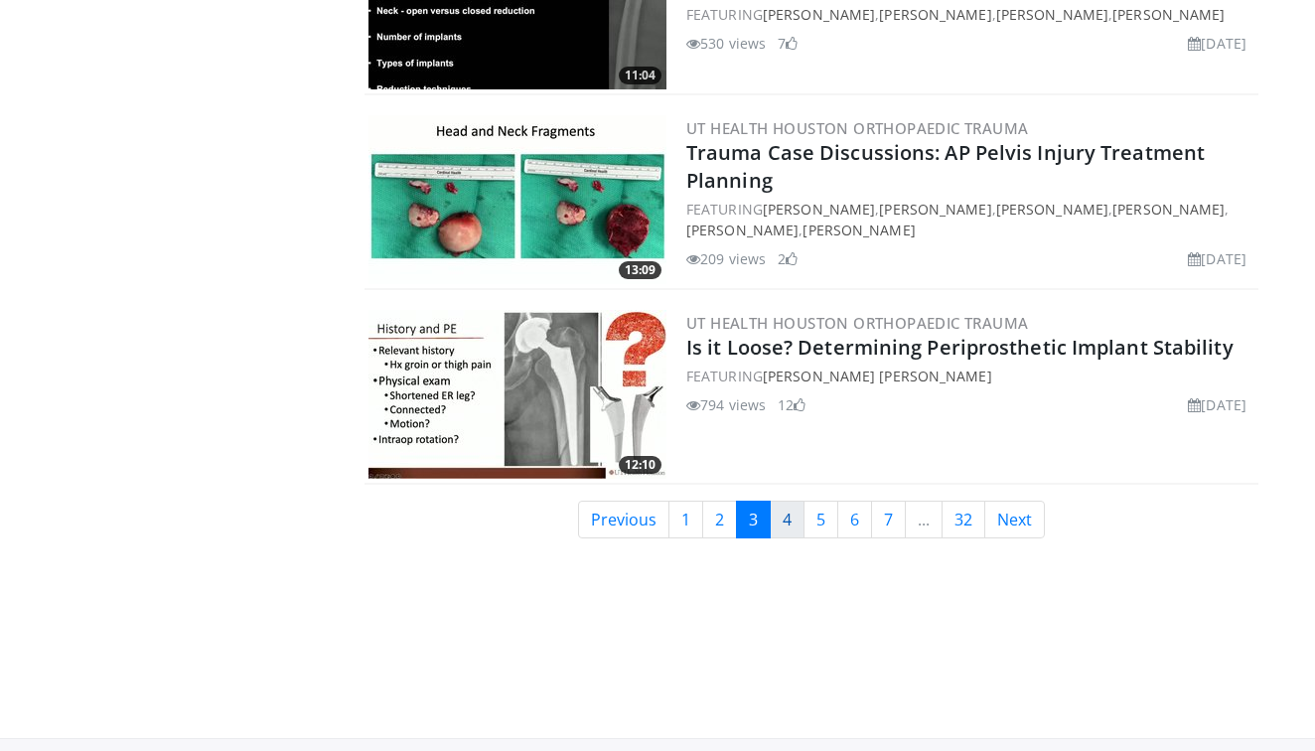
click at [787, 518] on link "4" at bounding box center [787, 520] width 35 height 38
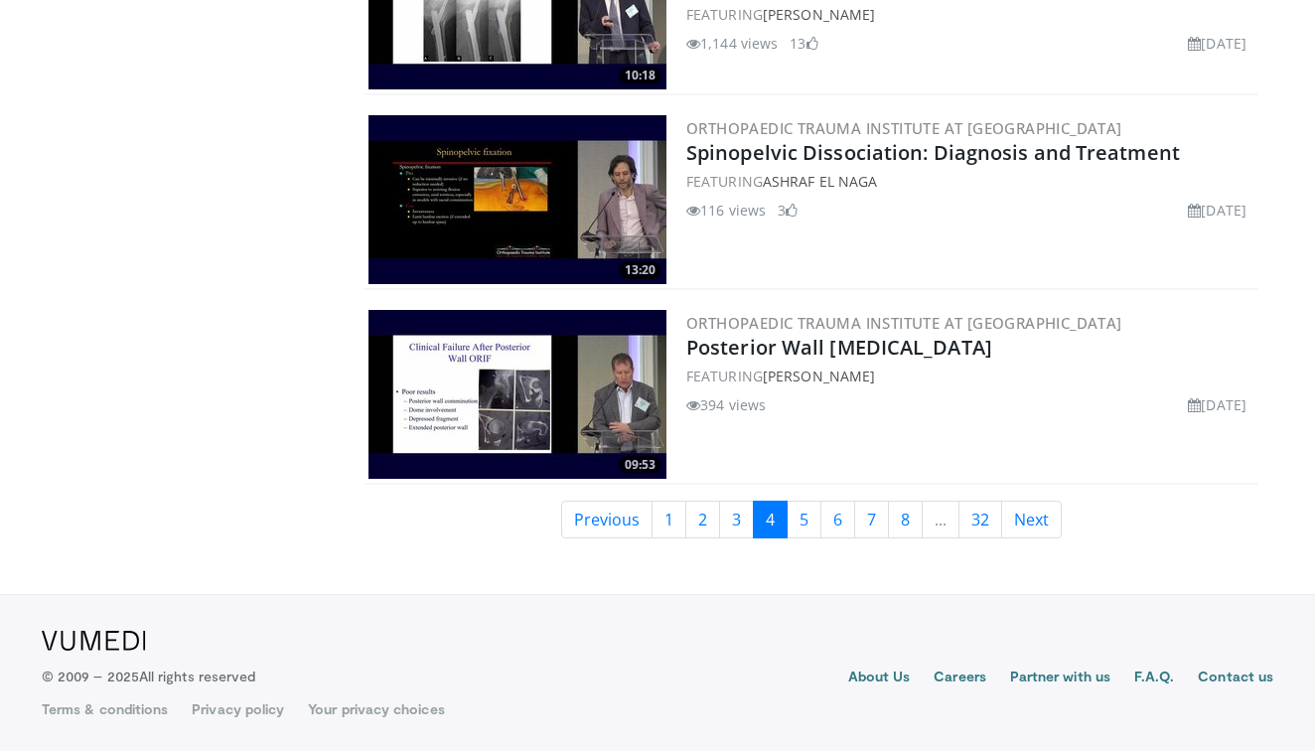
scroll to position [4634, 0]
click at [806, 515] on link "5" at bounding box center [804, 520] width 35 height 38
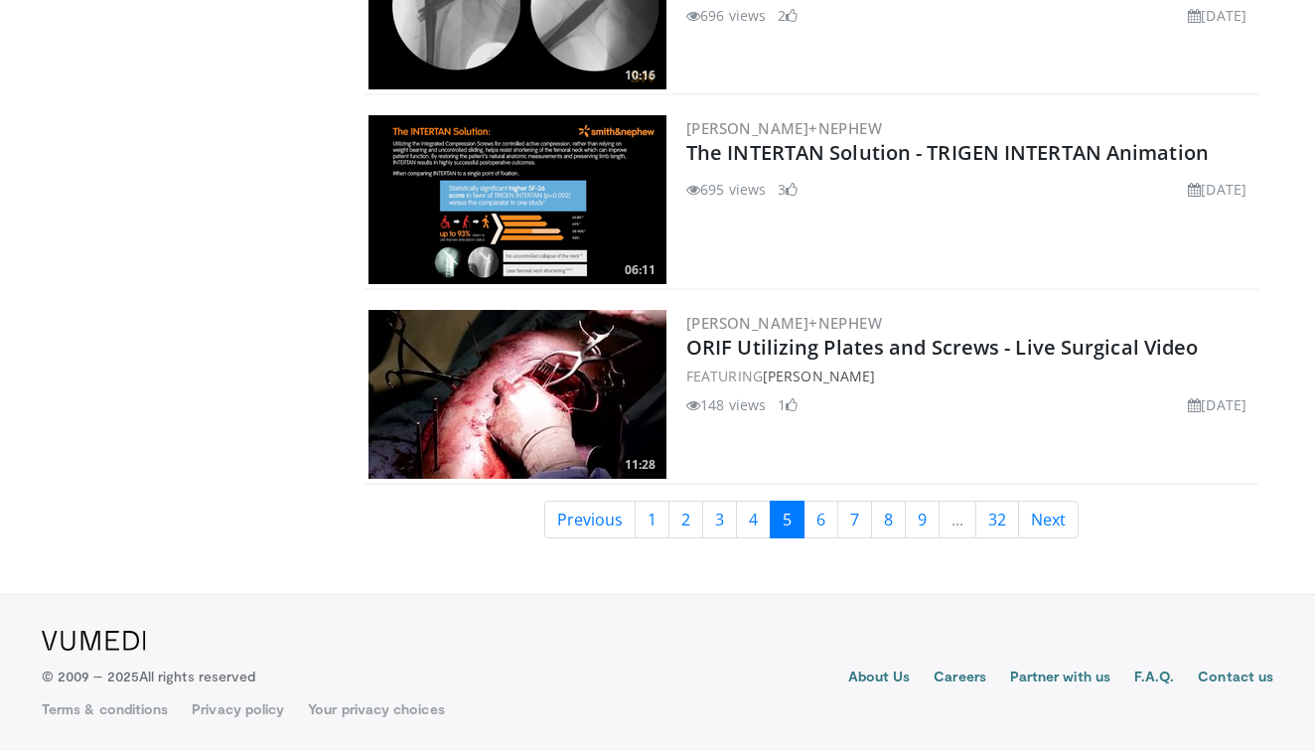
scroll to position [4634, 0]
click at [816, 515] on link "6" at bounding box center [820, 520] width 35 height 38
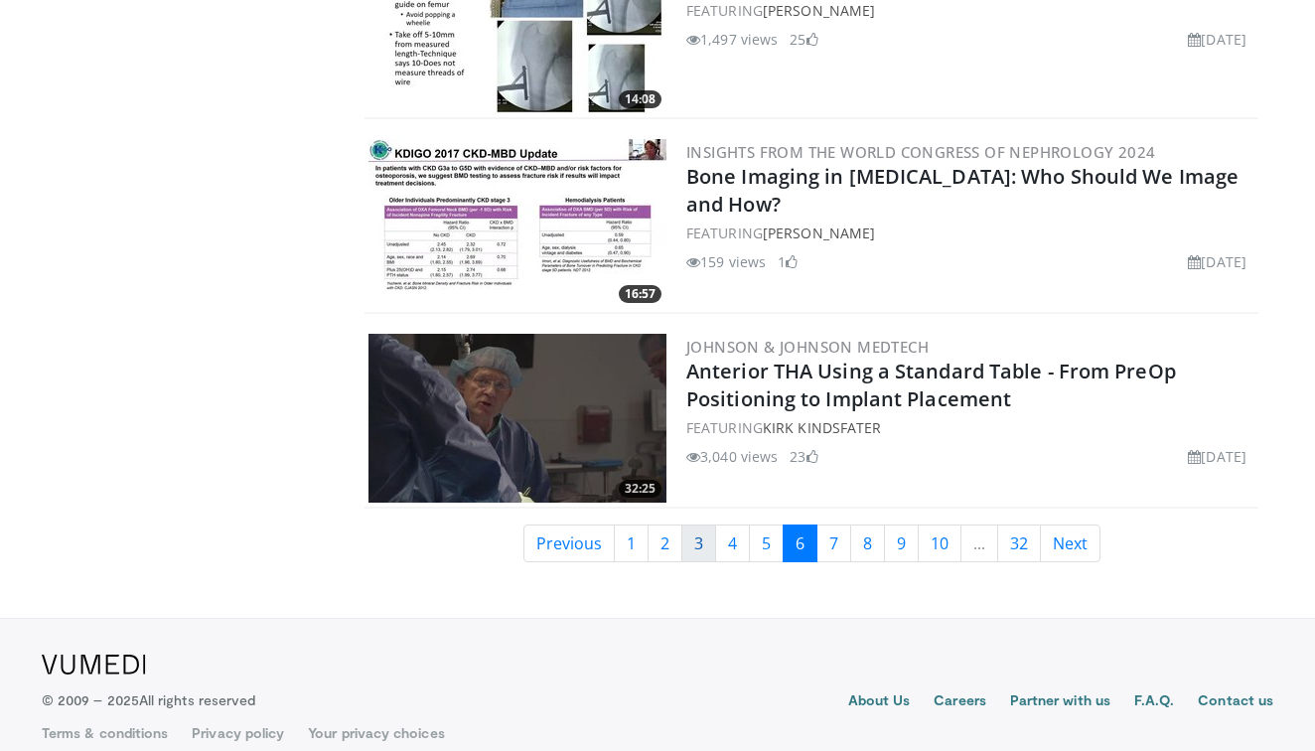
scroll to position [4634, 0]
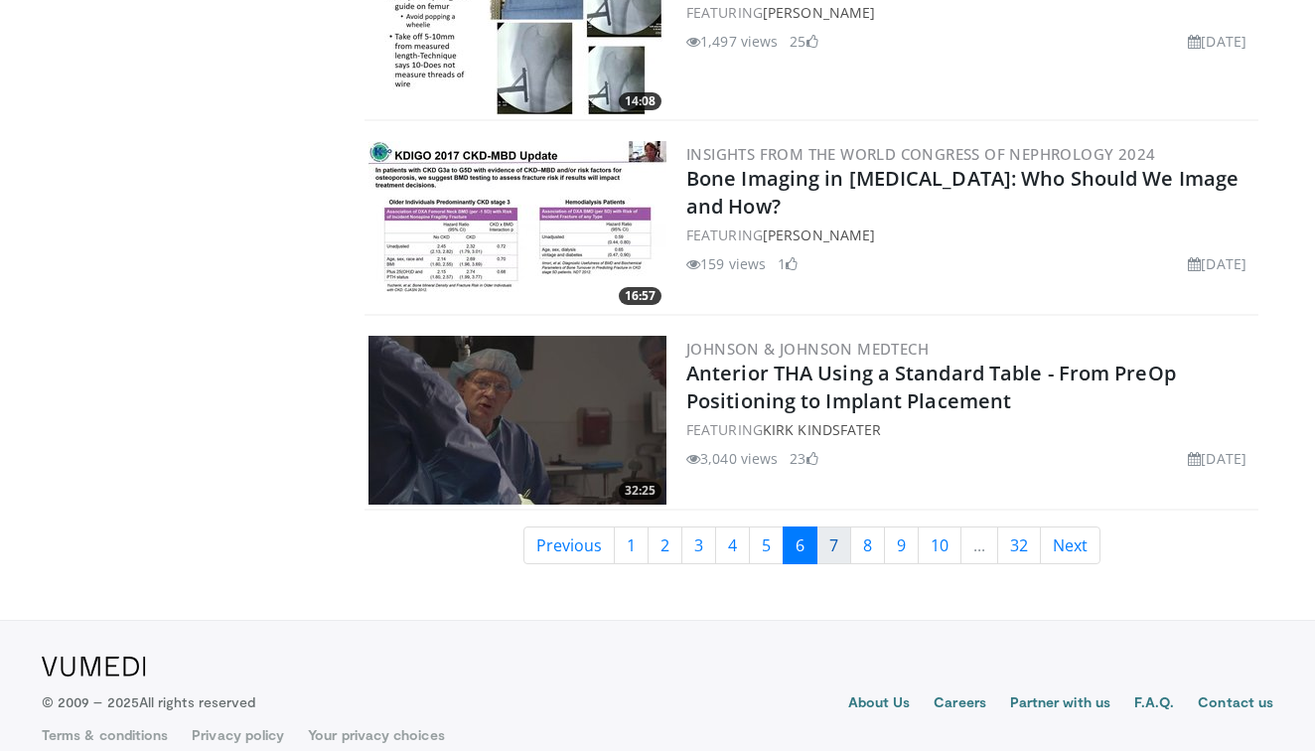
click at [827, 528] on link "7" at bounding box center [833, 545] width 35 height 38
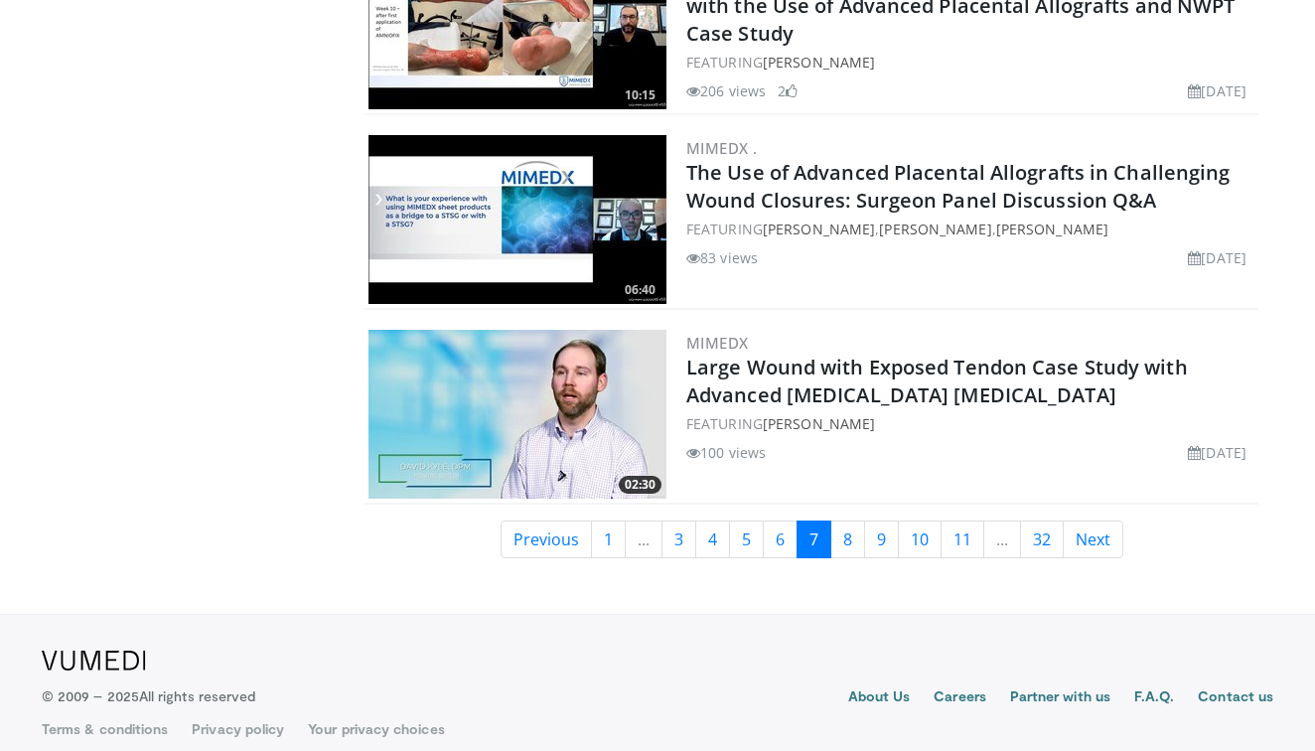
scroll to position [4615, 0]
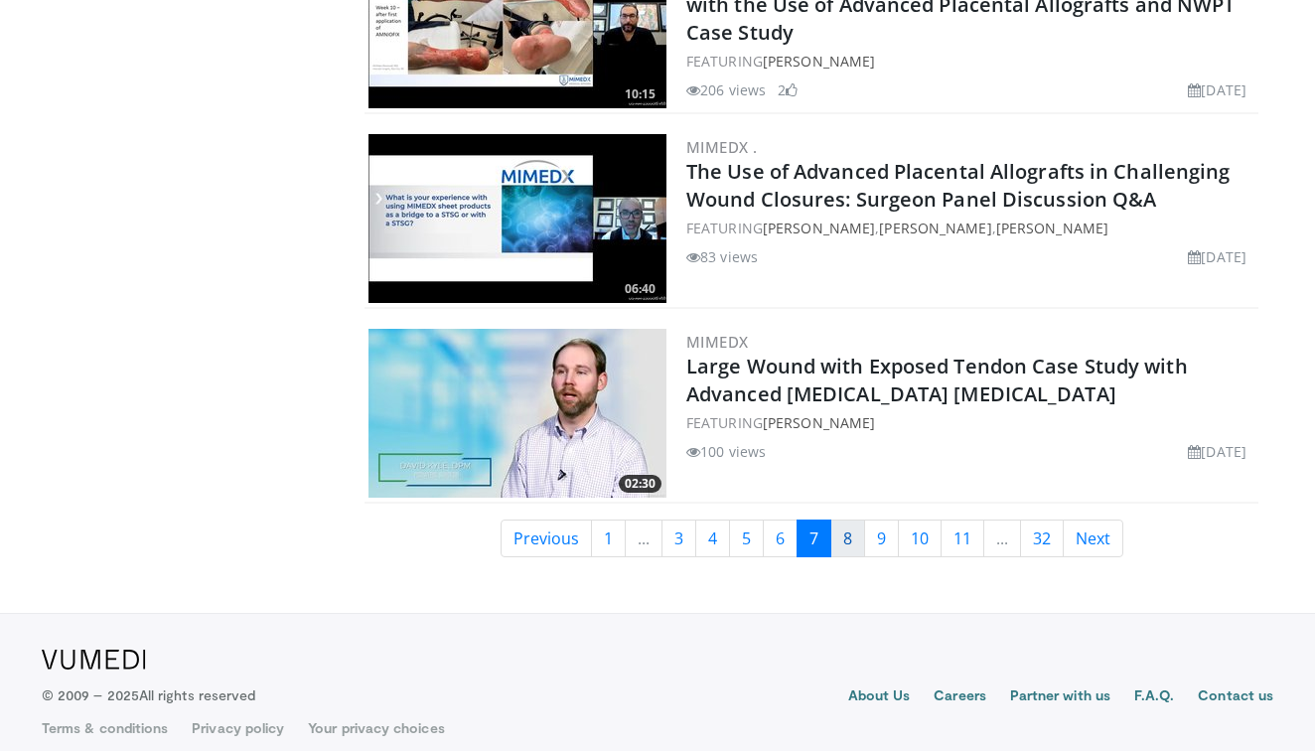
click at [844, 528] on link "8" at bounding box center [847, 538] width 35 height 38
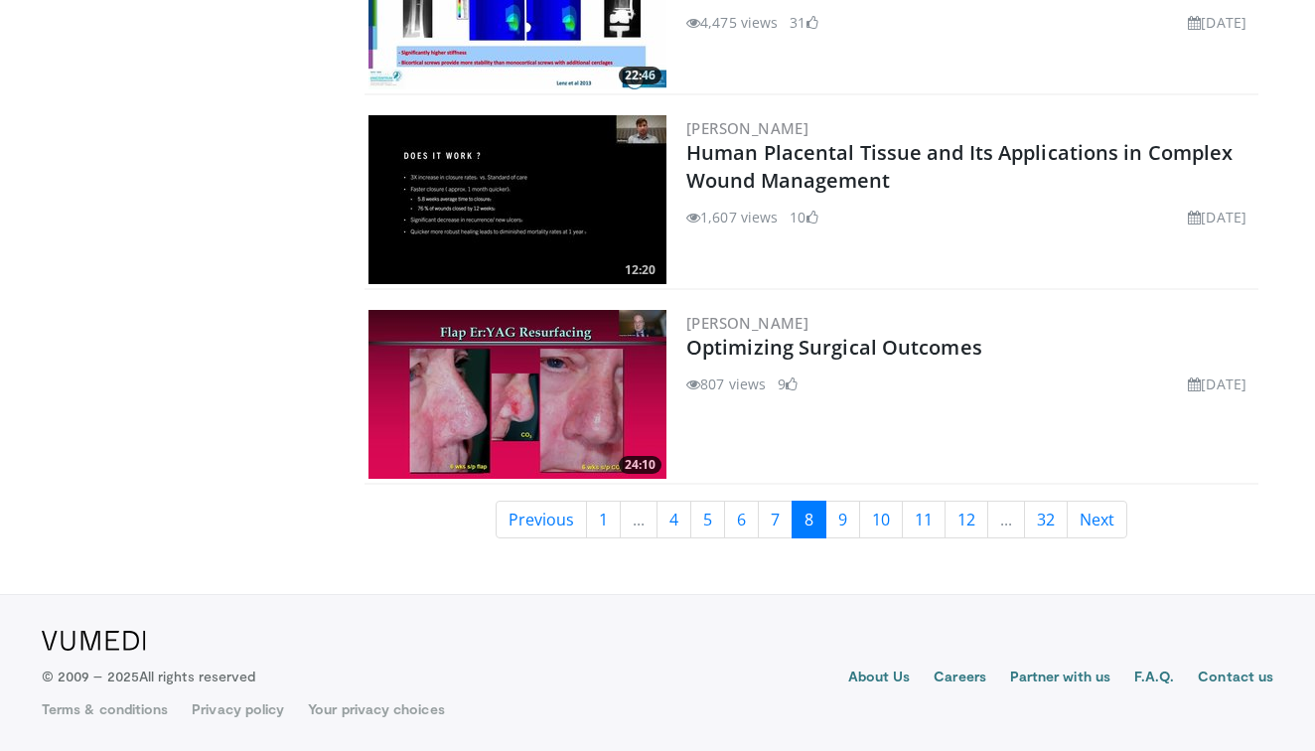
scroll to position [4634, 0]
click at [844, 528] on link "9" at bounding box center [842, 520] width 35 height 38
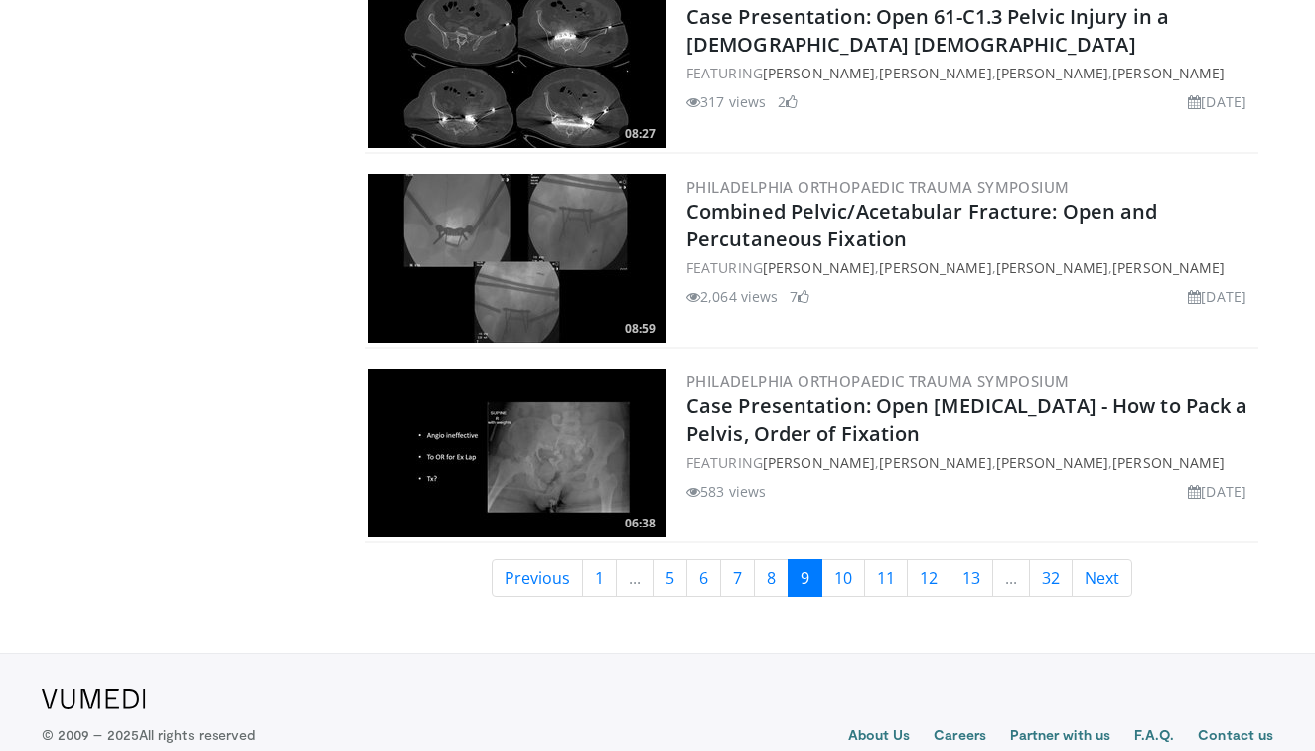
scroll to position [4593, 0]
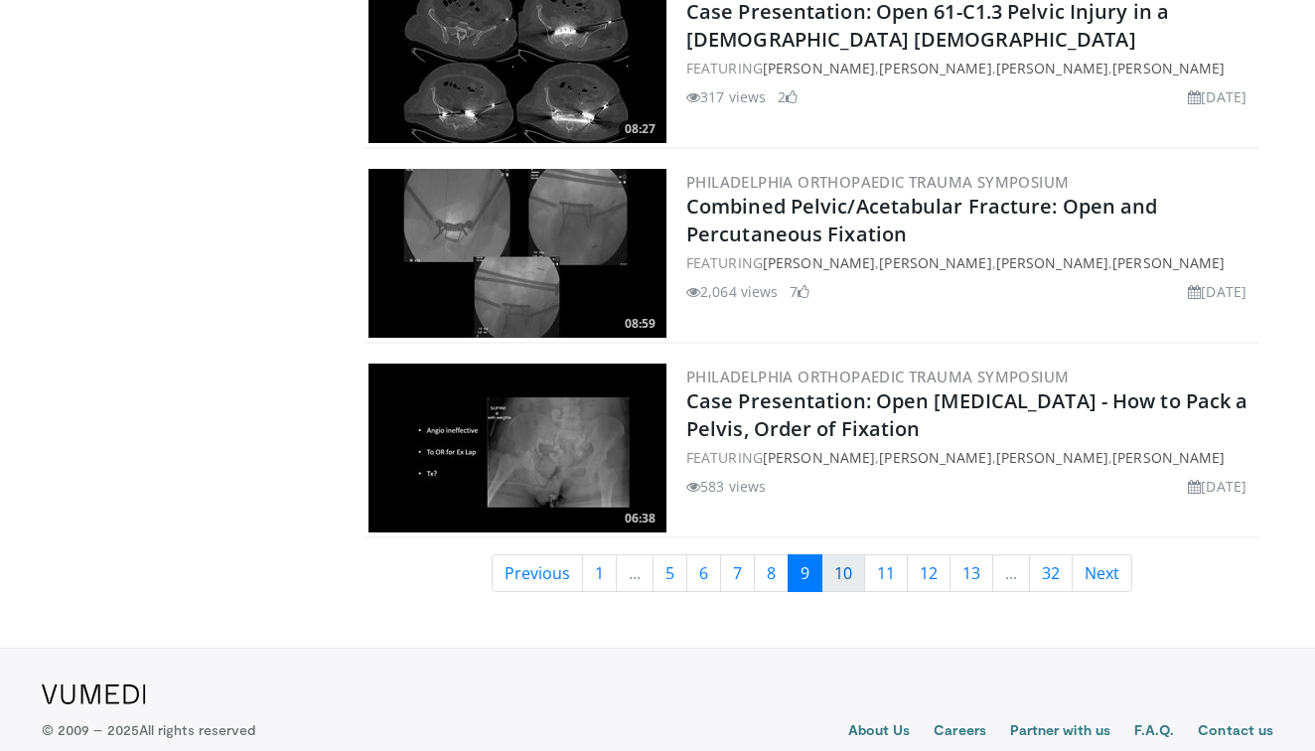
click at [840, 555] on link "10" at bounding box center [843, 573] width 44 height 38
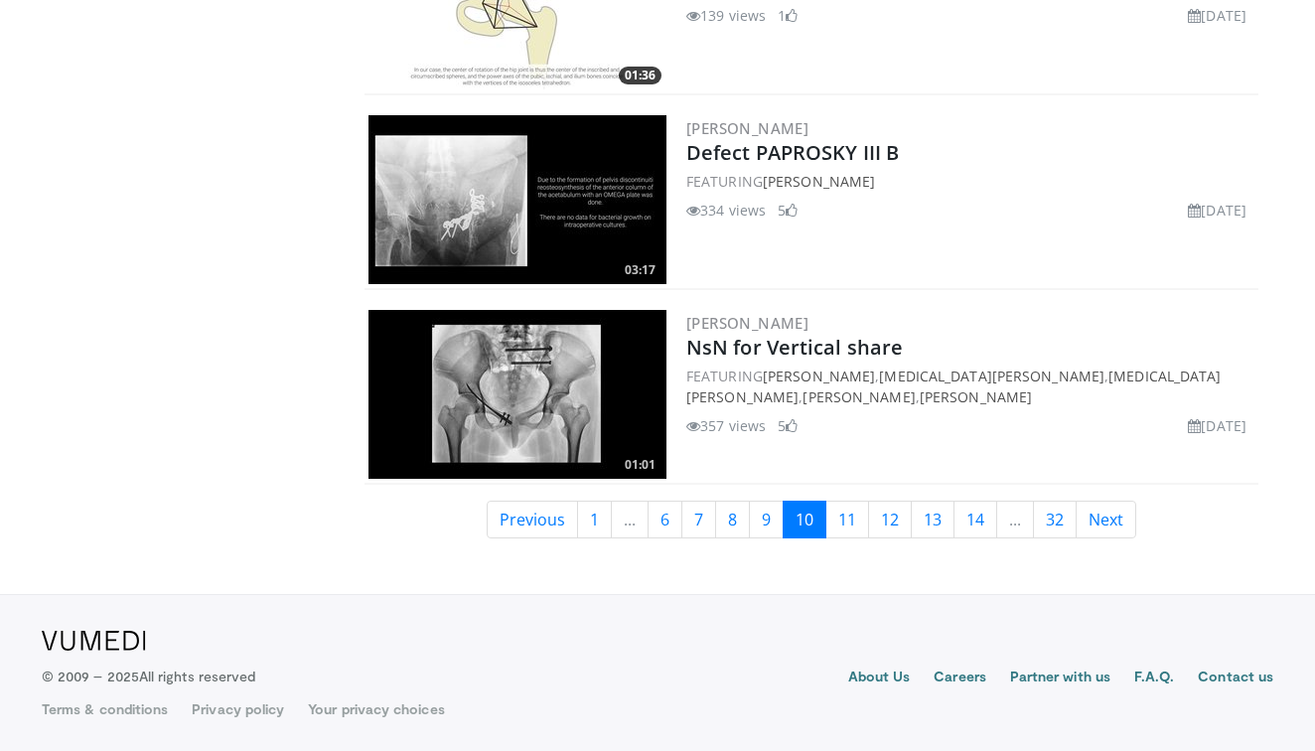
scroll to position [4634, 0]
click at [843, 516] on link "11" at bounding box center [847, 520] width 44 height 38
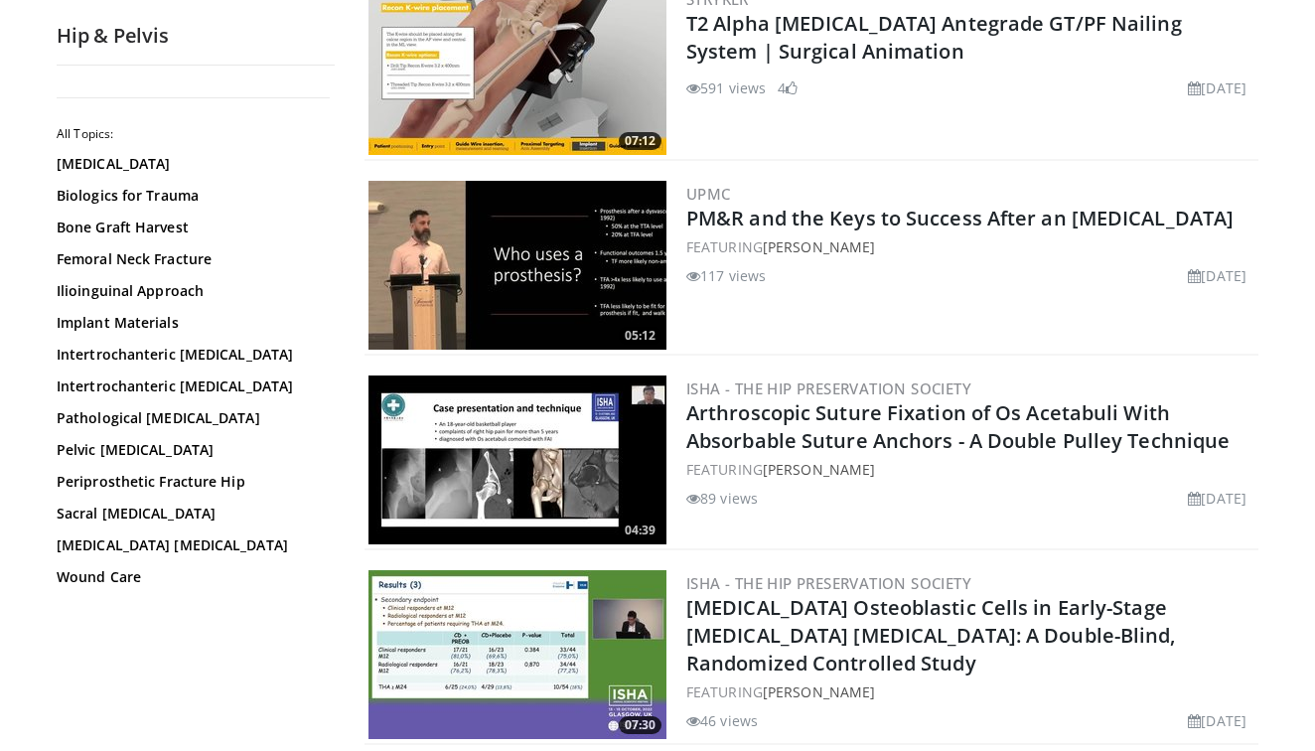
scroll to position [274, 0]
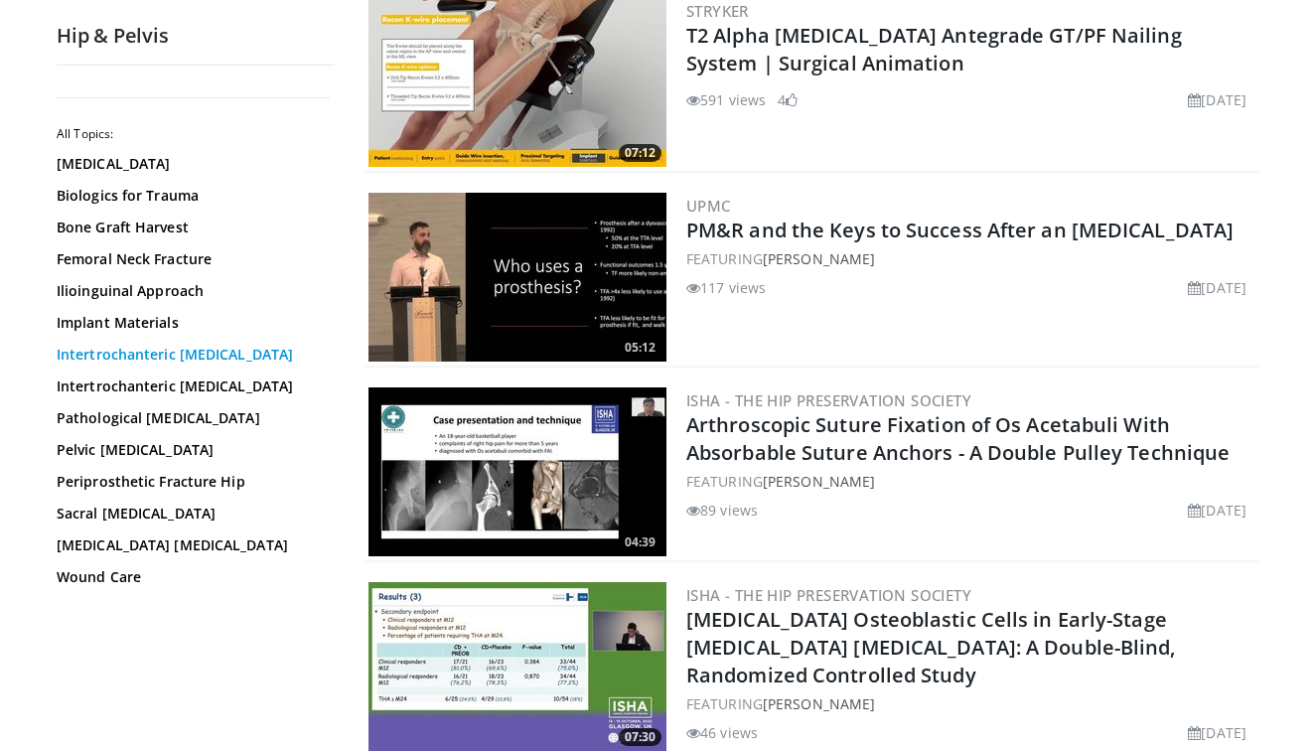
click at [126, 352] on link "Intertrochanteric [MEDICAL_DATA]" at bounding box center [191, 355] width 268 height 20
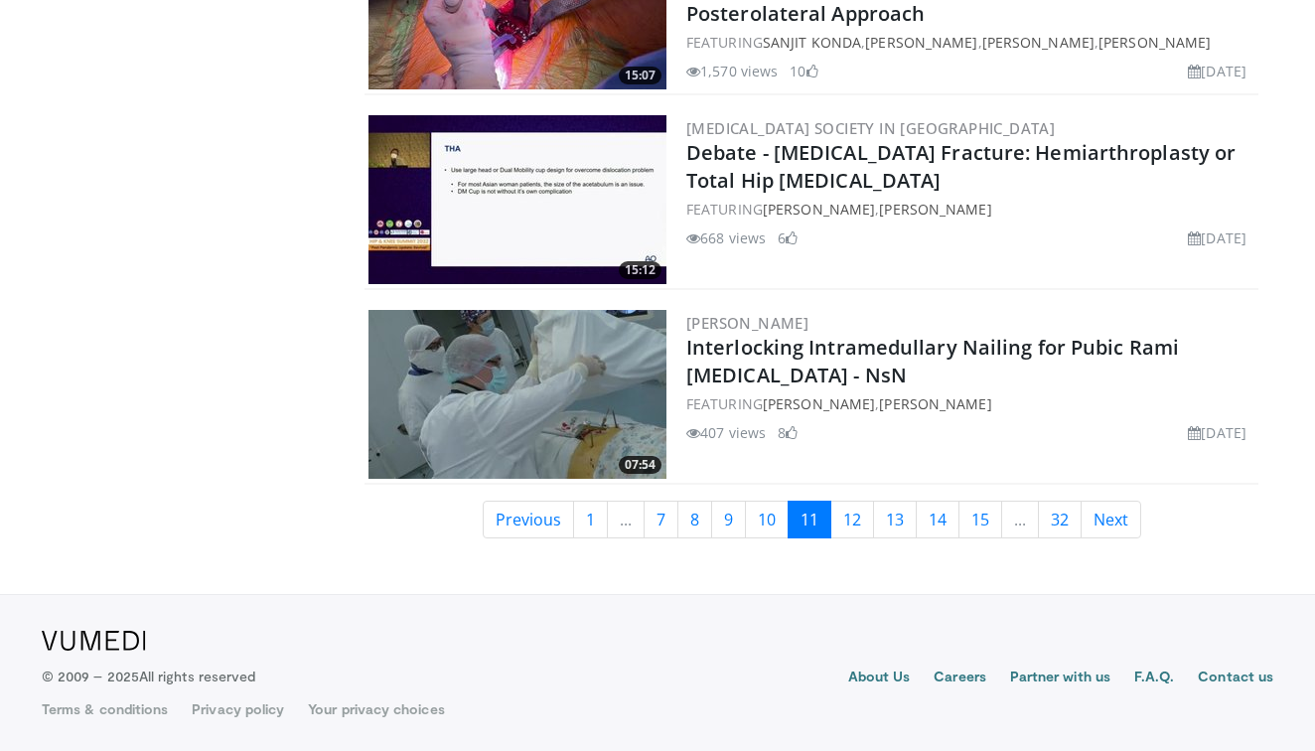
scroll to position [4654, 0]
click at [549, 384] on img at bounding box center [517, 394] width 298 height 169
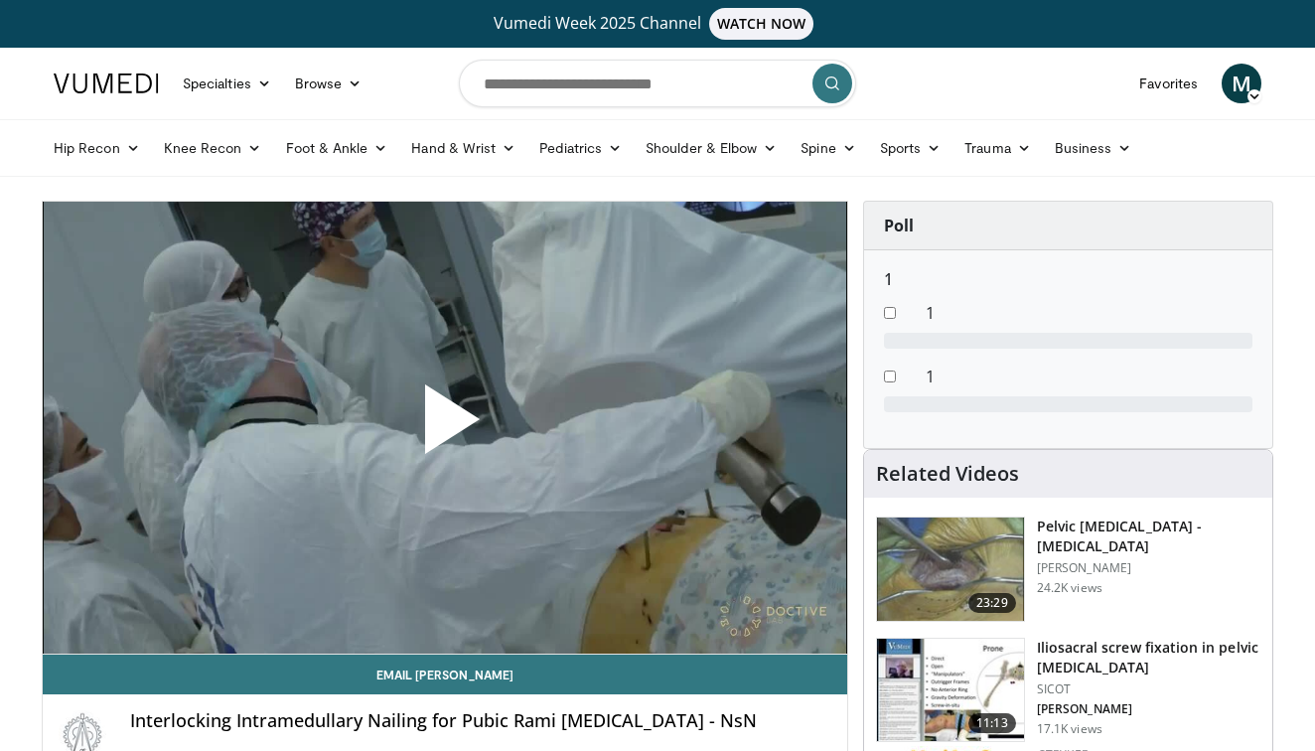
click at [445, 427] on span "Video Player" at bounding box center [445, 427] width 0 height 0
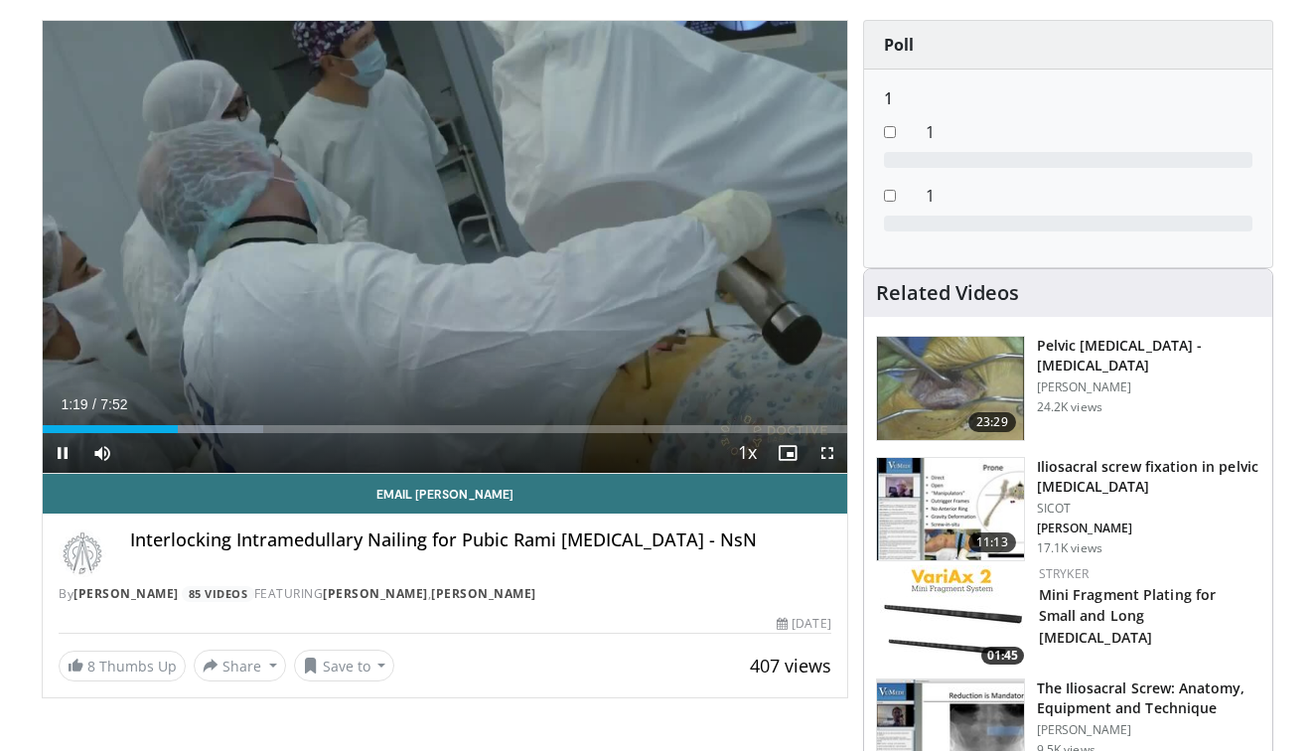
scroll to position [180, 0]
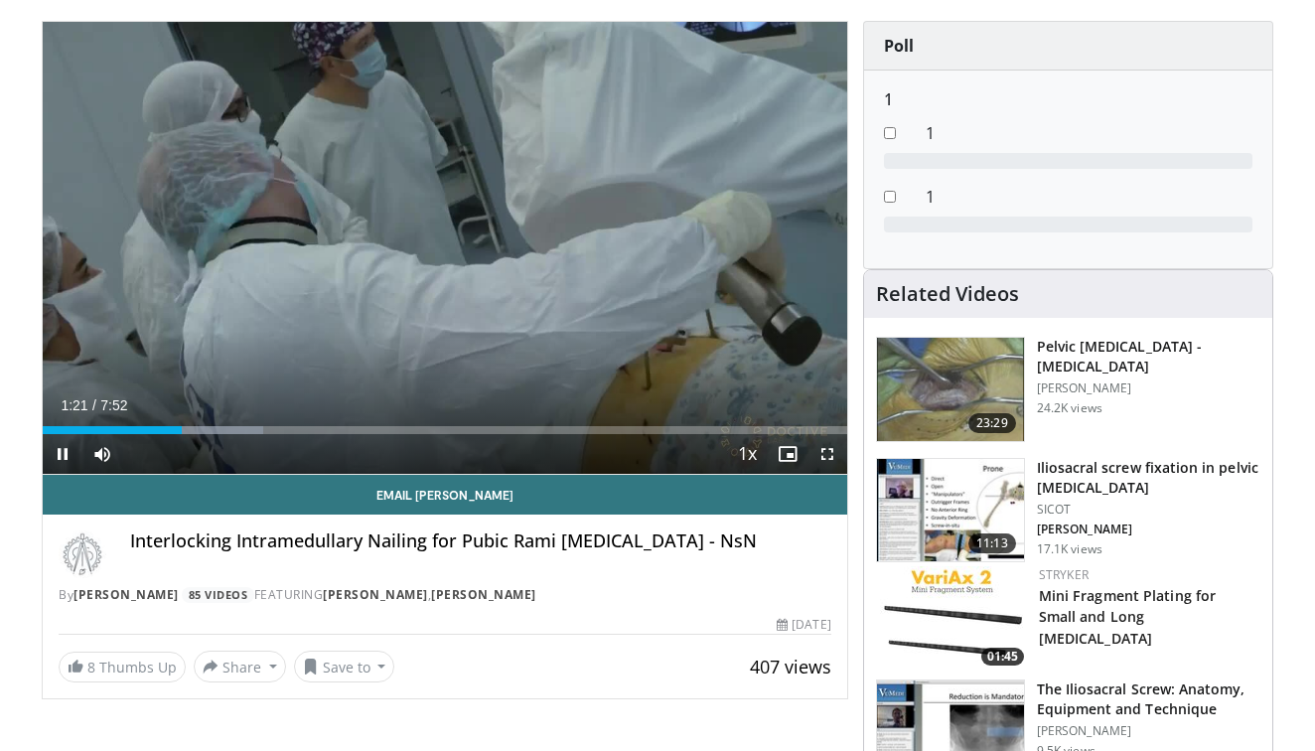
click at [828, 451] on span "Video Player" at bounding box center [827, 454] width 40 height 40
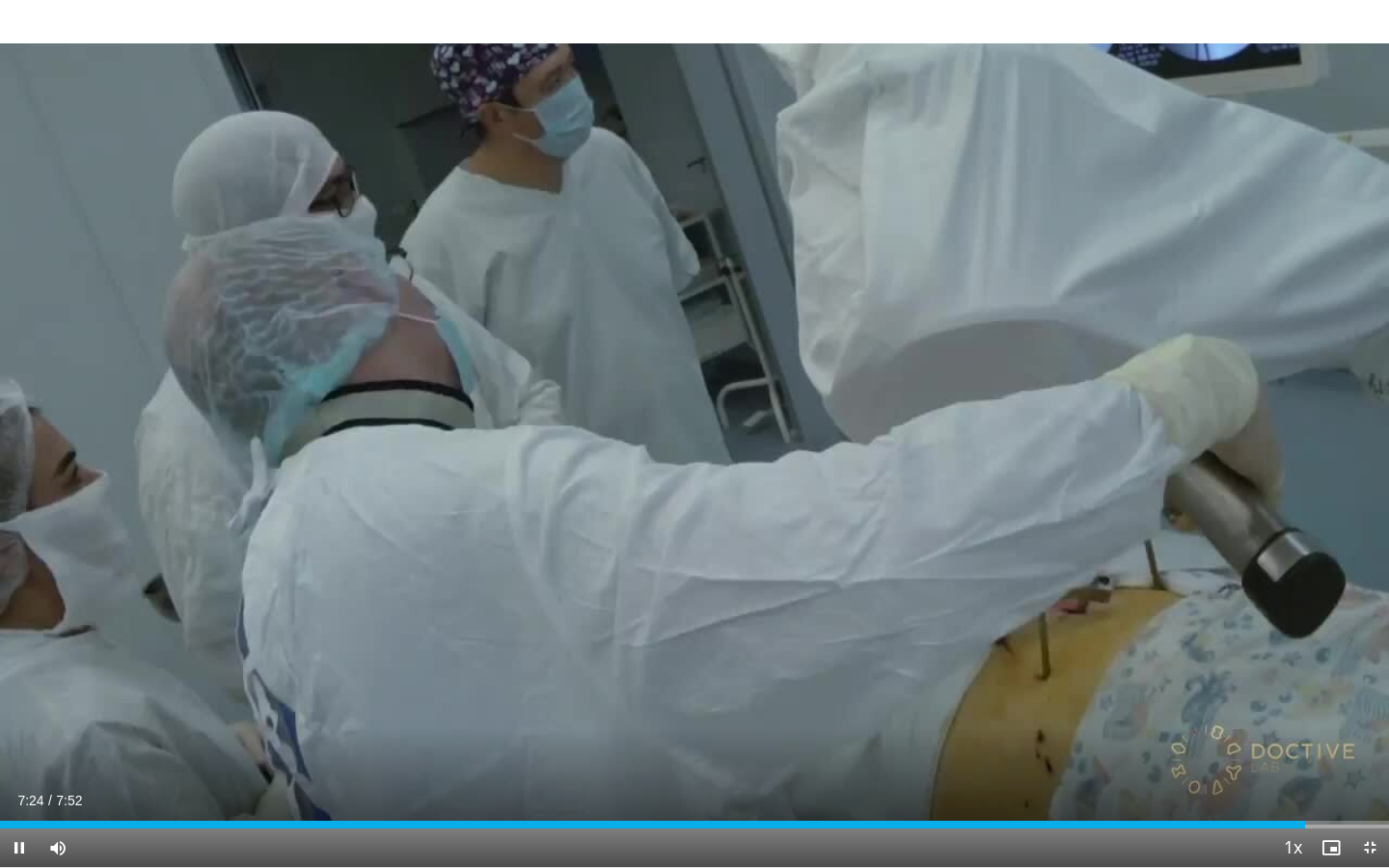
click at [1276, 728] on span "Video Player" at bounding box center [1370, 848] width 39 height 39
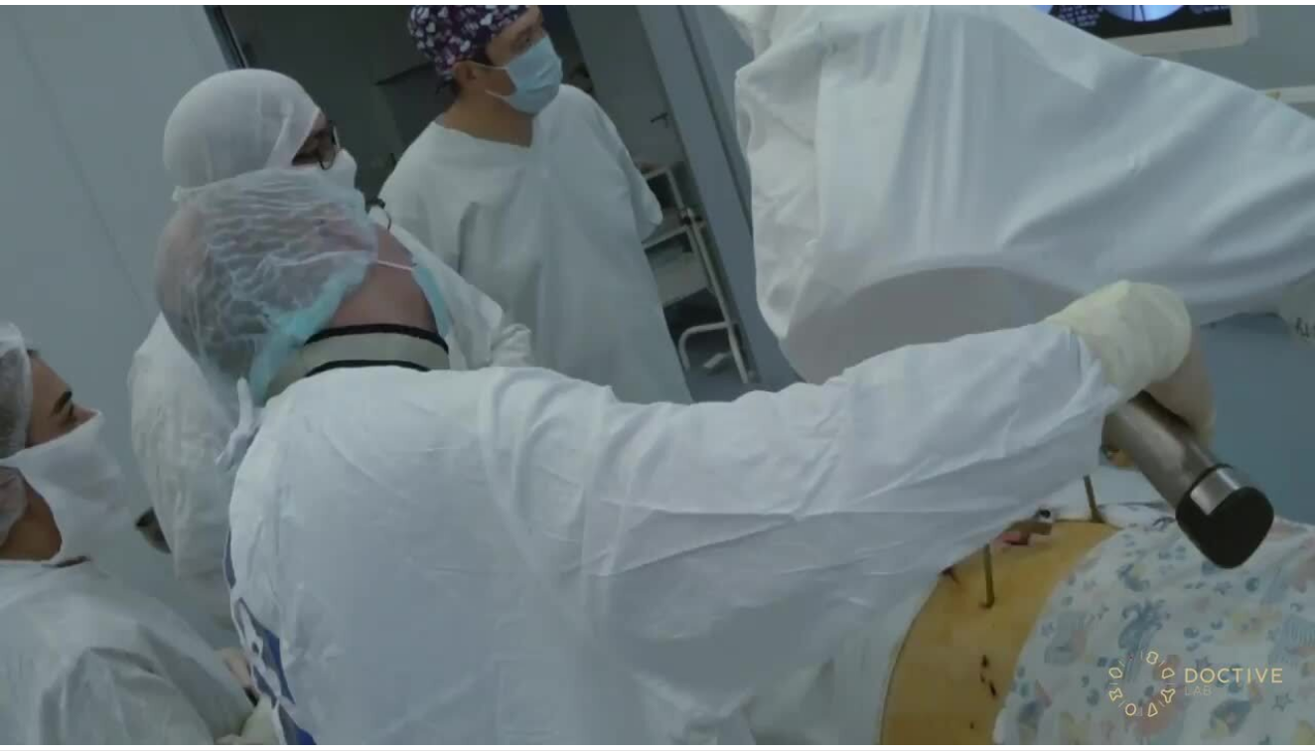
scroll to position [0, 0]
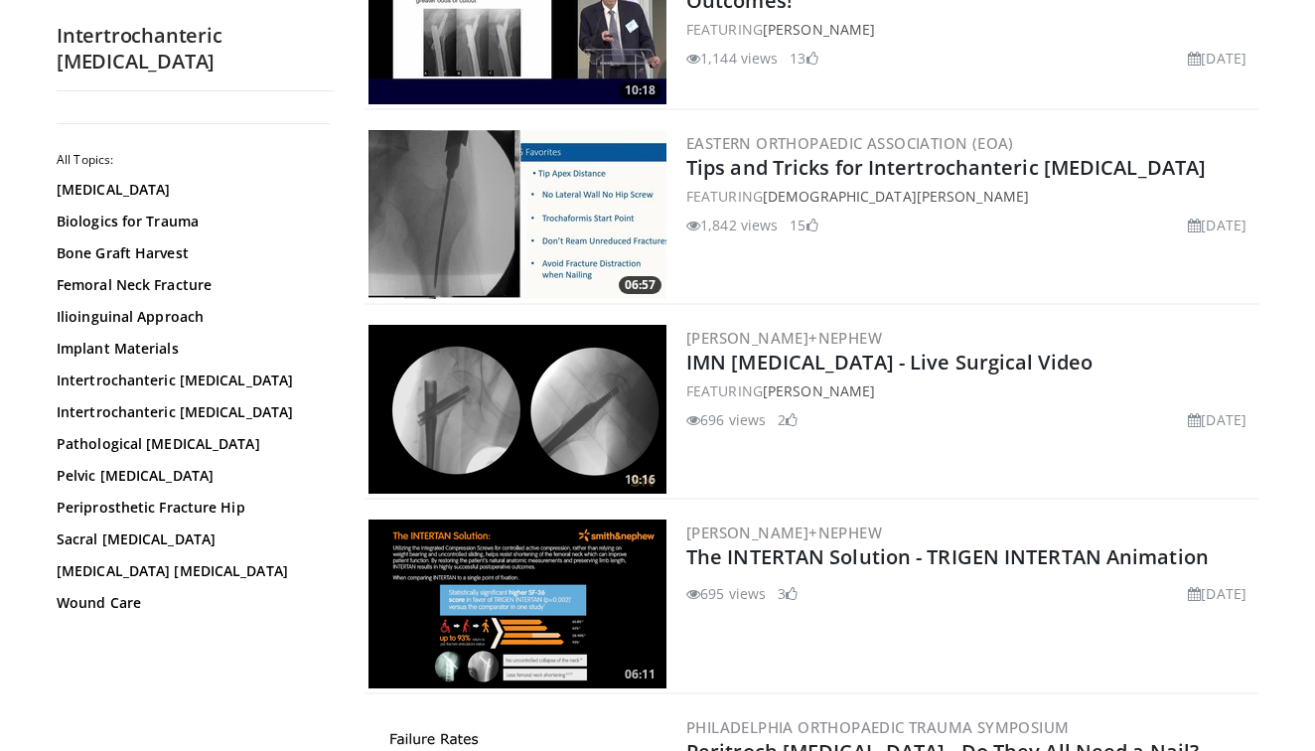
scroll to position [1701, 0]
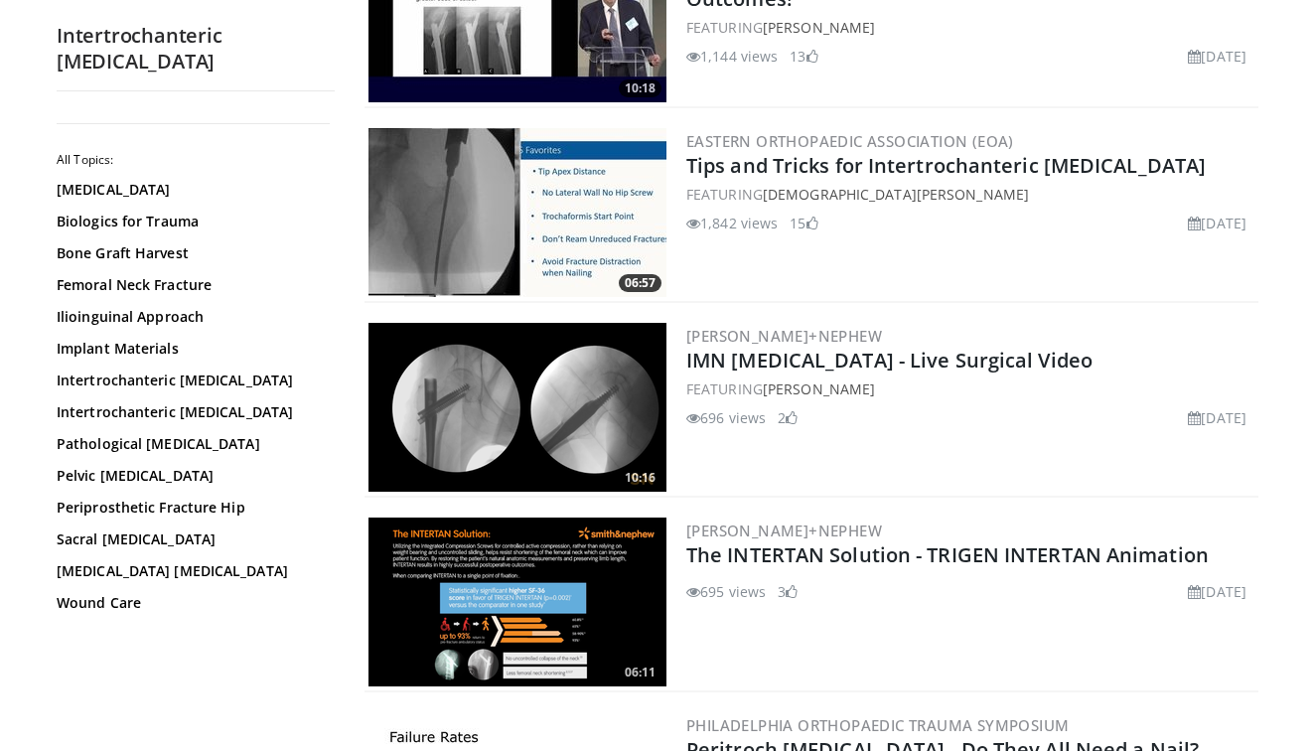
click at [514, 413] on img at bounding box center [517, 407] width 298 height 169
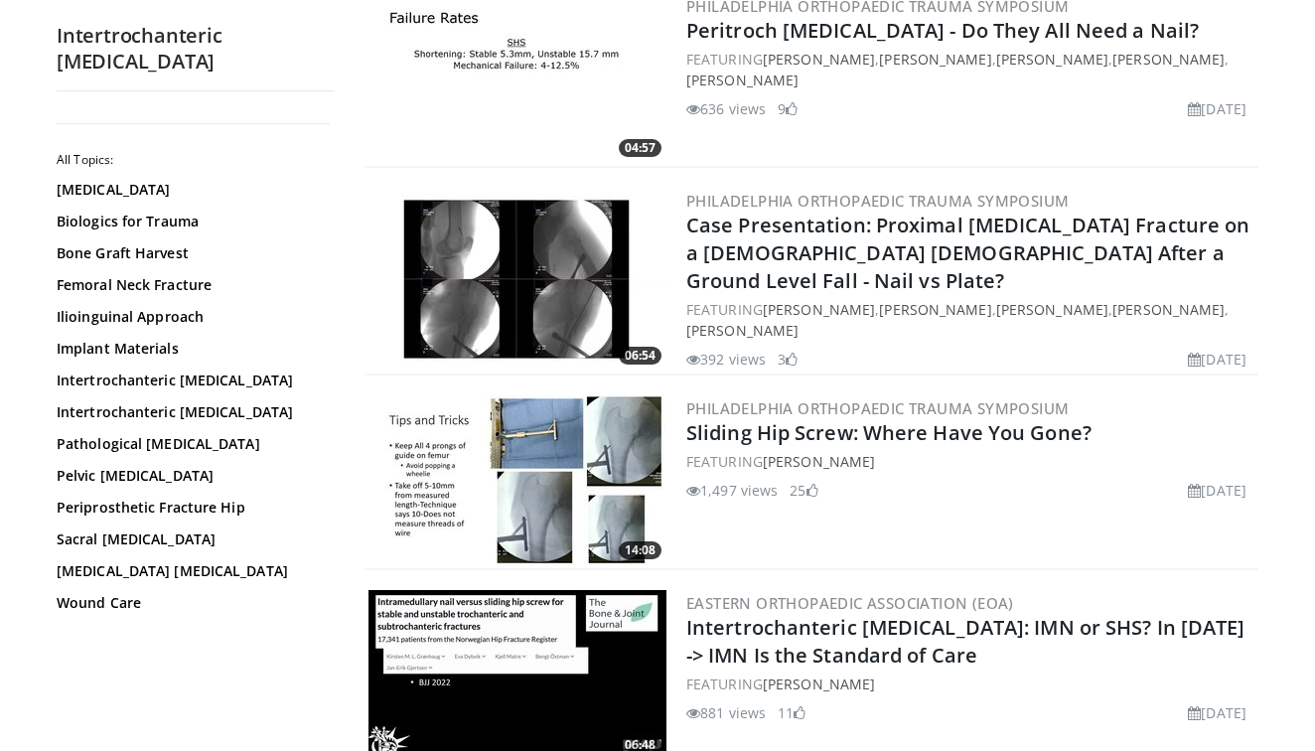
scroll to position [2470, 0]
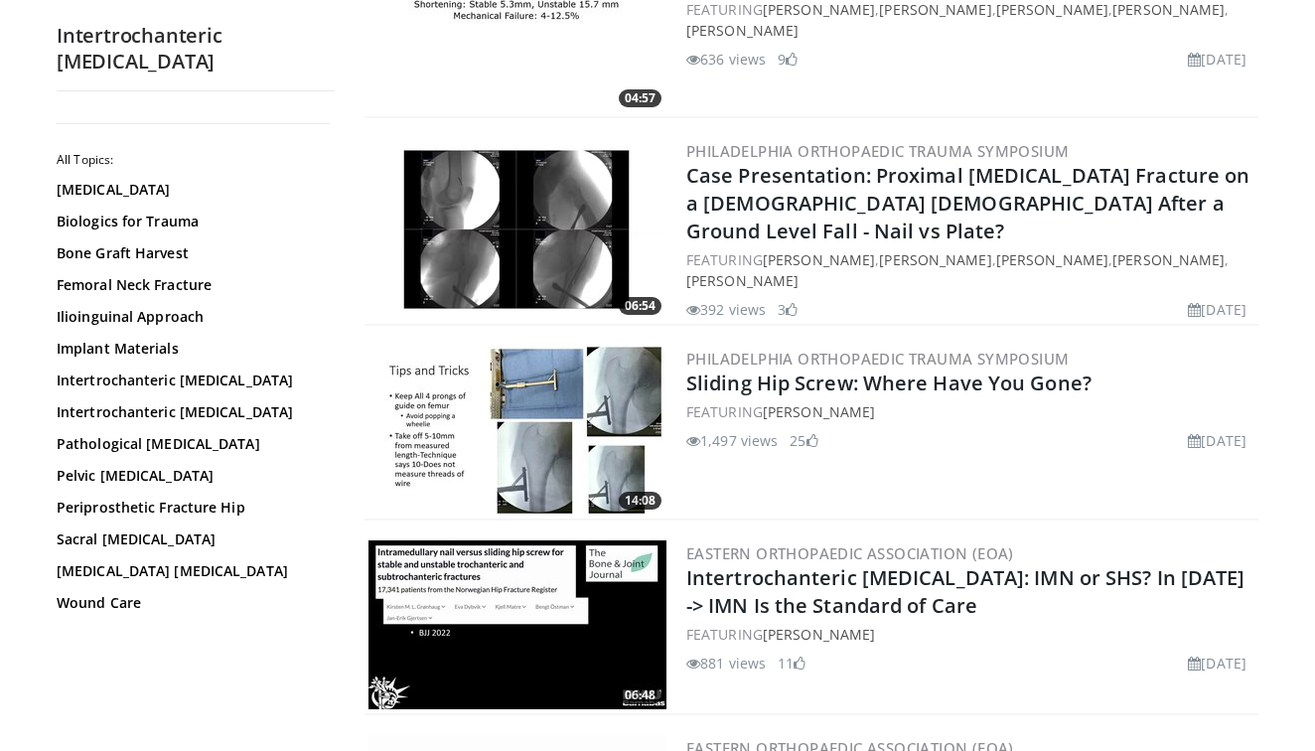
click at [522, 370] on img at bounding box center [517, 430] width 298 height 169
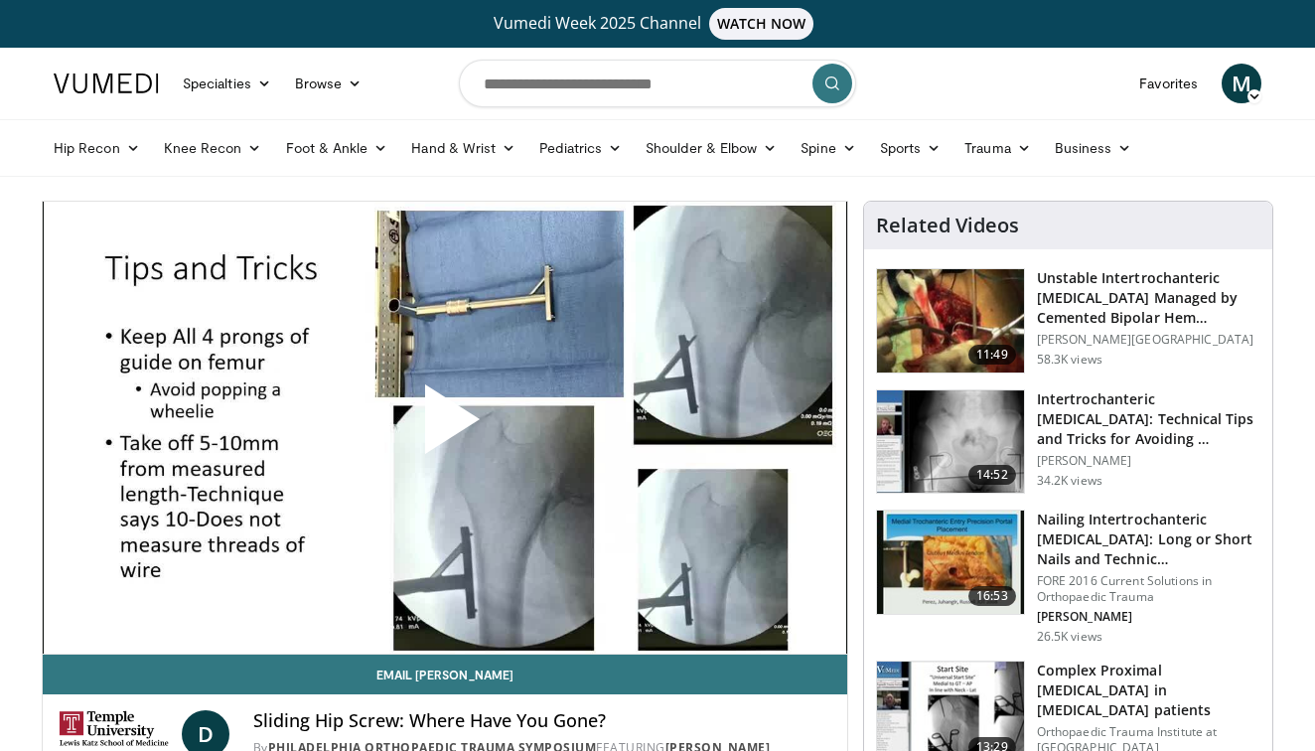
click at [445, 427] on span "Video Player" at bounding box center [445, 427] width 0 height 0
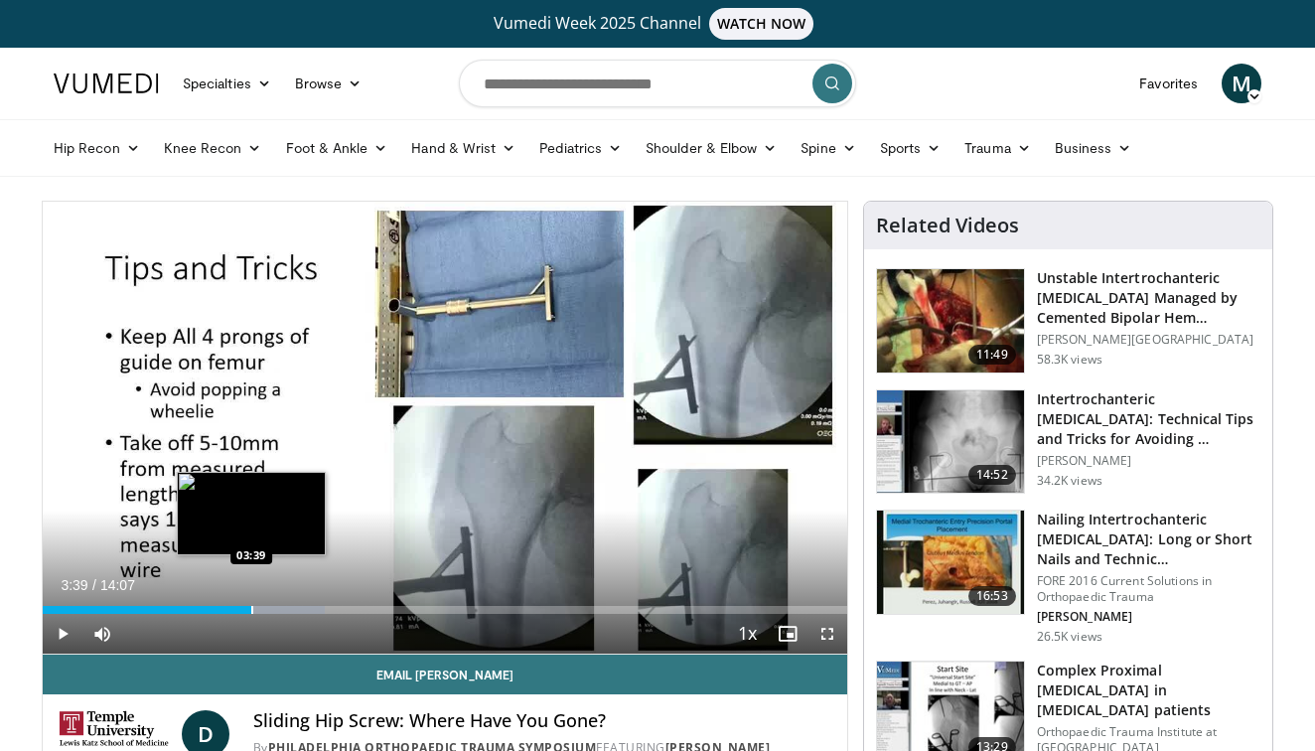
click at [251, 611] on div "Progress Bar" at bounding box center [252, 610] width 2 height 8
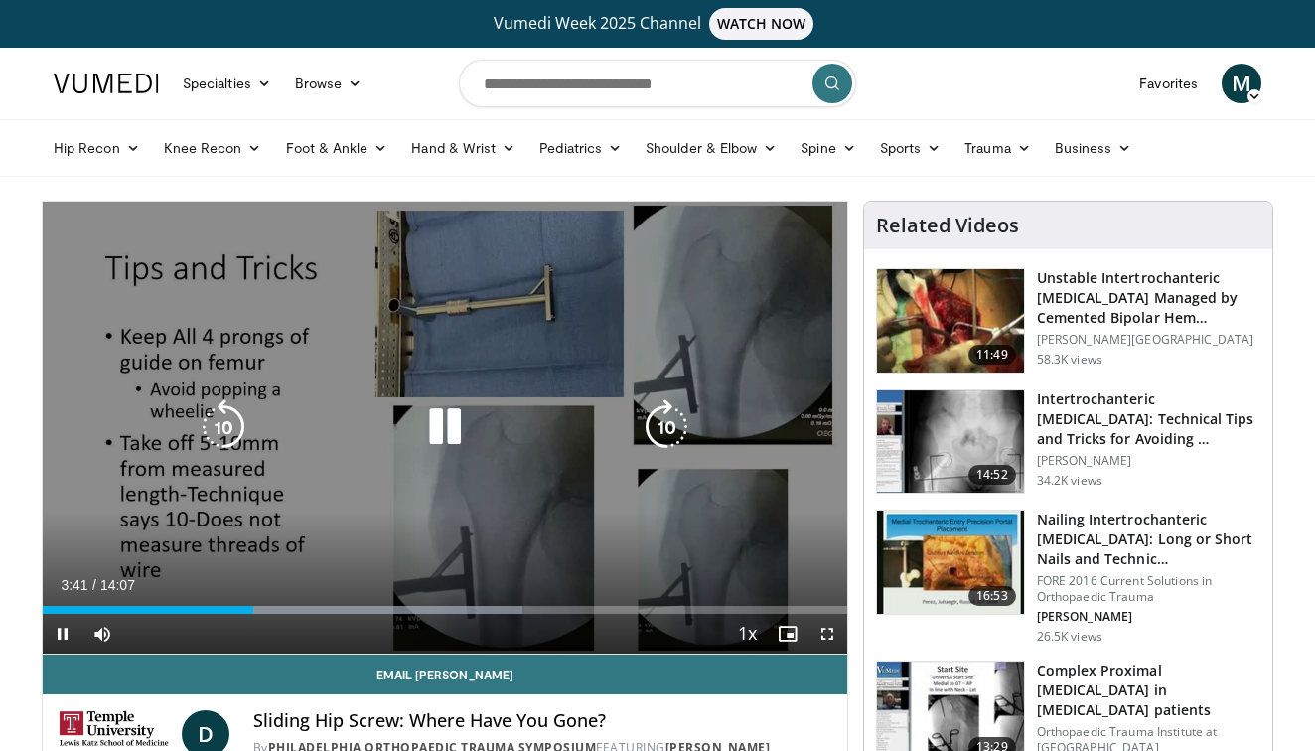
click at [363, 609] on video-js "**********" at bounding box center [445, 428] width 804 height 453
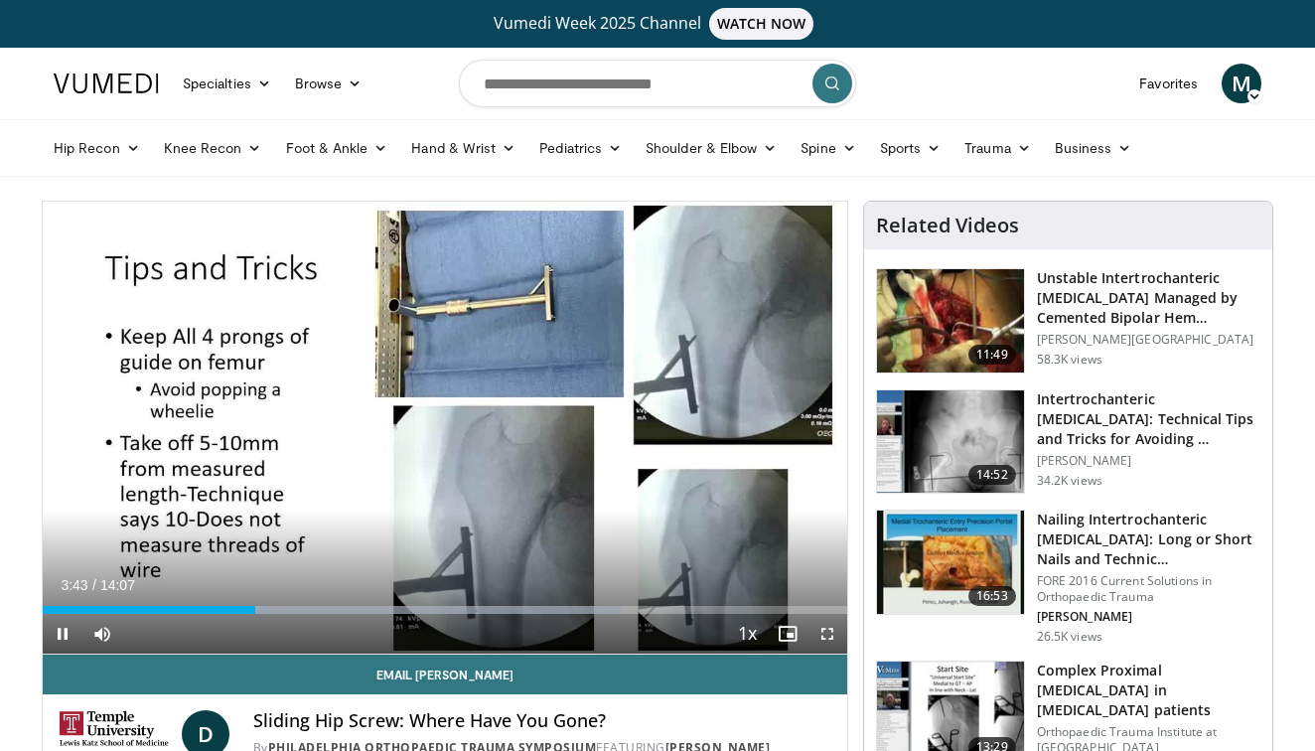
click at [377, 614] on div "Current Time 3:43 / Duration 14:07 Pause Skip Backward Skip Forward Mute Loaded…" at bounding box center [445, 634] width 804 height 40
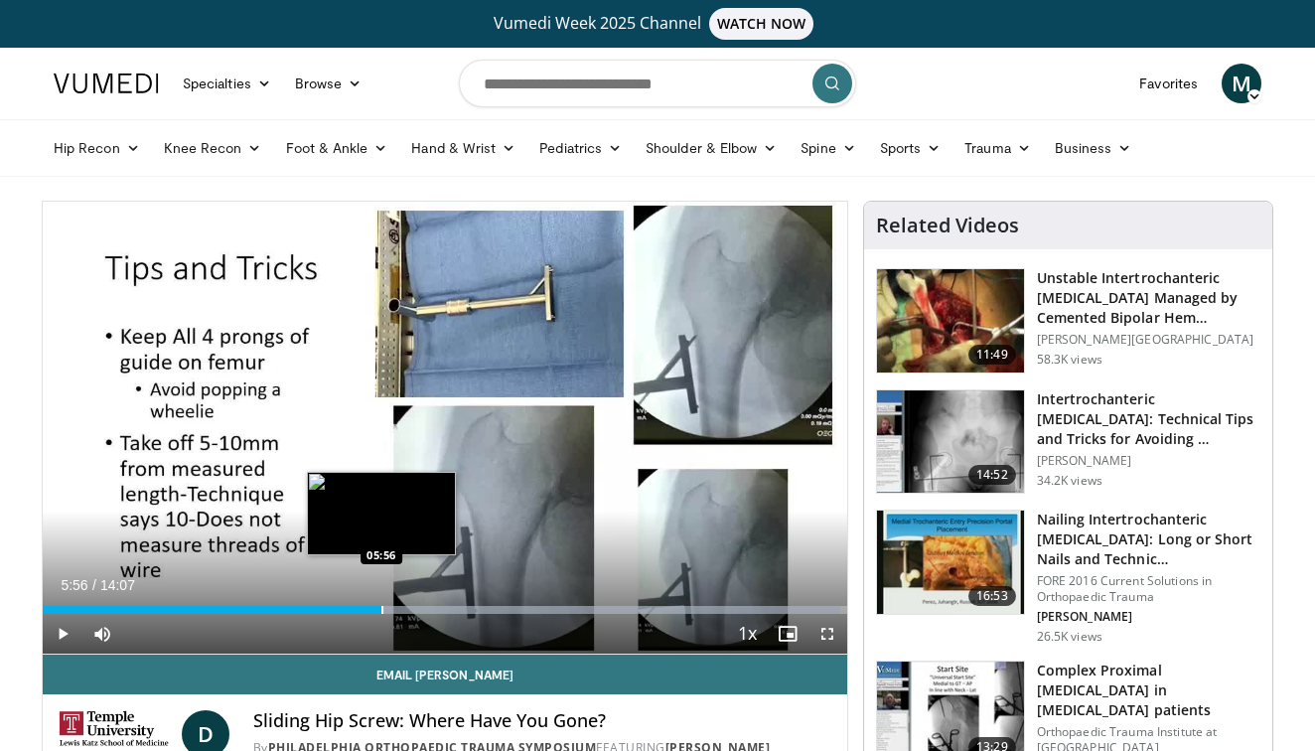
click at [381, 613] on div "Progress Bar" at bounding box center [382, 610] width 2 height 8
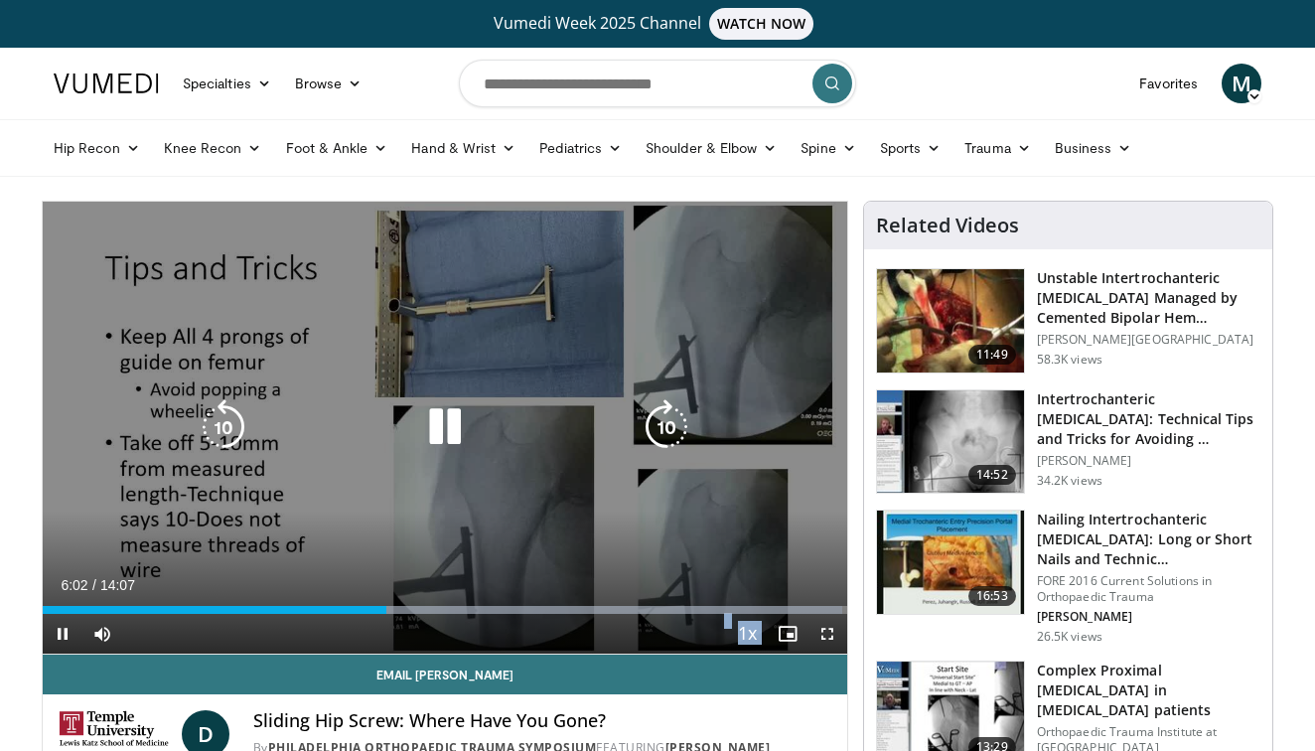
click at [577, 614] on video-js "**********" at bounding box center [445, 428] width 804 height 453
click at [577, 613] on div "Progress Bar" at bounding box center [500, 610] width 686 height 8
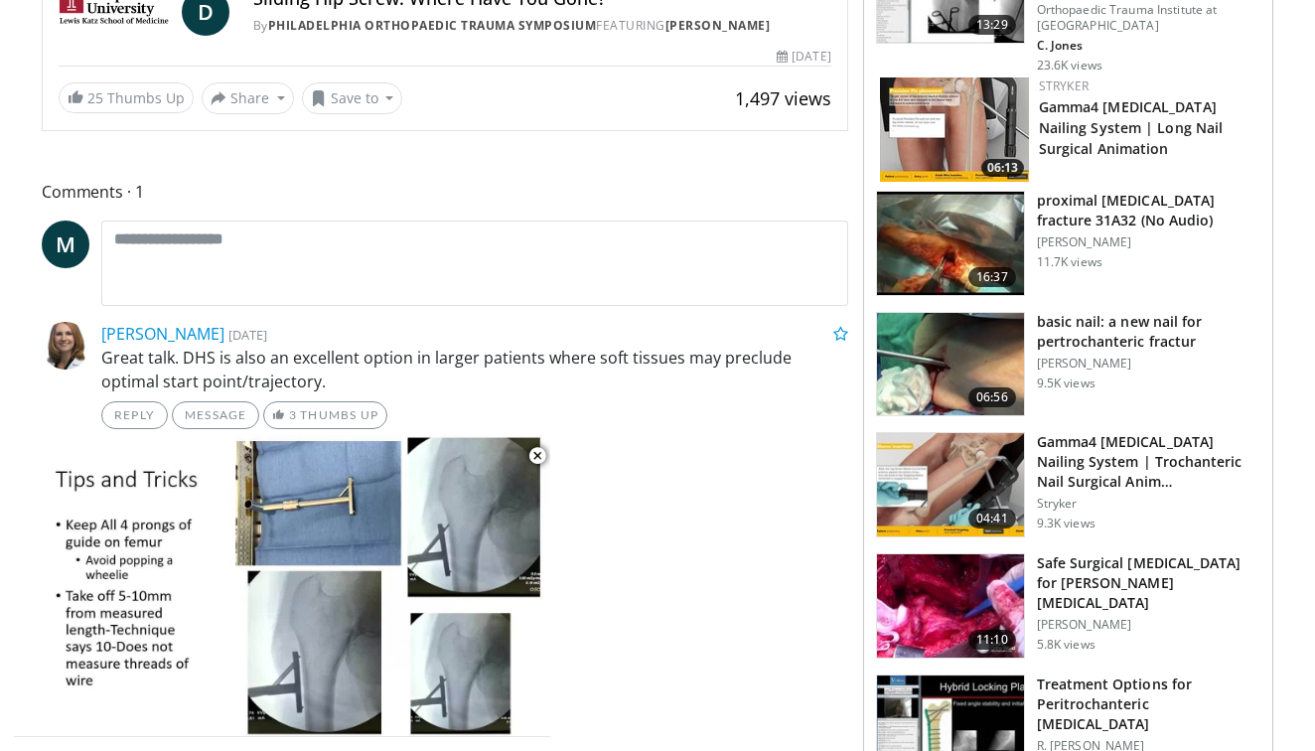
scroll to position [732, 0]
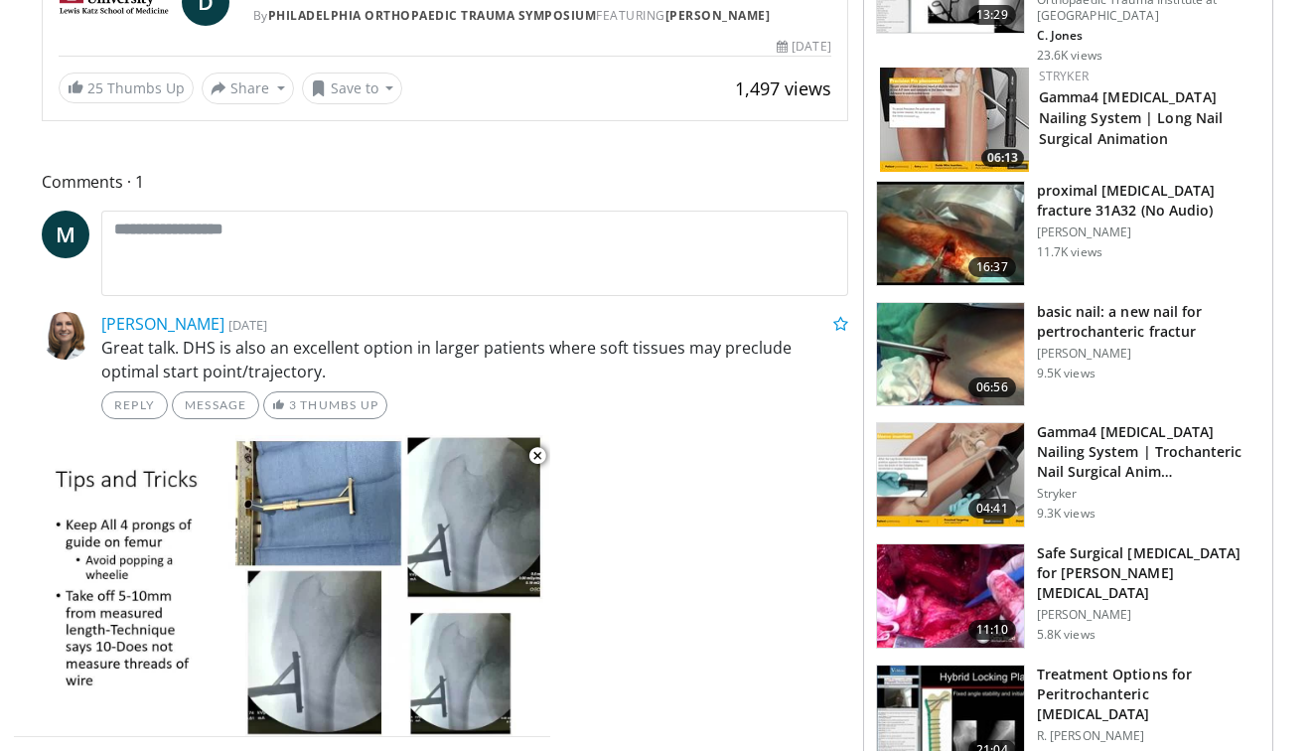
click at [929, 193] on img at bounding box center [950, 233] width 147 height 103
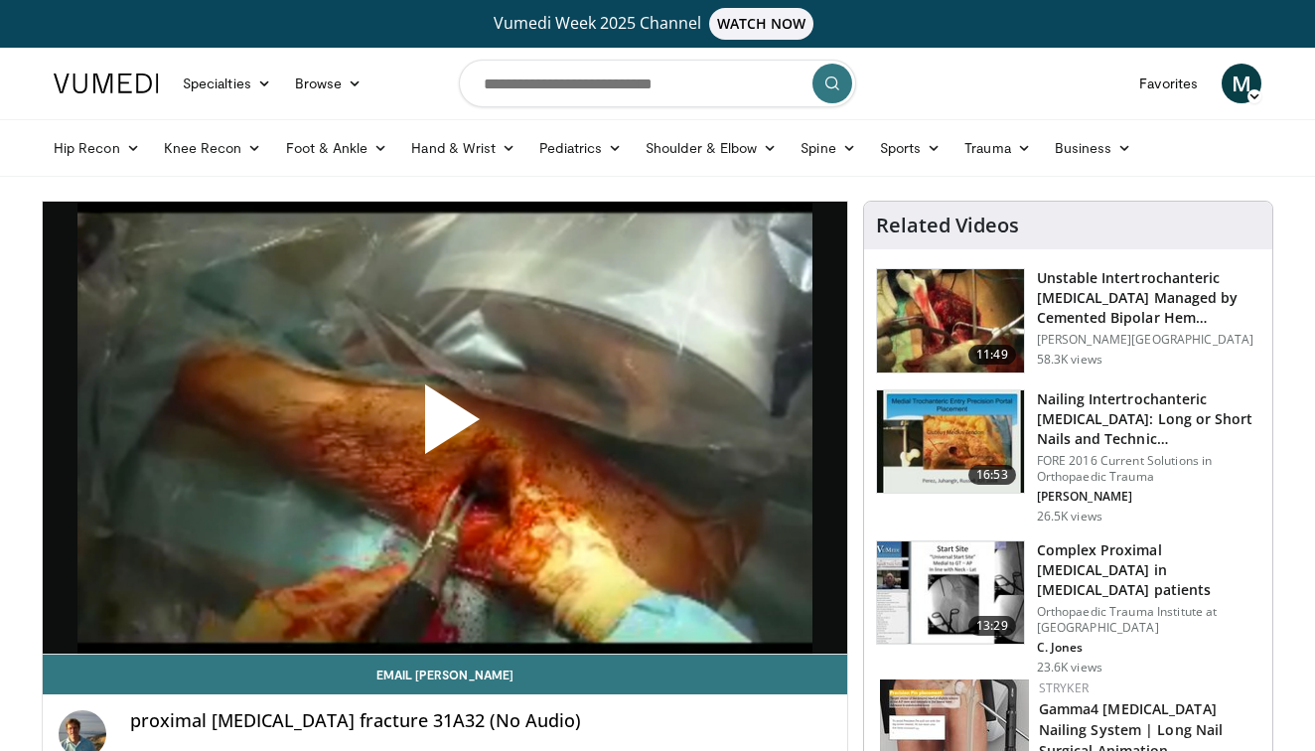
click at [445, 427] on span "Video Player" at bounding box center [445, 427] width 0 height 0
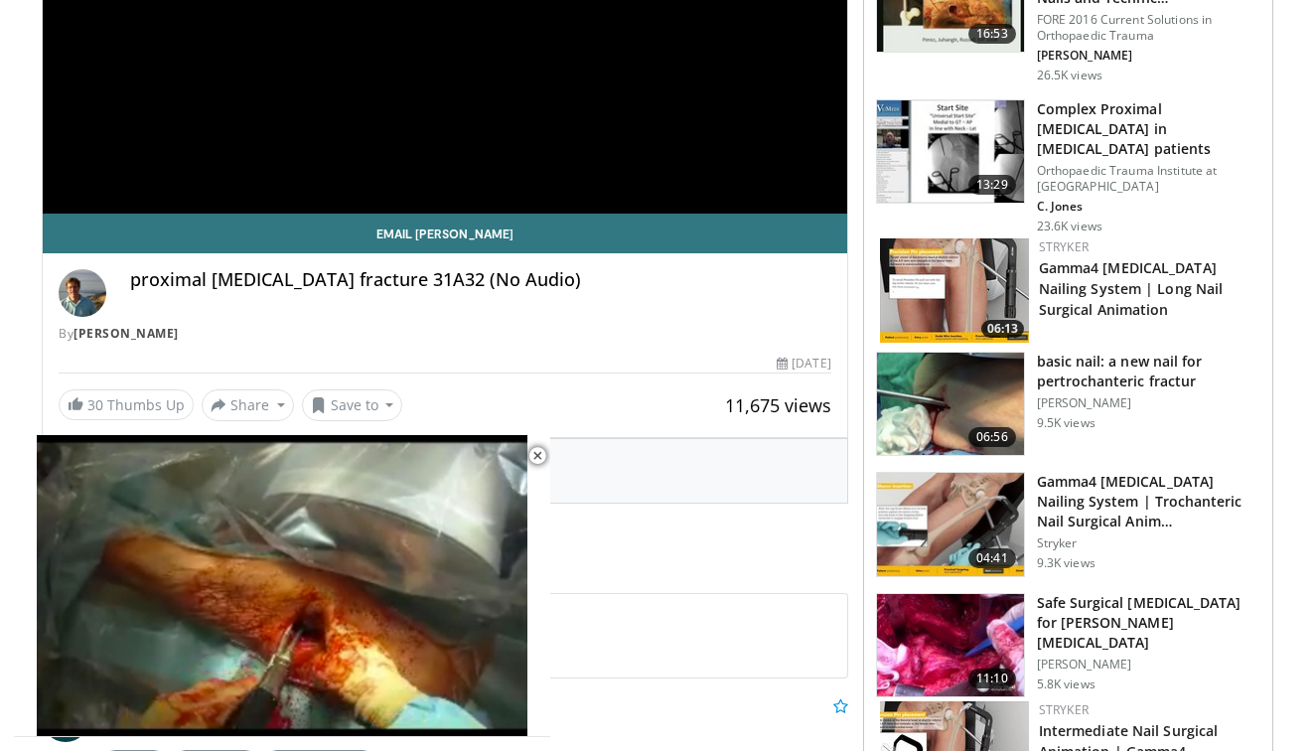
scroll to position [465, 0]
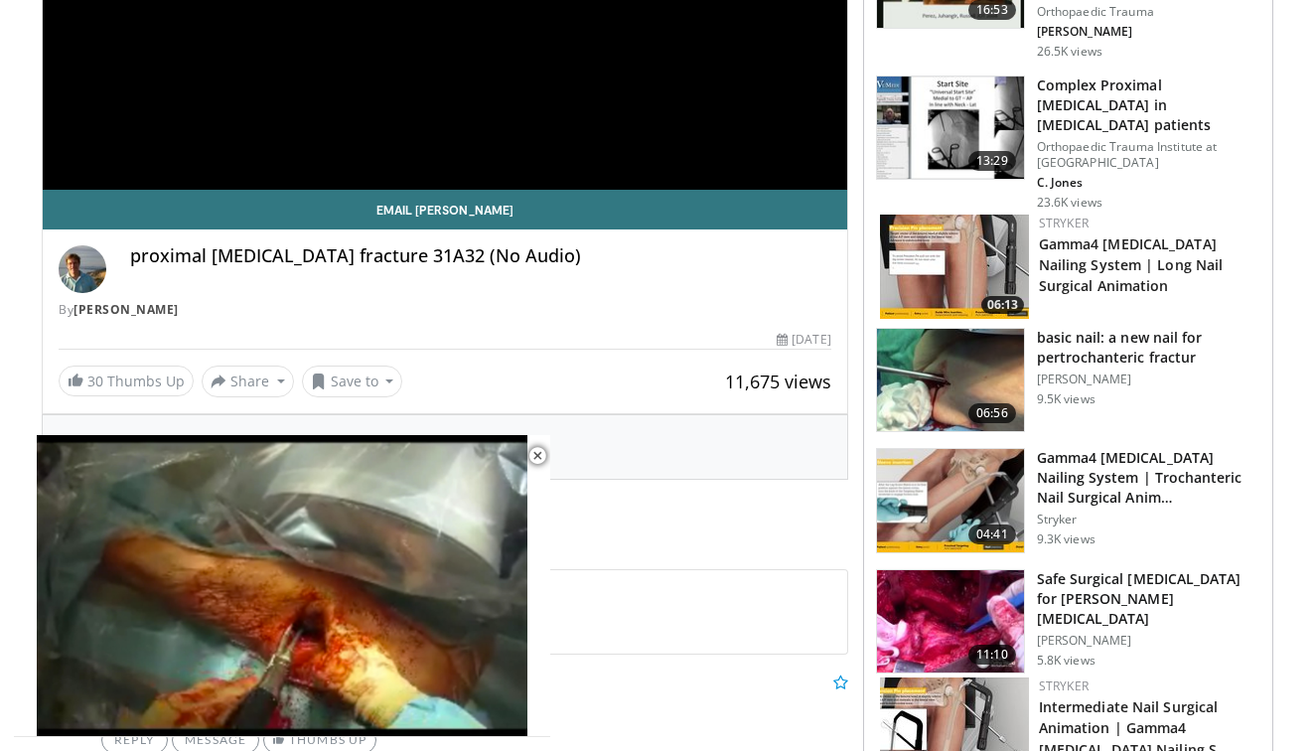
click at [967, 352] on img at bounding box center [950, 380] width 147 height 103
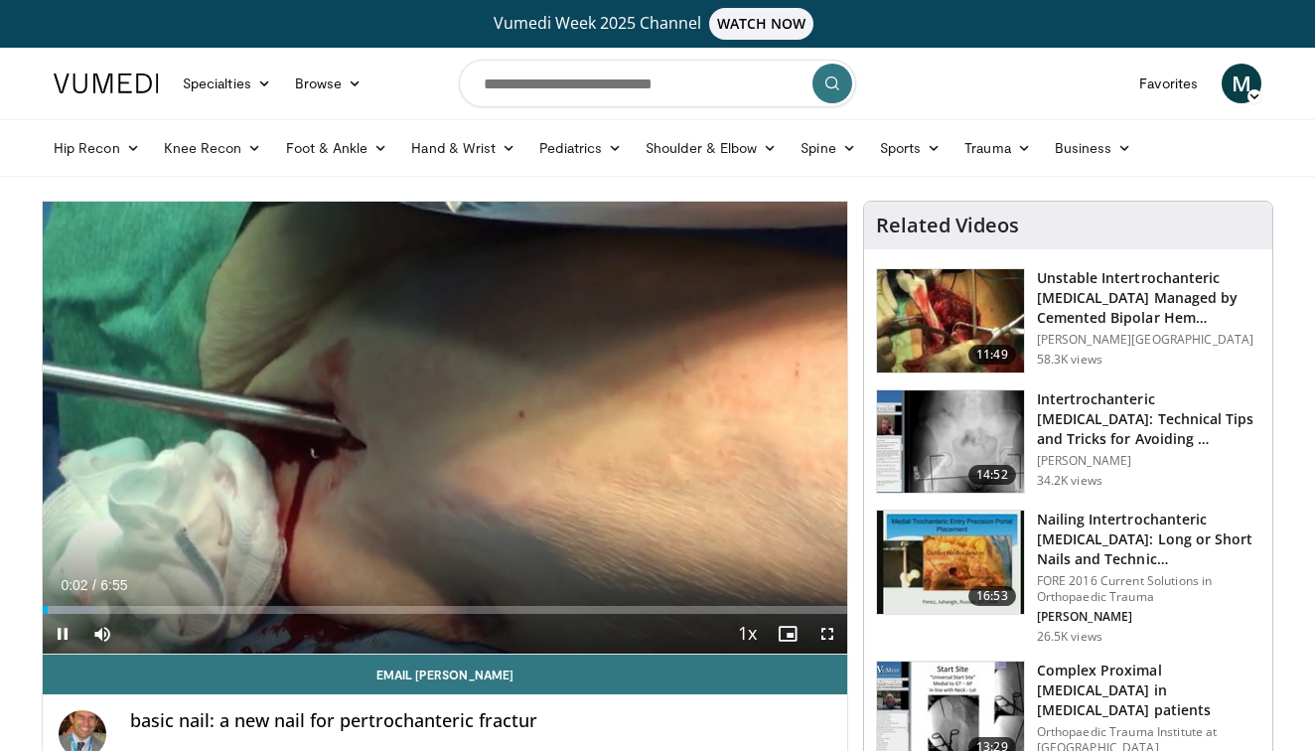
click at [830, 633] on span "Video Player" at bounding box center [827, 634] width 40 height 40
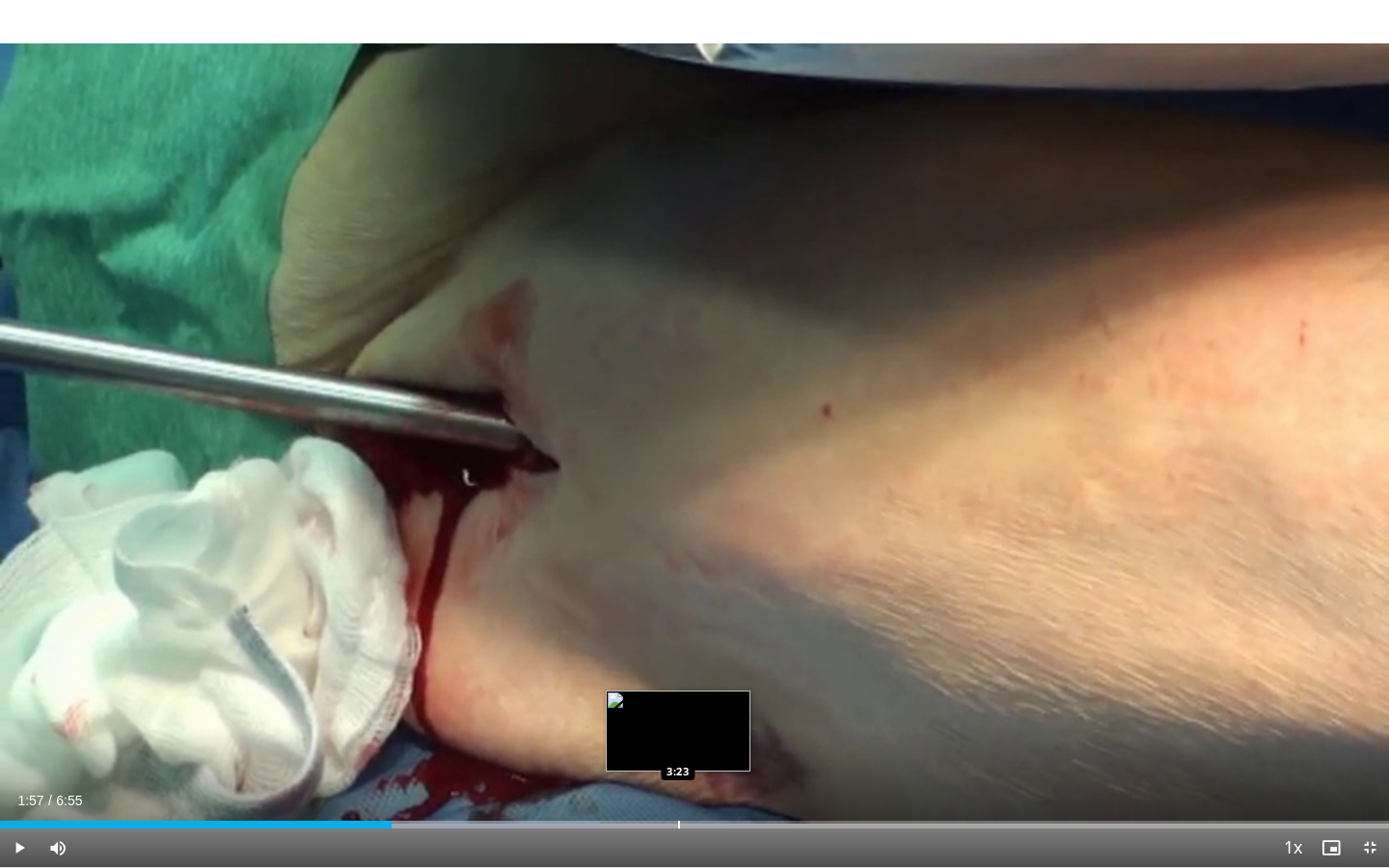
click at [678, 728] on div "Progress Bar" at bounding box center [679, 824] width 2 height 8
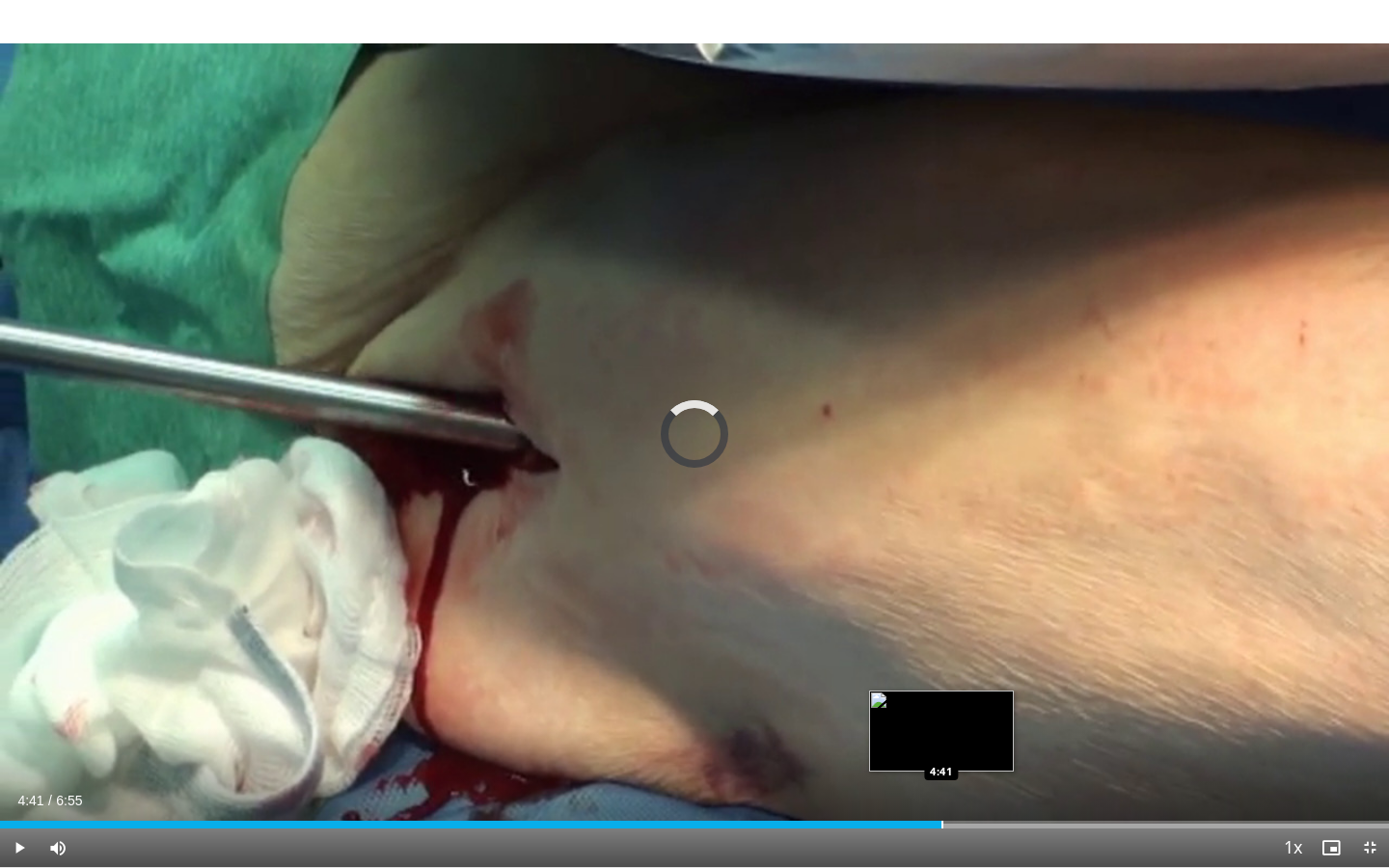
click at [941, 728] on div "Progress Bar" at bounding box center [942, 824] width 2 height 8
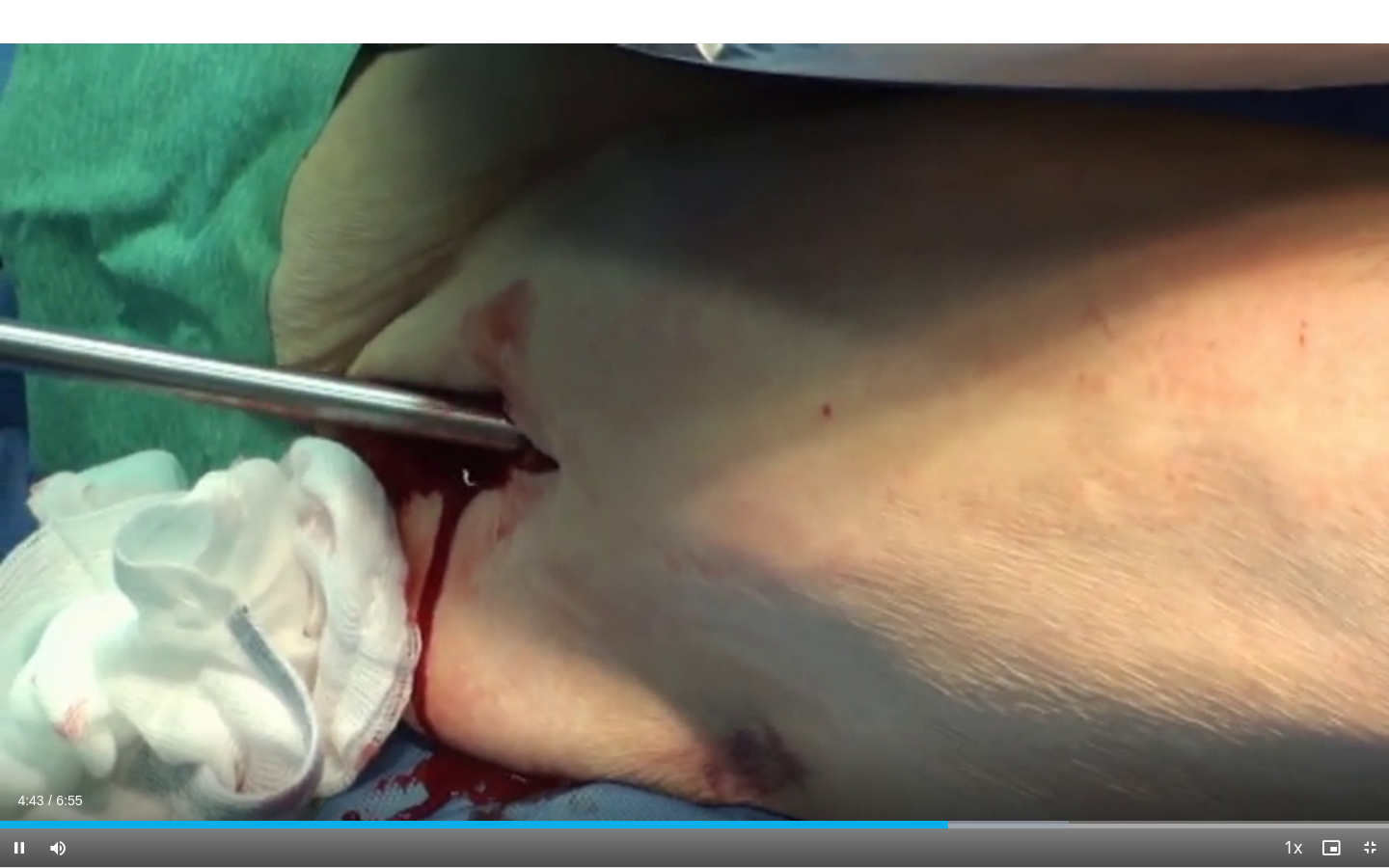
click at [1276, 728] on span "Video Player" at bounding box center [1370, 848] width 39 height 39
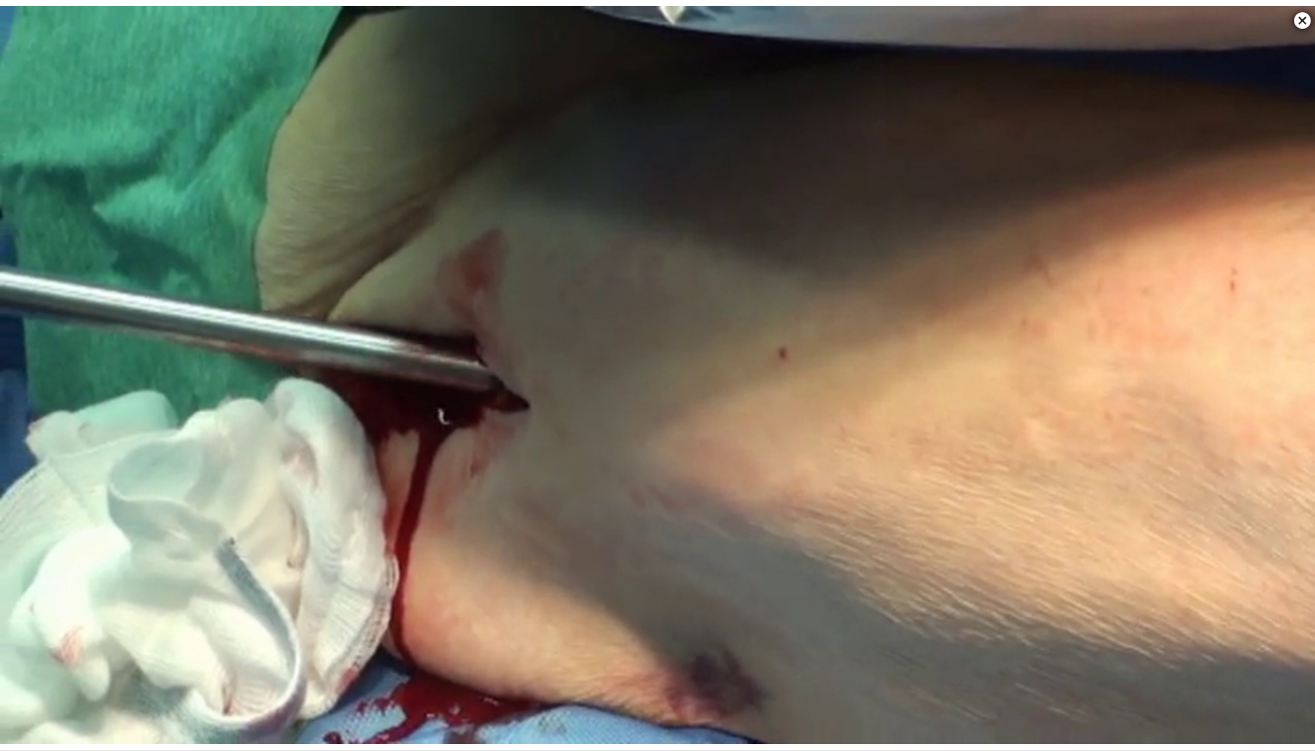
scroll to position [1131, 0]
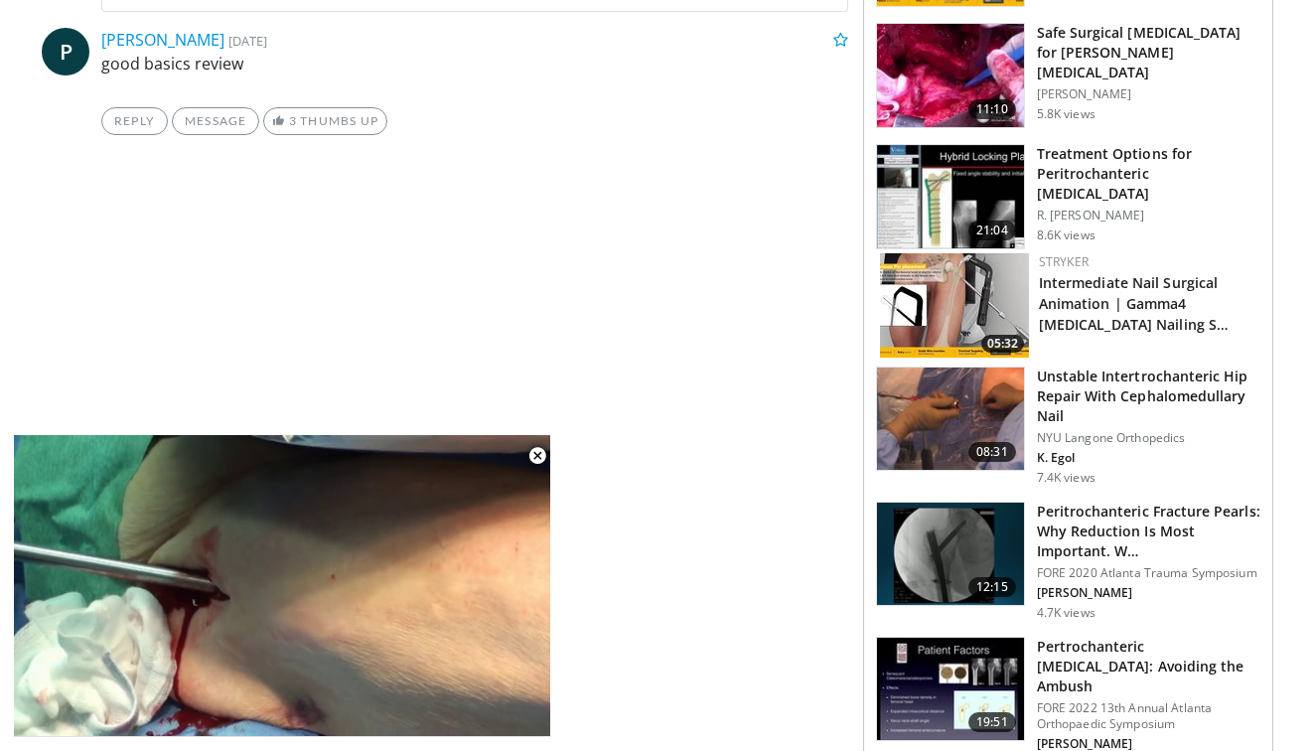
click at [965, 400] on img at bounding box center [950, 418] width 147 height 103
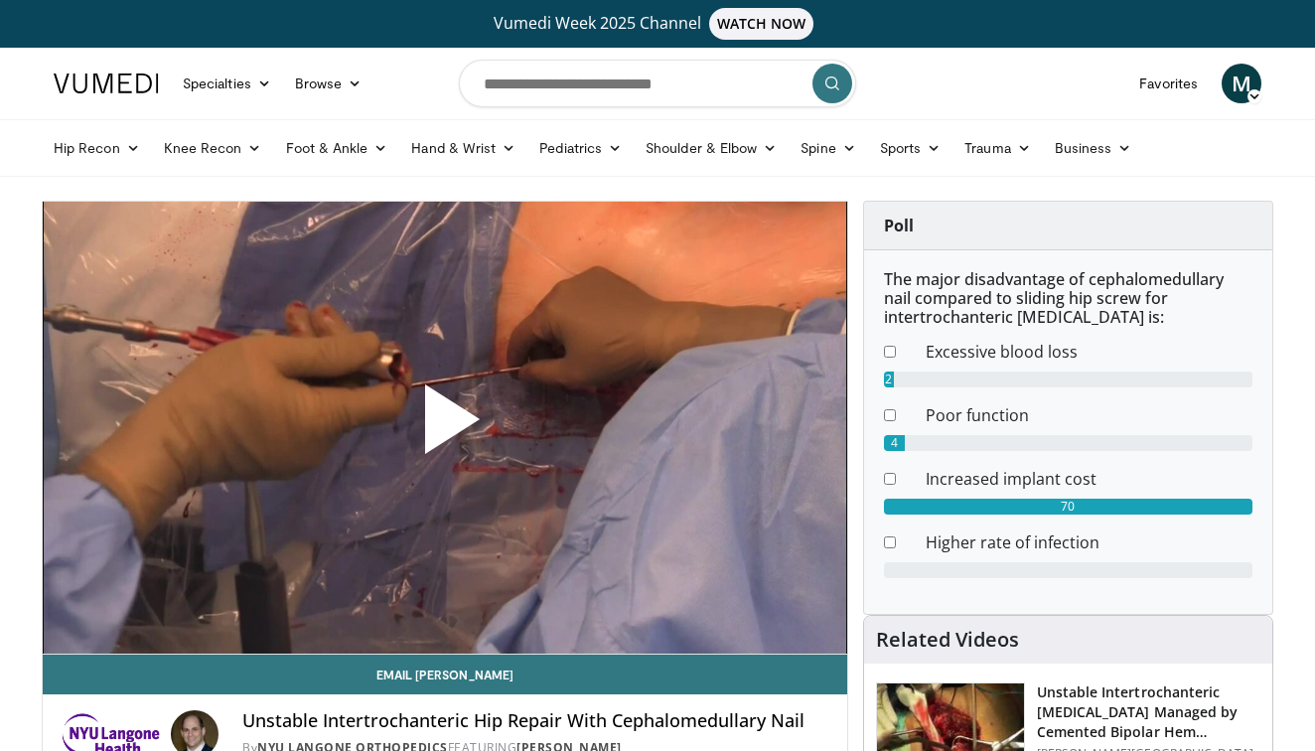
click at [445, 427] on span "Video Player" at bounding box center [445, 427] width 0 height 0
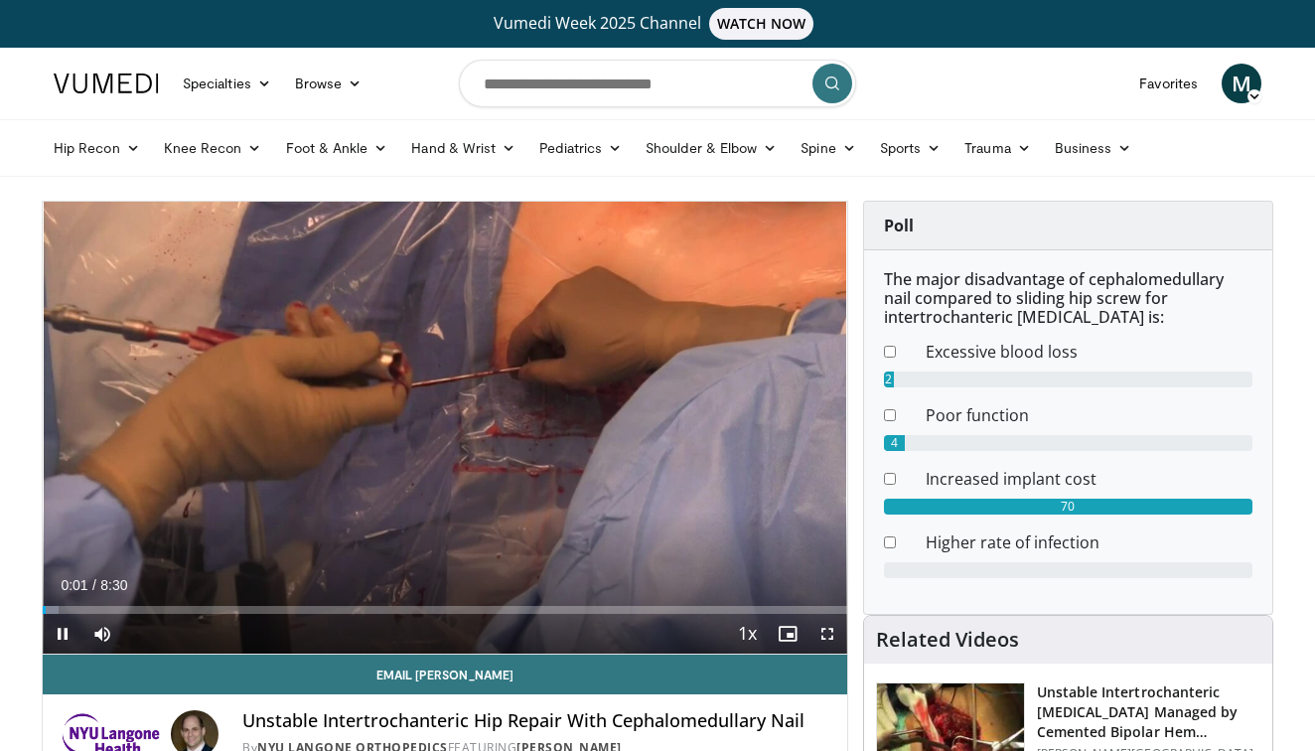
click at [827, 636] on span "Video Player" at bounding box center [827, 634] width 40 height 40
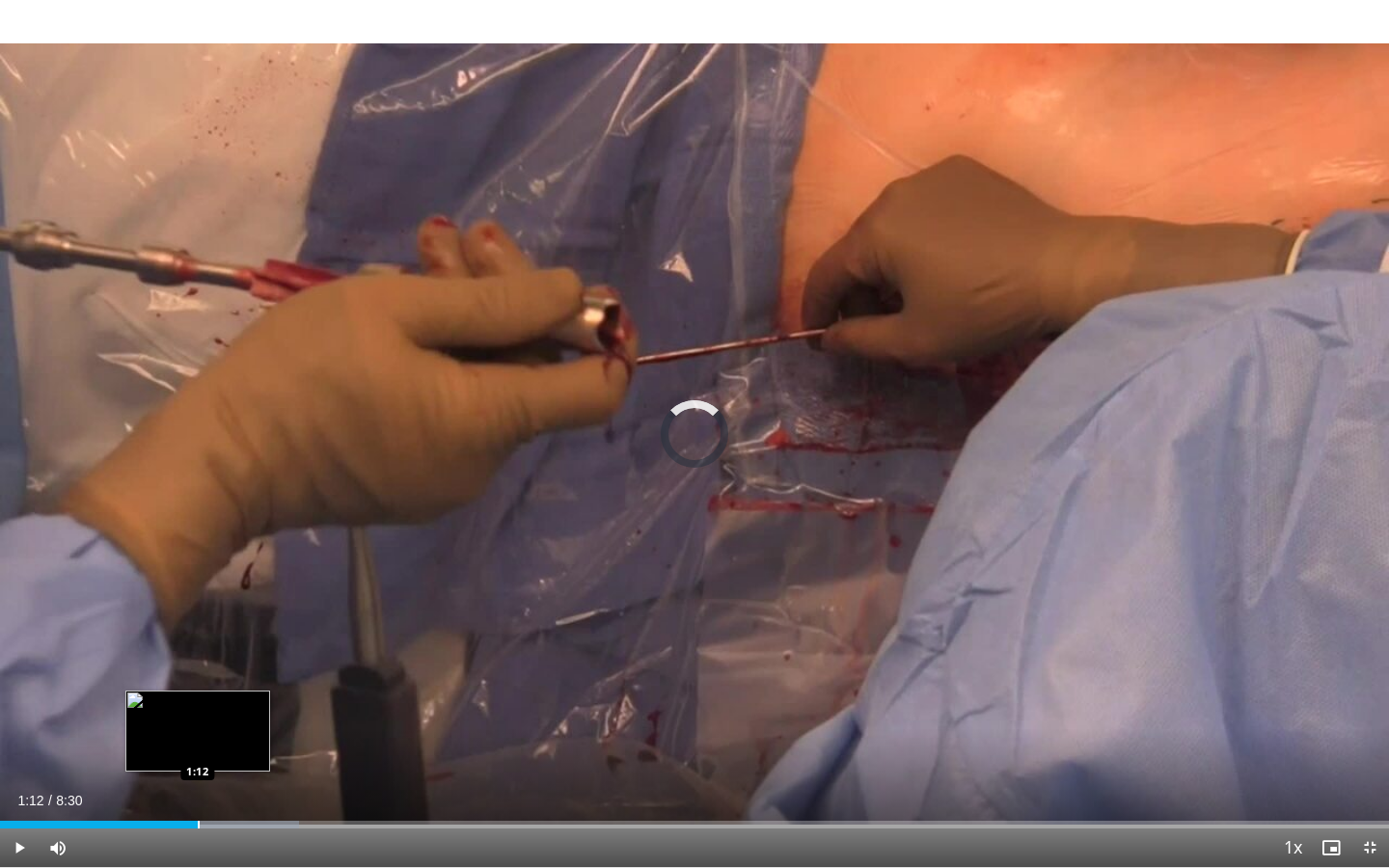
click at [198, 728] on div "Progress Bar" at bounding box center [199, 824] width 2 height 8
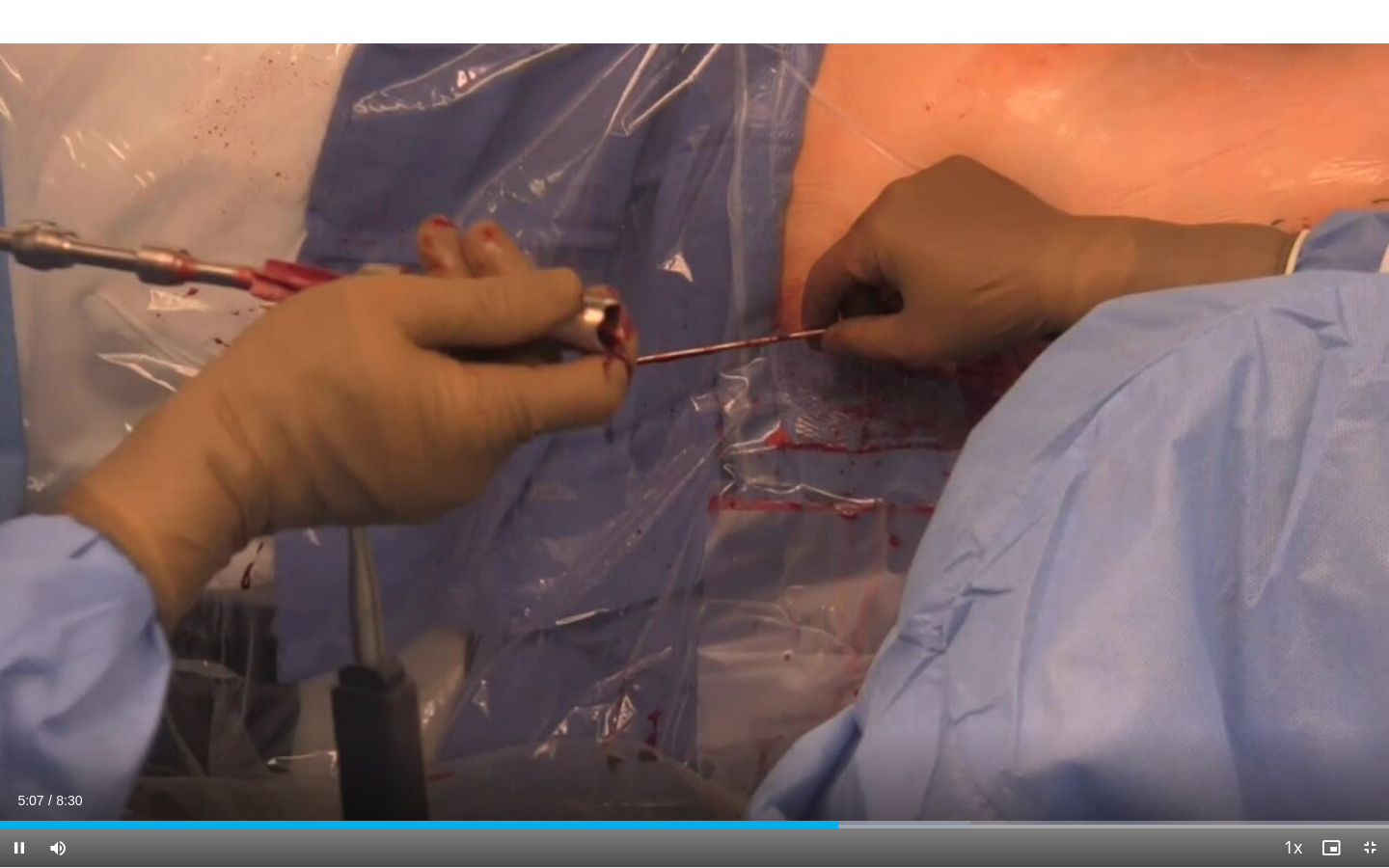
click at [1276, 728] on span "Video Player" at bounding box center [1370, 848] width 39 height 39
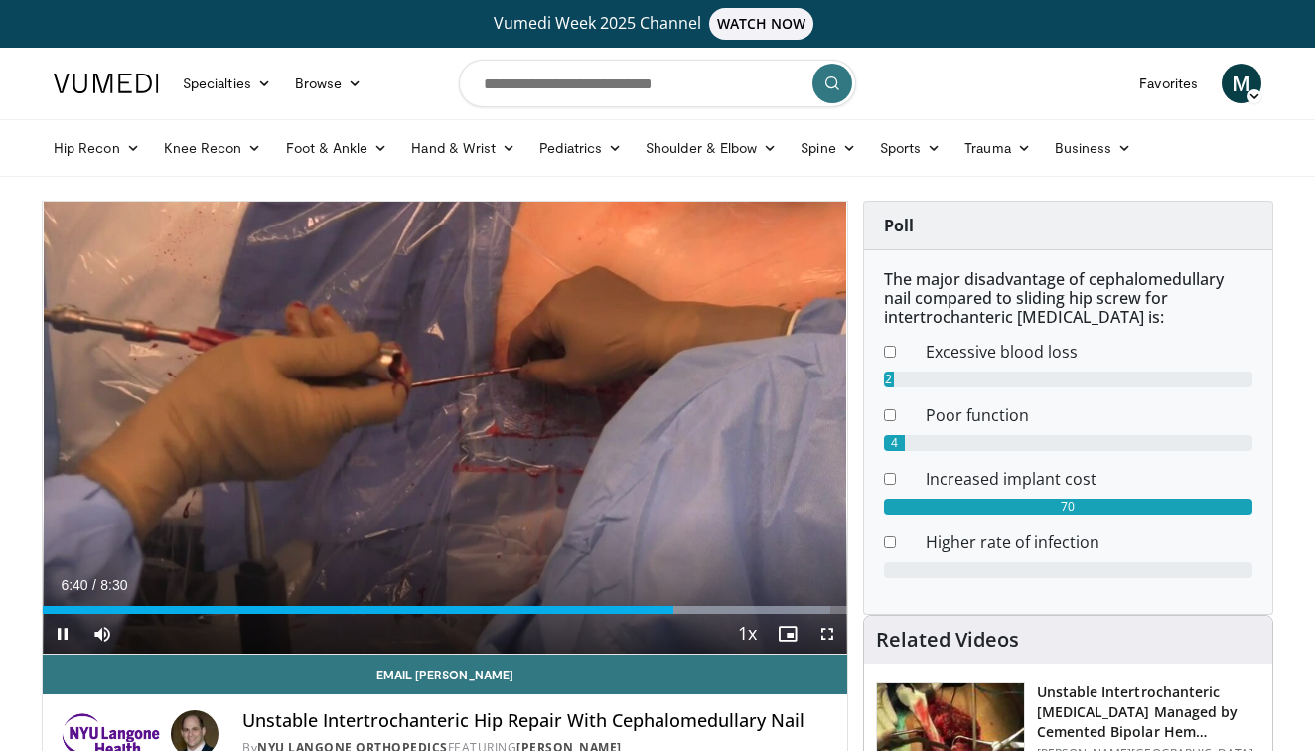
click at [832, 624] on span "Video Player" at bounding box center [827, 634] width 40 height 40
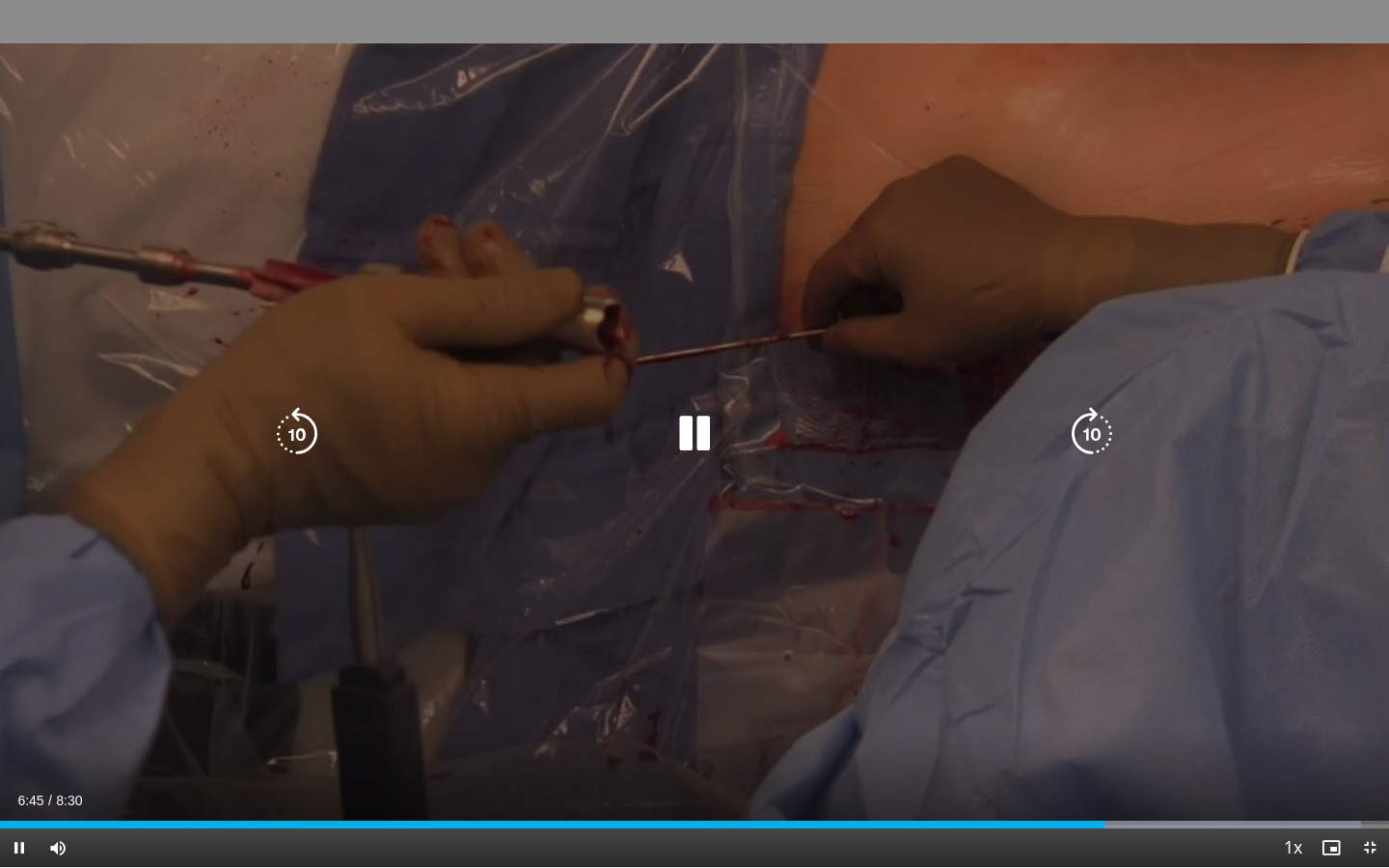
click at [296, 435] on icon "Video Player" at bounding box center [297, 434] width 54 height 54
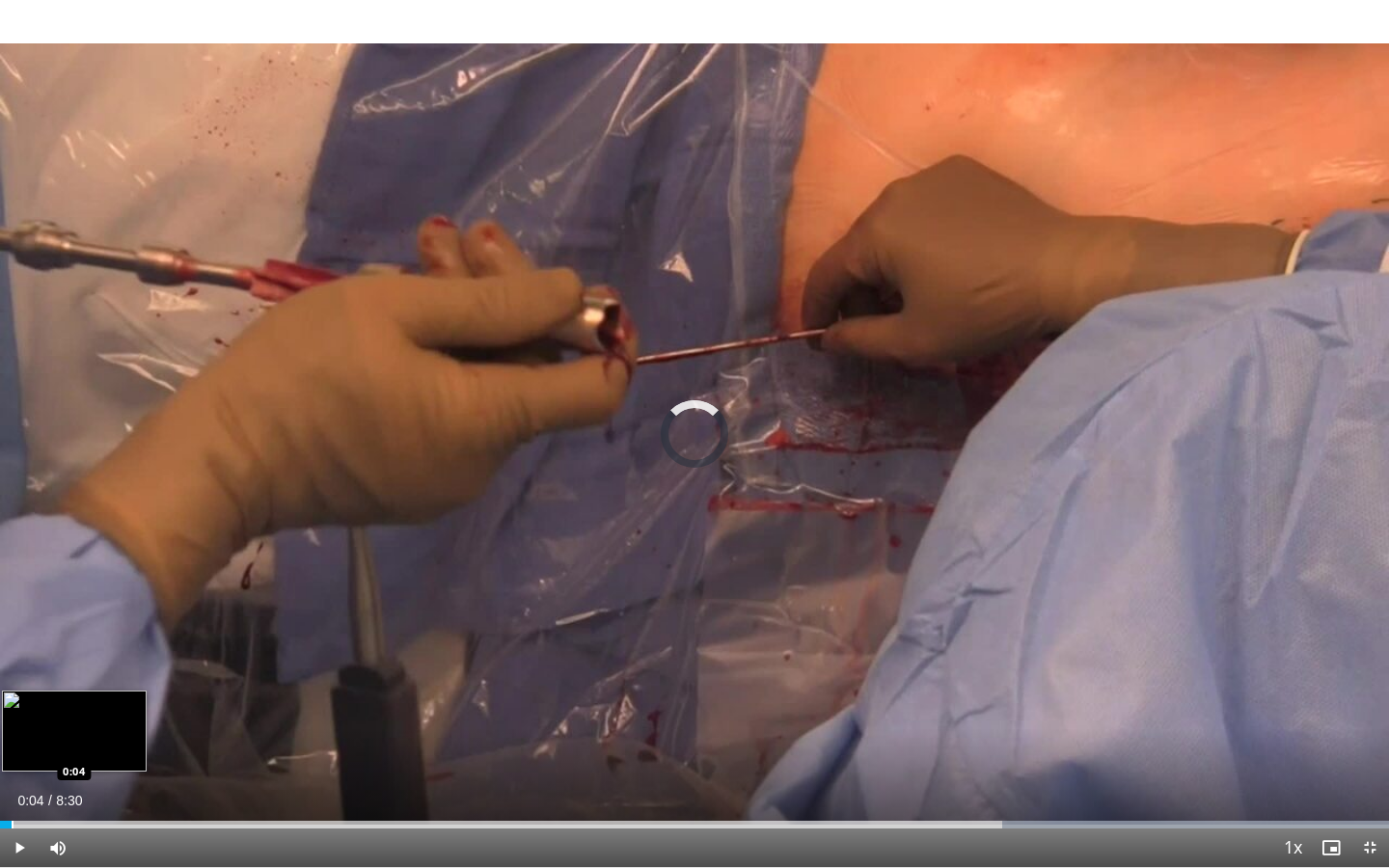
click at [12, 728] on div "Progress Bar" at bounding box center [13, 824] width 2 height 8
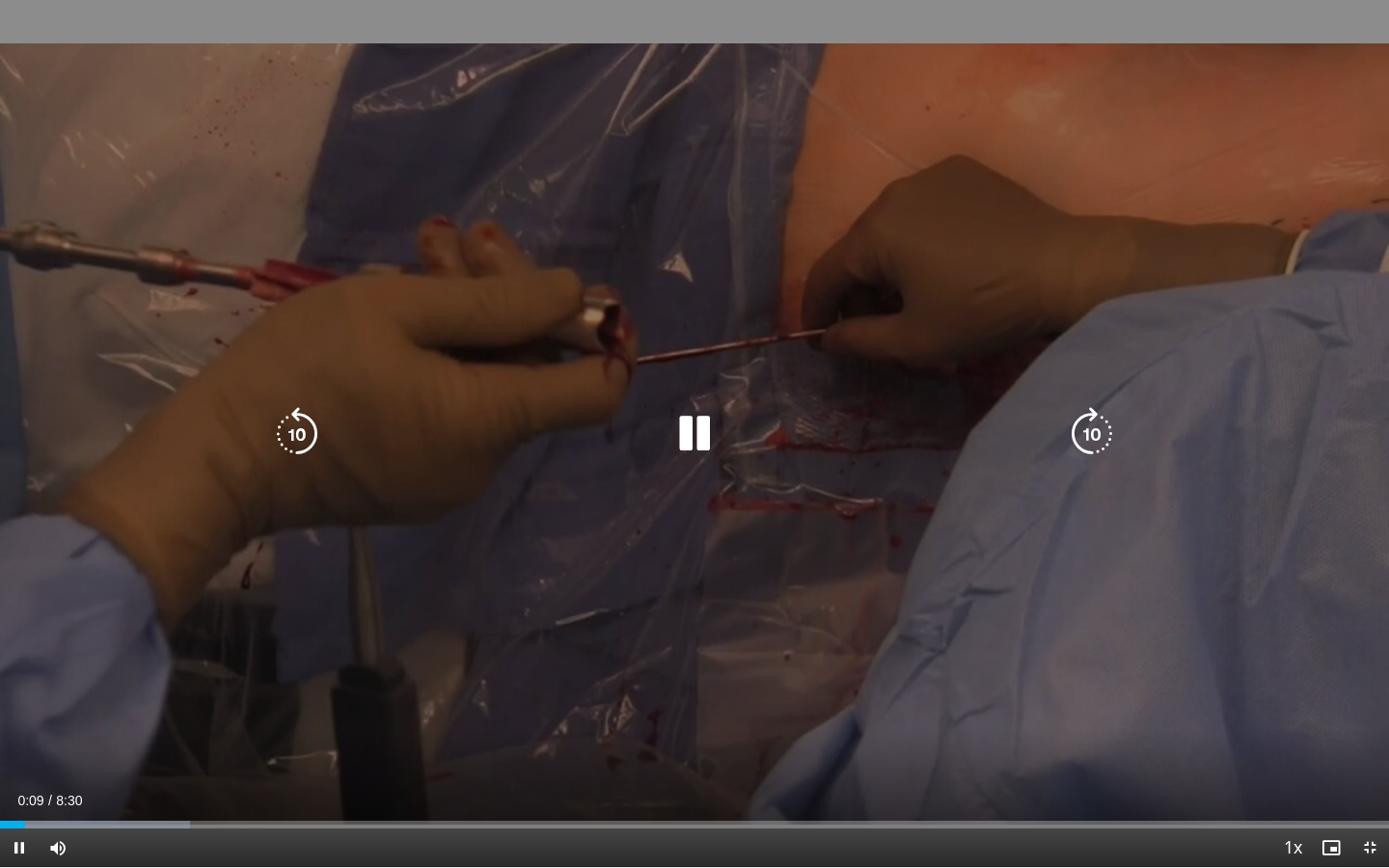
click at [710, 437] on icon "Video Player" at bounding box center [694, 434] width 54 height 54
